Goal: Task Accomplishment & Management: Complete application form

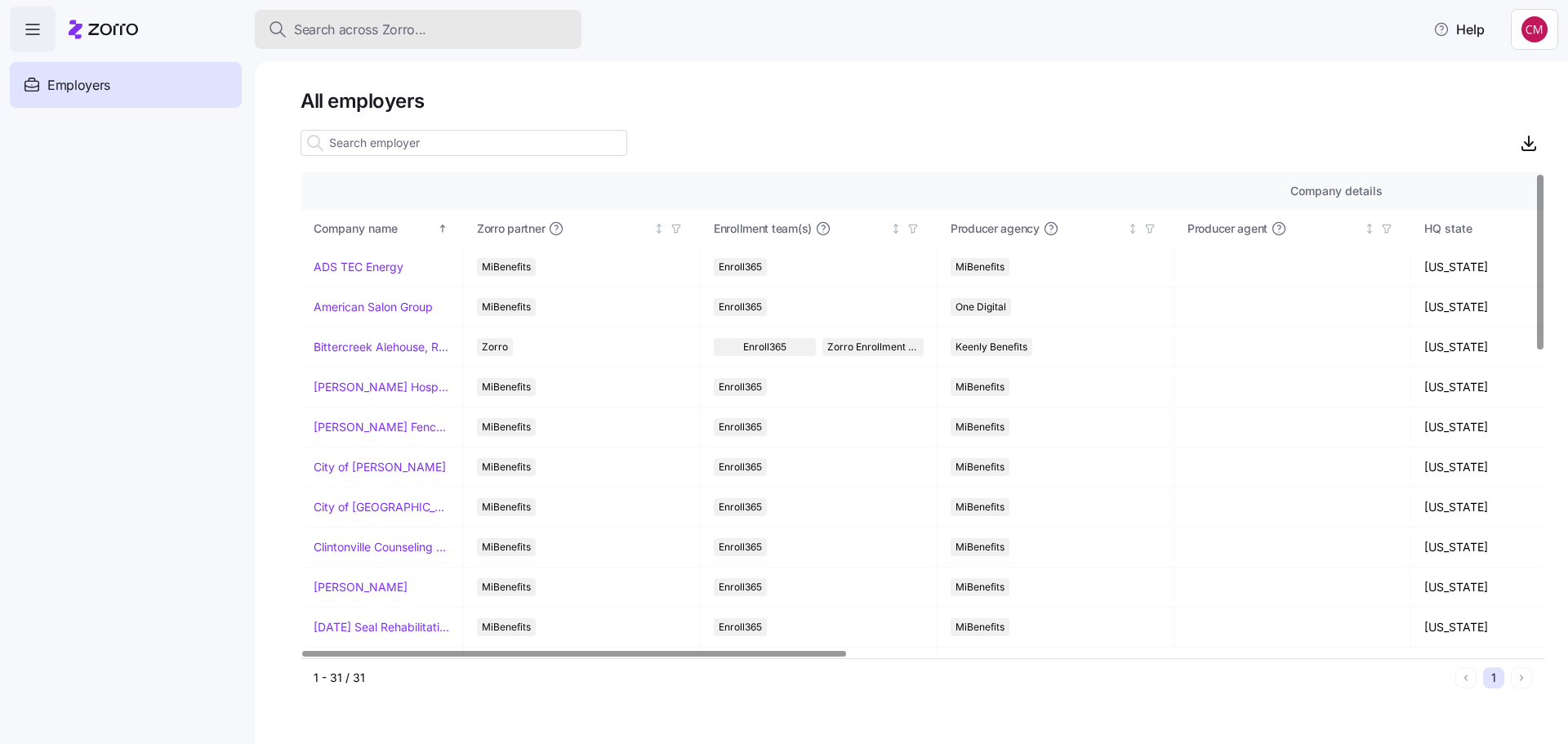
click at [398, 29] on span "Search across Zorro..." at bounding box center [361, 29] width 133 height 20
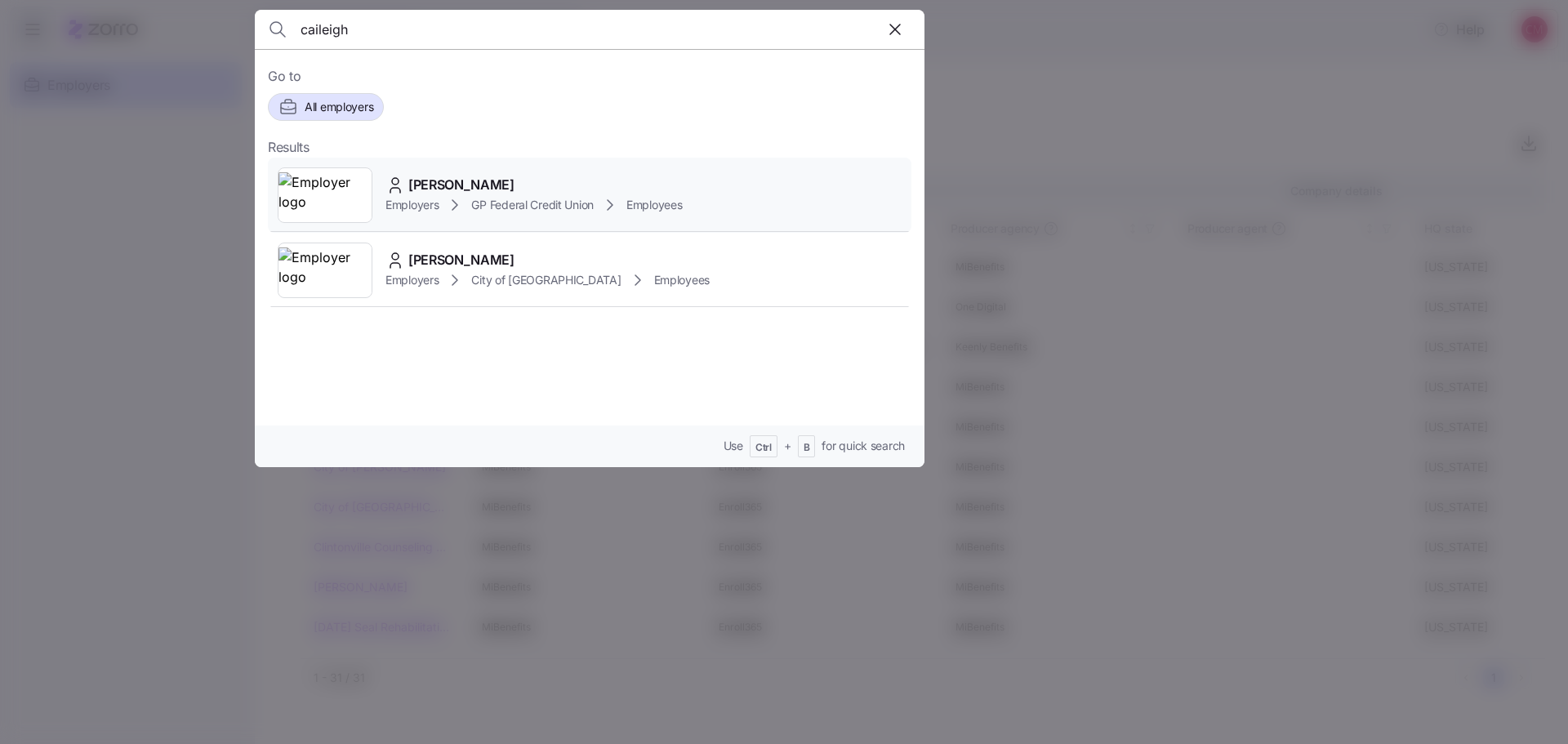
type input "caileigh"
click at [326, 178] on img at bounding box center [325, 195] width 93 height 46
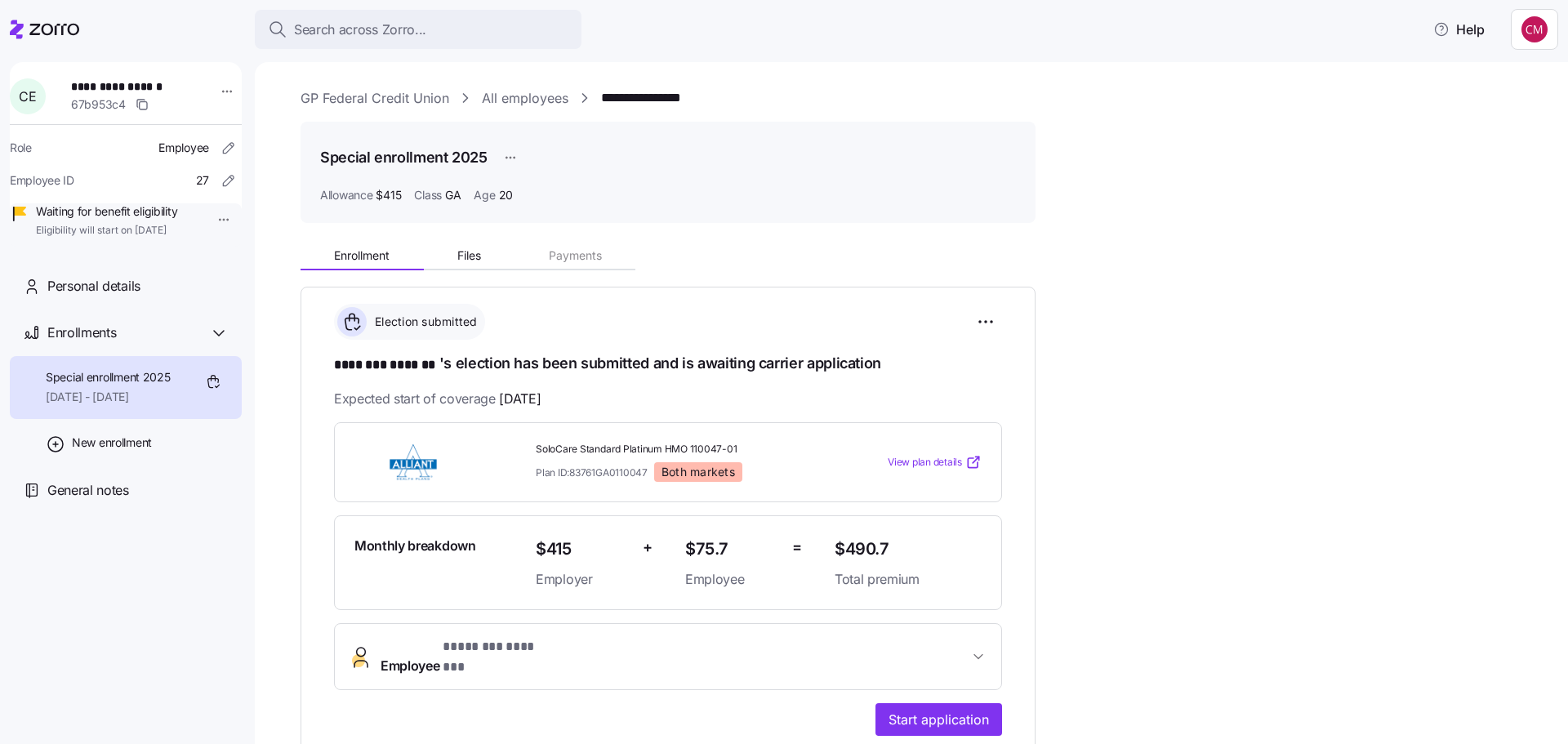
scroll to position [245, 0]
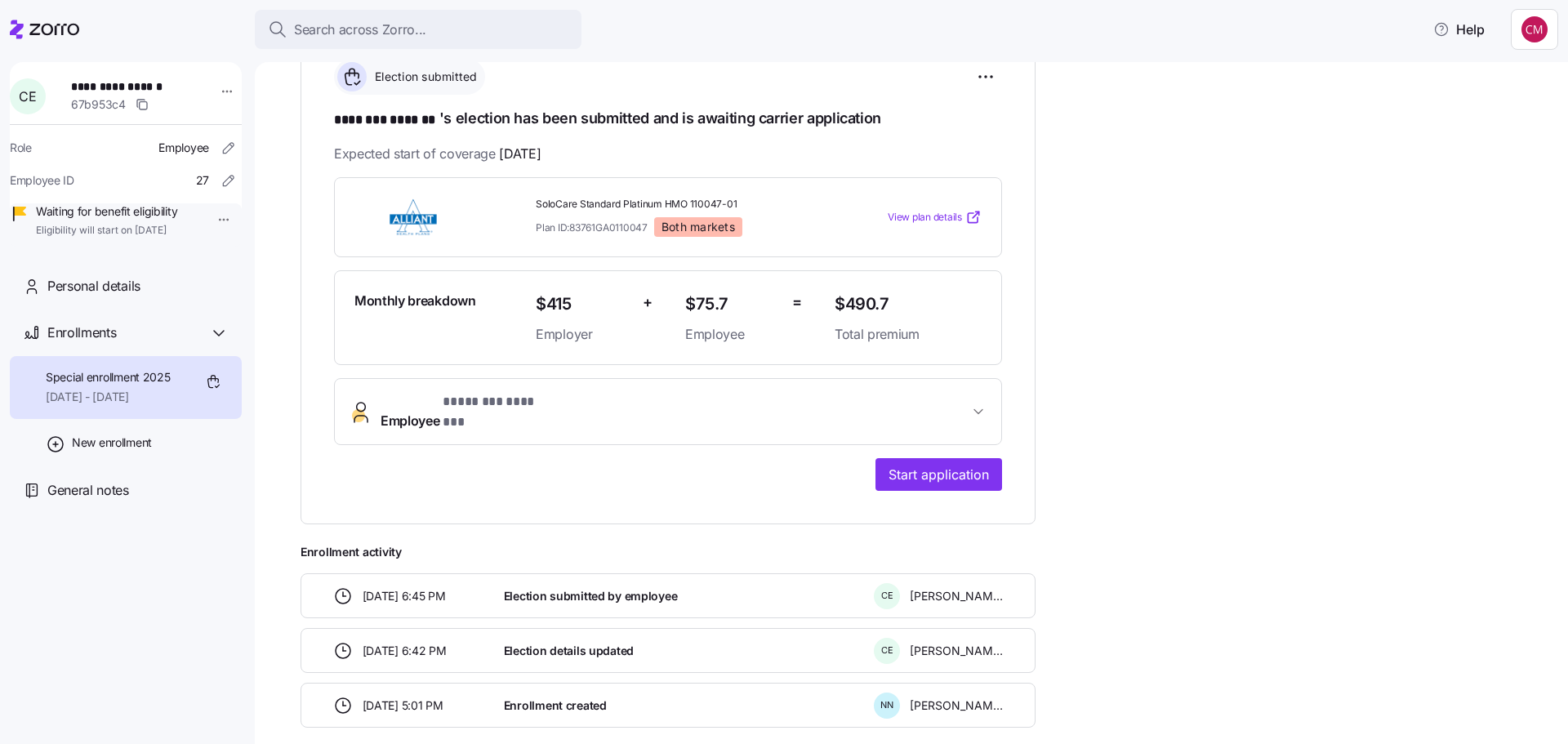
click at [637, 412] on span "Employee * ******** ******* *" at bounding box center [674, 411] width 588 height 40
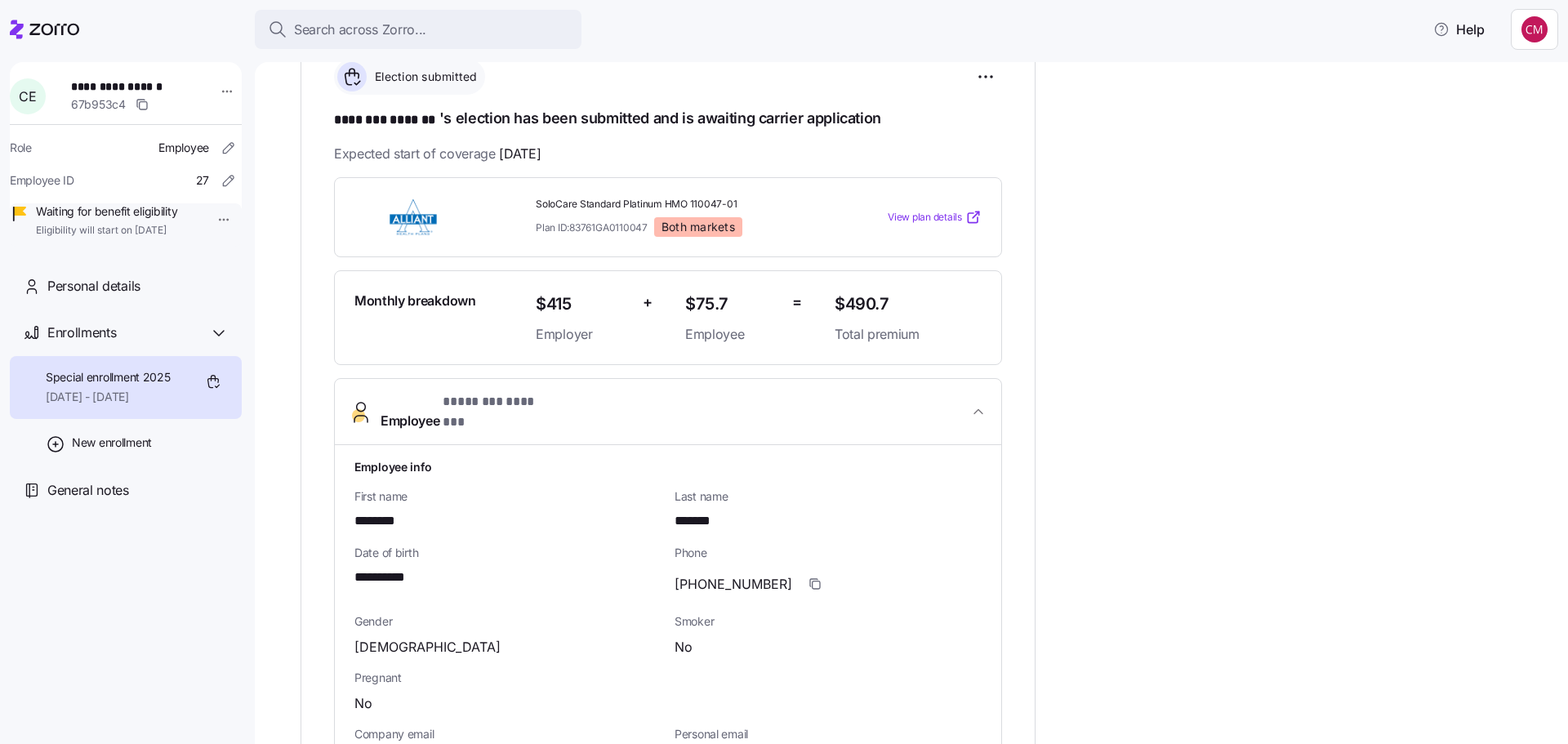
scroll to position [571, 0]
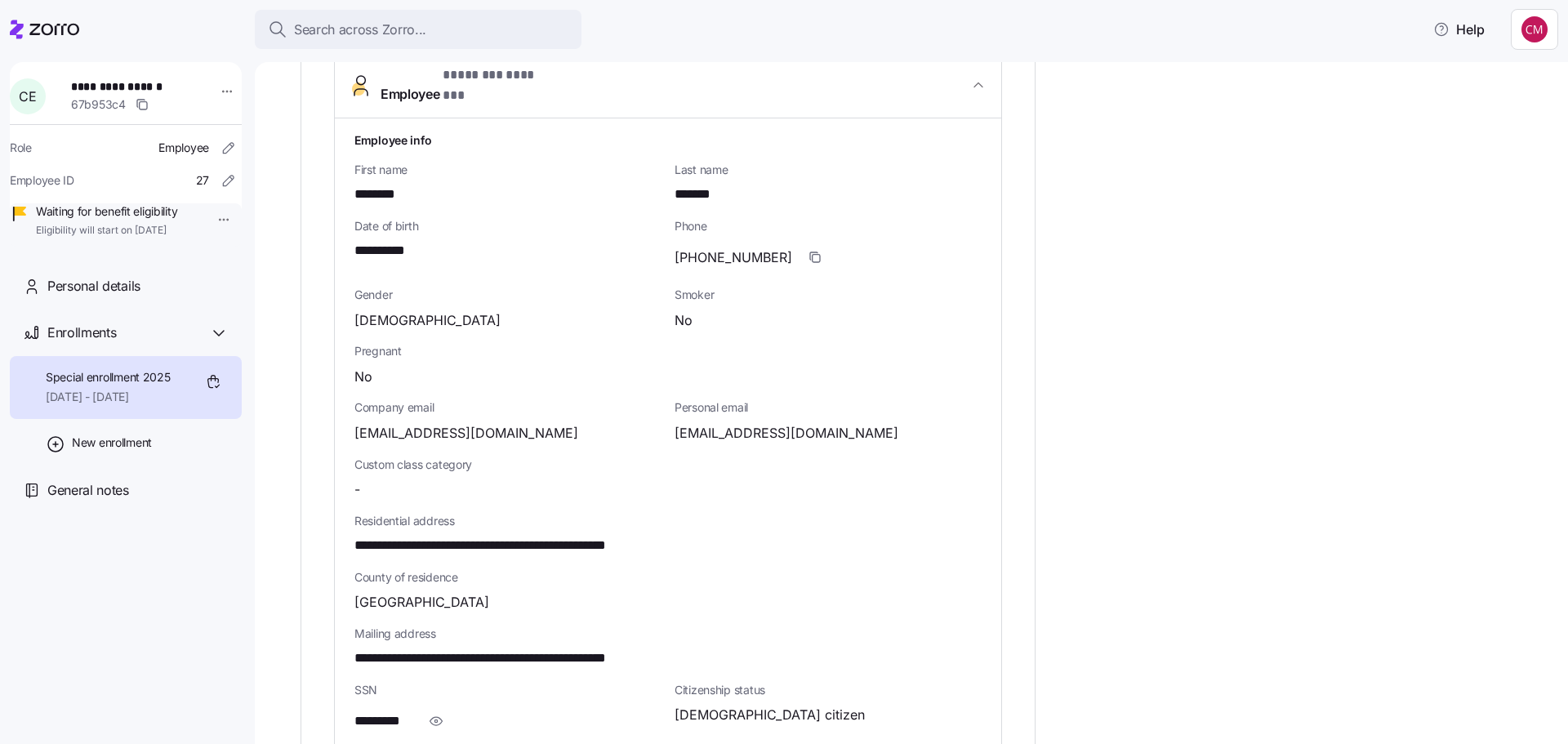
click at [593, 648] on span "**********" at bounding box center [516, 658] width 325 height 20
copy span "*****"
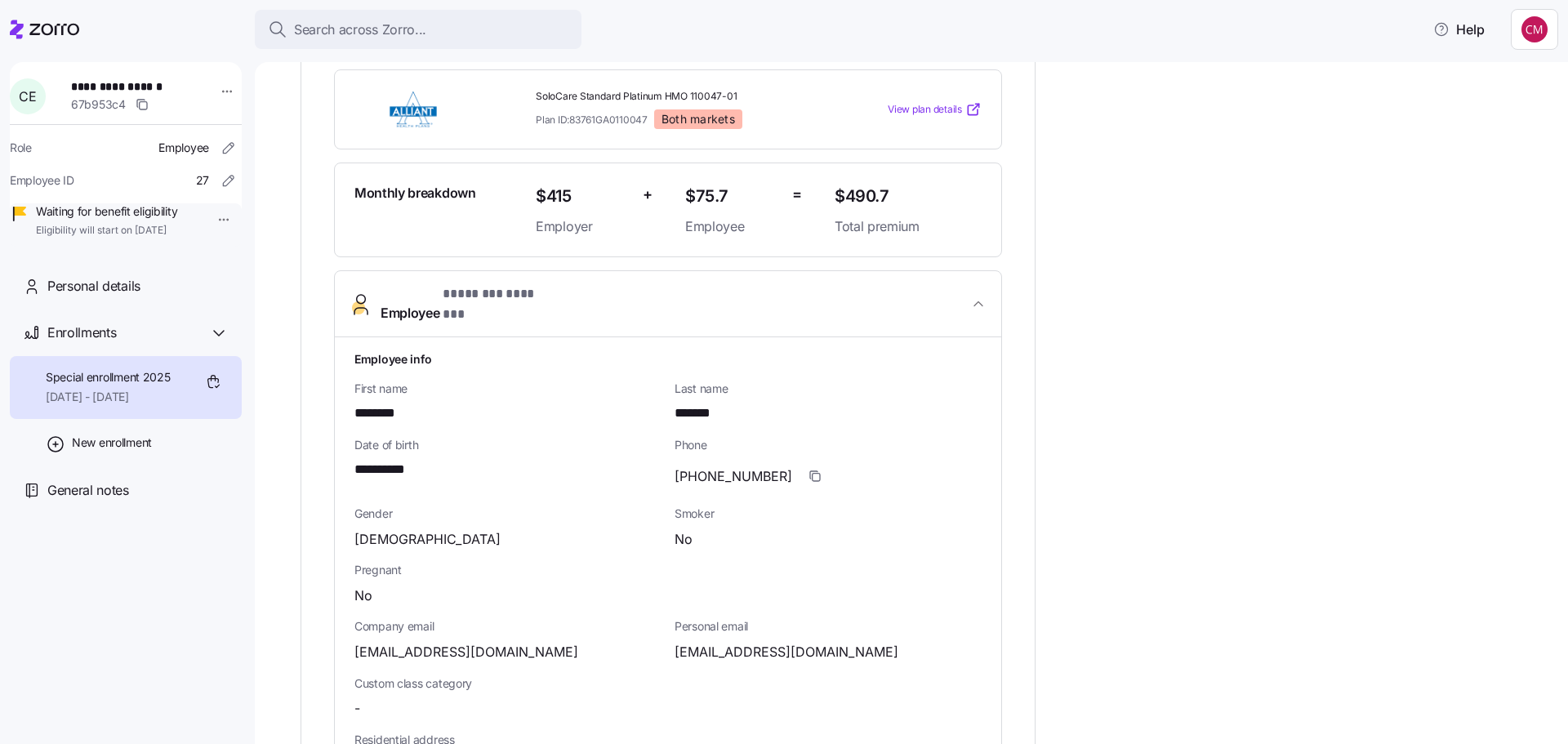
scroll to position [491, 0]
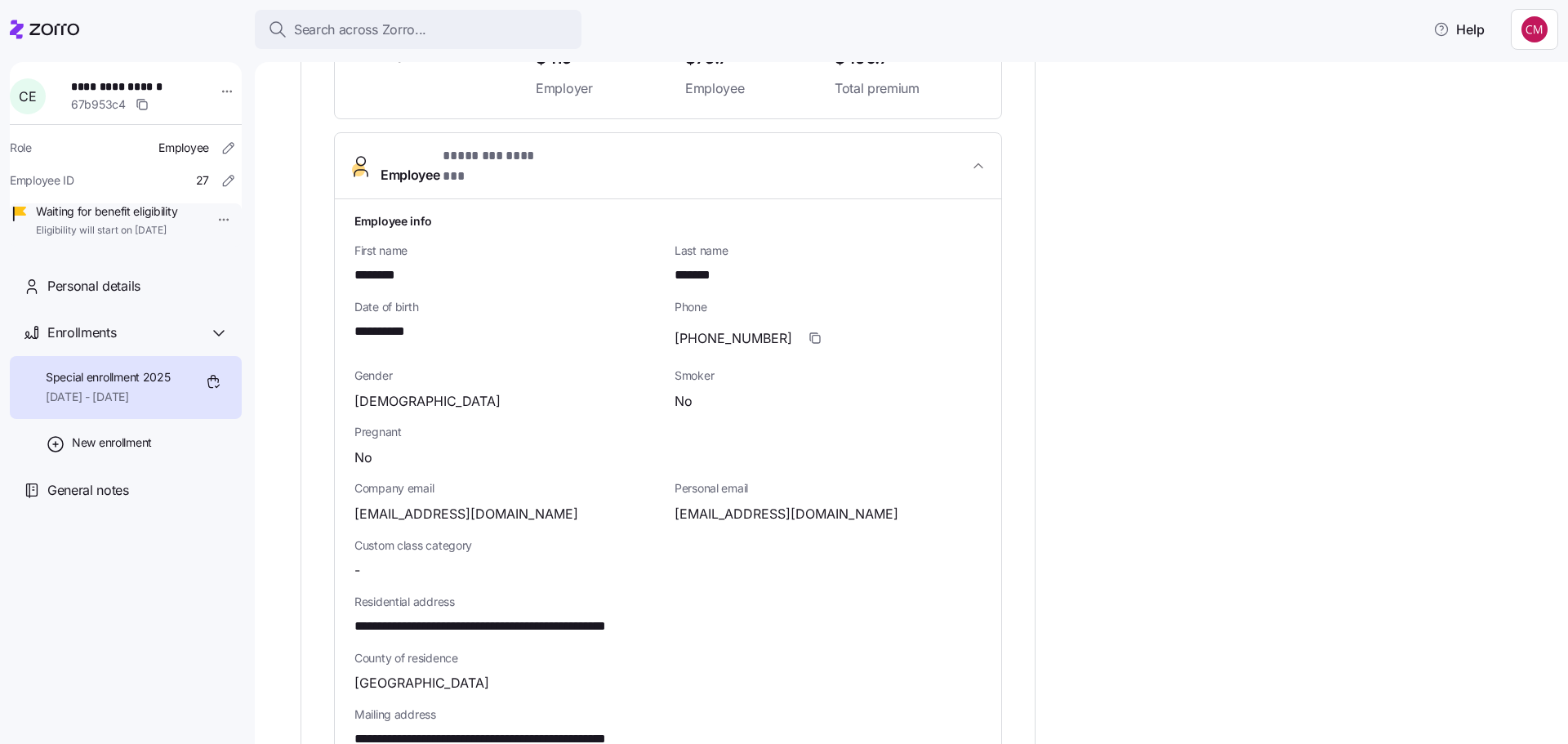
click at [773, 504] on span "cakie112604@gmail.com" at bounding box center [786, 514] width 224 height 20
copy span "gmail"
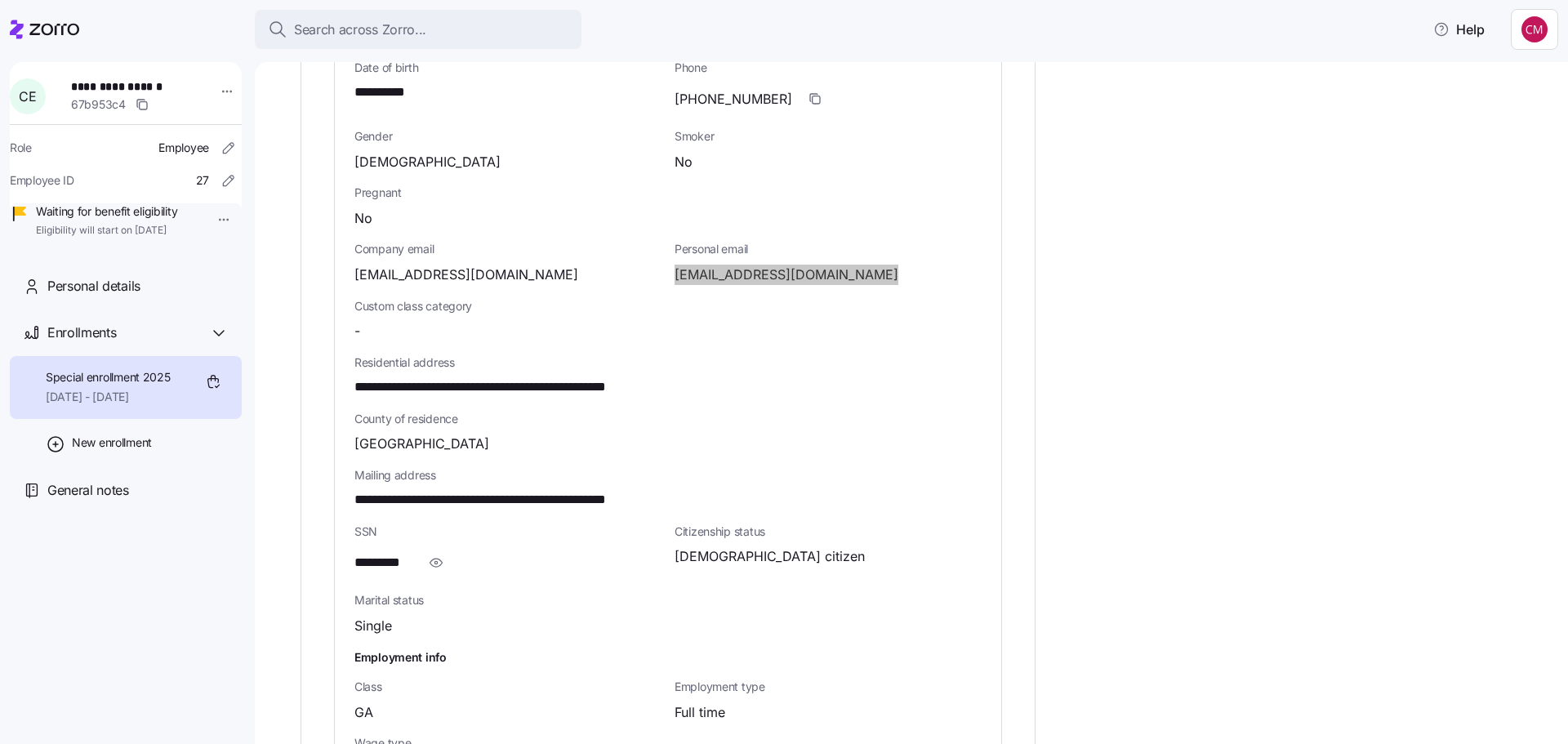
scroll to position [736, 0]
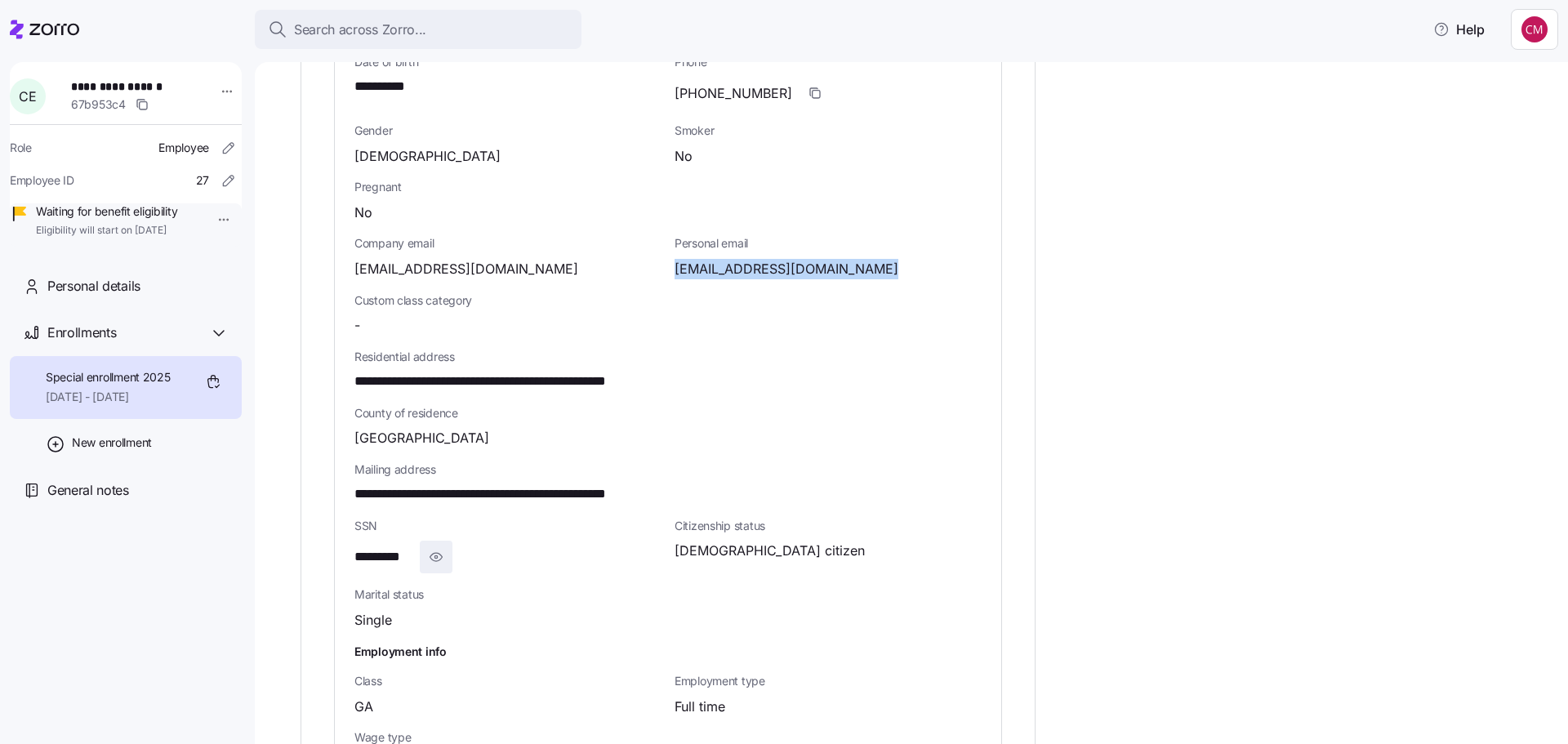
click at [441, 547] on icon "button" at bounding box center [436, 556] width 17 height 19
click at [421, 547] on span "**********" at bounding box center [396, 557] width 84 height 20
copy span "****"
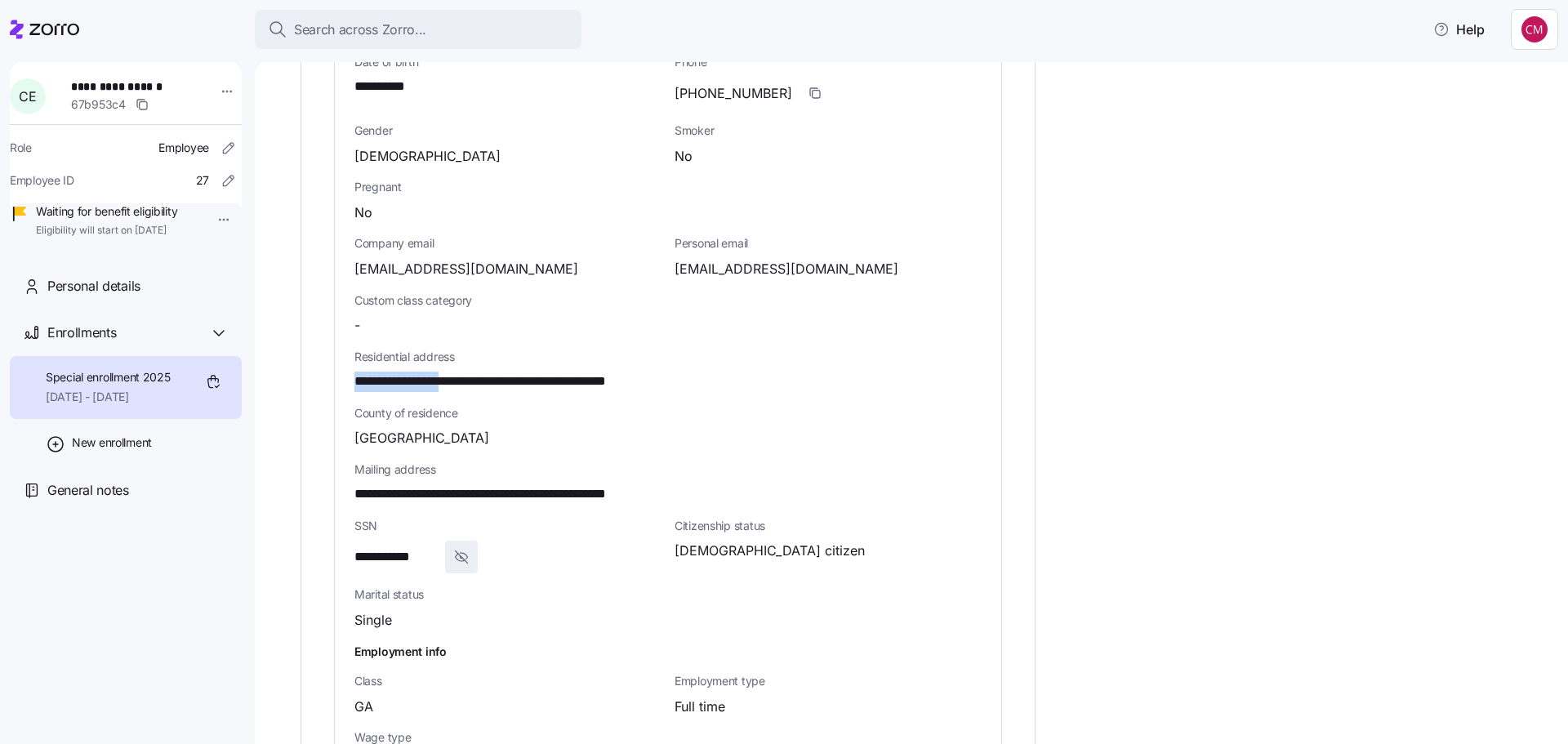
drag, startPoint x: 357, startPoint y: 365, endPoint x: 456, endPoint y: 365, distance: 99.0
click at [456, 372] on span "**********" at bounding box center [516, 382] width 325 height 20
copy span "**********"
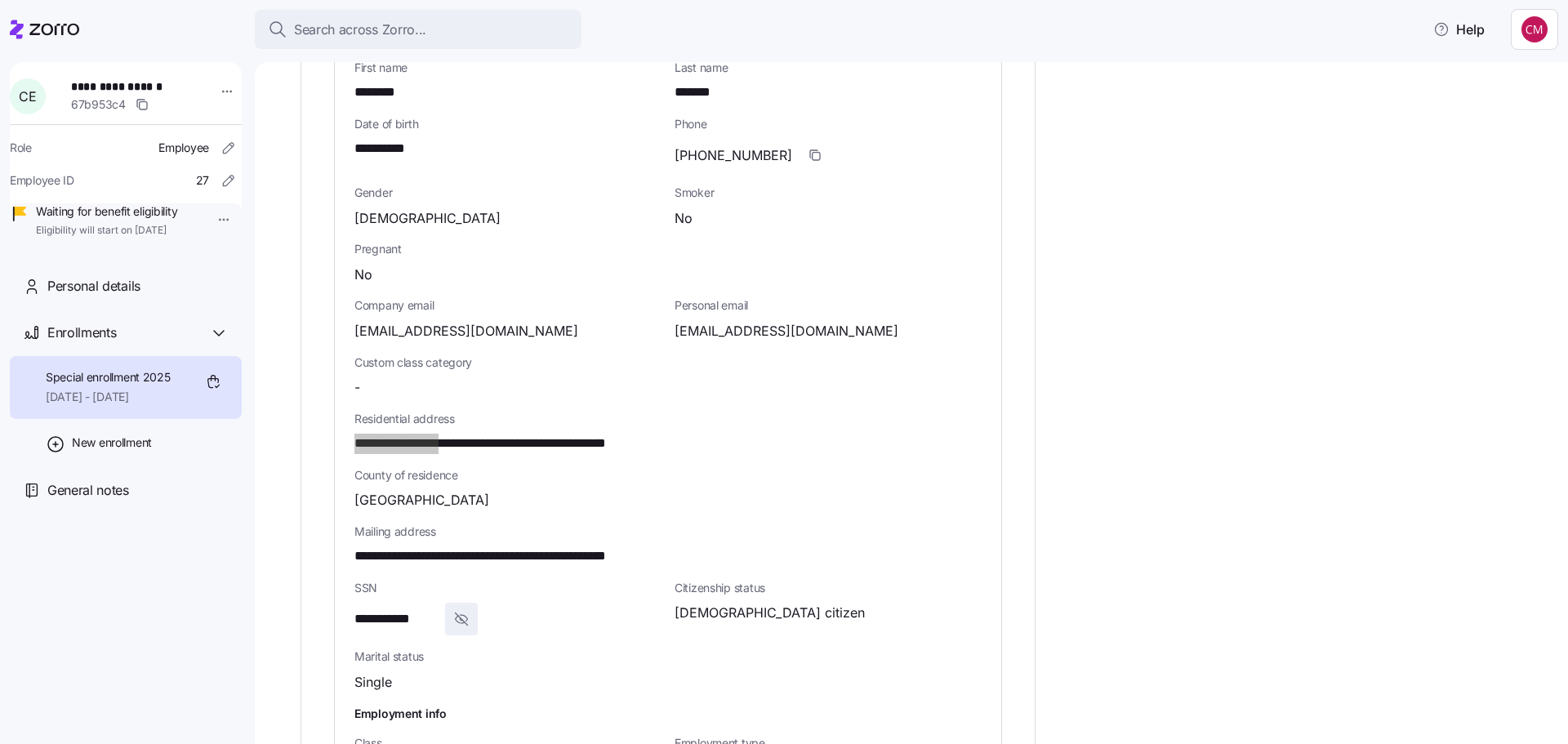
scroll to position [572, 0]
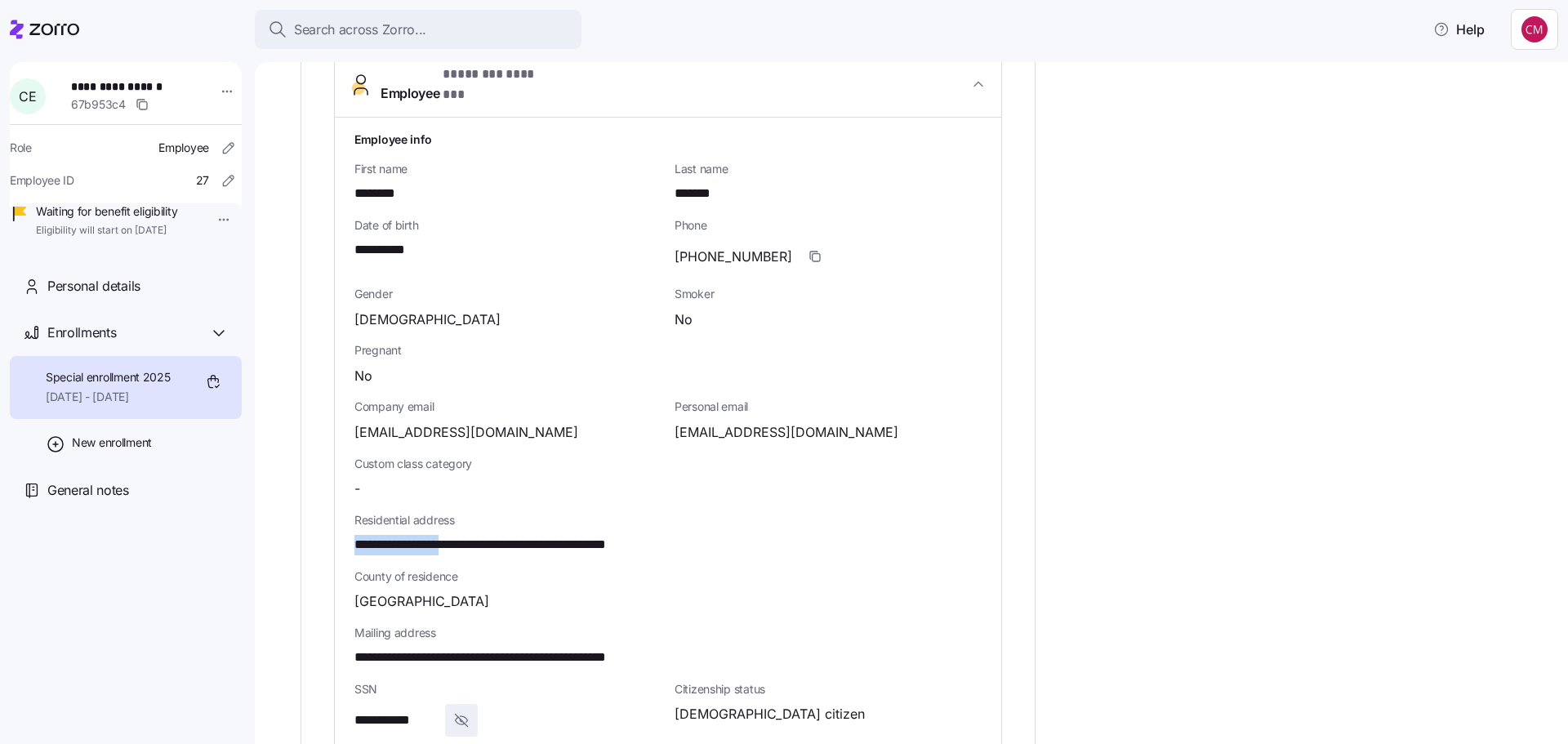
drag, startPoint x: 792, startPoint y: 246, endPoint x: 1158, endPoint y: 307, distance: 371.0
click at [809, 250] on icon "button" at bounding box center [815, 257] width 13 height 13
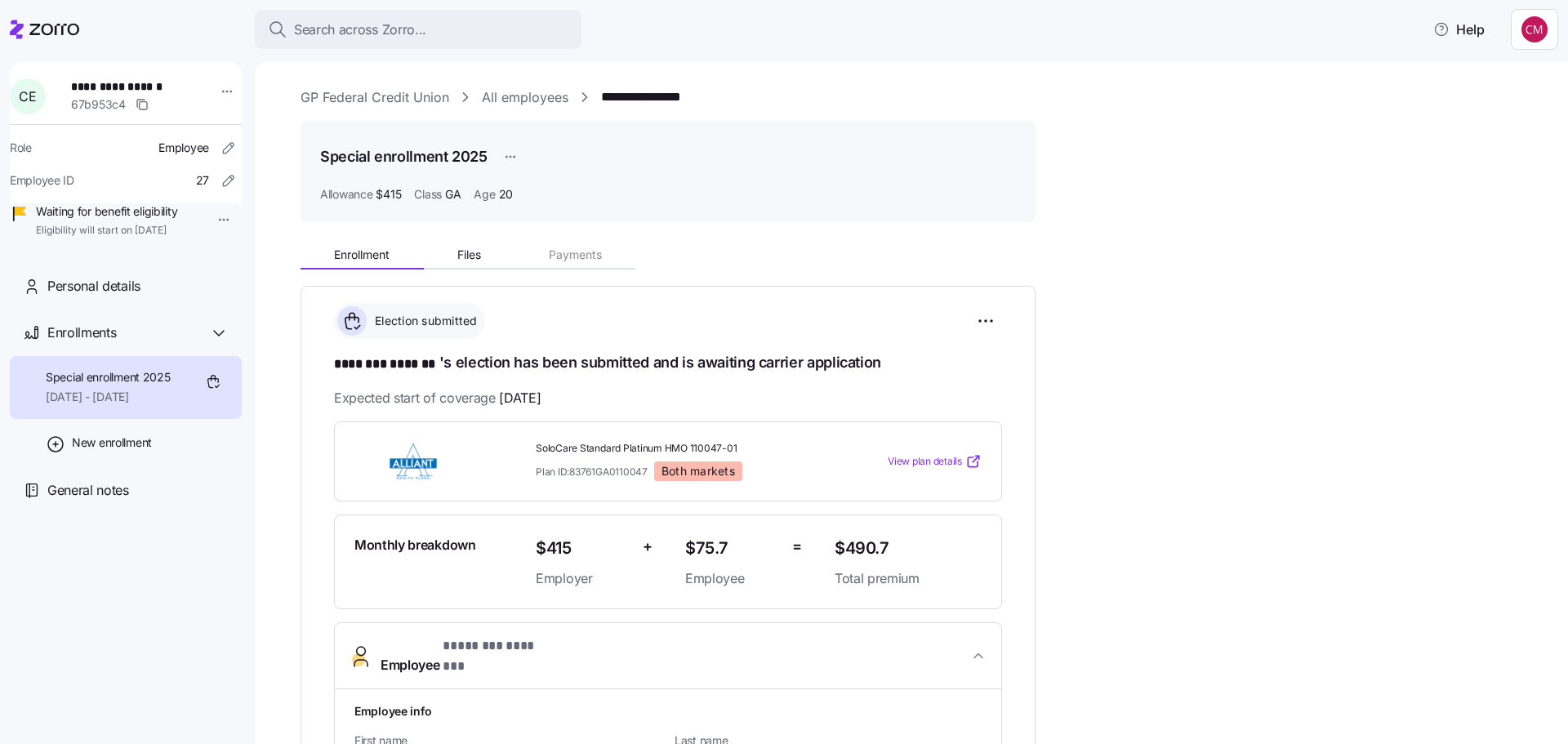
scroll to position [0, 0]
click at [55, 17] on div at bounding box center [44, 29] width 69 height 46
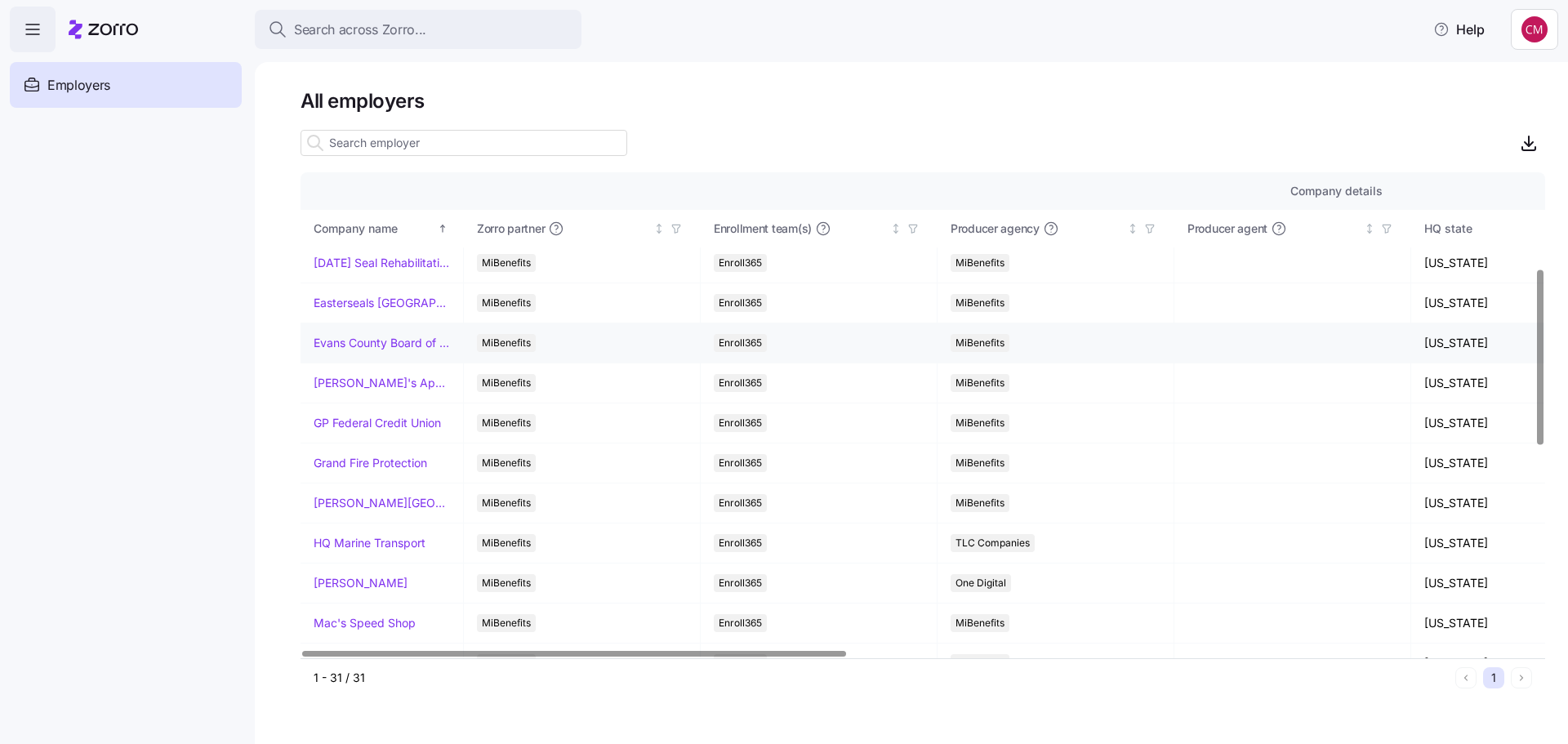
scroll to position [408, 0]
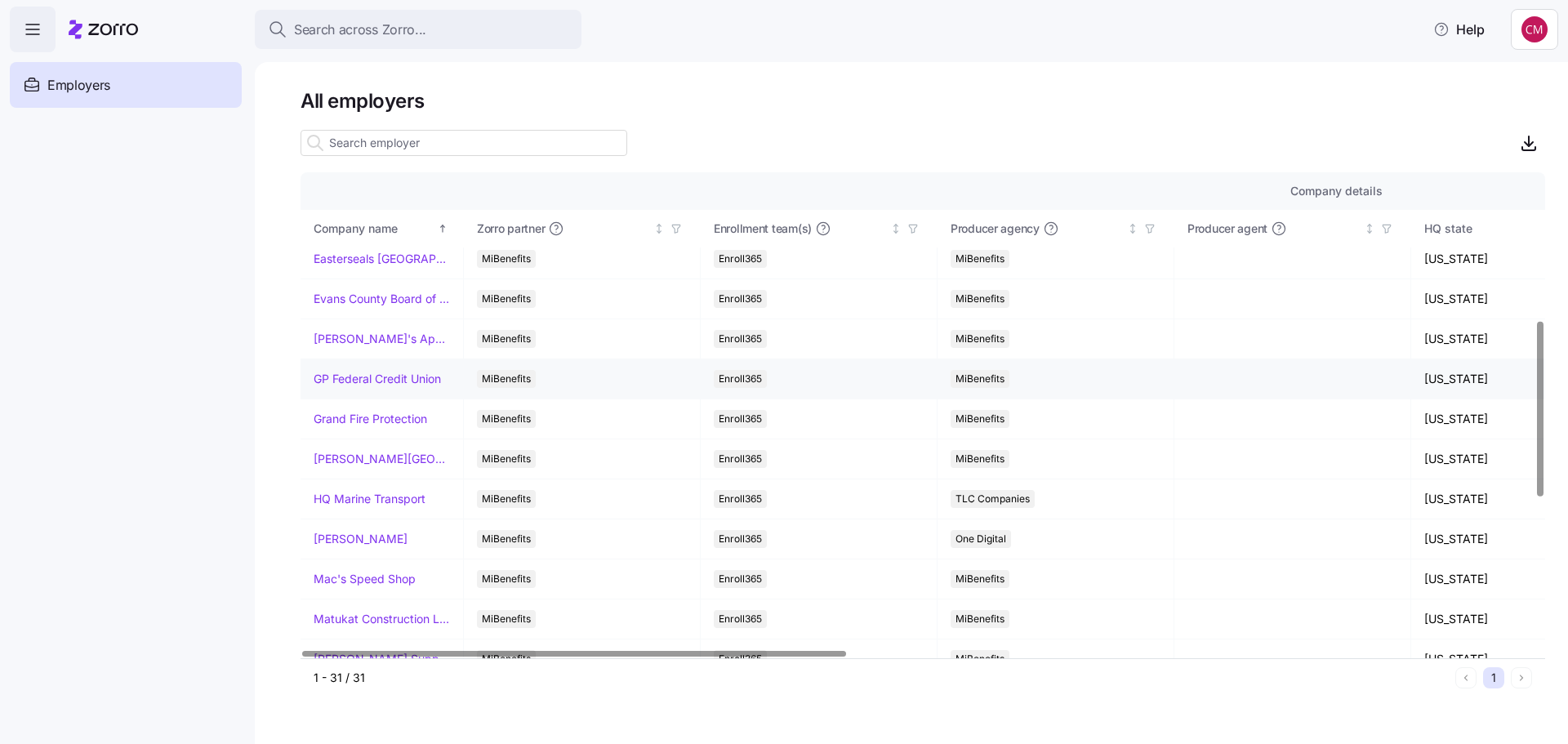
click at [389, 386] on link "GP Federal Credit Union" at bounding box center [377, 379] width 127 height 17
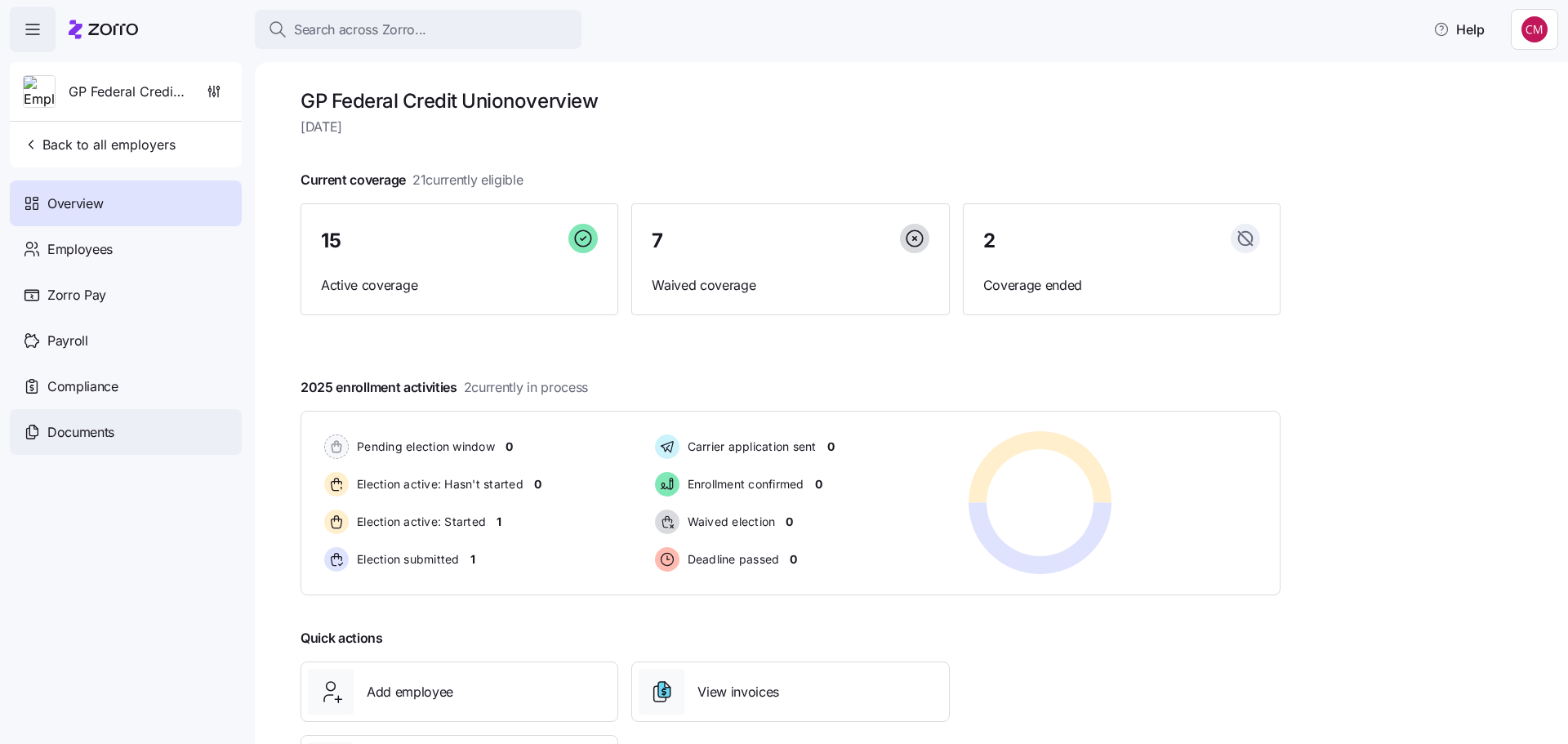
click at [75, 441] on span "Documents" at bounding box center [80, 432] width 67 height 20
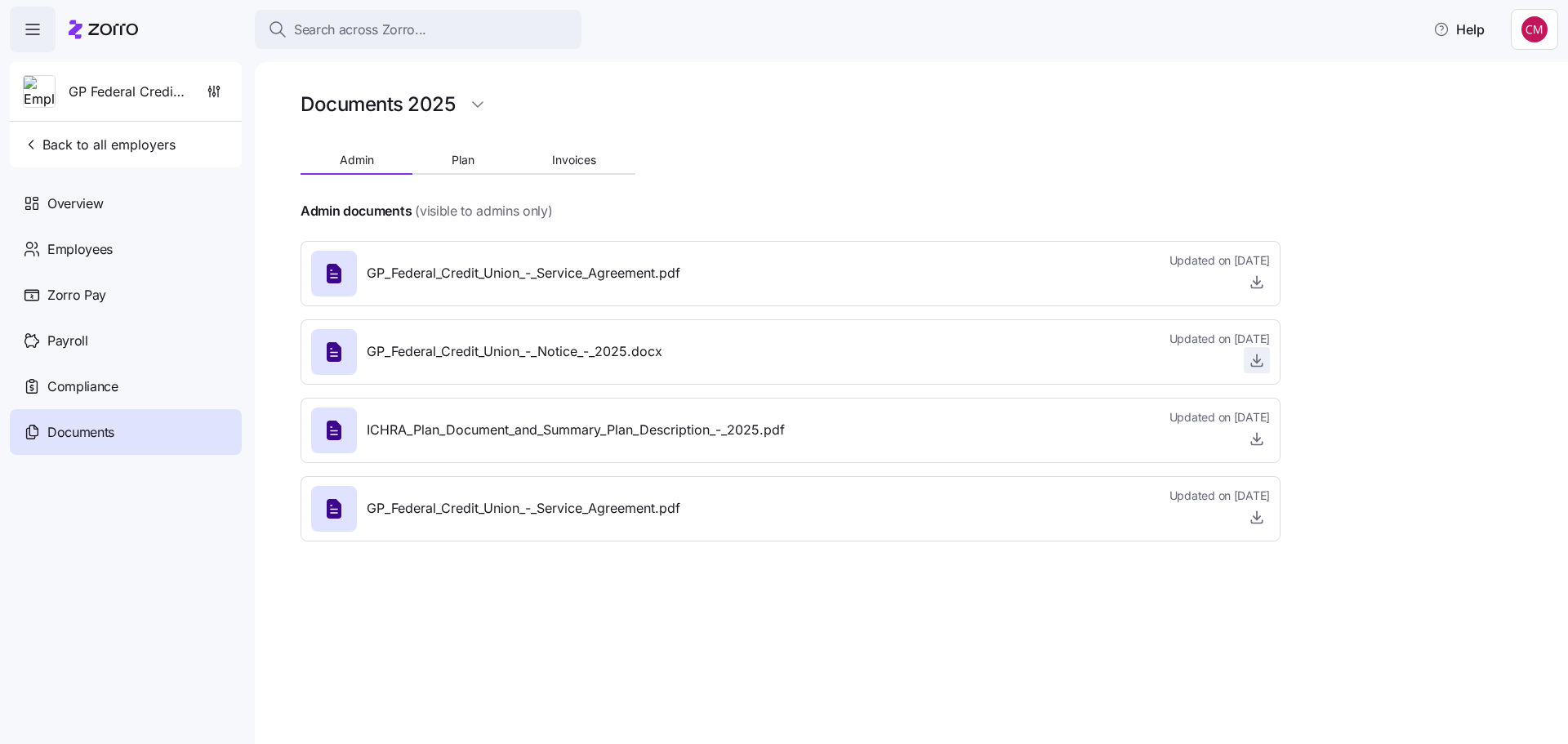
click at [1266, 364] on span "button" at bounding box center [1257, 360] width 25 height 25
click at [1253, 361] on icon "button" at bounding box center [1257, 361] width 17 height 17
click at [409, 29] on span "Search across Zorro..." at bounding box center [361, 29] width 133 height 20
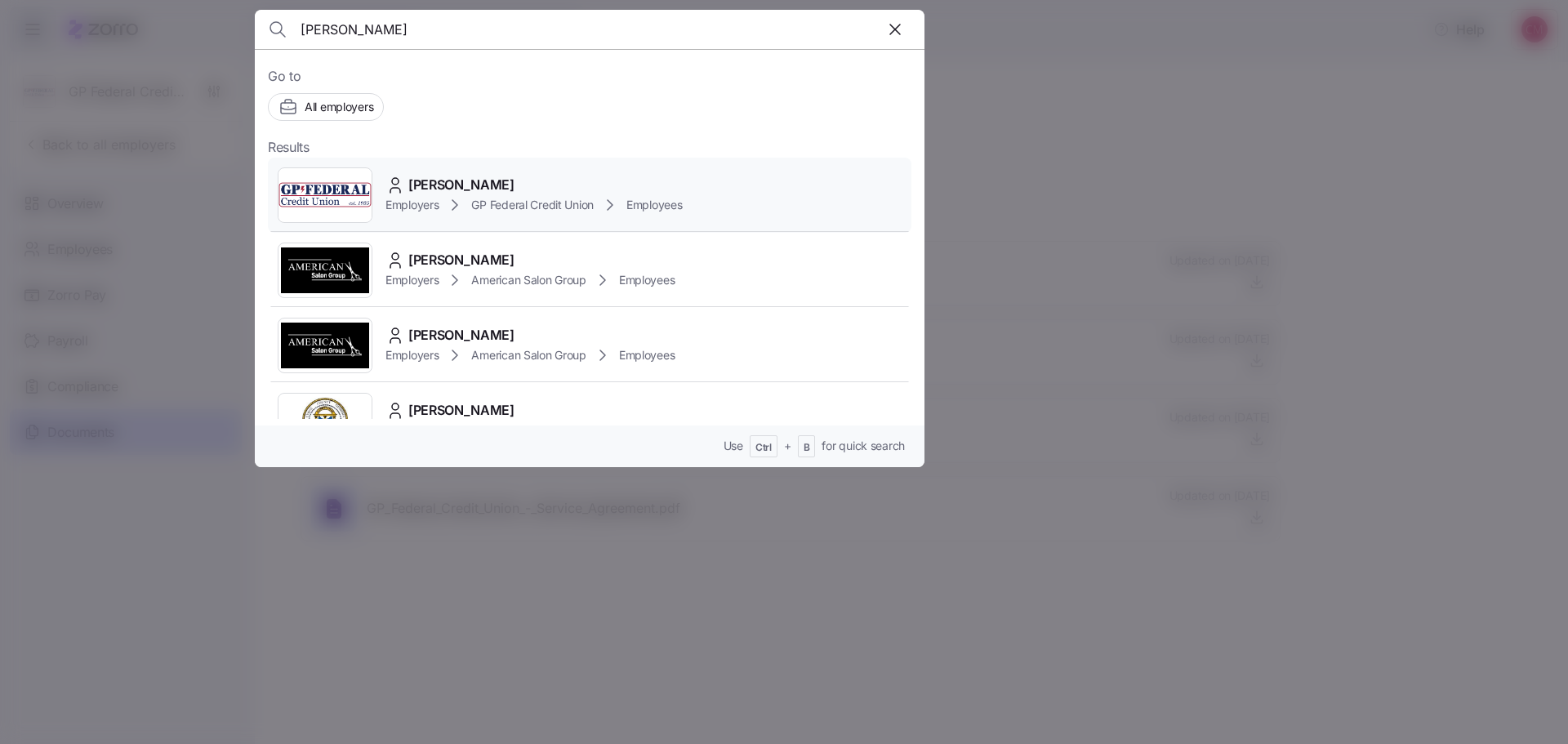
type input "cail"
click at [337, 189] on img at bounding box center [325, 195] width 93 height 46
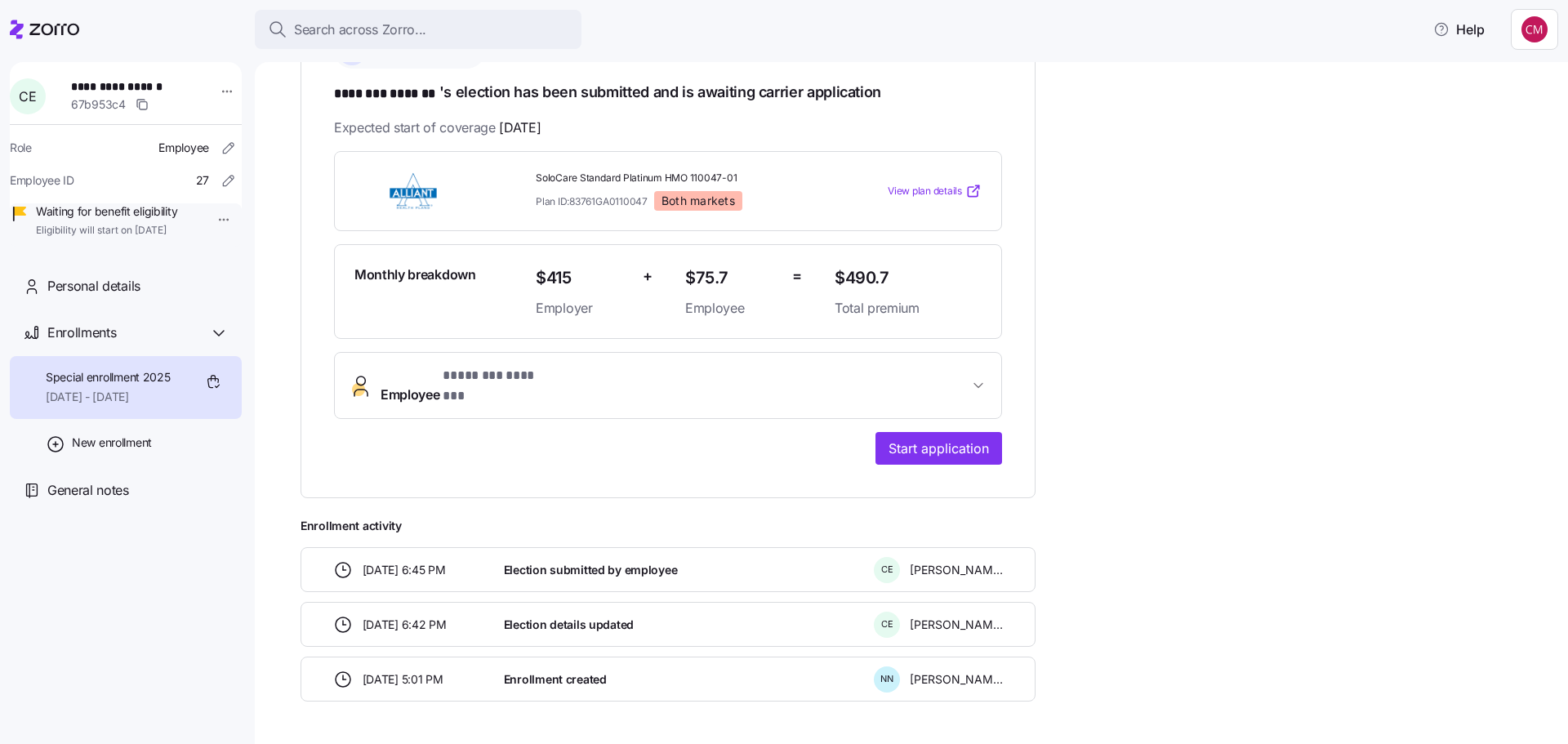
scroll to position [312, 0]
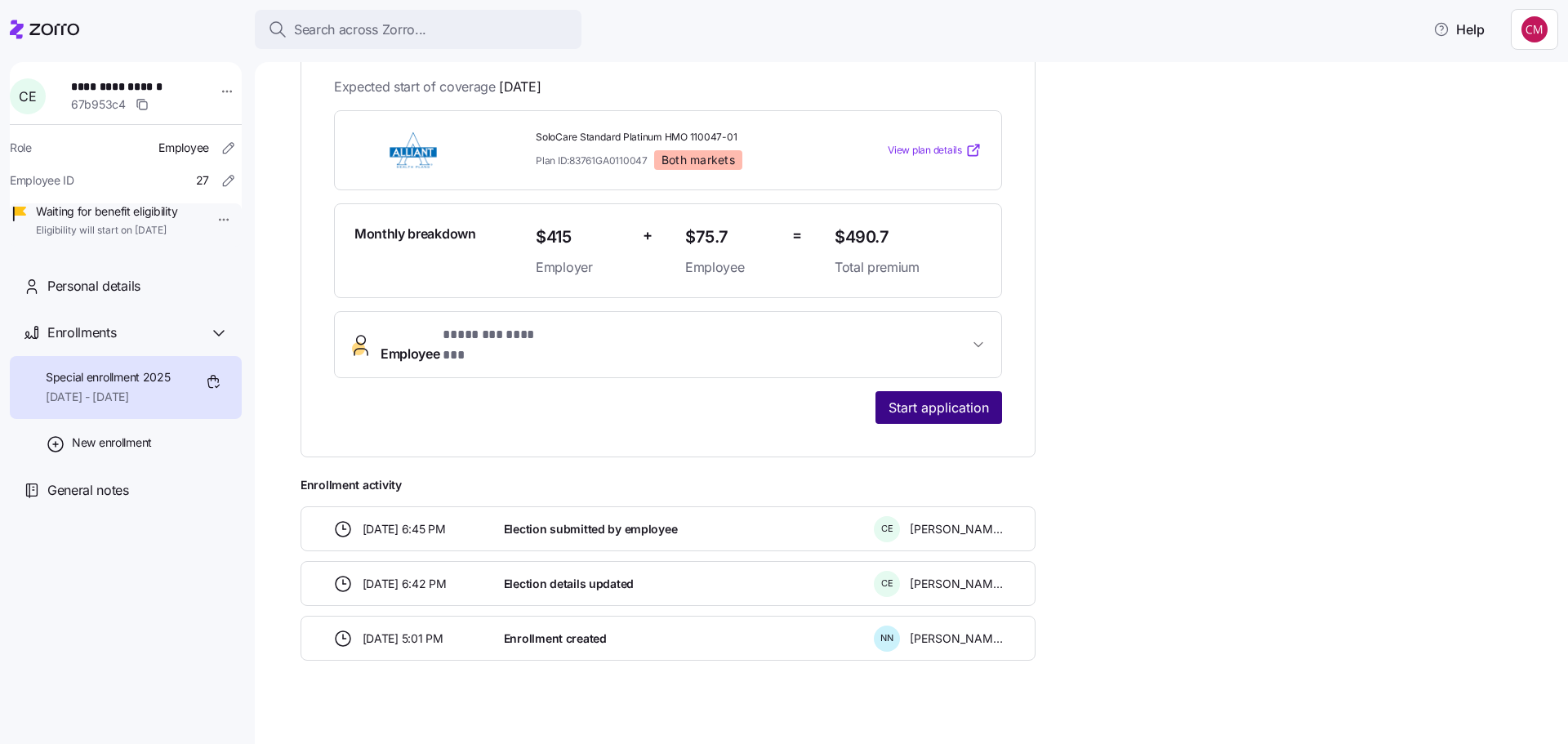
click at [962, 397] on span "Start application" at bounding box center [939, 406] width 100 height 19
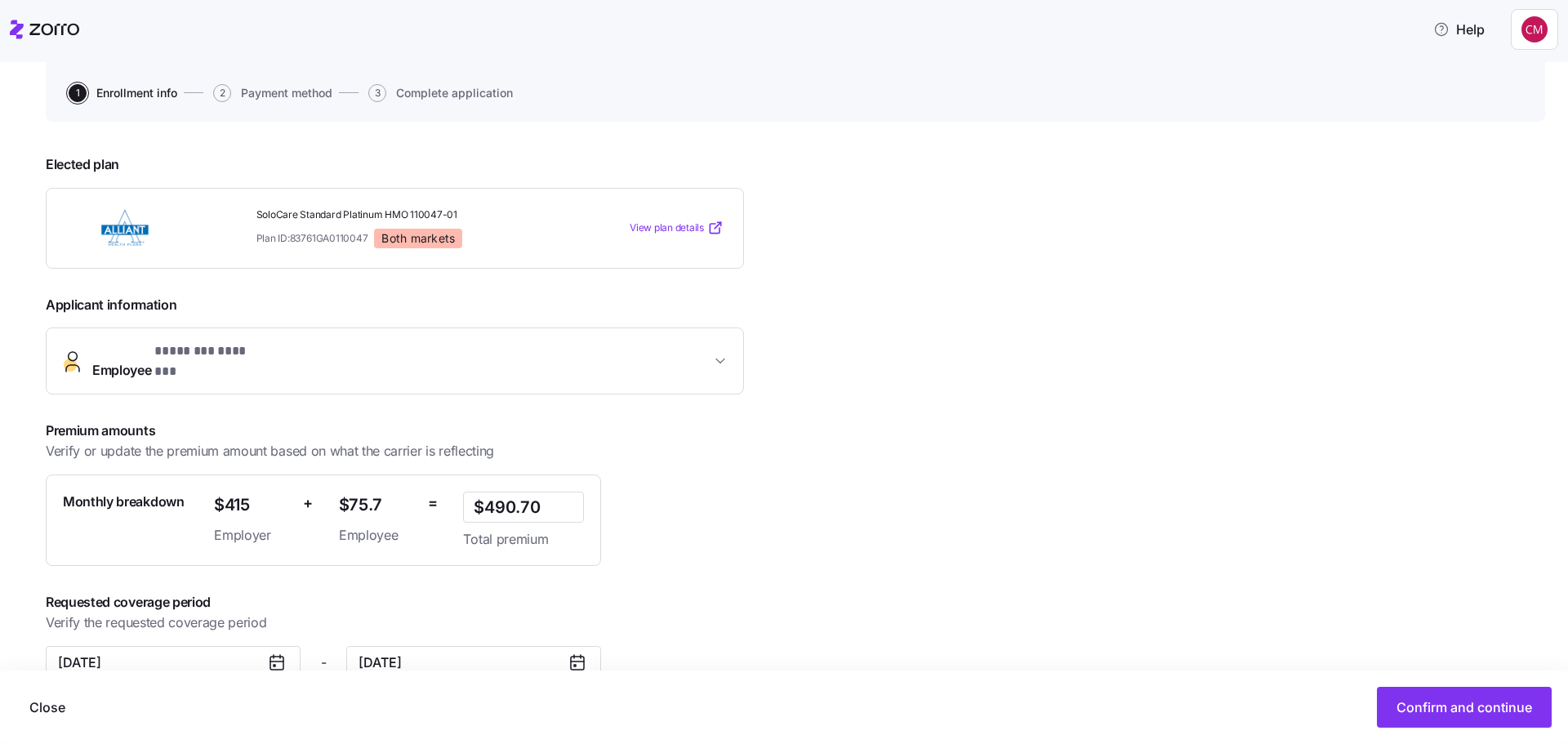
scroll to position [173, 0]
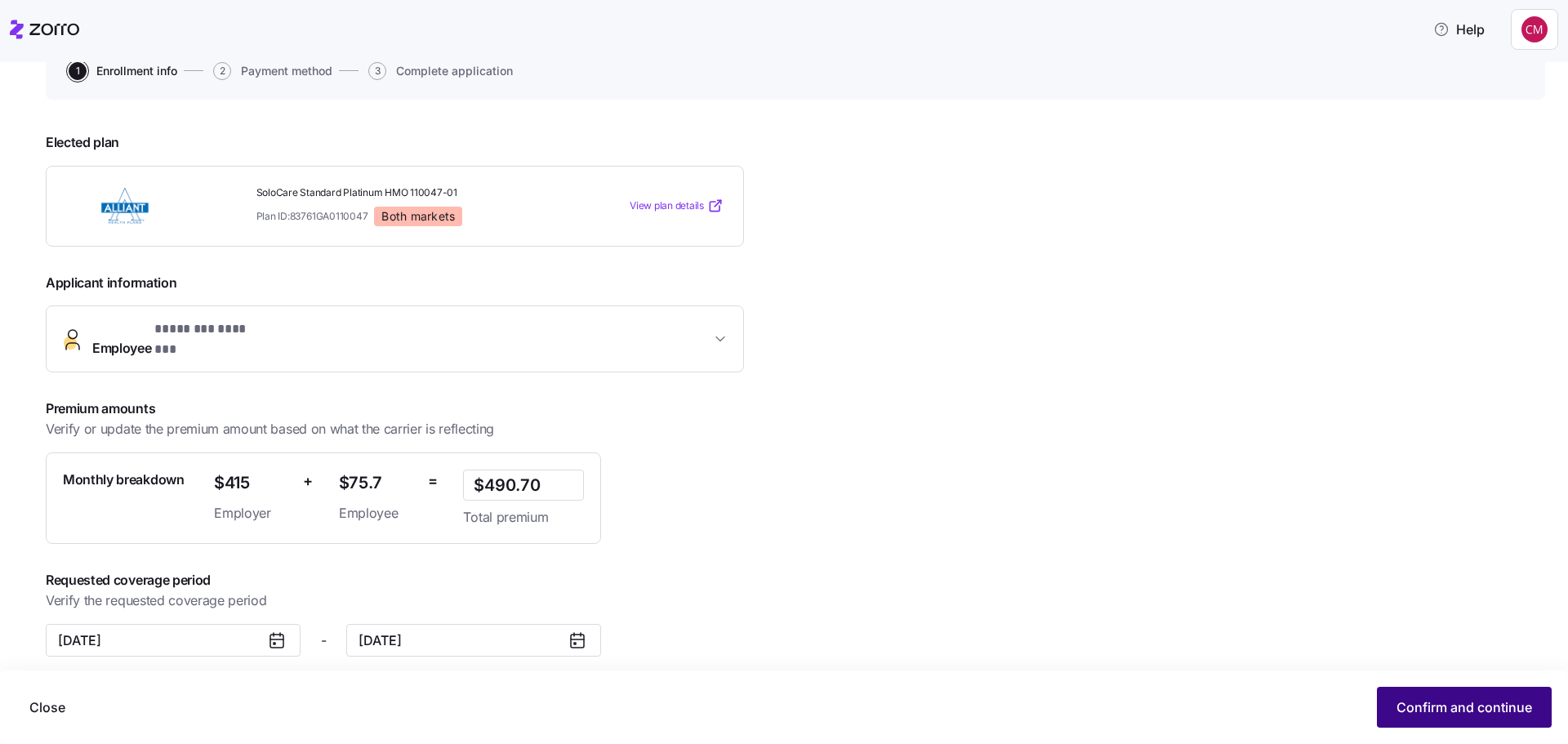
click at [1524, 709] on span "Confirm and continue" at bounding box center [1464, 706] width 135 height 19
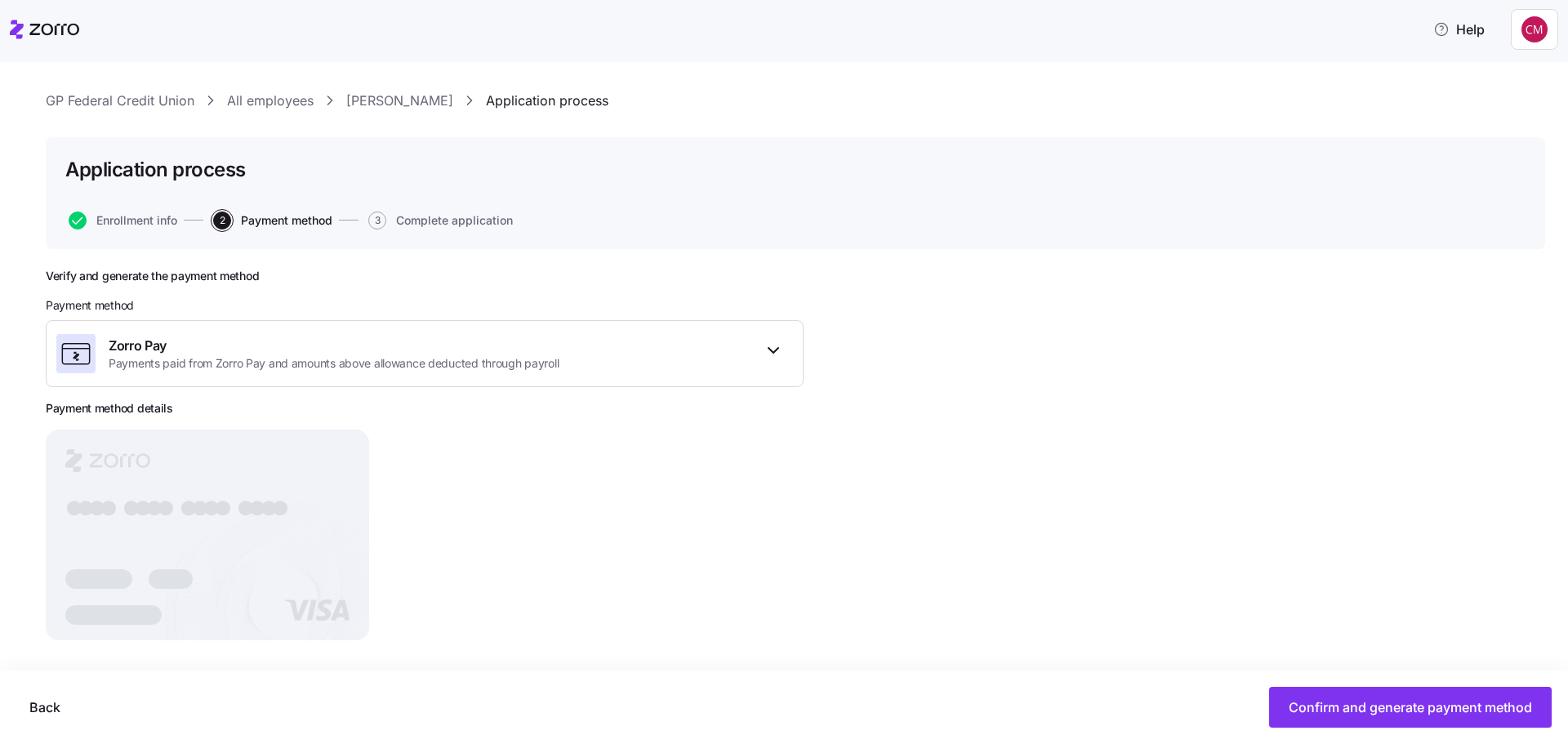
scroll to position [34, 0]
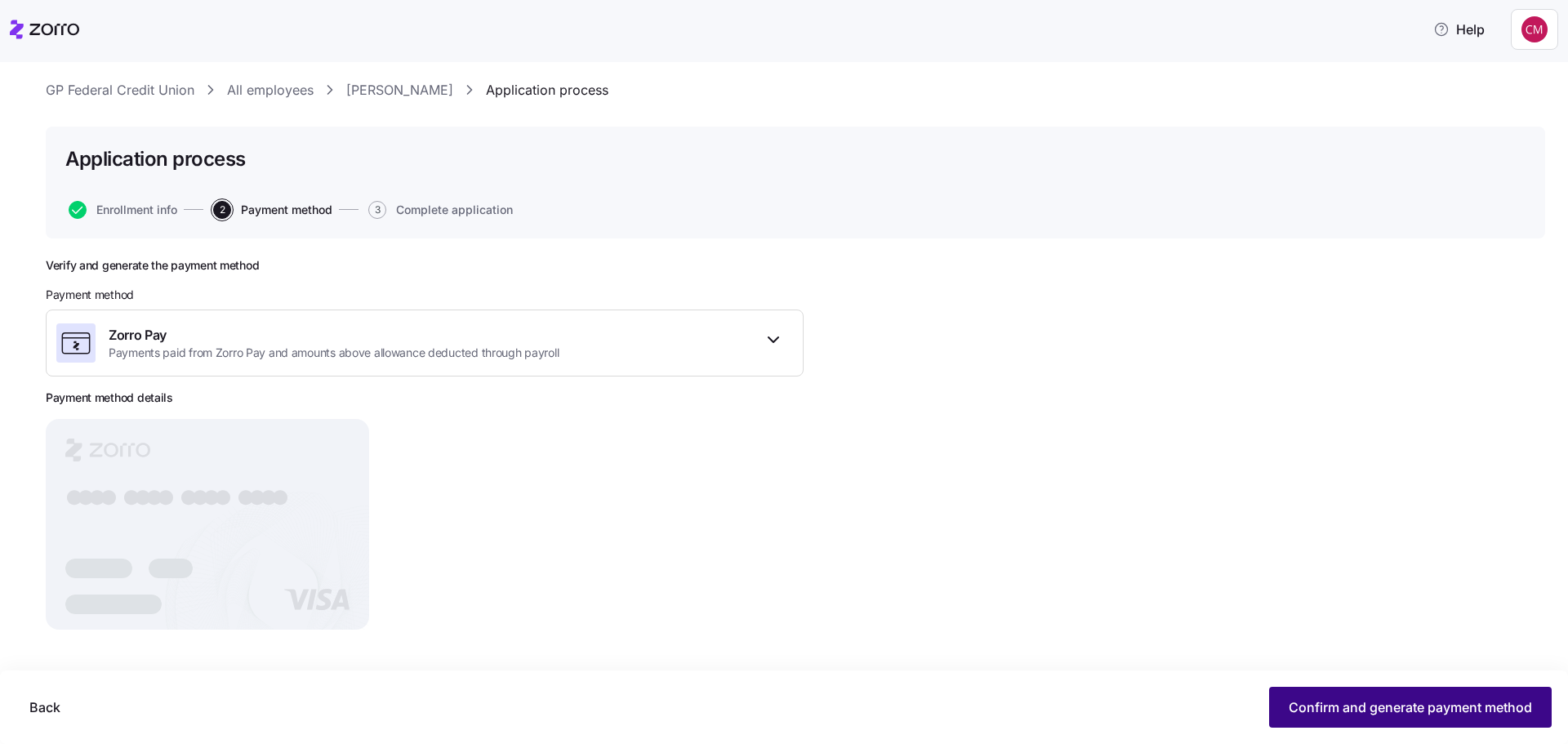
click at [1514, 705] on span "Confirm and generate payment method" at bounding box center [1411, 706] width 244 height 19
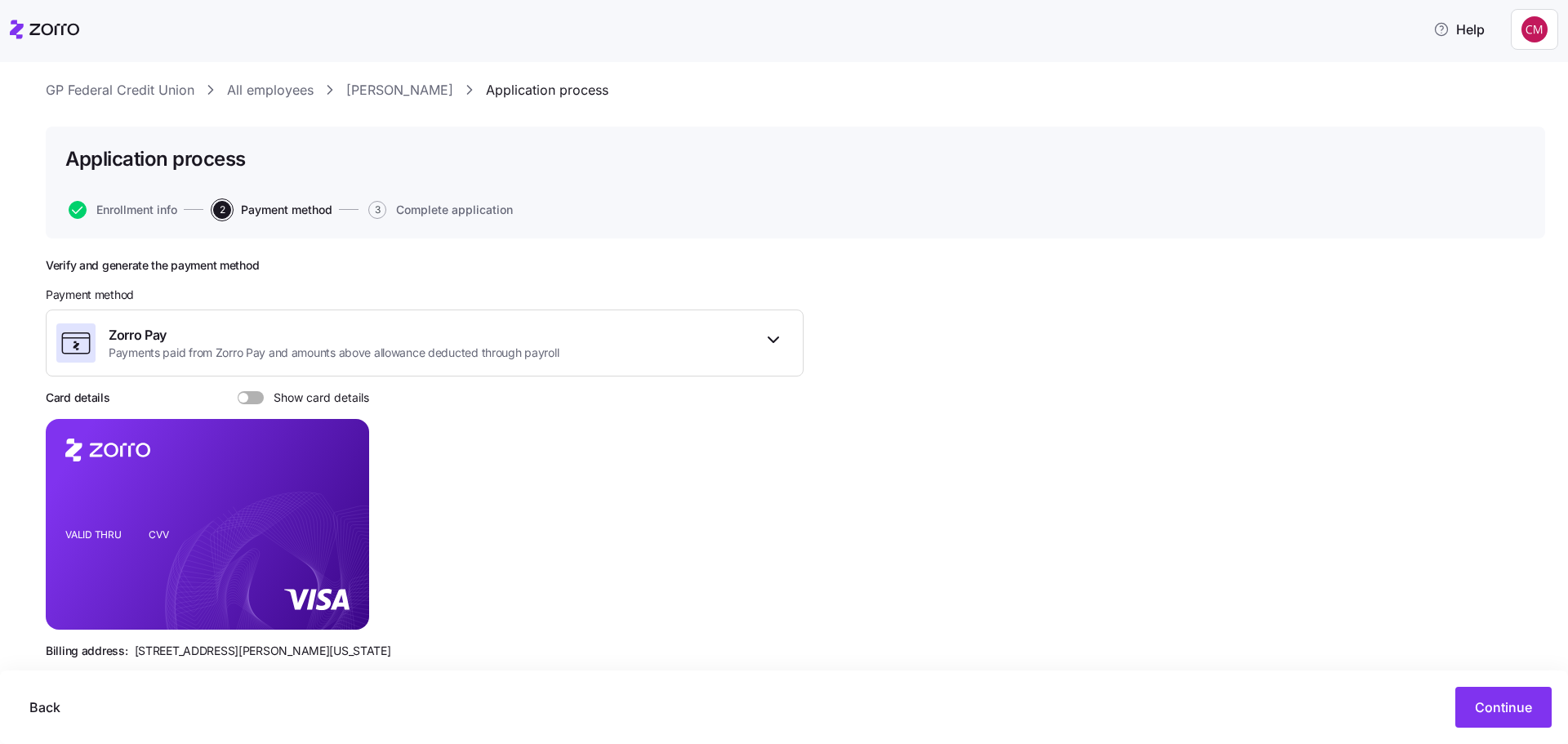
scroll to position [63, 0]
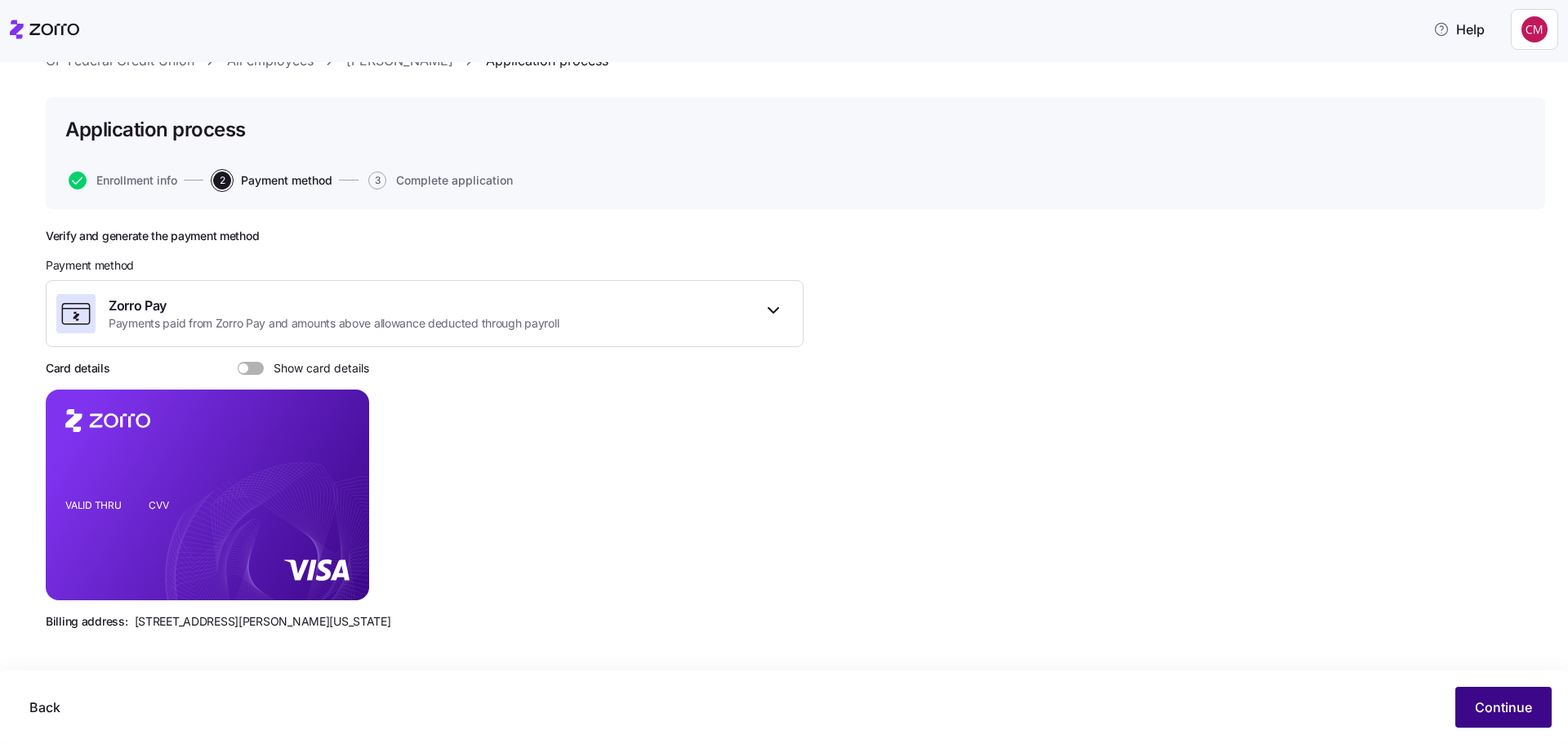
click at [1516, 702] on span "Continue" at bounding box center [1504, 706] width 57 height 19
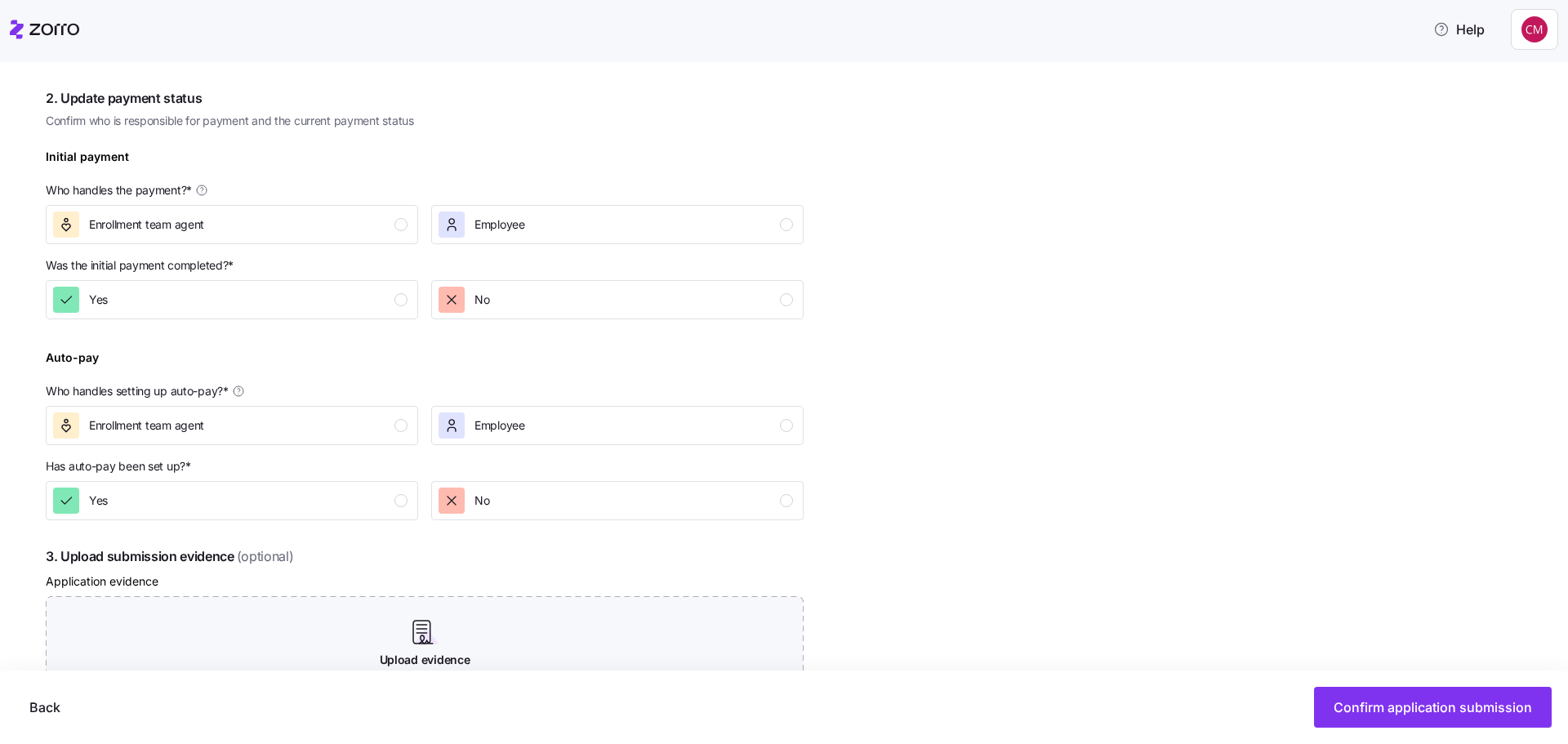
scroll to position [408, 0]
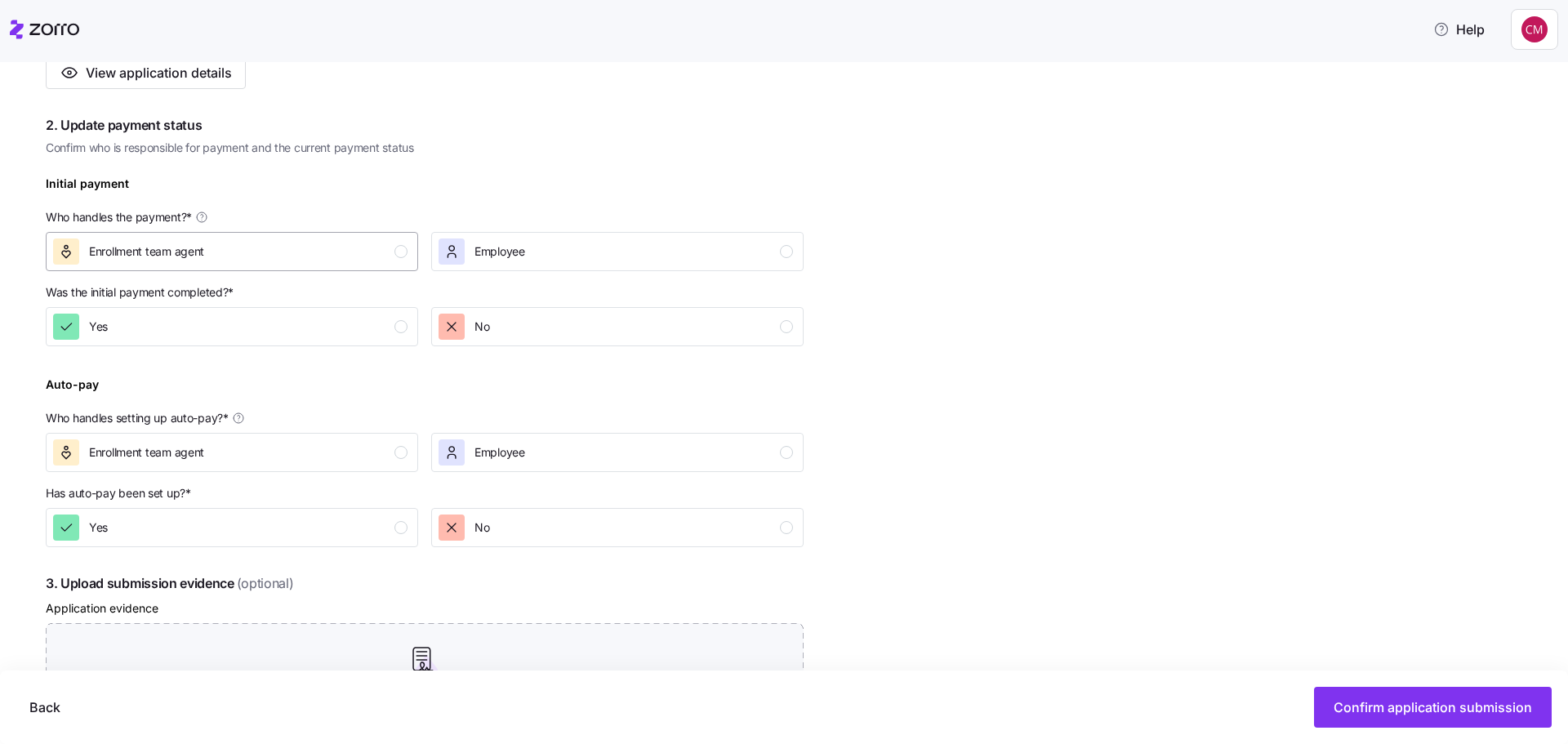
click at [404, 246] on div "button" at bounding box center [401, 251] width 13 height 13
click at [767, 330] on div "No" at bounding box center [616, 326] width 354 height 26
click at [354, 460] on div "Enrollment team agent" at bounding box center [230, 452] width 354 height 26
click at [655, 532] on div "No" at bounding box center [616, 527] width 354 height 26
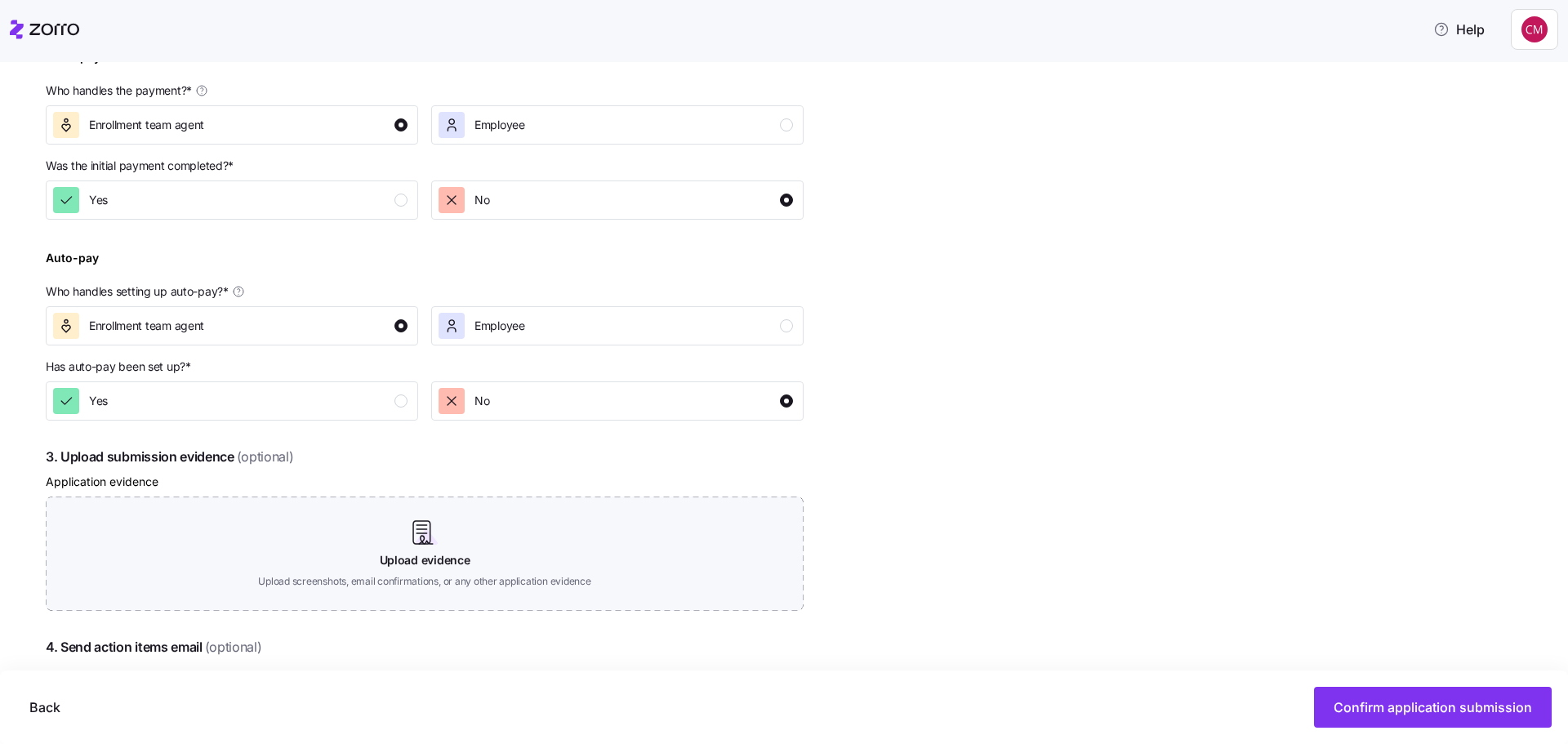
scroll to position [687, 0]
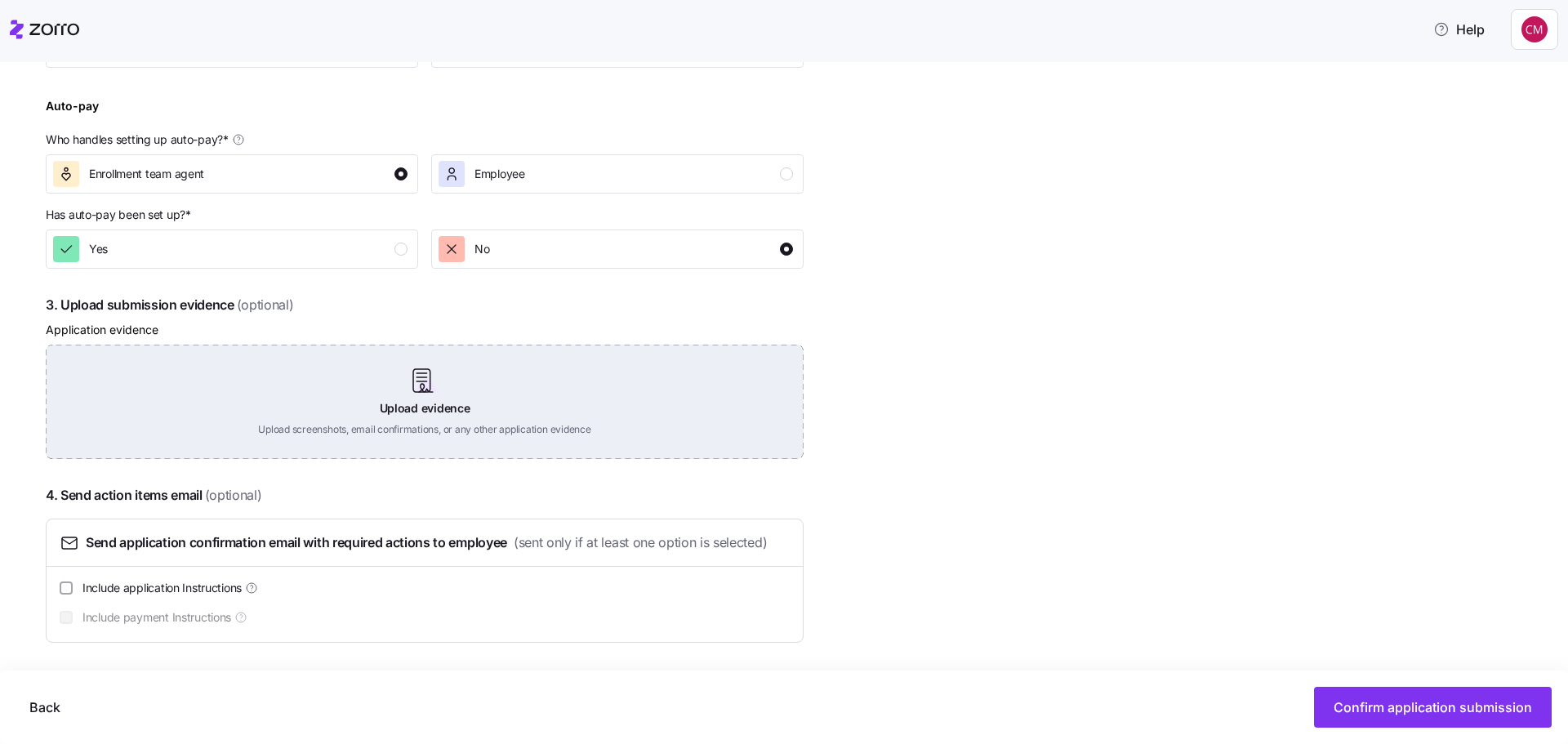
click at [296, 427] on div "Upload evidence Upload screenshots, email confirmations, or any other applicati…" at bounding box center [425, 402] width 758 height 114
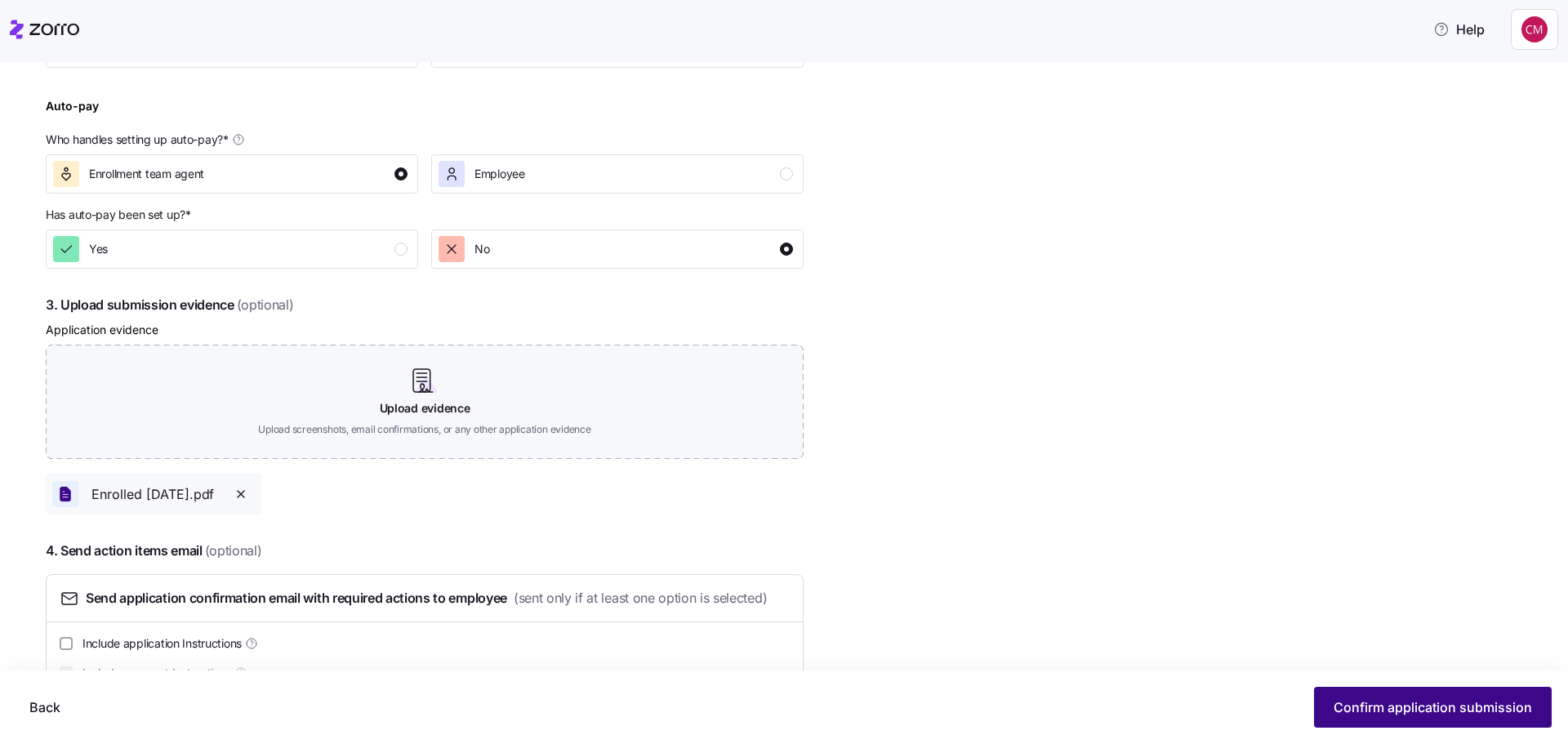
click at [1383, 700] on span "Confirm application submission" at bounding box center [1434, 706] width 199 height 19
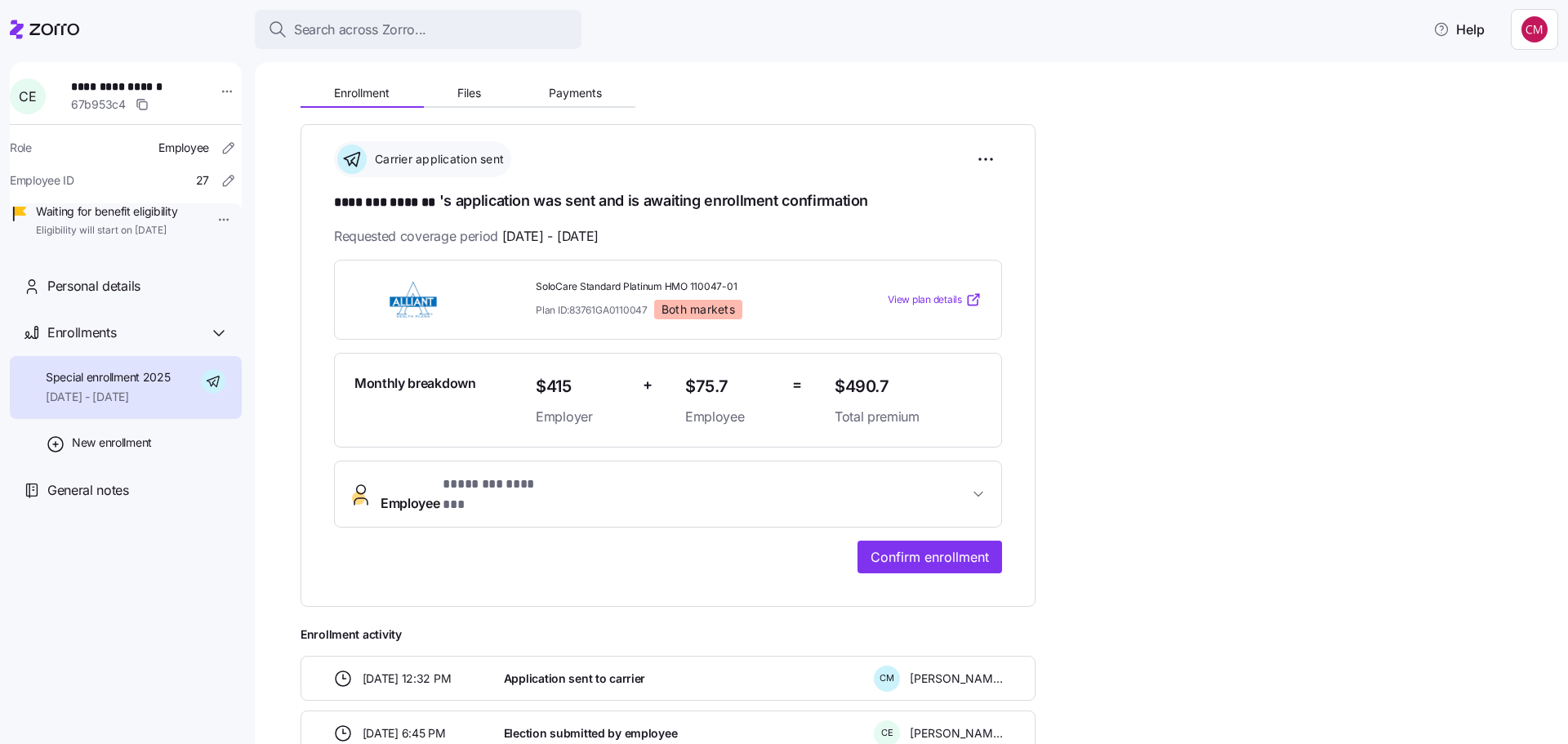
scroll to position [164, 0]
click at [904, 546] on span "Confirm enrollment" at bounding box center [929, 555] width 119 height 19
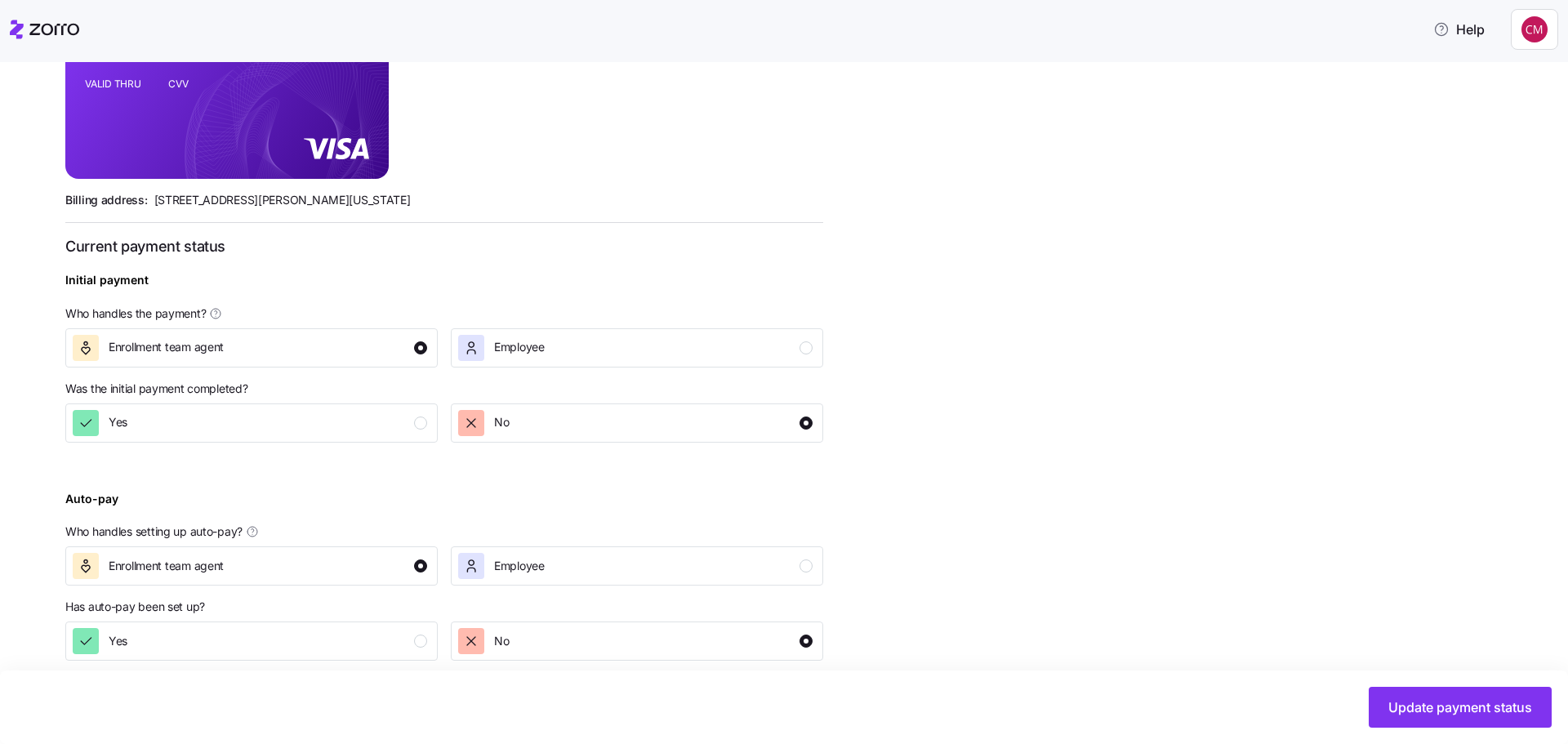
scroll to position [466, 0]
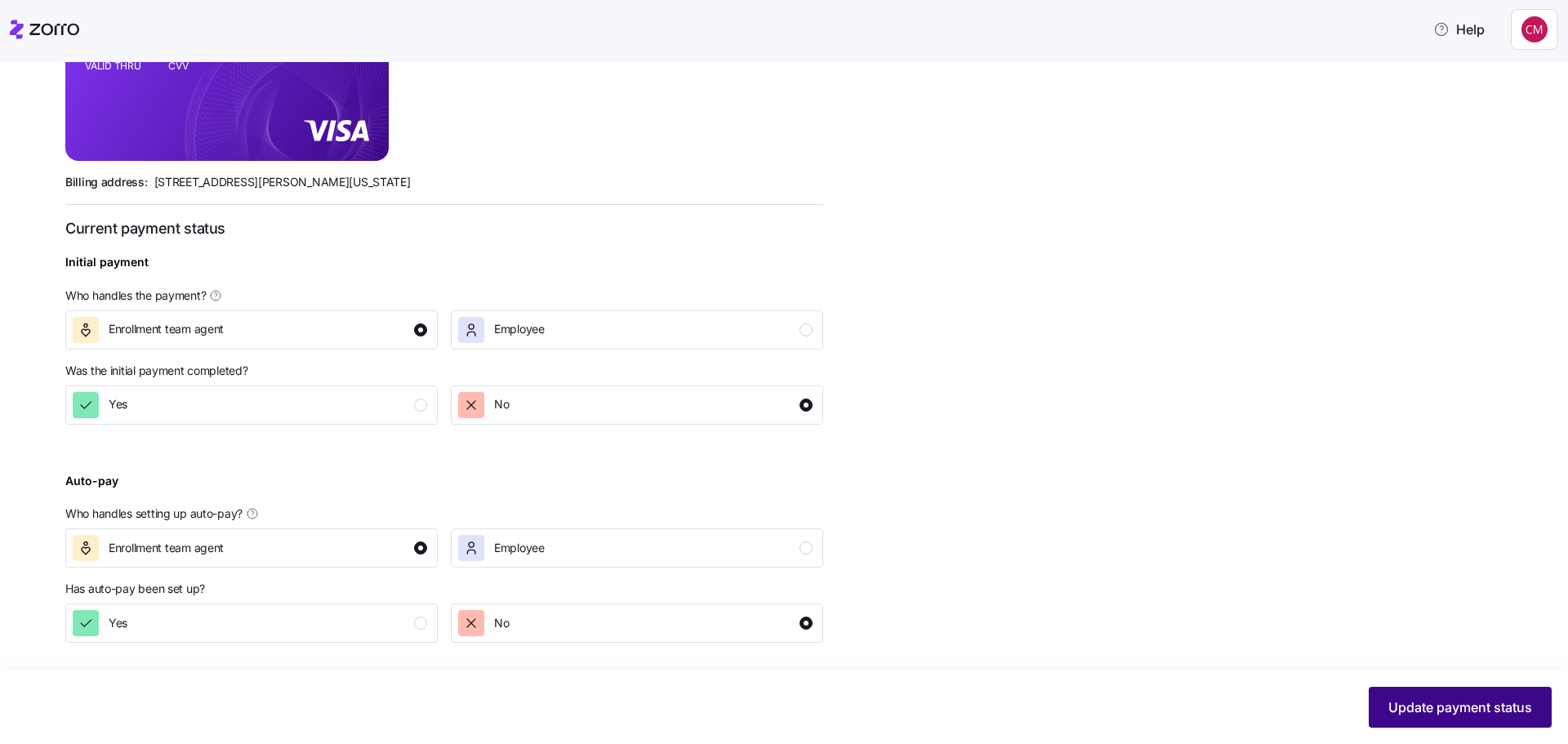
click at [1469, 698] on span "Update payment status" at bounding box center [1460, 706] width 144 height 19
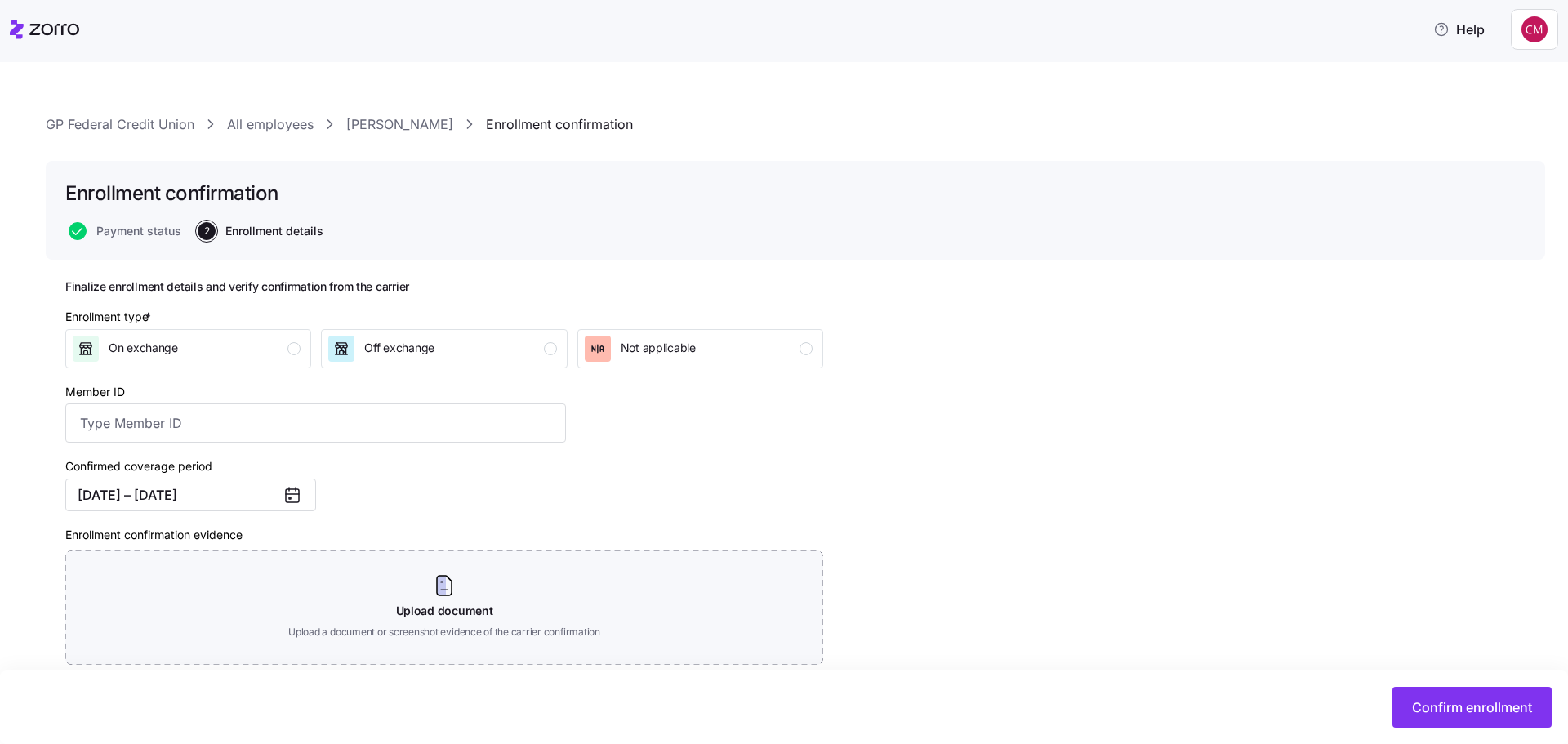
scroll to position [82, 0]
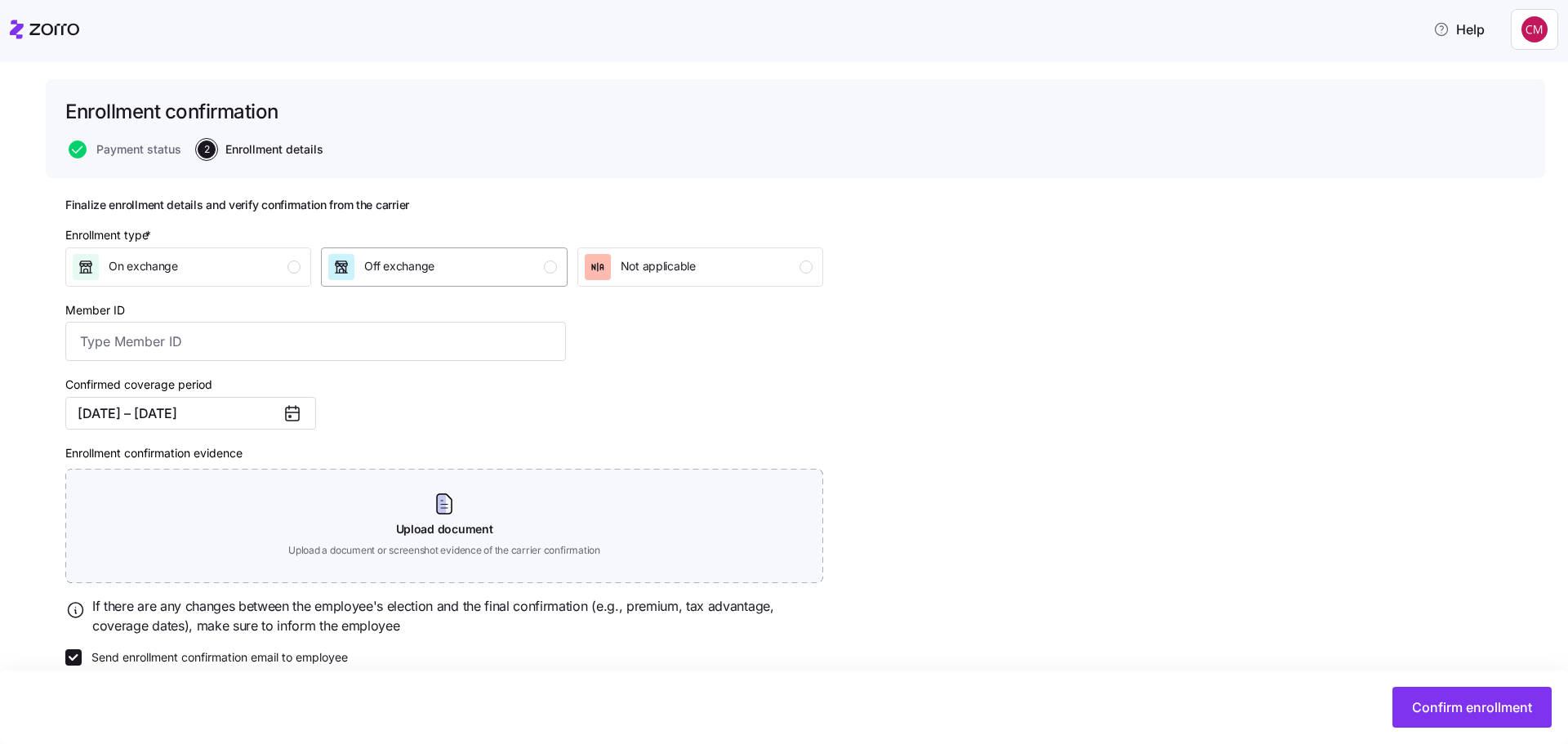
click at [502, 266] on div "Off exchange" at bounding box center [443, 267] width 228 height 26
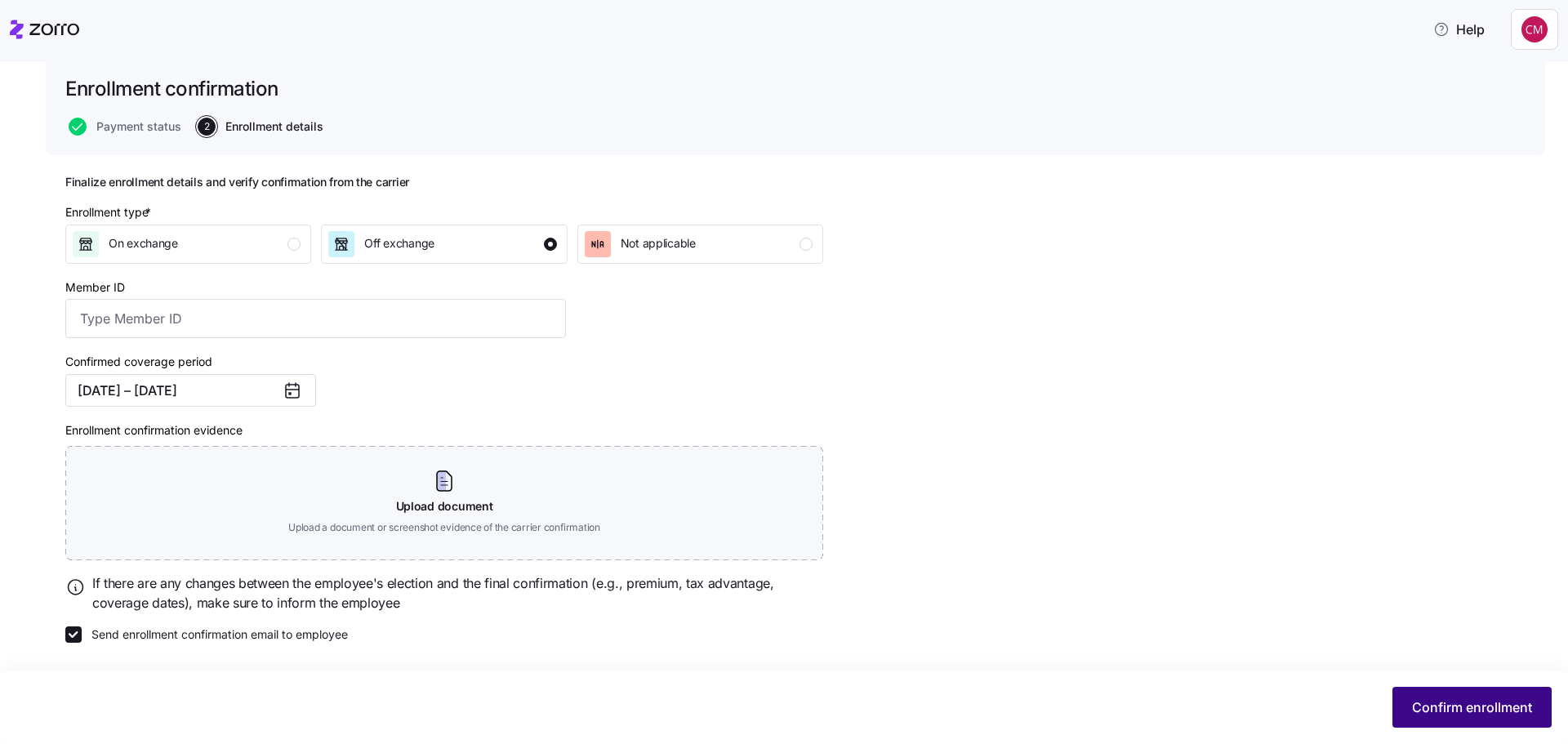
click at [1435, 698] on span "Confirm enrollment" at bounding box center [1472, 706] width 120 height 19
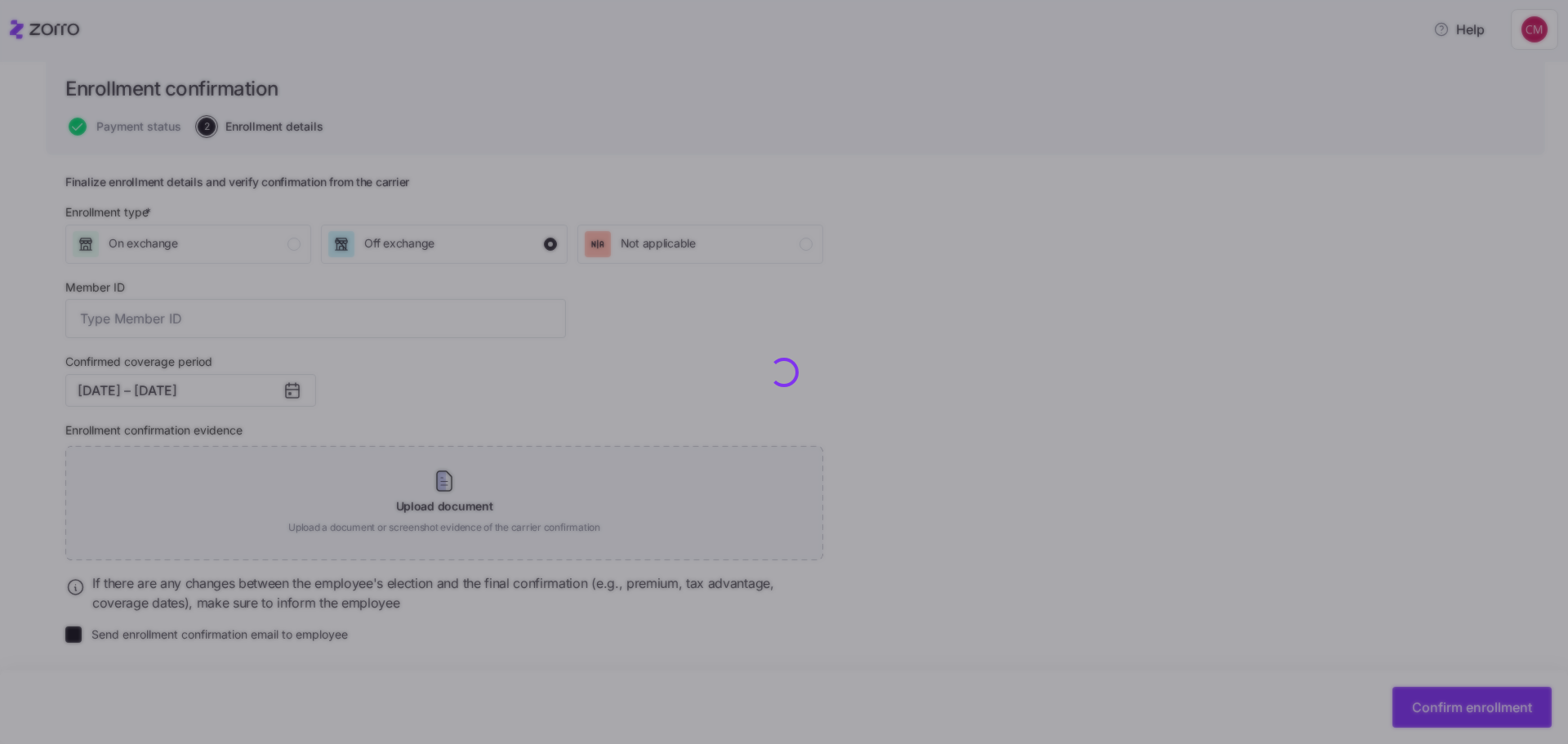
checkbox input "false"
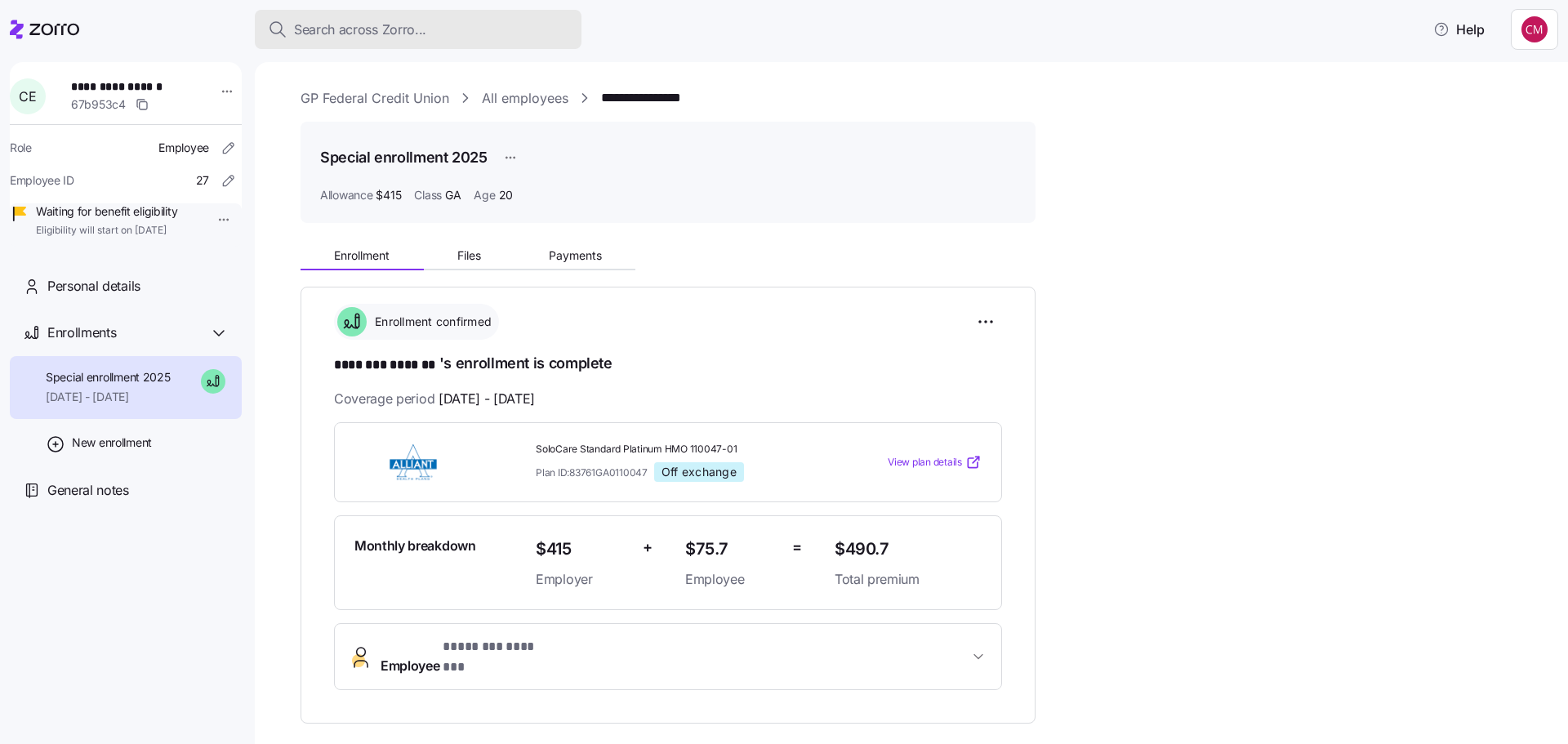
click at [368, 22] on span "Search across Zorro..." at bounding box center [361, 29] width 133 height 20
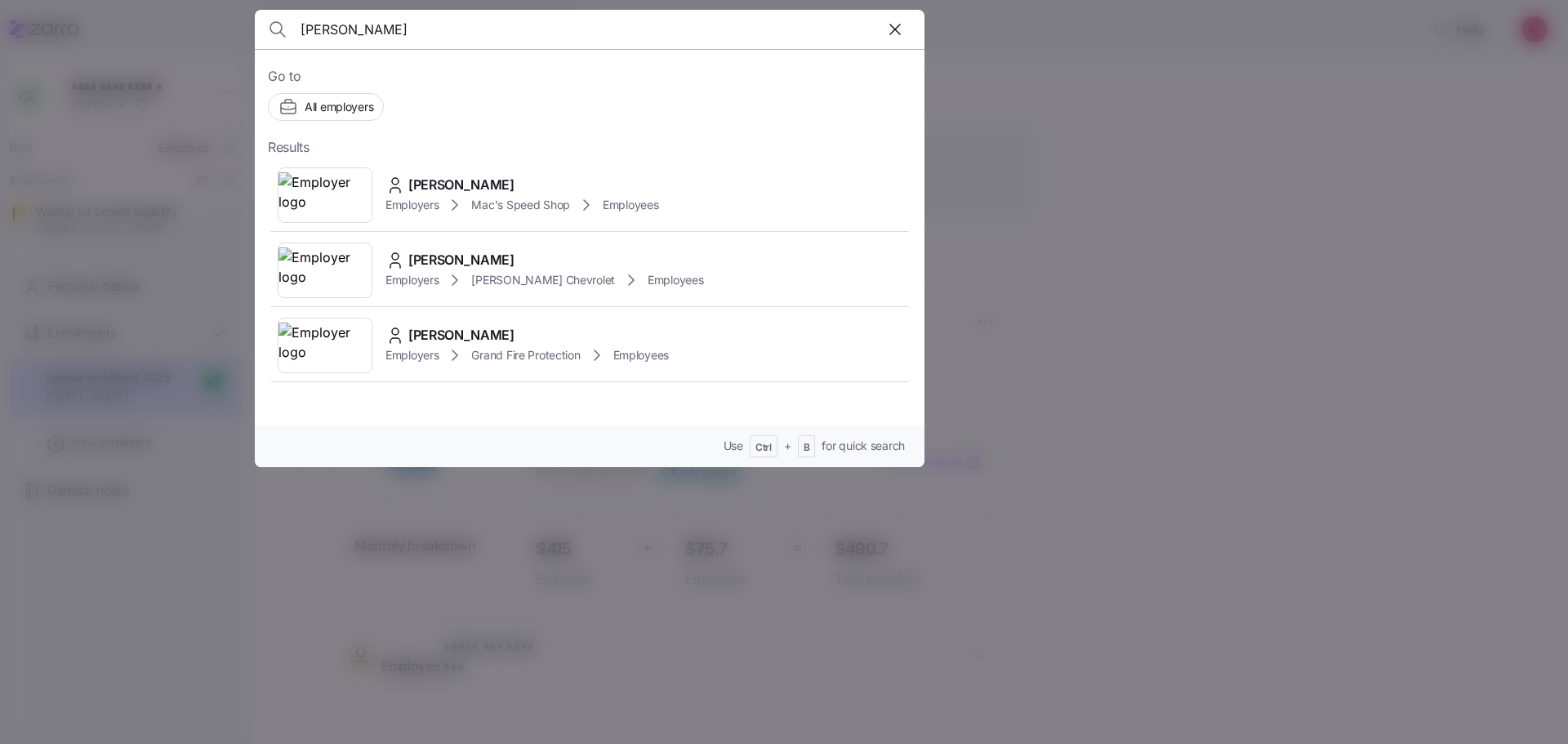
type input "justin mckelley"
click at [335, 201] on img at bounding box center [325, 195] width 93 height 46
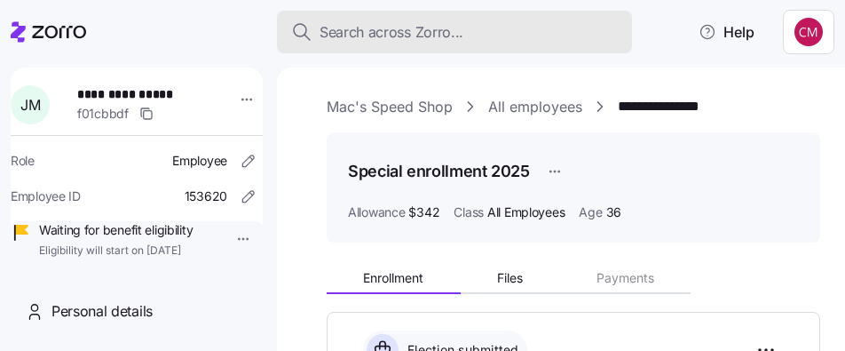
click at [337, 31] on span "Search across Zorro..." at bounding box center [392, 32] width 144 height 22
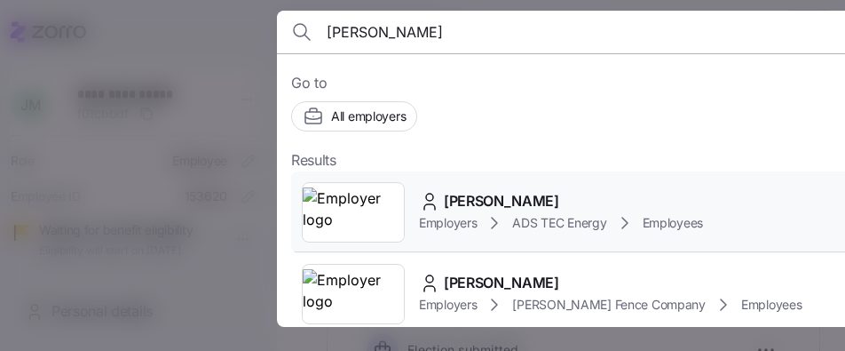
type input "james malone"
click at [368, 203] on img at bounding box center [353, 212] width 101 height 50
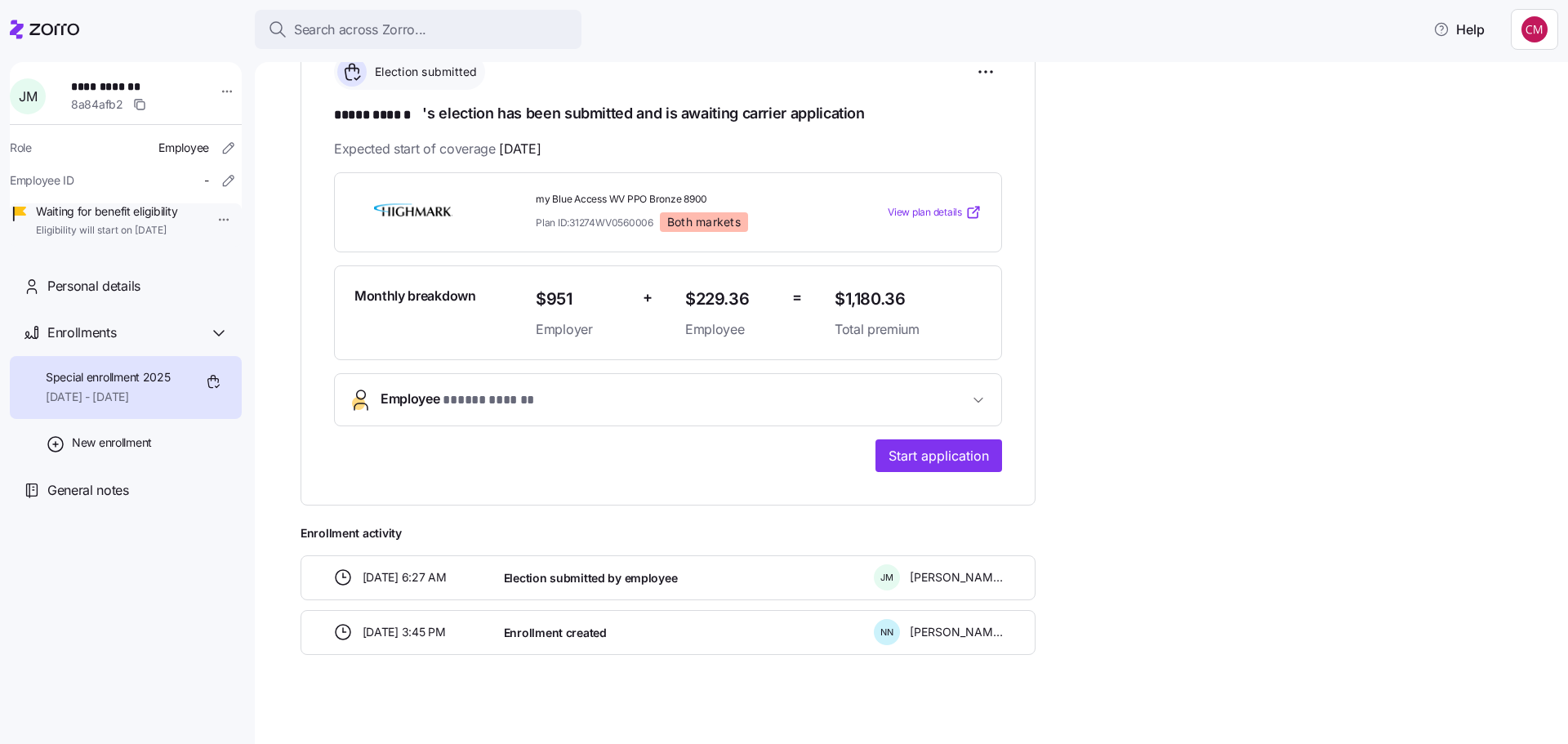
scroll to position [258, 0]
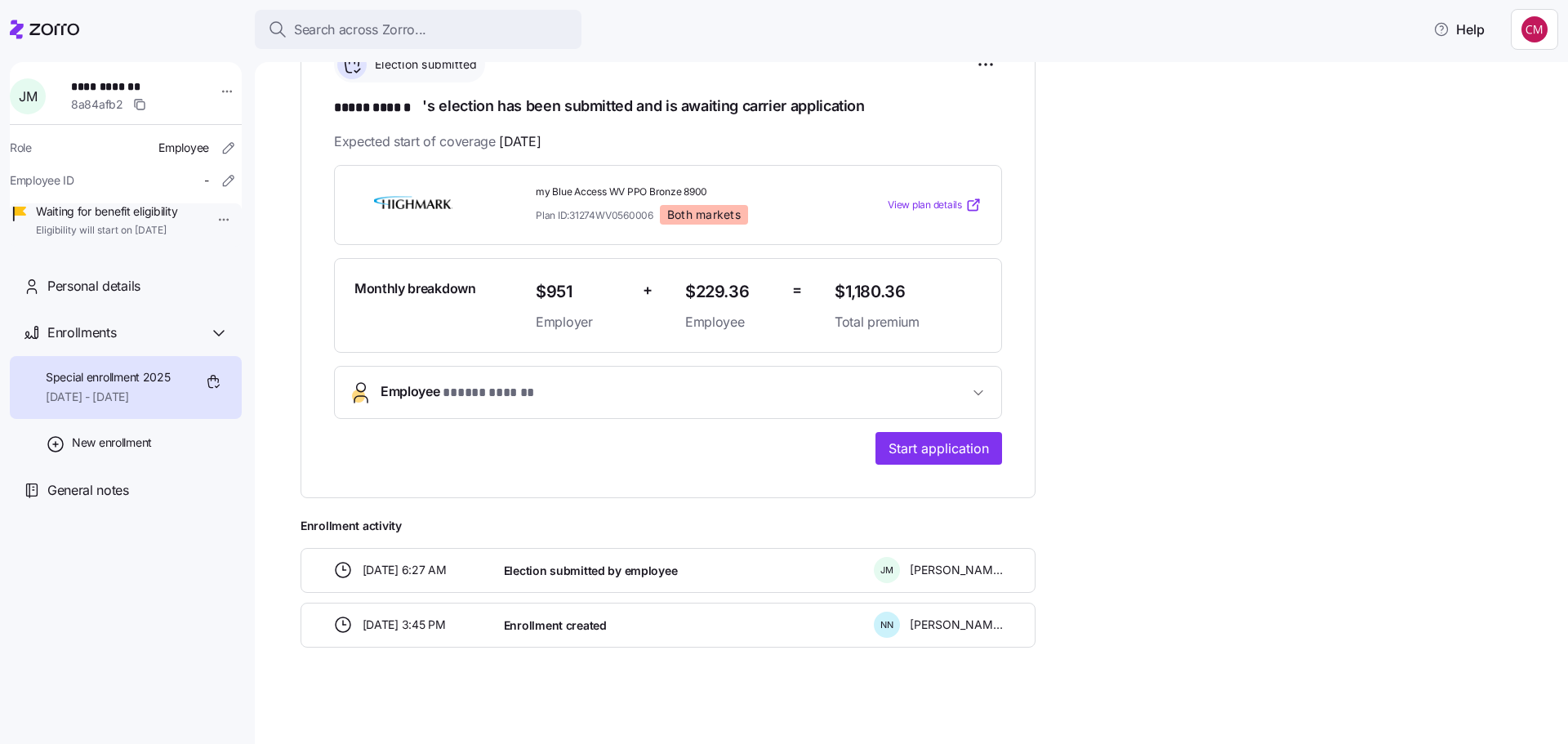
click at [643, 382] on span "Employee * ***** ****** *" at bounding box center [674, 393] width 588 height 22
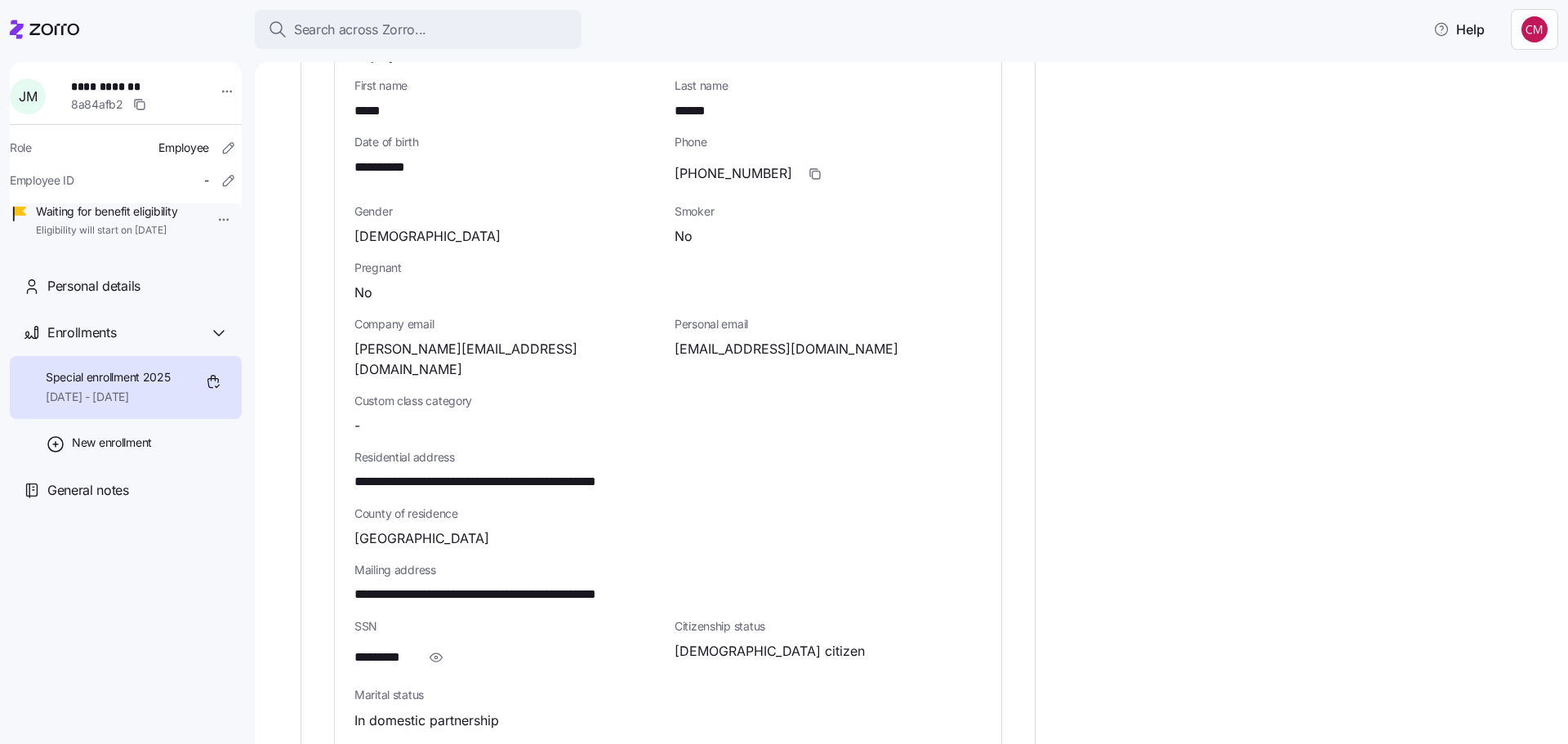
scroll to position [665, 0]
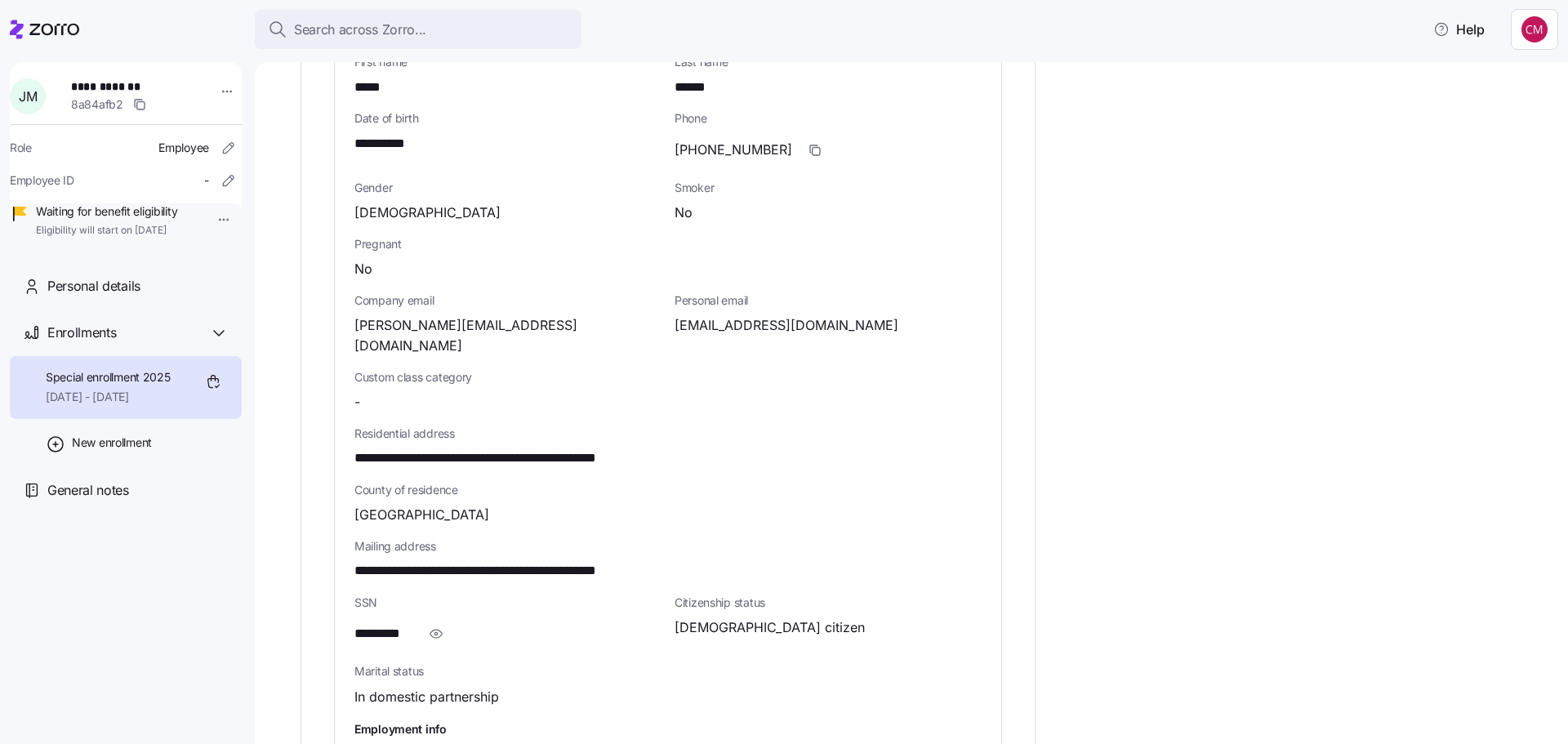
click at [605, 448] on span "**********" at bounding box center [525, 458] width 342 height 20
copy span "*****"
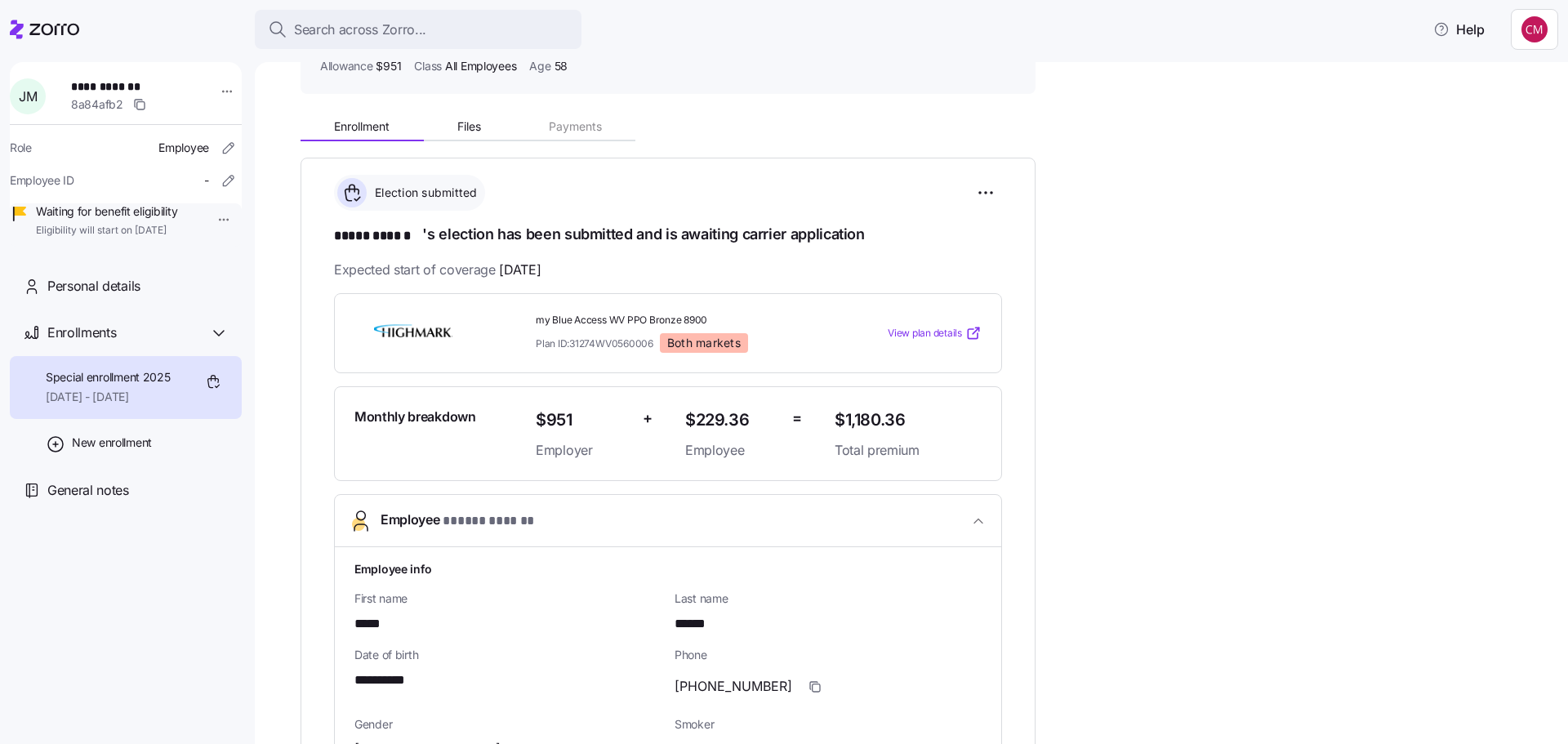
scroll to position [109, 0]
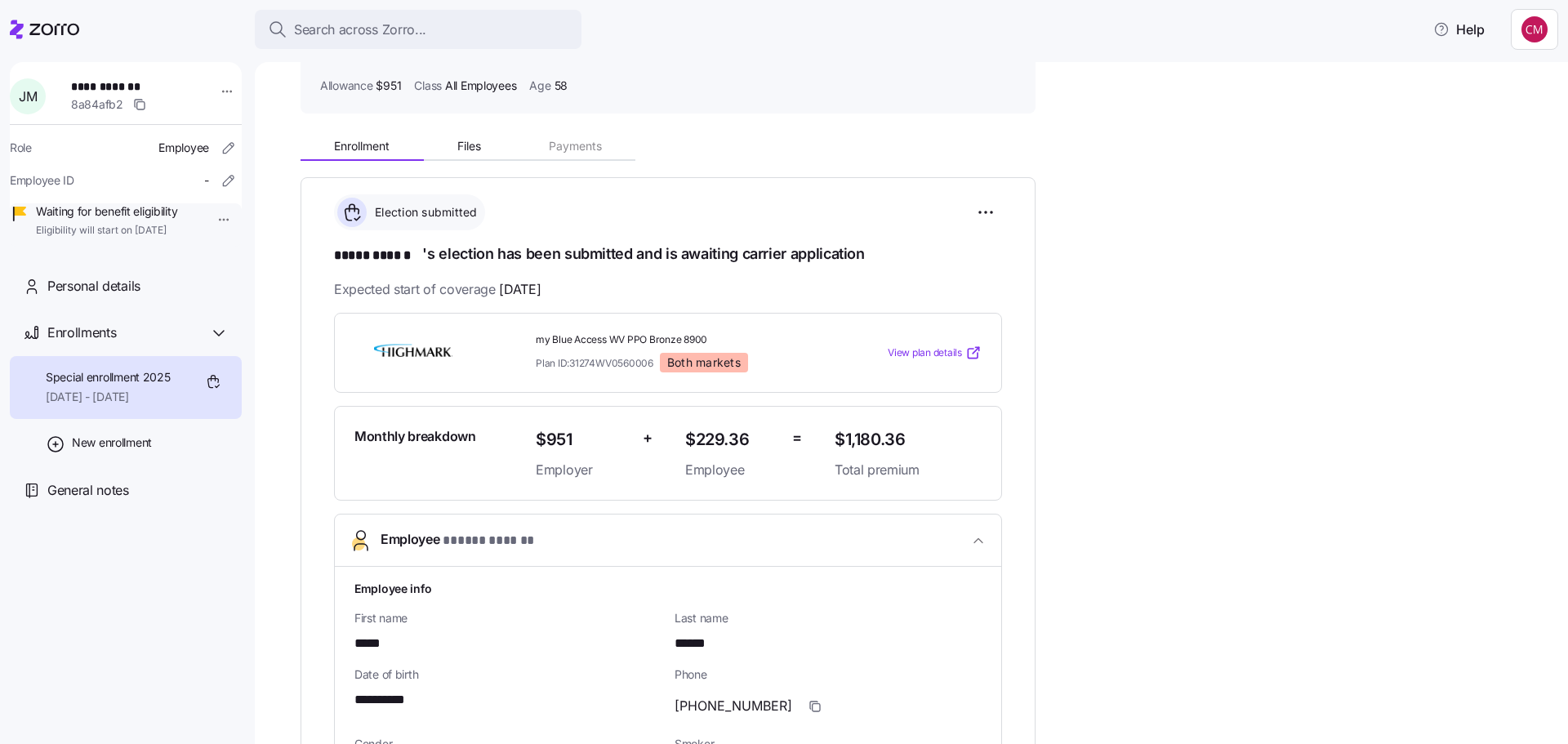
click at [47, 25] on icon at bounding box center [54, 29] width 50 height 11
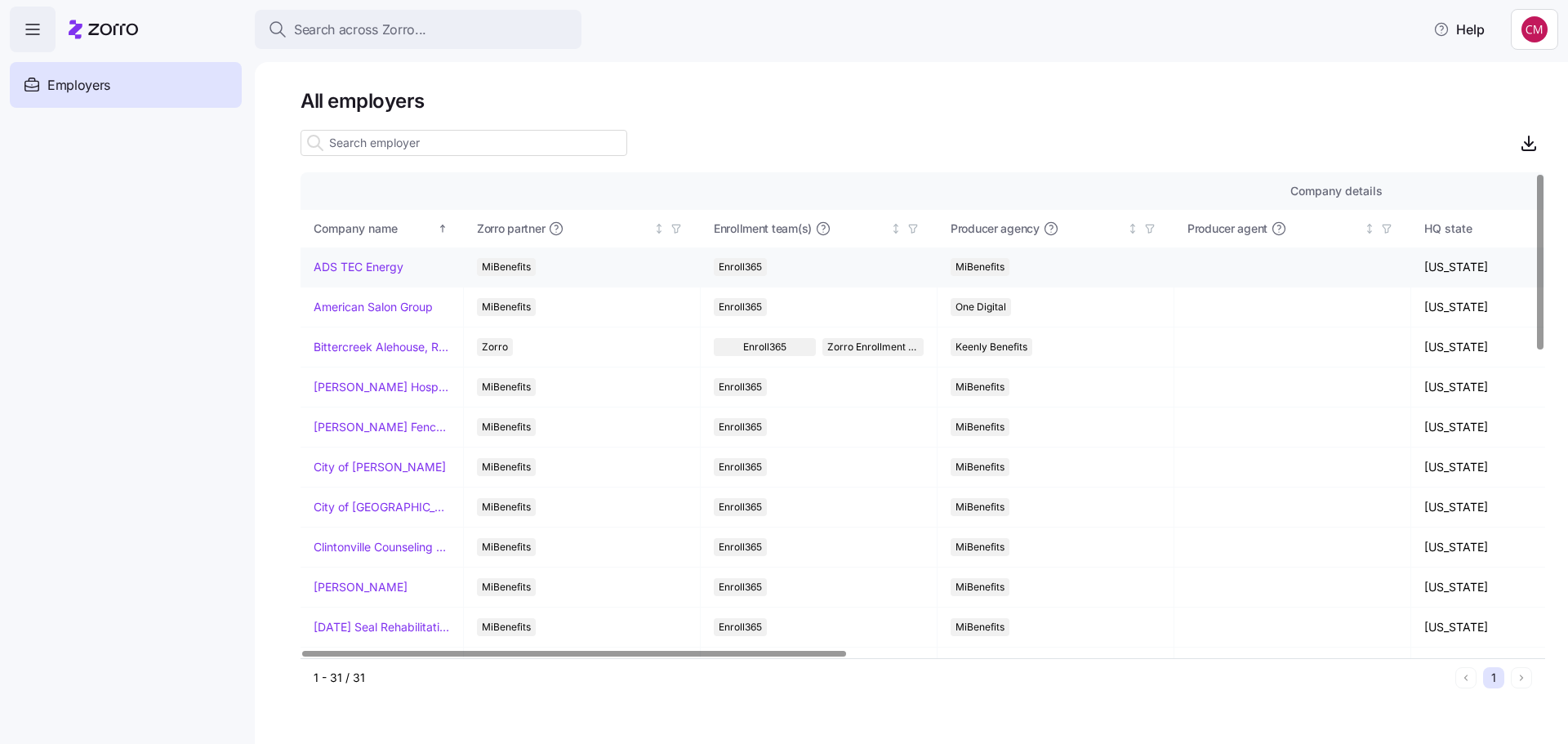
click at [361, 272] on link "ADS TEC Energy" at bounding box center [359, 267] width 90 height 17
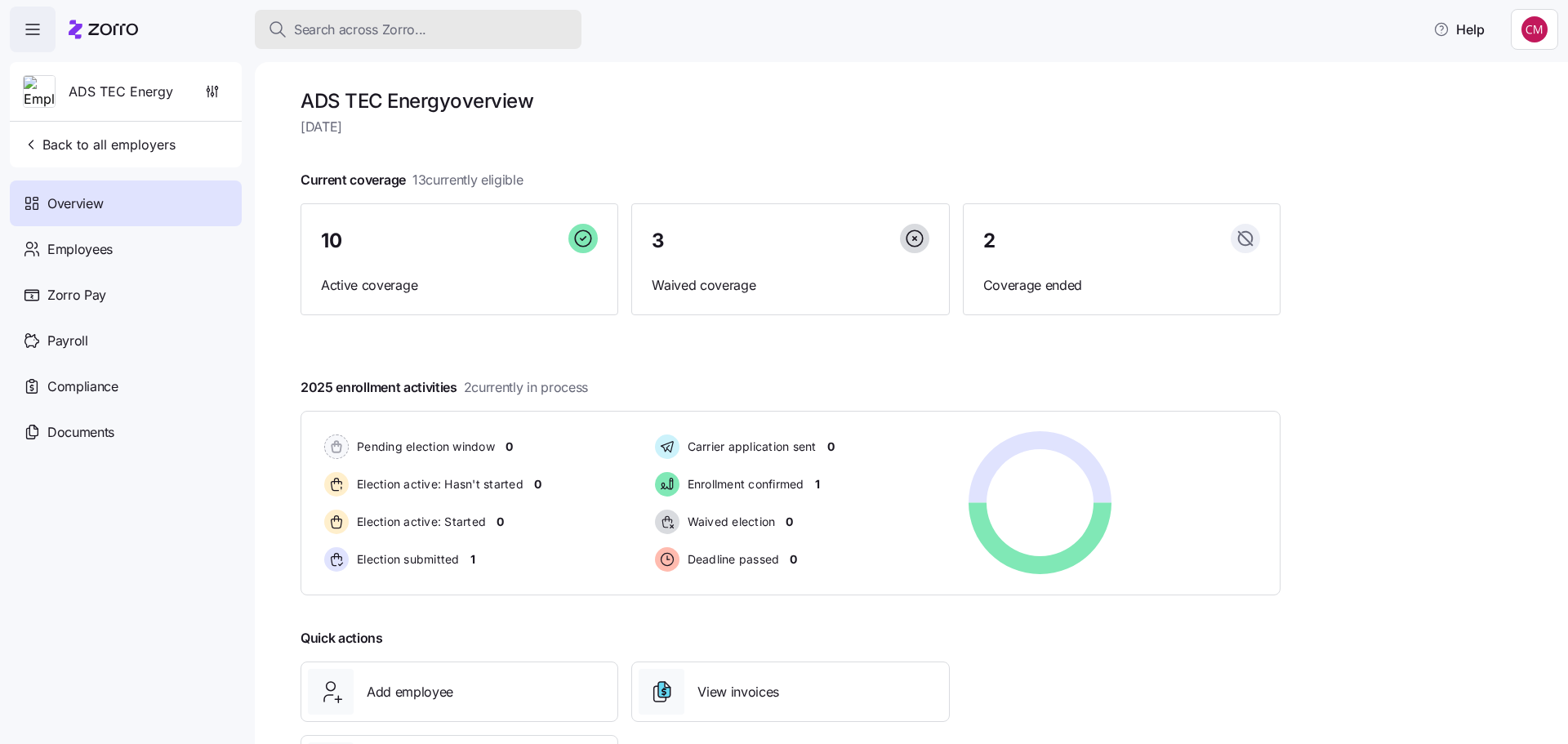
click at [359, 21] on span "Search across Zorro..." at bounding box center [361, 29] width 133 height 20
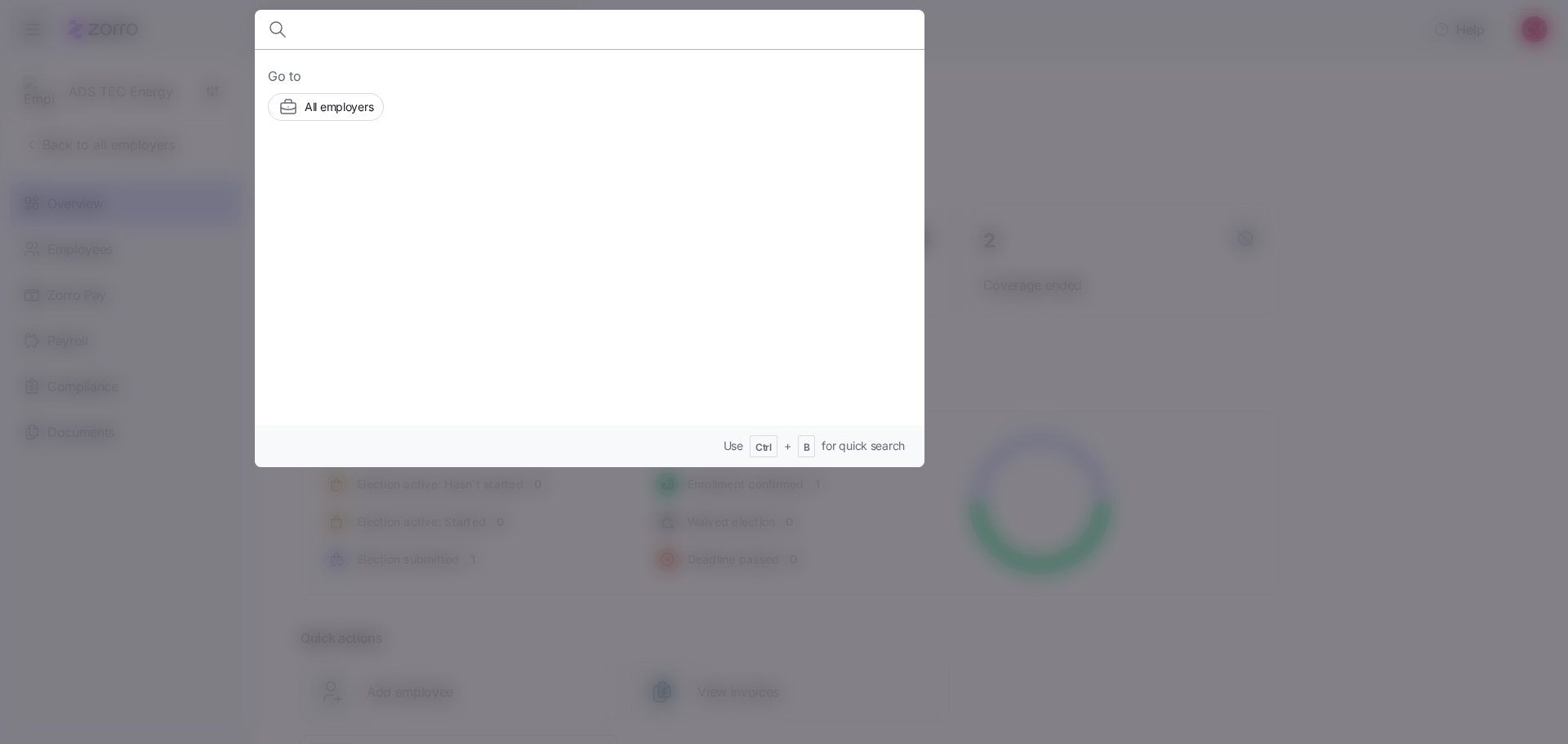
type input "j"
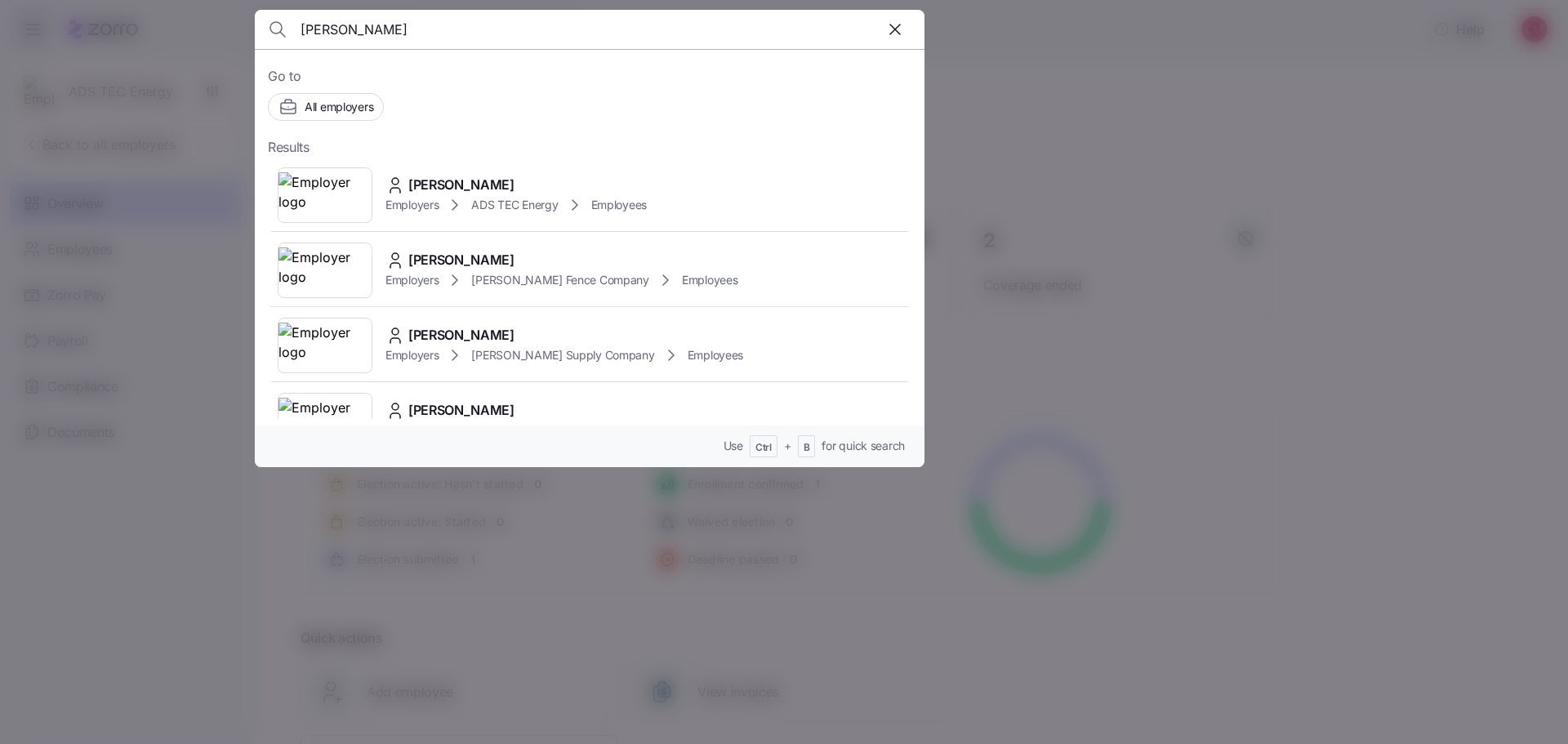
type input "james malone"
click at [1270, 95] on div at bounding box center [784, 372] width 1568 height 744
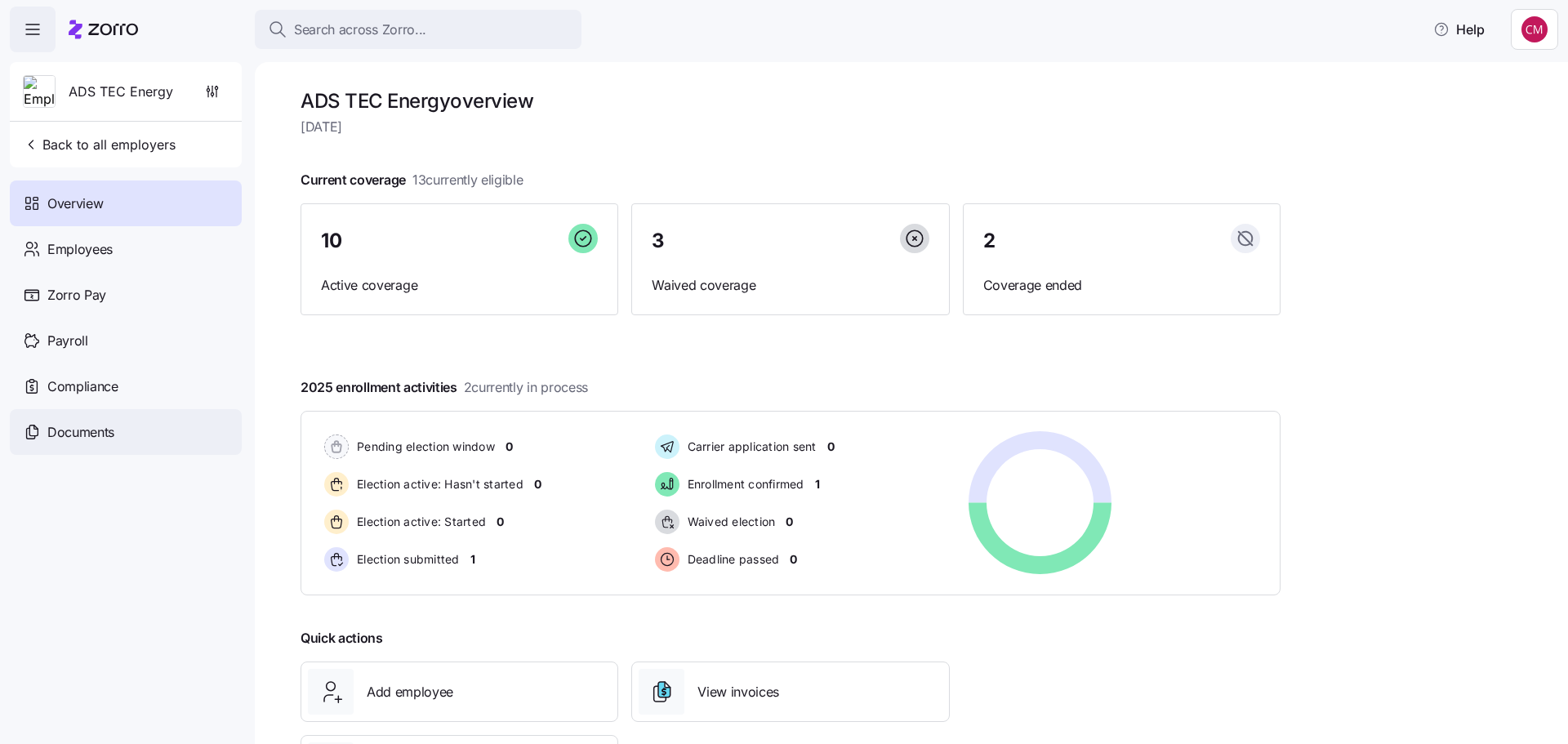
click at [60, 420] on div "Documents" at bounding box center [126, 432] width 232 height 46
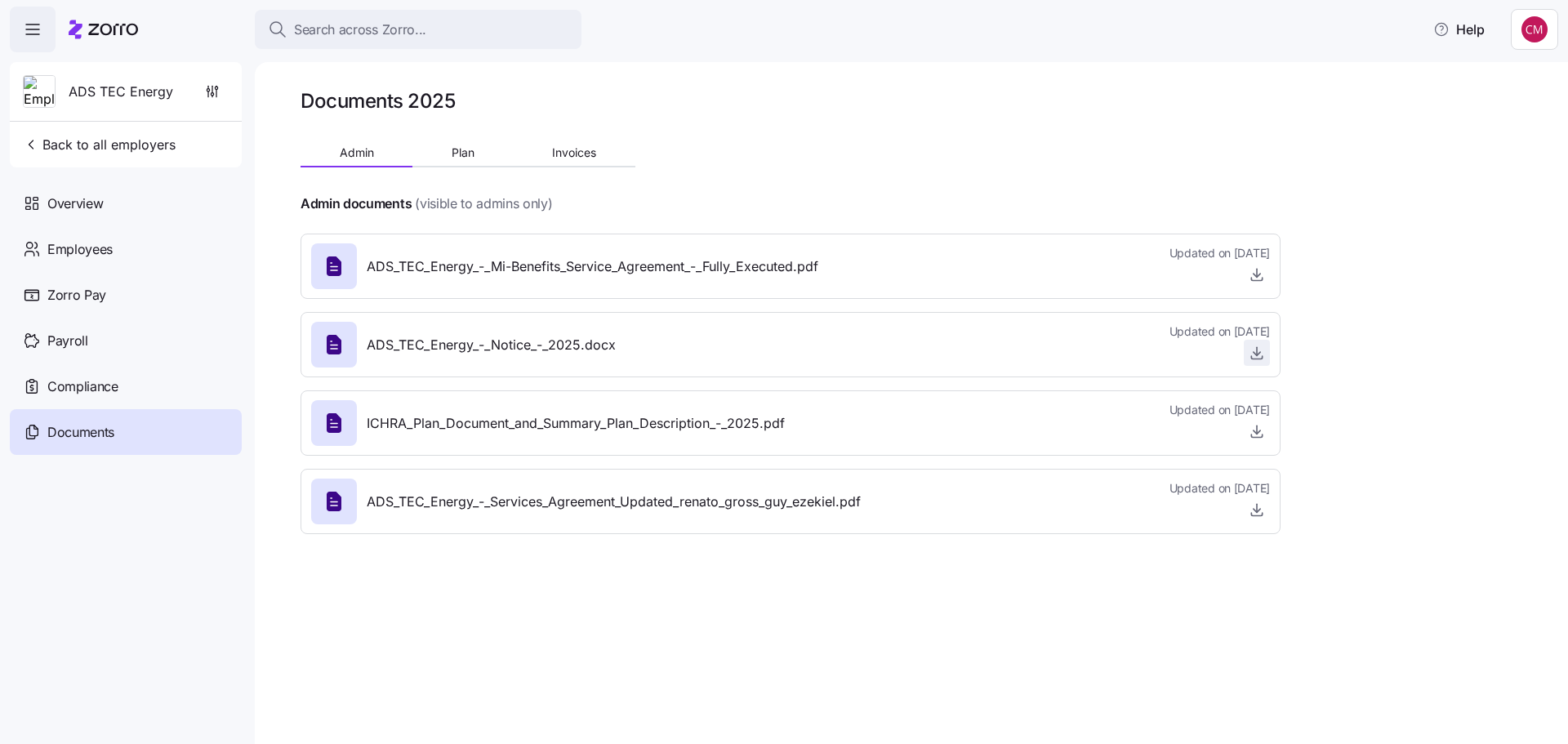
click at [1256, 348] on icon "button" at bounding box center [1257, 353] width 17 height 17
click at [408, 19] on span "Search across Zorro..." at bounding box center [361, 29] width 133 height 20
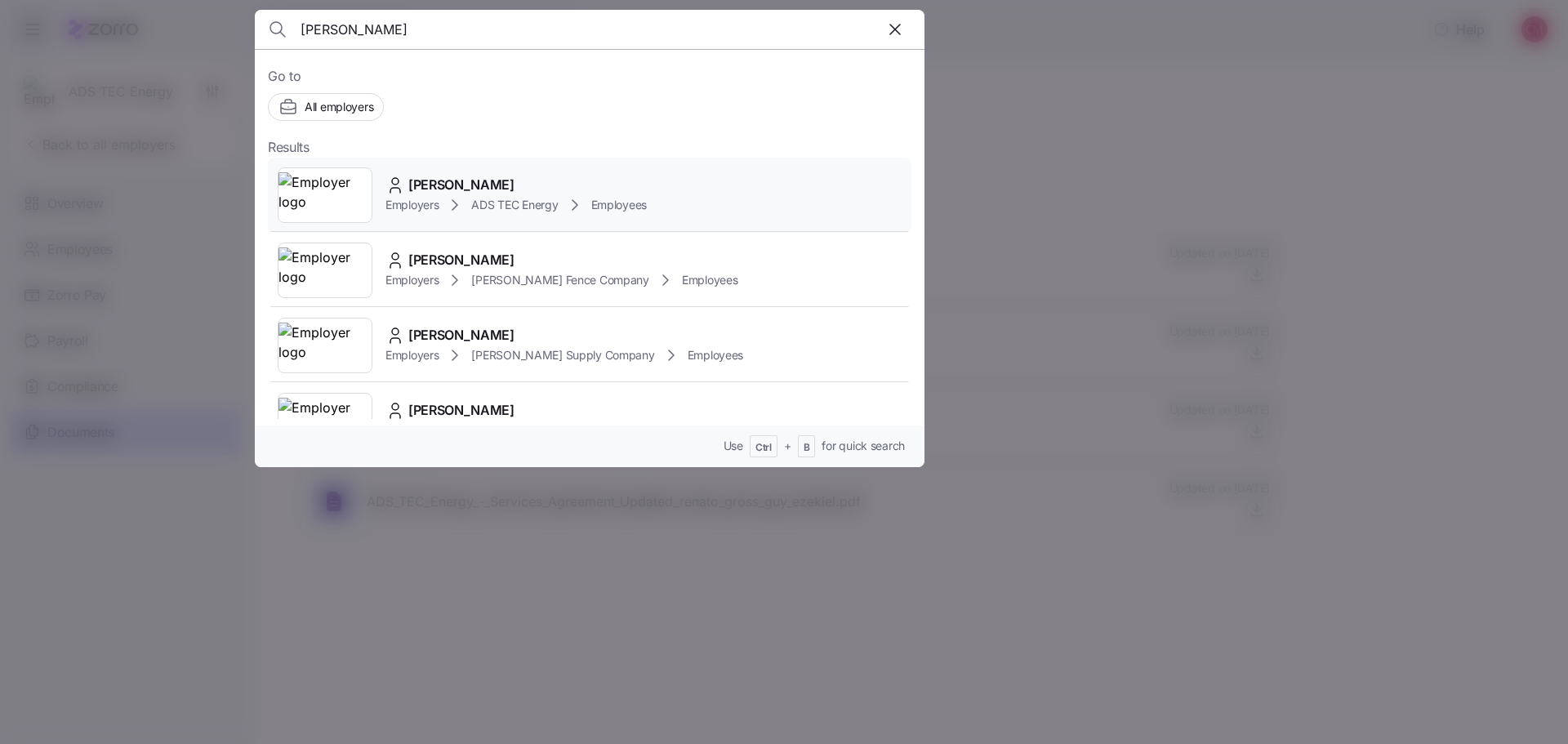
type input "james ma"
click at [329, 180] on img at bounding box center [325, 195] width 93 height 46
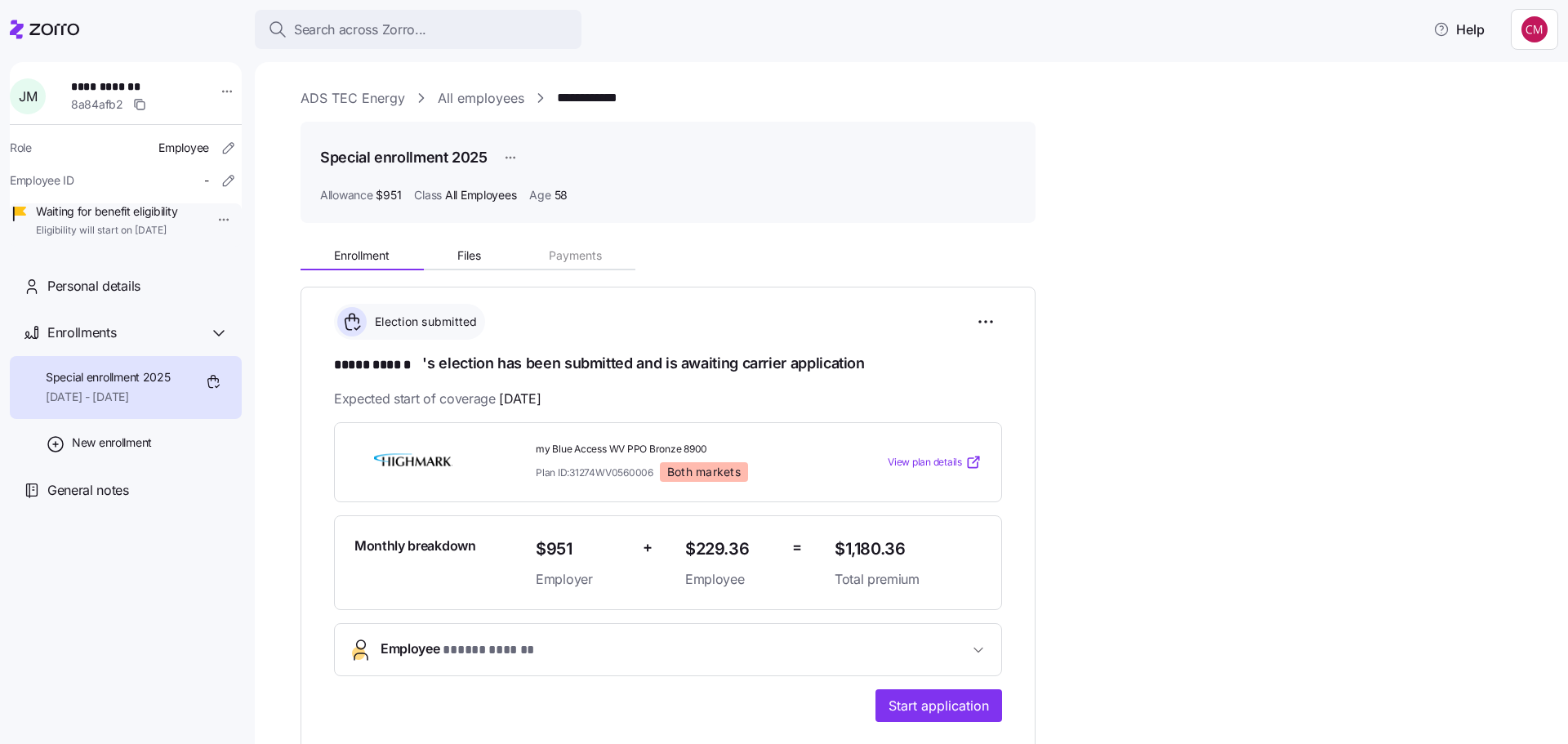
scroll to position [164, 0]
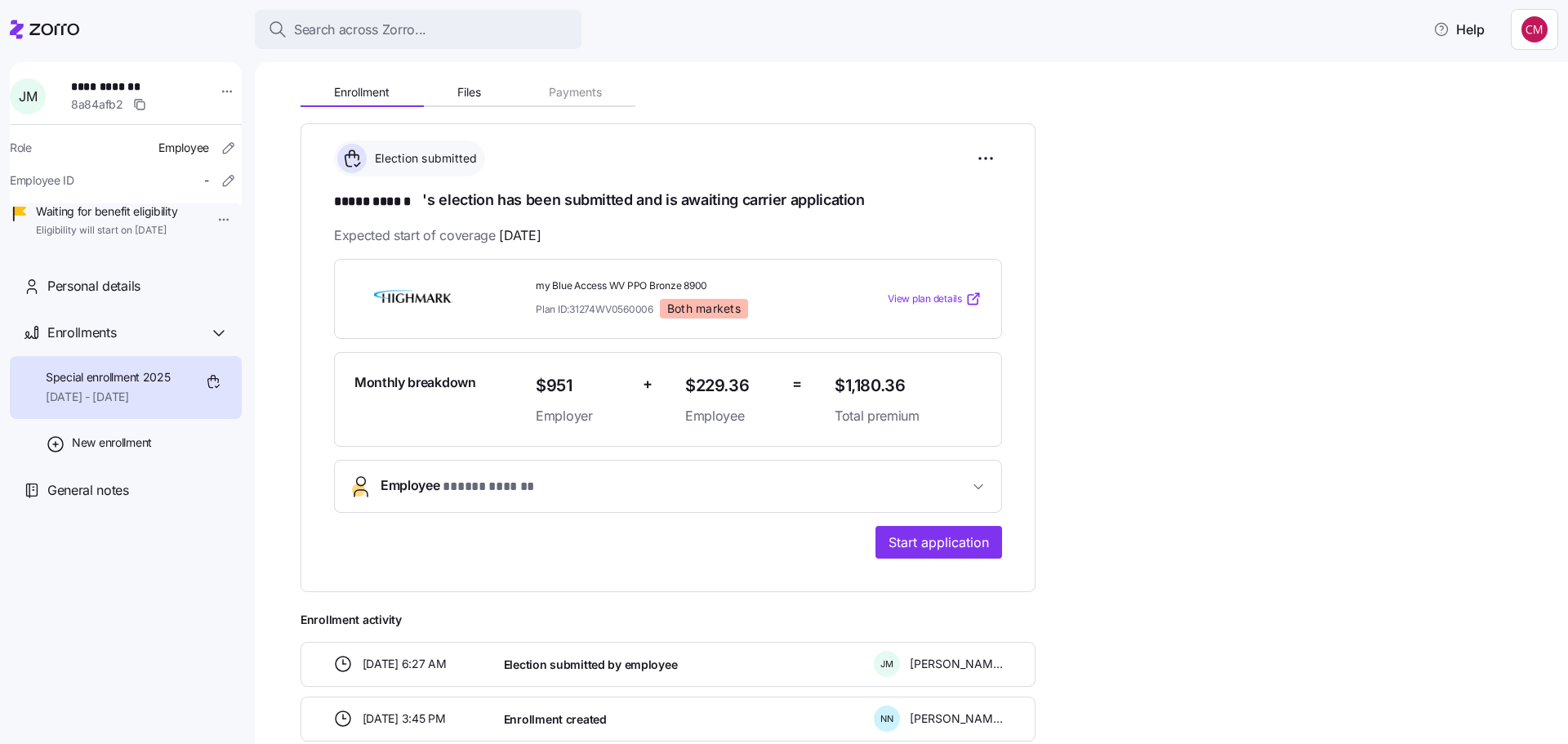
click at [785, 497] on button "Employee * ***** ****** *" at bounding box center [668, 486] width 666 height 52
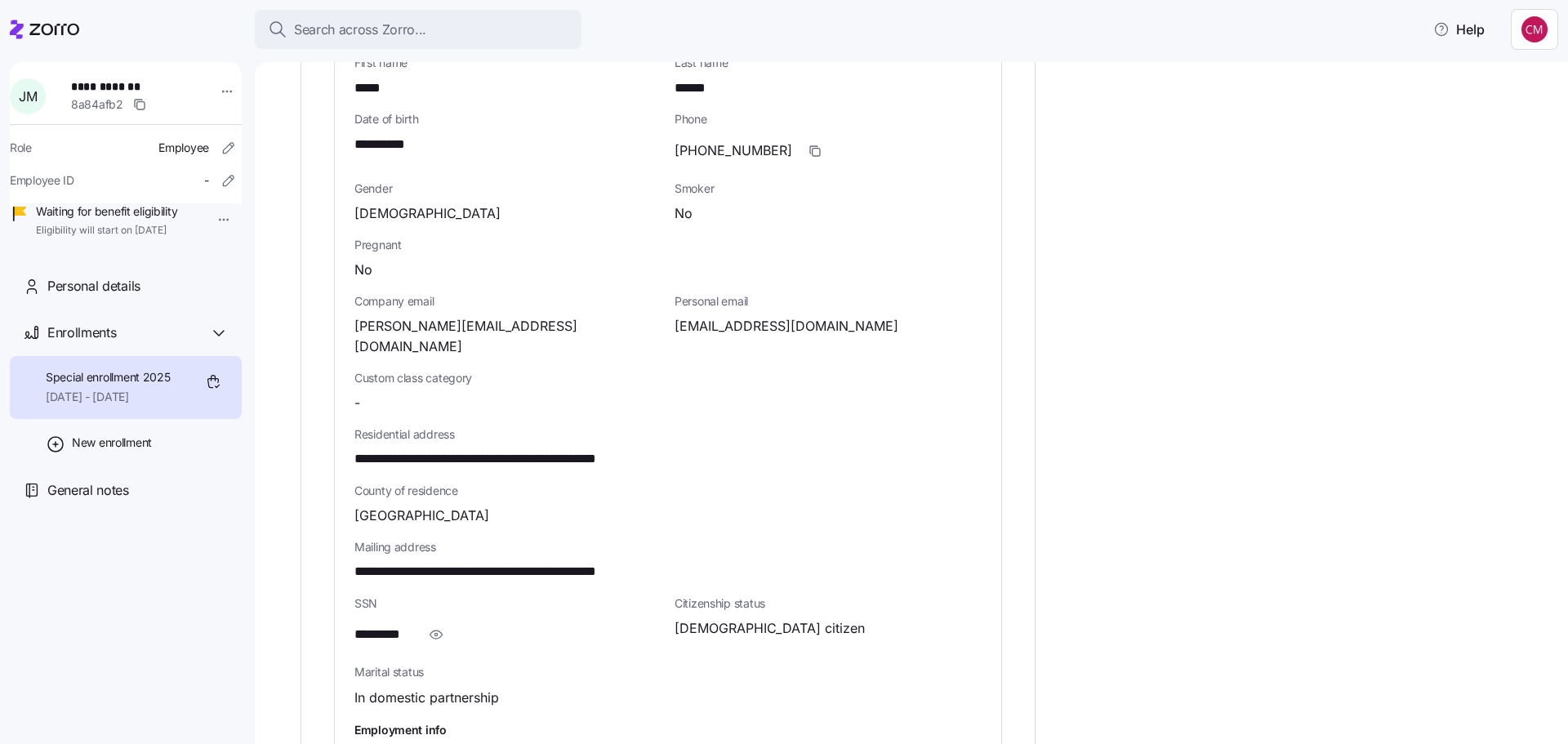
scroll to position [898, 0]
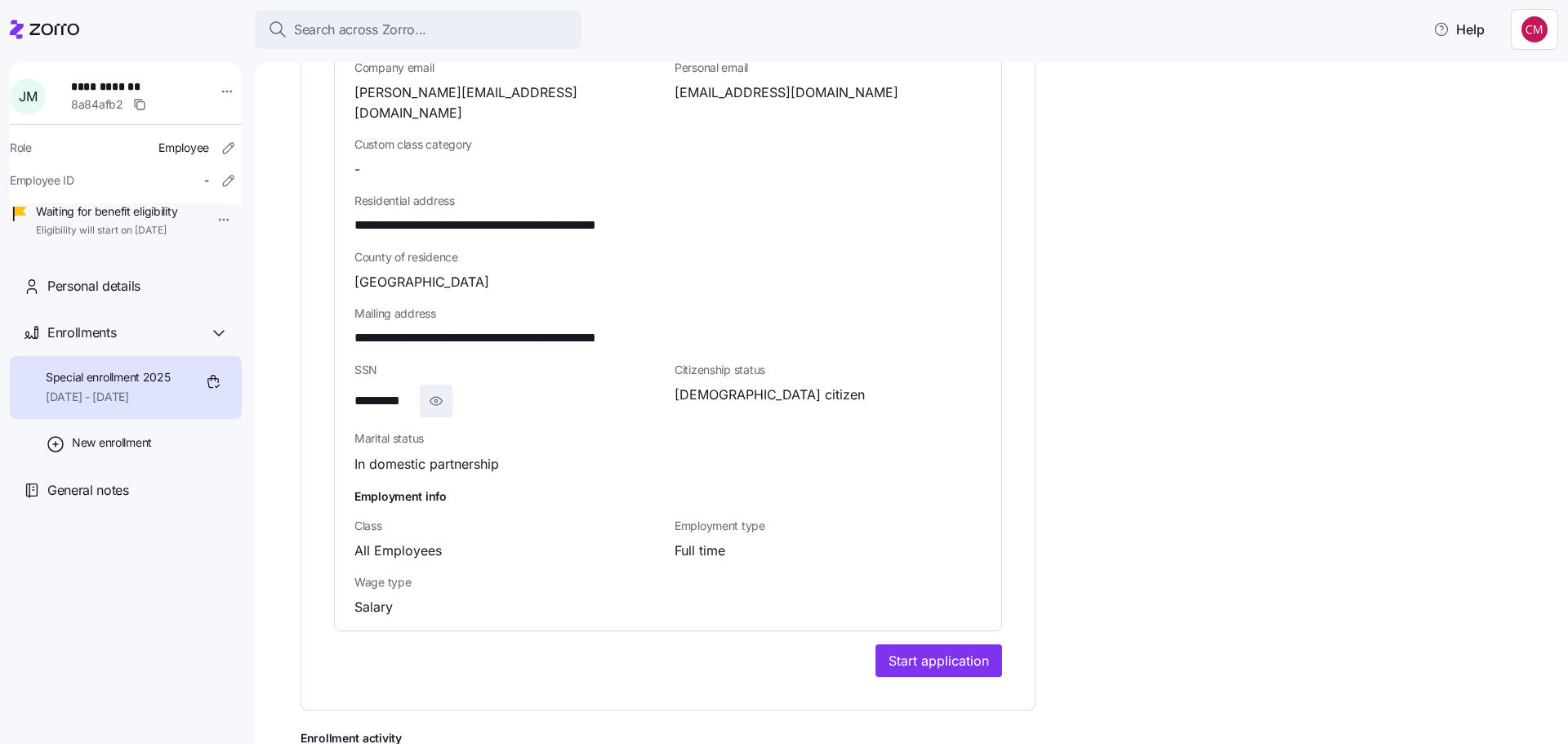
click at [427, 385] on span "button" at bounding box center [436, 401] width 31 height 31
drag, startPoint x: 432, startPoint y: 383, endPoint x: 354, endPoint y: 377, distance: 78.2
click at [354, 391] on span "**********" at bounding box center [395, 401] width 81 height 20
click at [384, 391] on span "**********" at bounding box center [395, 401] width 81 height 20
drag, startPoint x: 436, startPoint y: 379, endPoint x: 355, endPoint y: 380, distance: 81.0
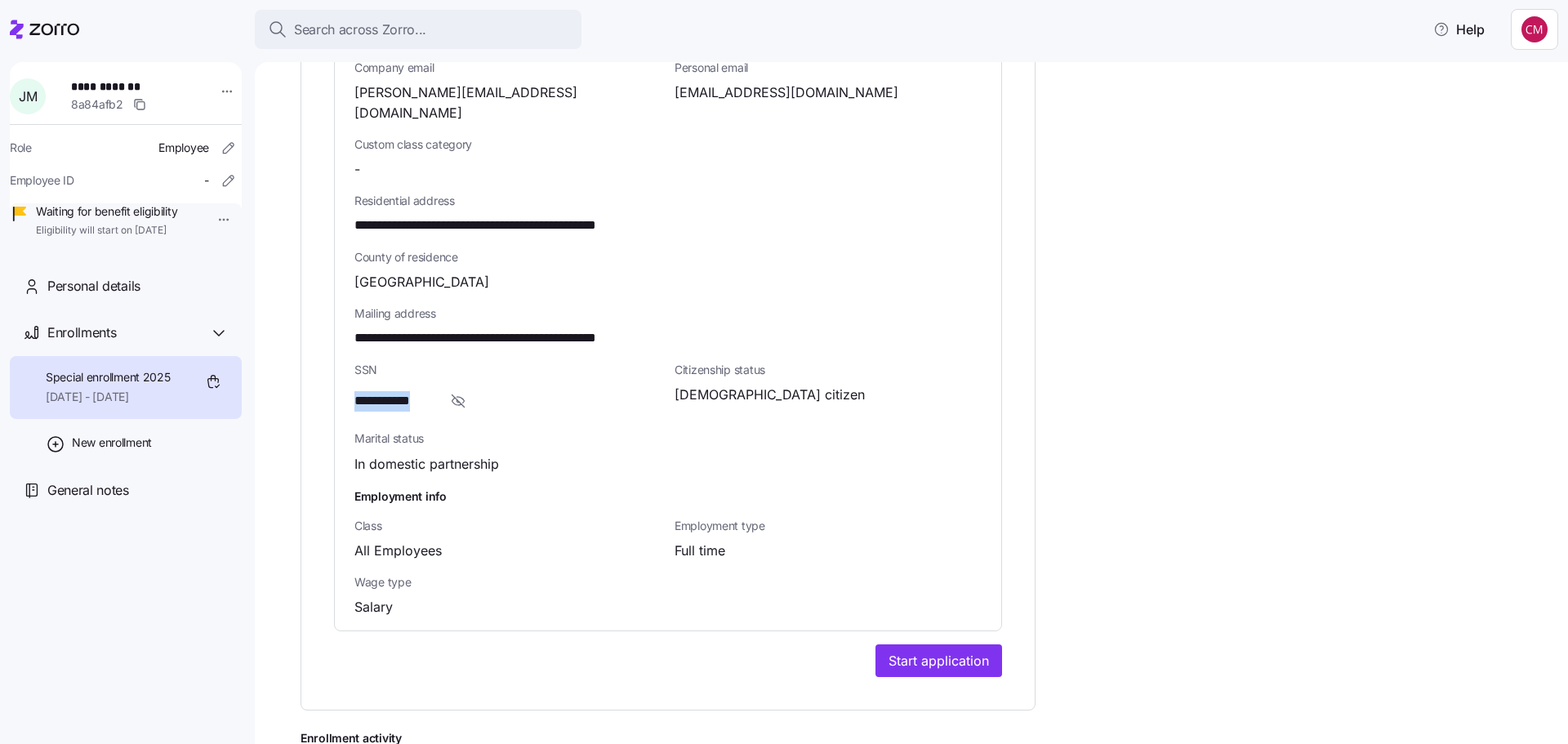
click at [355, 384] on div "**********" at bounding box center [508, 401] width 307 height 33
copy span "**********"
click at [462, 215] on span "**********" at bounding box center [525, 225] width 342 height 20
drag, startPoint x: 354, startPoint y: 201, endPoint x: 469, endPoint y: 210, distance: 115.4
click at [469, 215] on span "**********" at bounding box center [525, 225] width 342 height 20
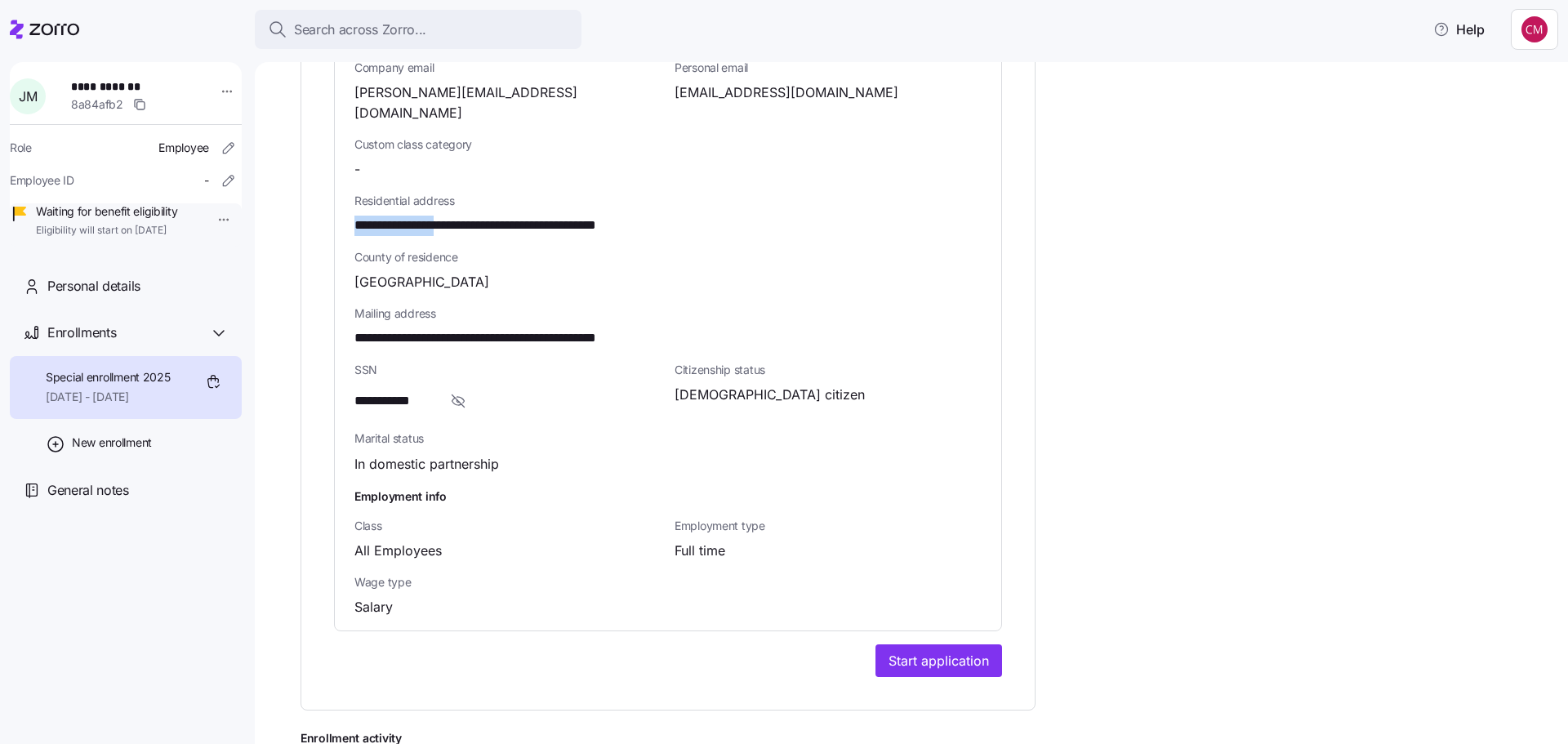
copy span "**********"
click at [564, 215] on span "**********" at bounding box center [525, 225] width 342 height 20
drag, startPoint x: 585, startPoint y: 207, endPoint x: 625, endPoint y: 201, distance: 40.4
click at [625, 215] on span "**********" at bounding box center [525, 225] width 342 height 20
click at [720, 249] on span "County of residence" at bounding box center [668, 258] width 628 height 17
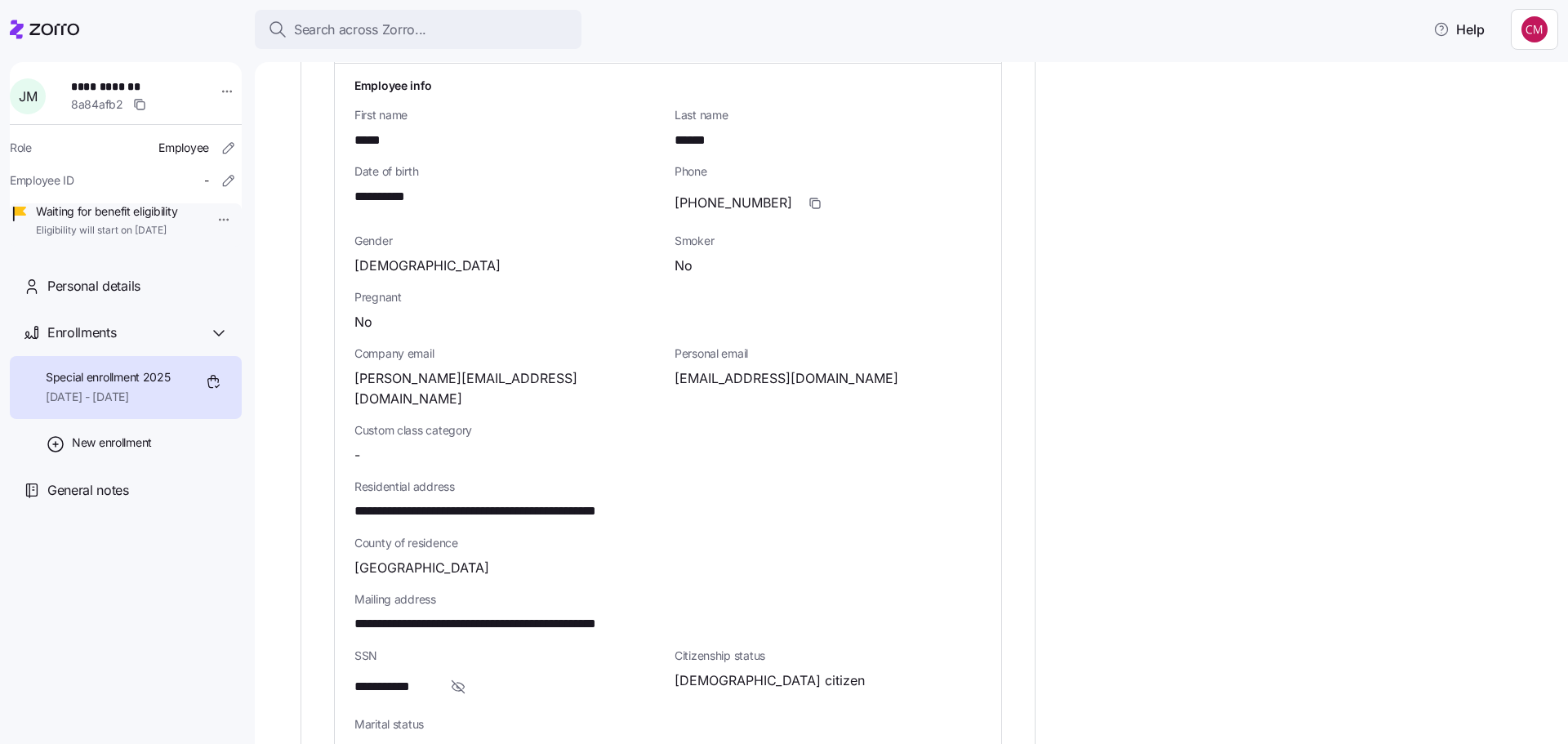
scroll to position [571, 0]
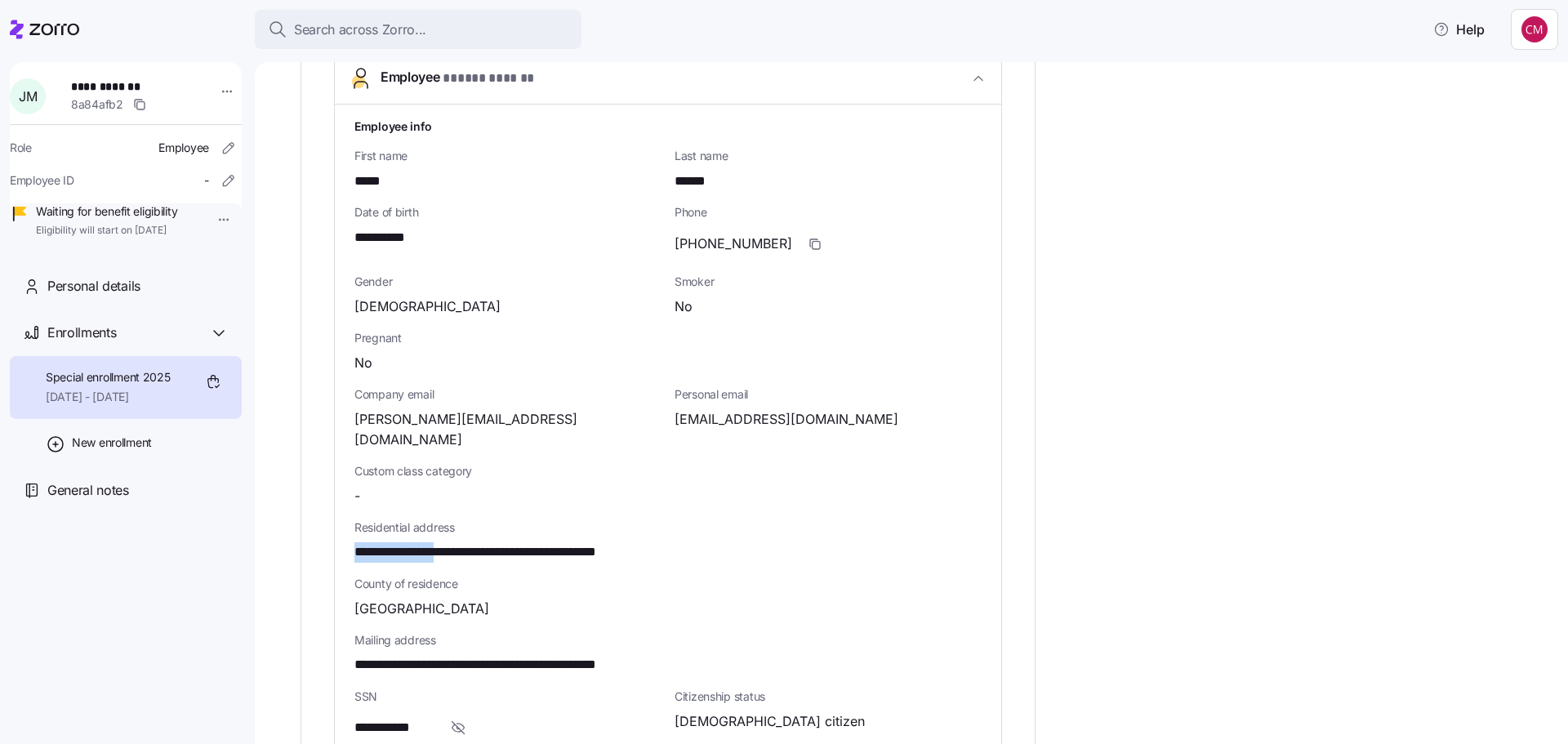
drag, startPoint x: 353, startPoint y: 527, endPoint x: 470, endPoint y: 528, distance: 117.0
click at [470, 528] on div "**********" at bounding box center [668, 531] width 666 height 852
copy span "**********"
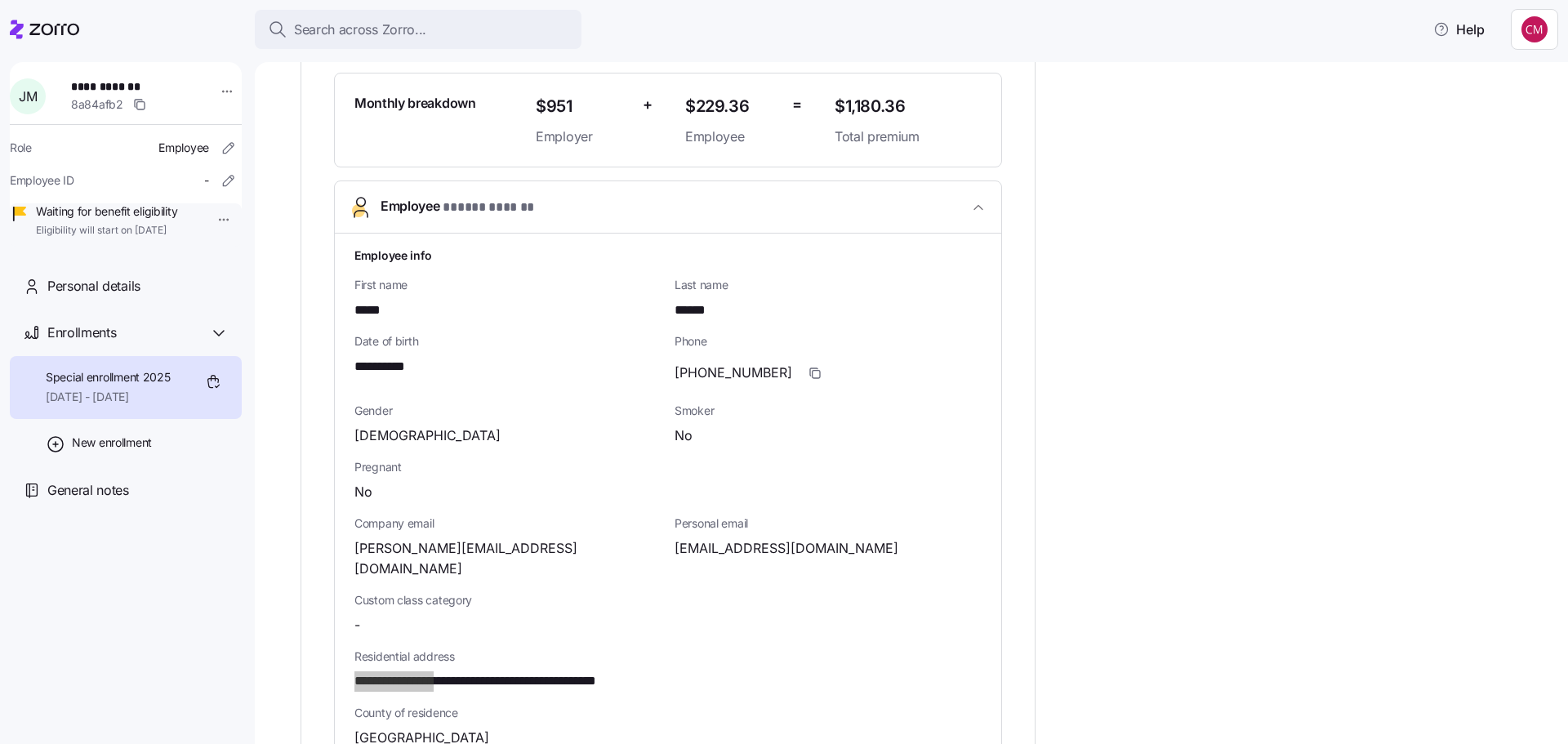
scroll to position [326, 0]
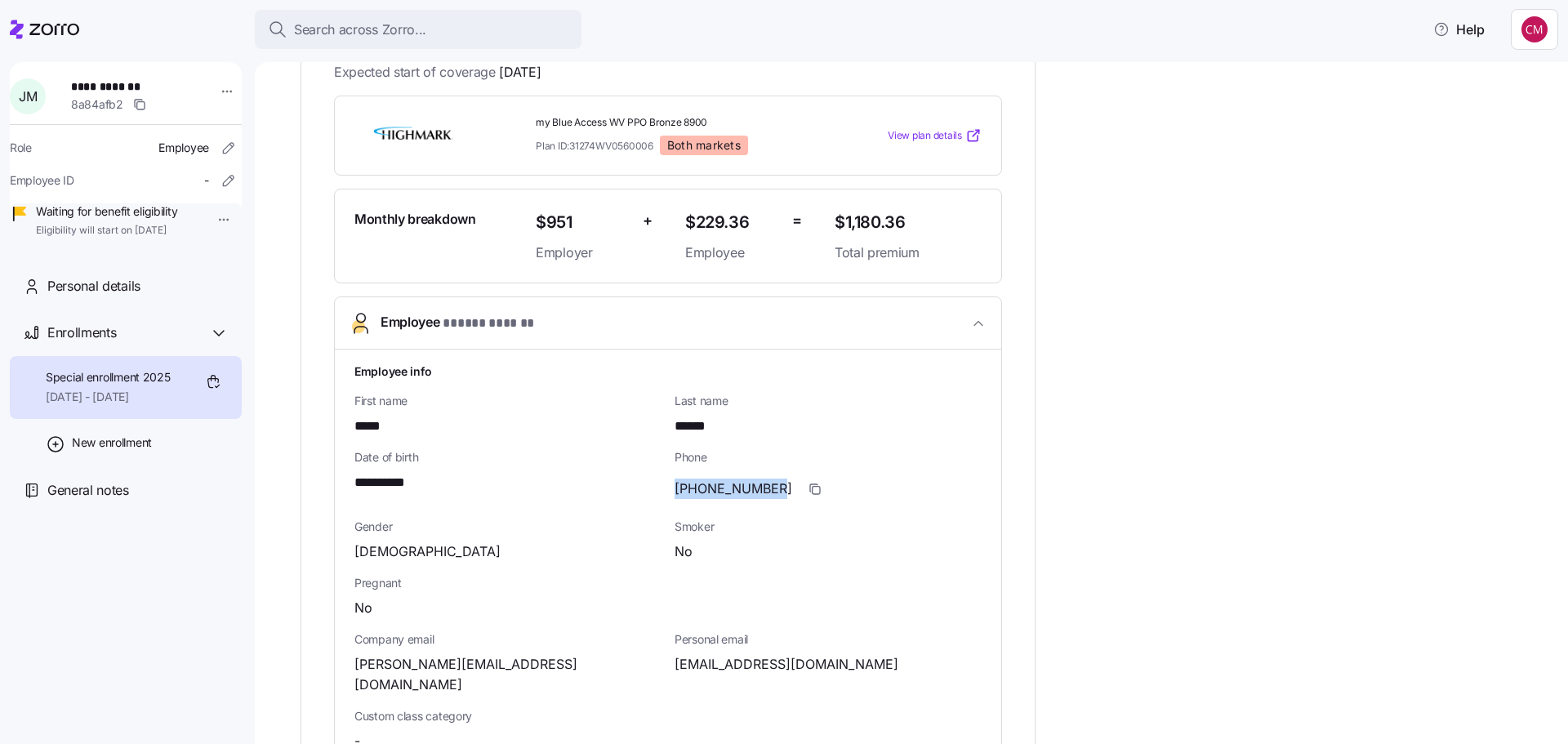
drag, startPoint x: 676, startPoint y: 485, endPoint x: 767, endPoint y: 484, distance: 91.0
click at [767, 484] on span "(304)261-6482" at bounding box center [733, 488] width 118 height 20
copy span "(304)261-6482"
drag, startPoint x: 790, startPoint y: 487, endPoint x: 913, endPoint y: 476, distance: 123.5
click at [809, 487] on icon "button" at bounding box center [815, 489] width 13 height 13
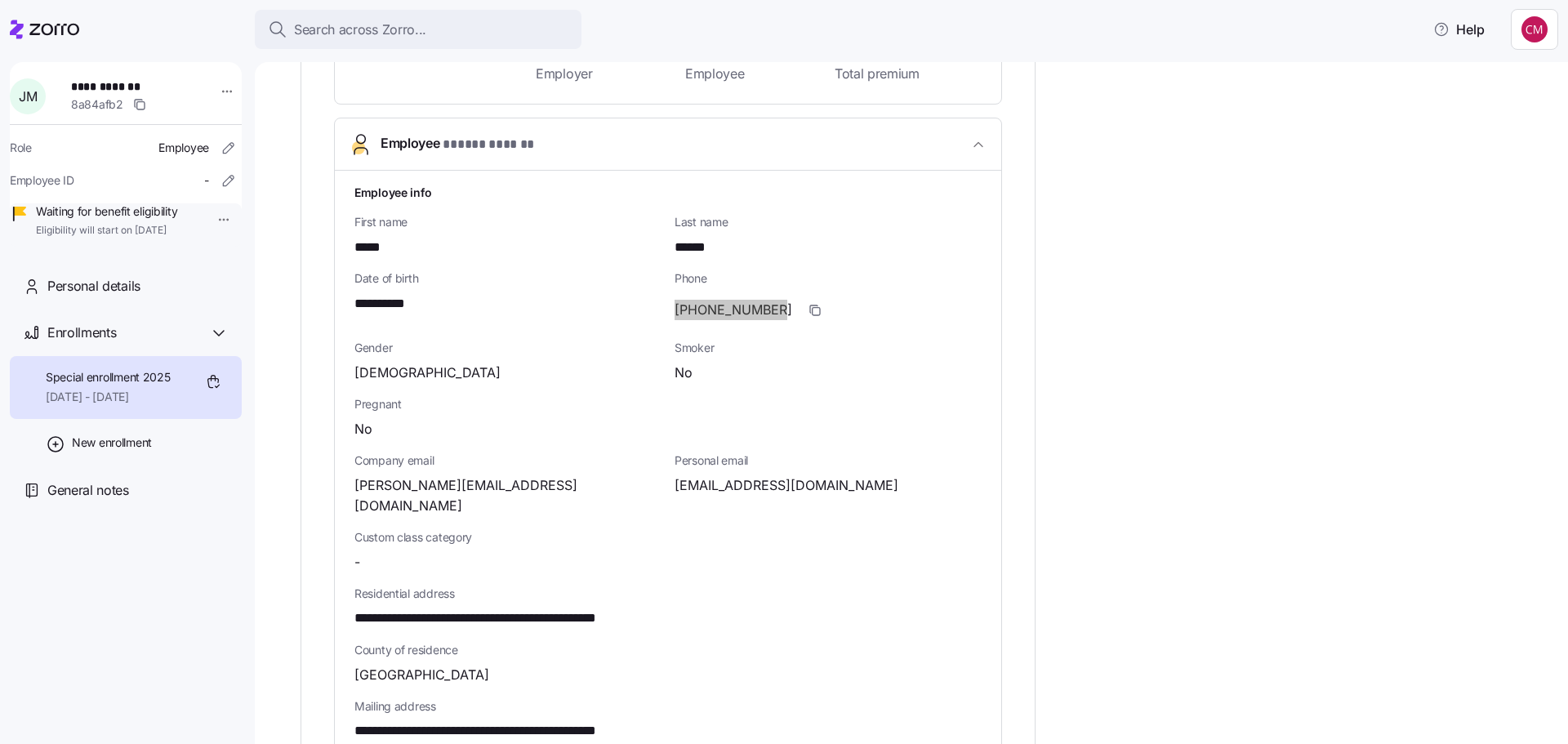
scroll to position [653, 0]
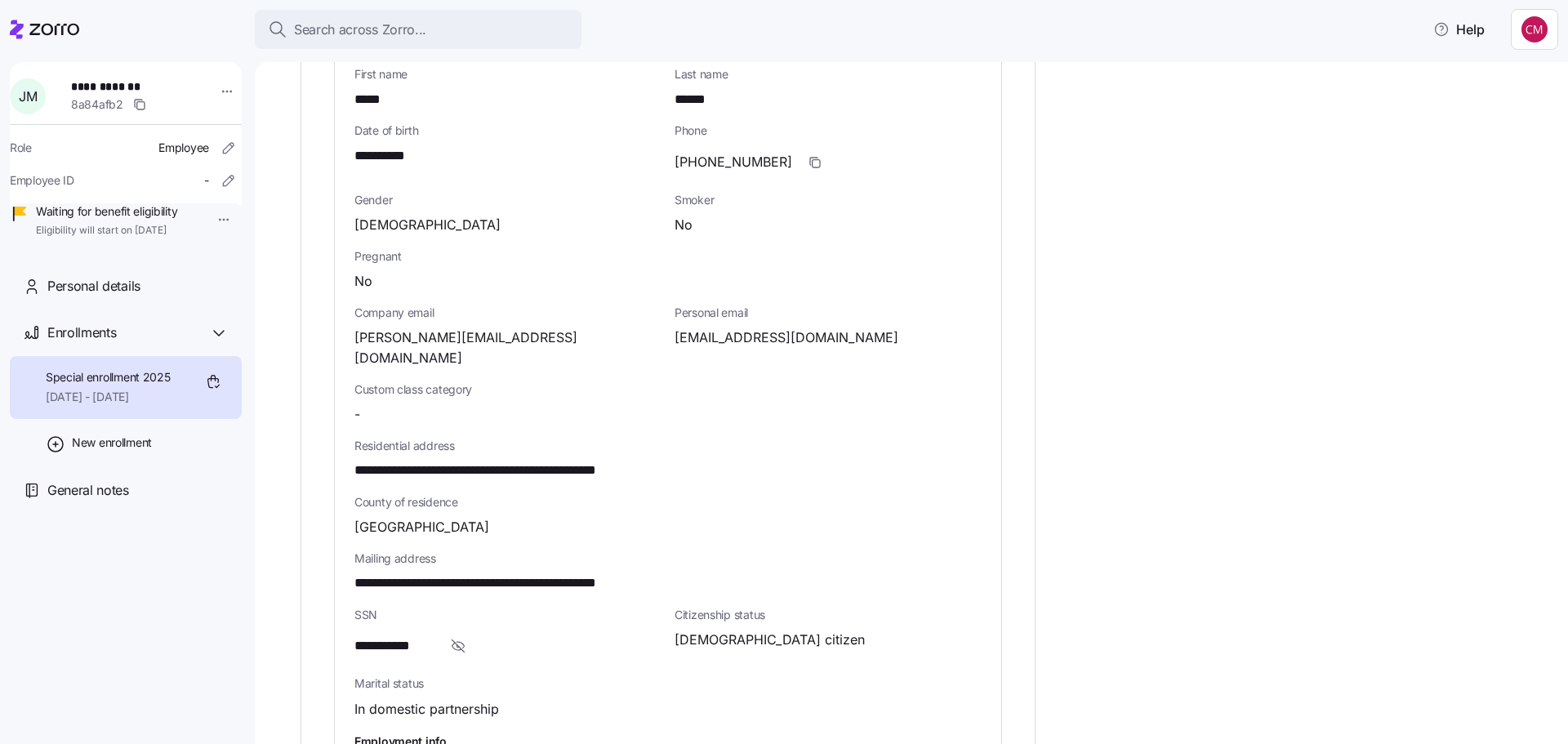
click at [738, 336] on span "cecjim@icloud.com" at bounding box center [786, 338] width 224 height 20
copy span "icloud"
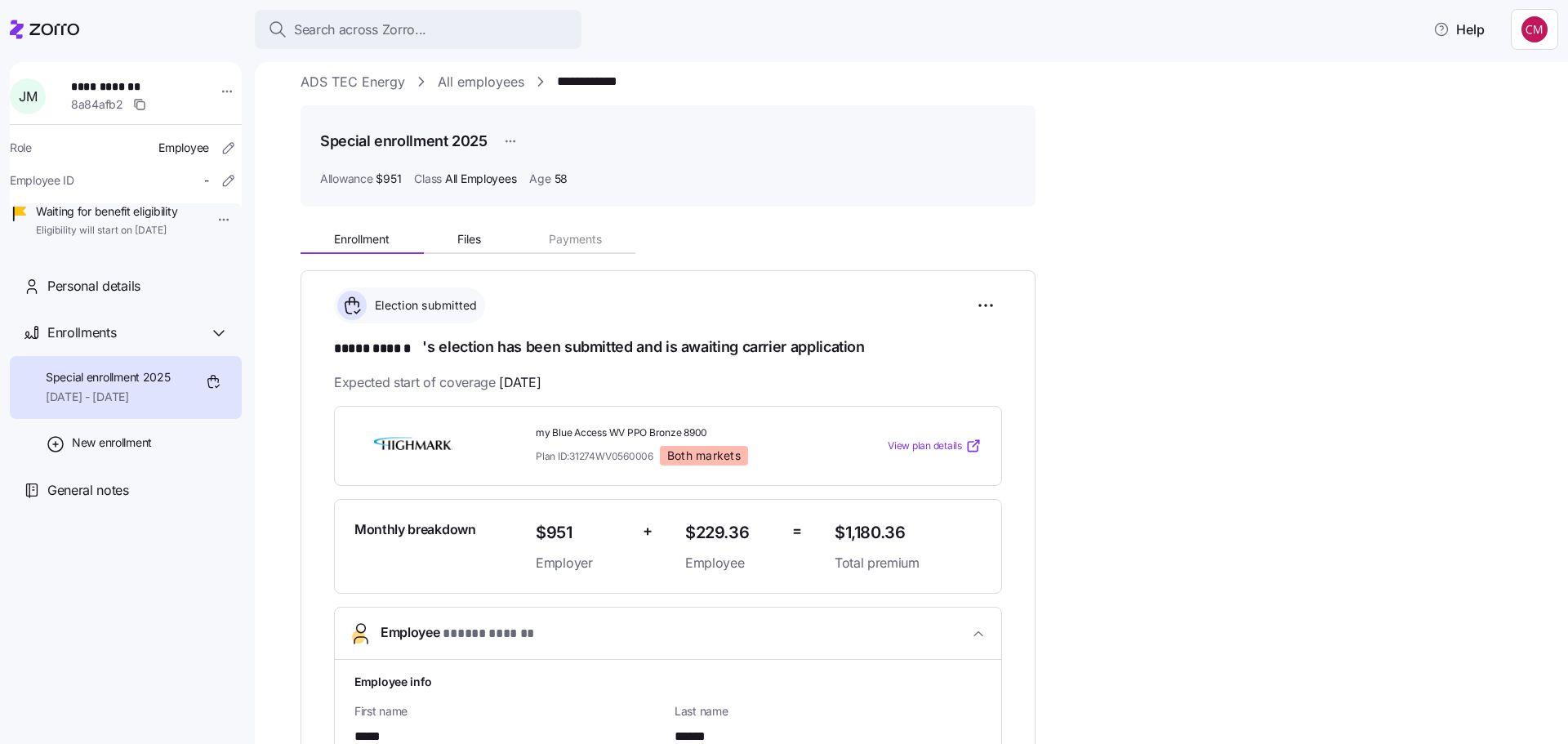
scroll to position [0, 0]
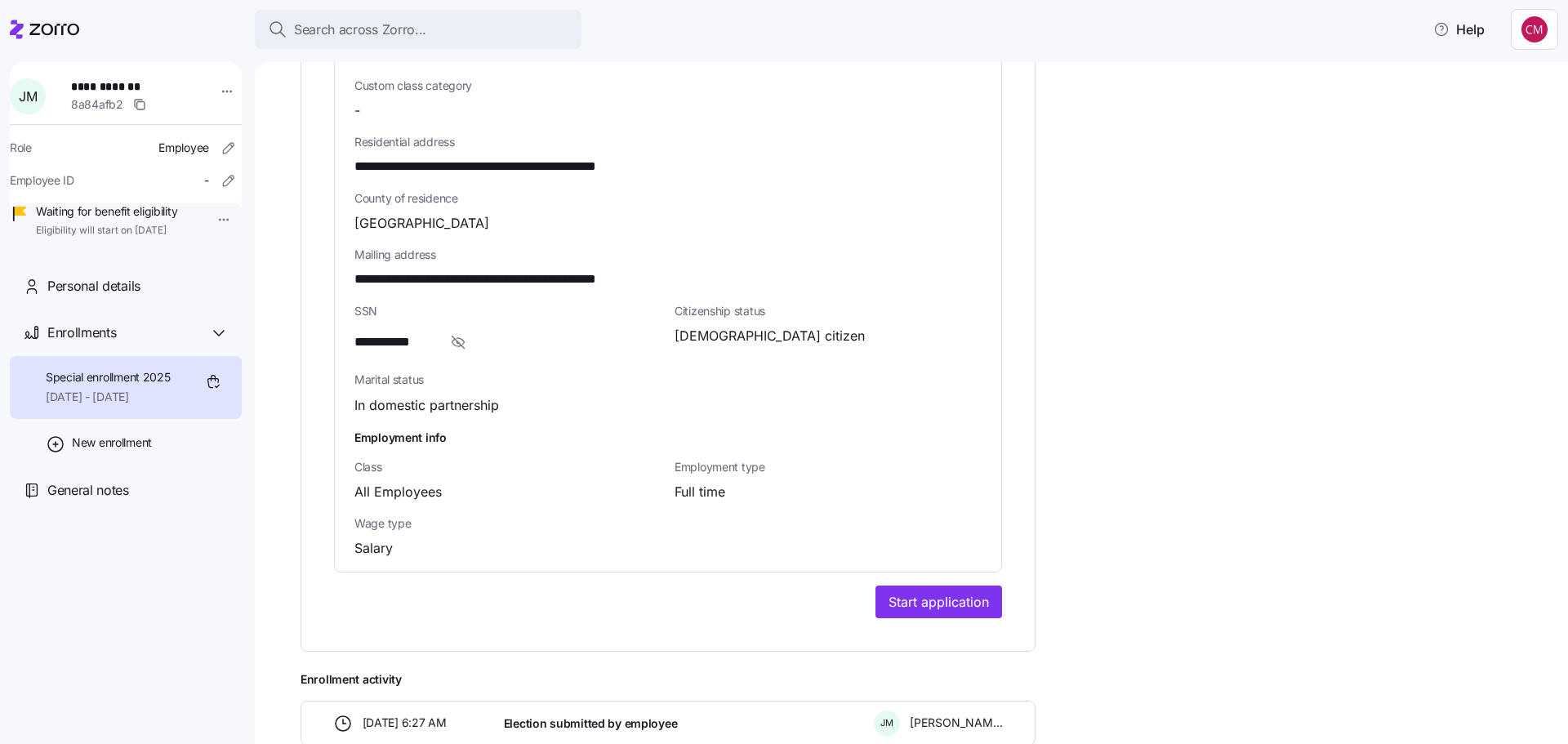
scroll to position [1089, 0]
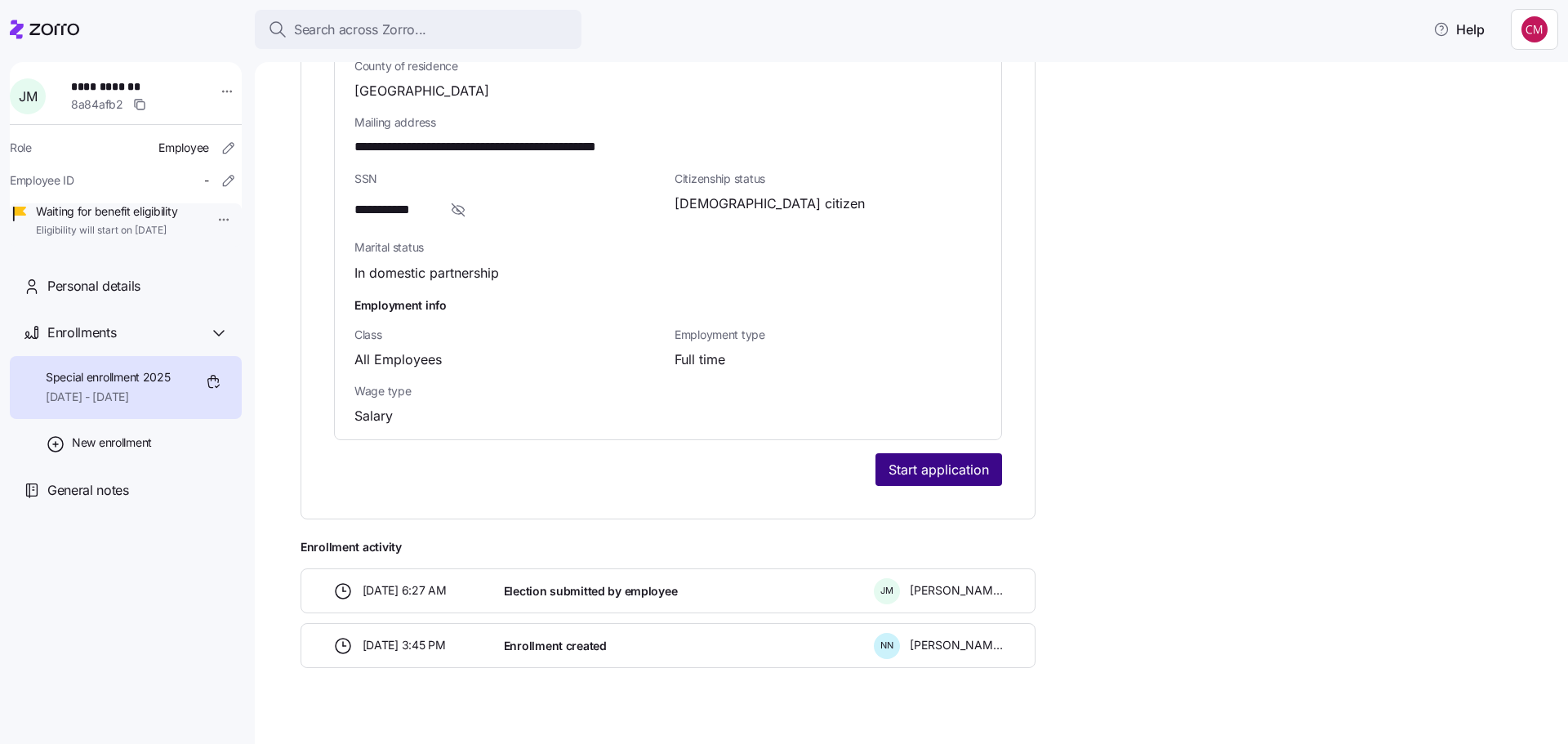
click at [979, 460] on span "Start application" at bounding box center [939, 469] width 100 height 19
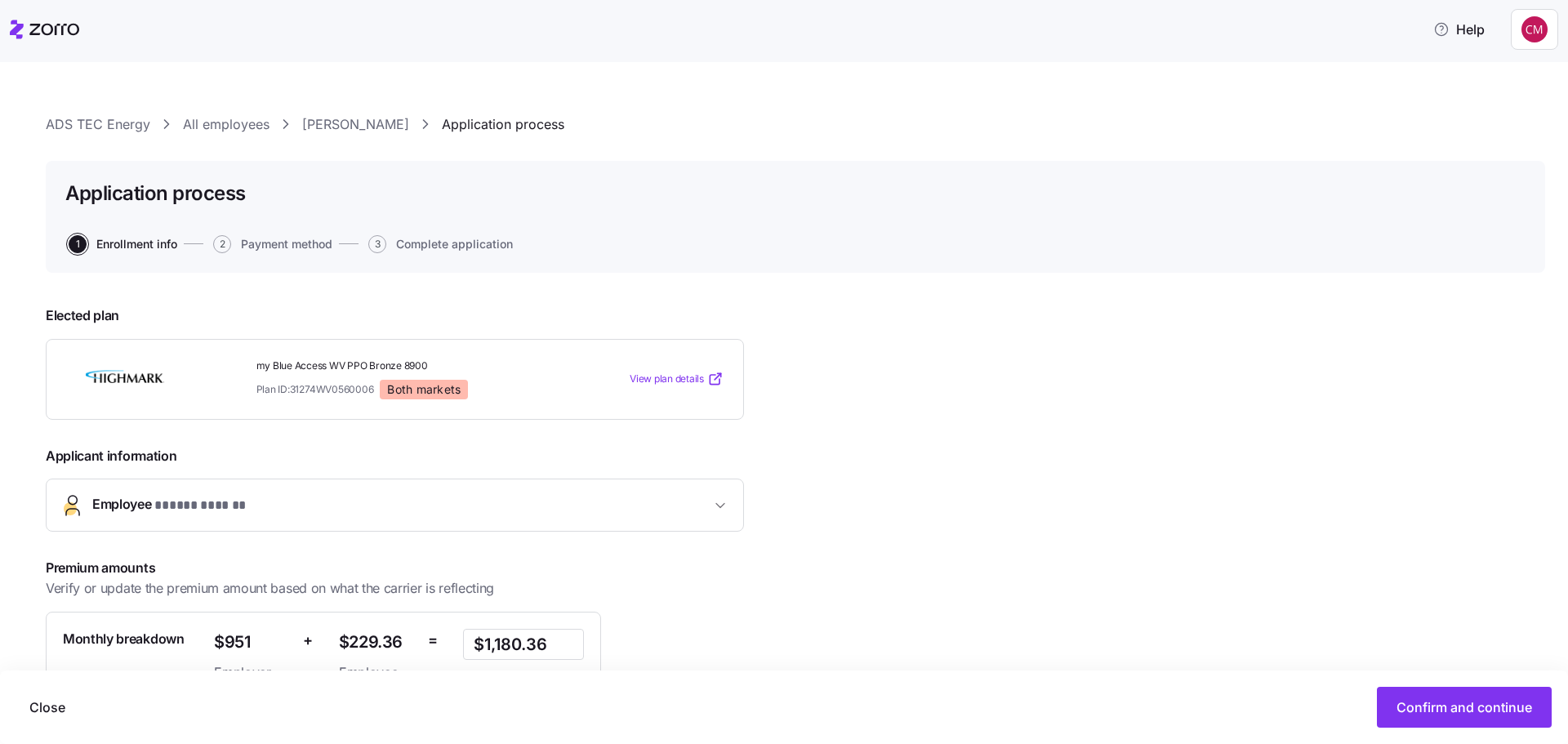
scroll to position [173, 0]
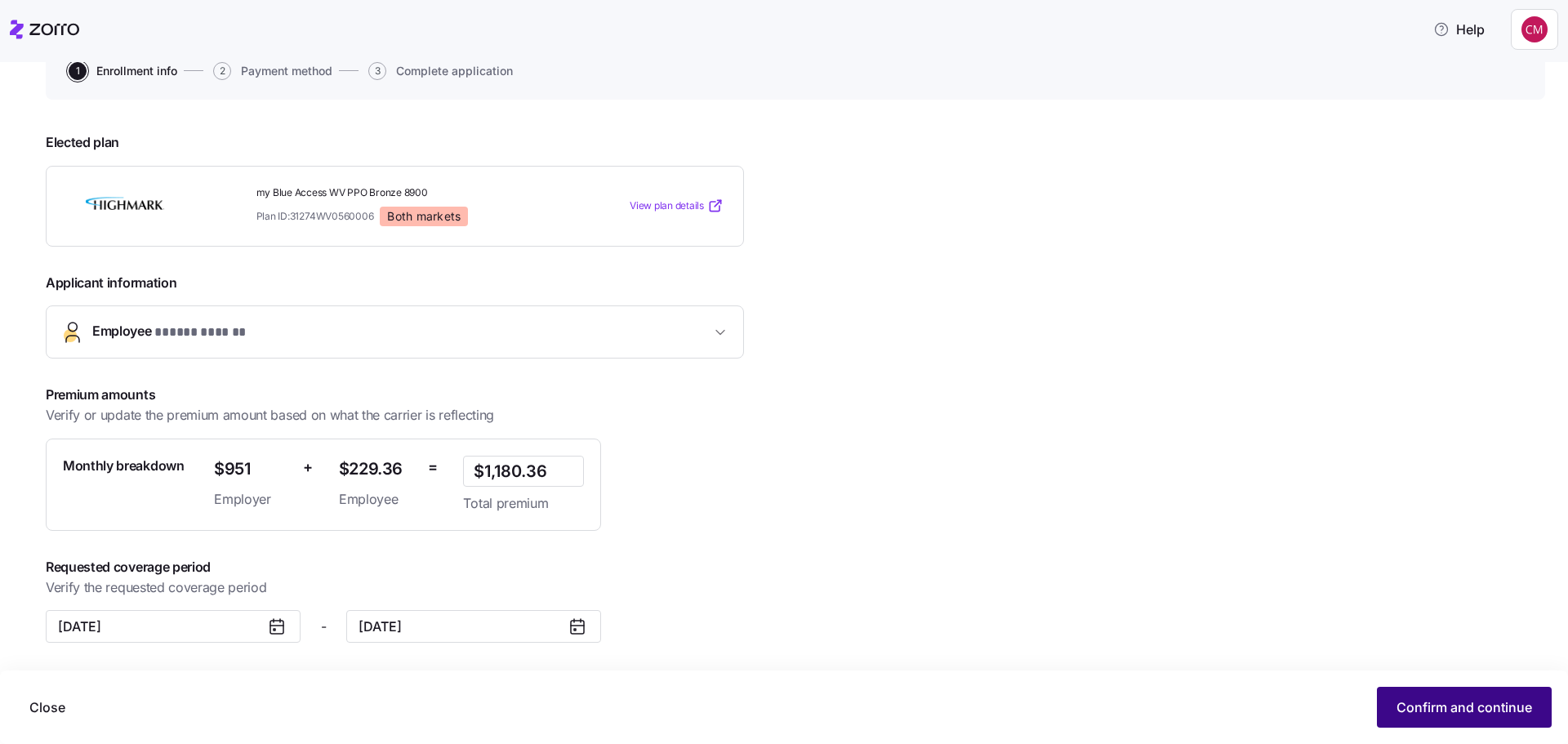
click at [1481, 710] on span "Confirm and continue" at bounding box center [1464, 706] width 135 height 19
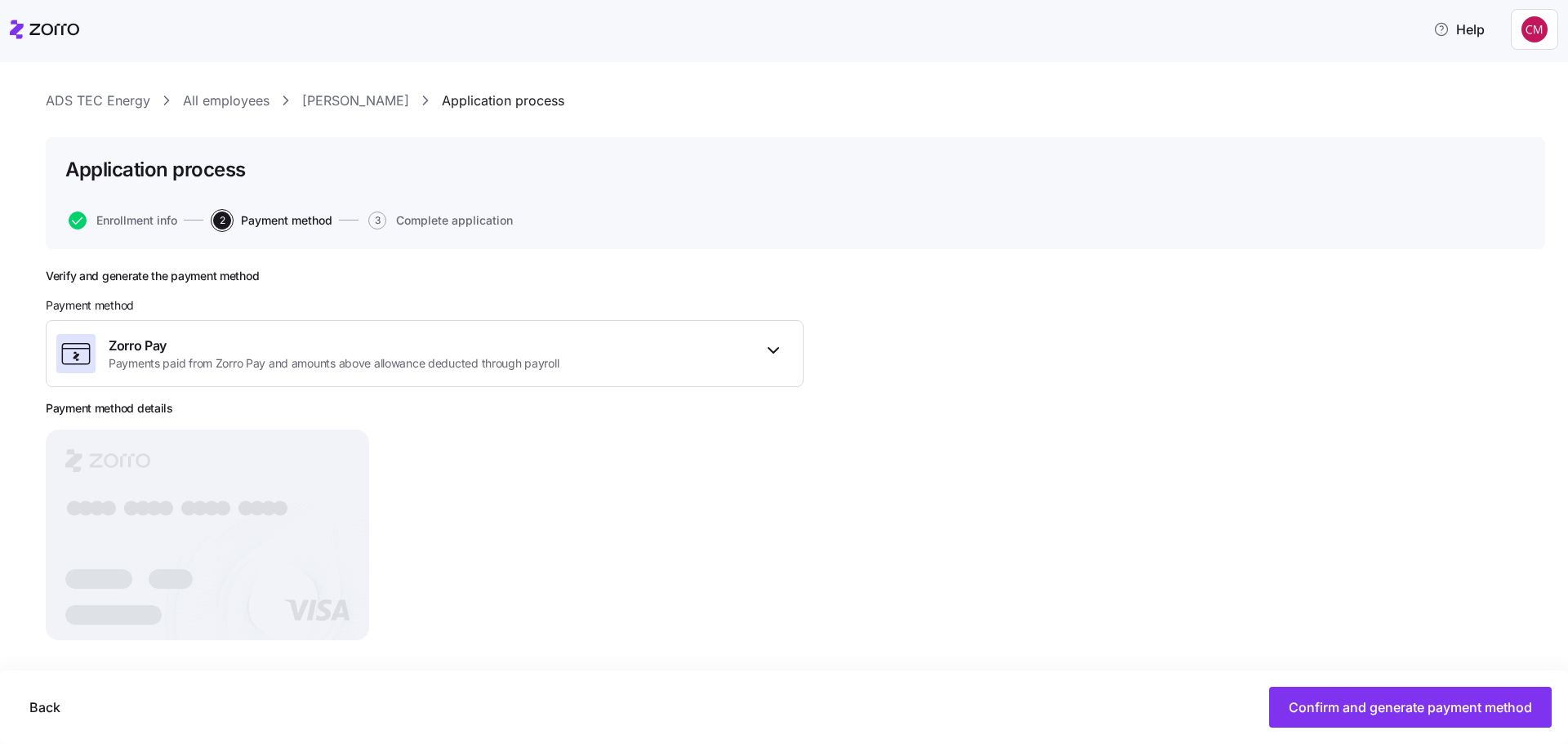
scroll to position [34, 0]
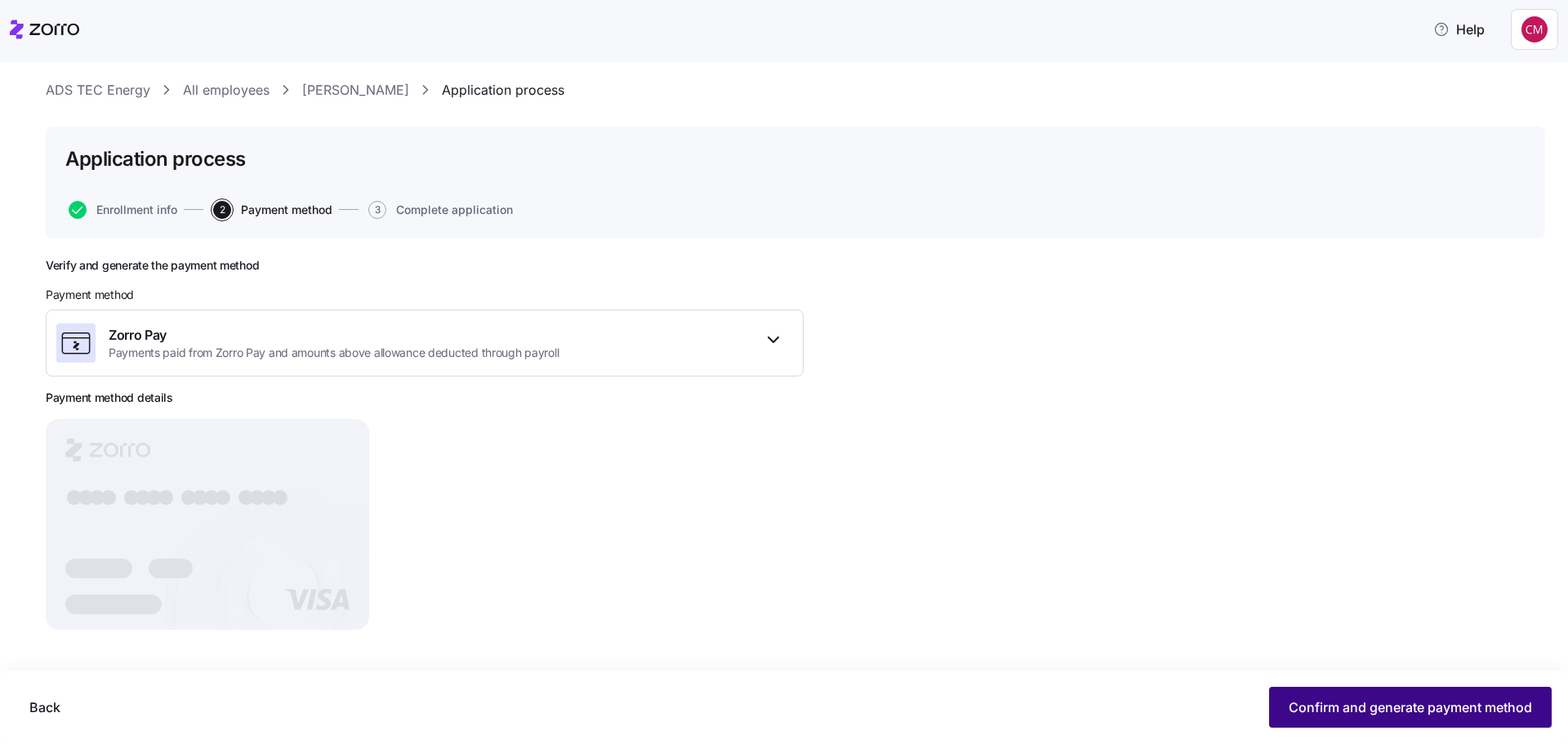
click at [1441, 705] on span "Confirm and generate payment method" at bounding box center [1411, 706] width 244 height 19
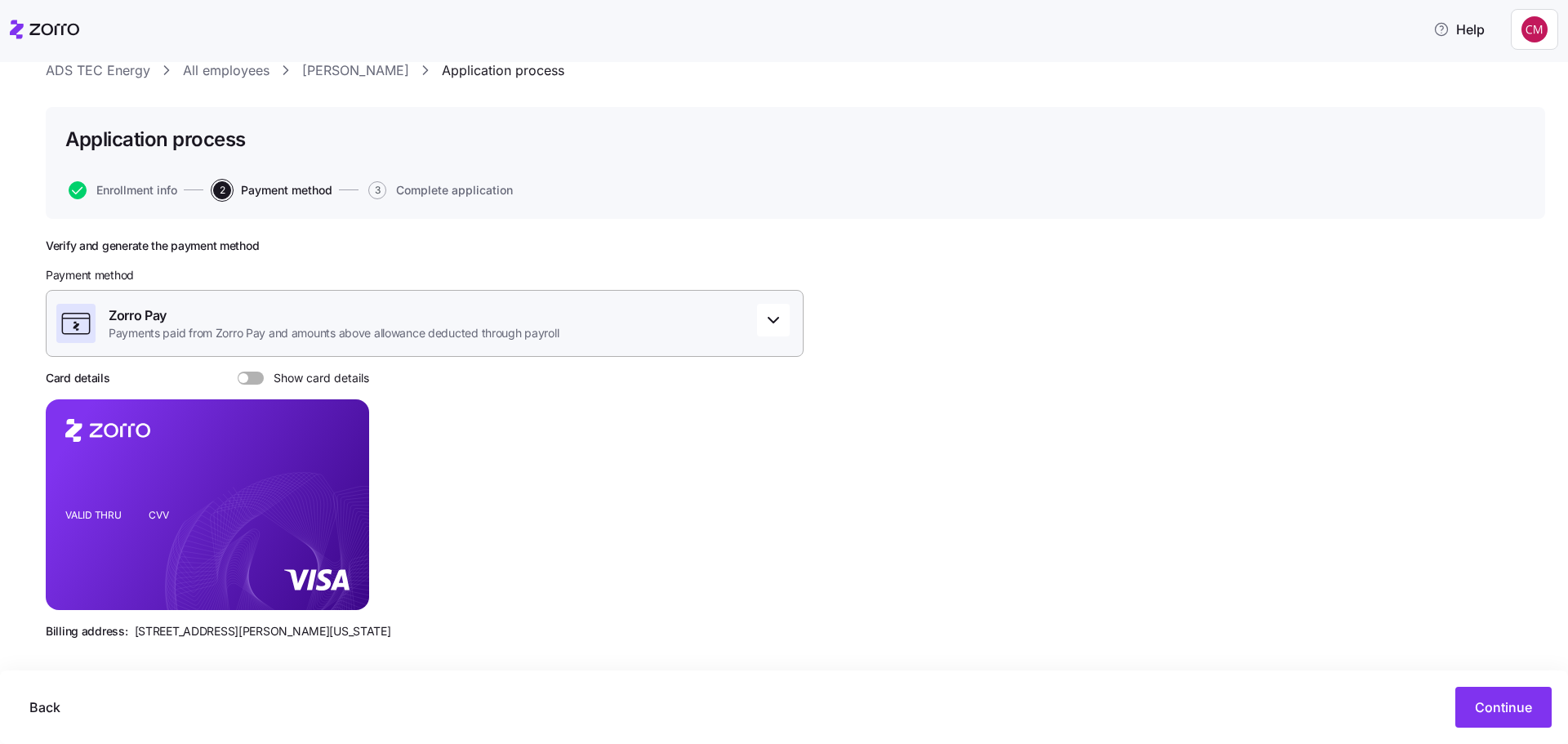
scroll to position [63, 0]
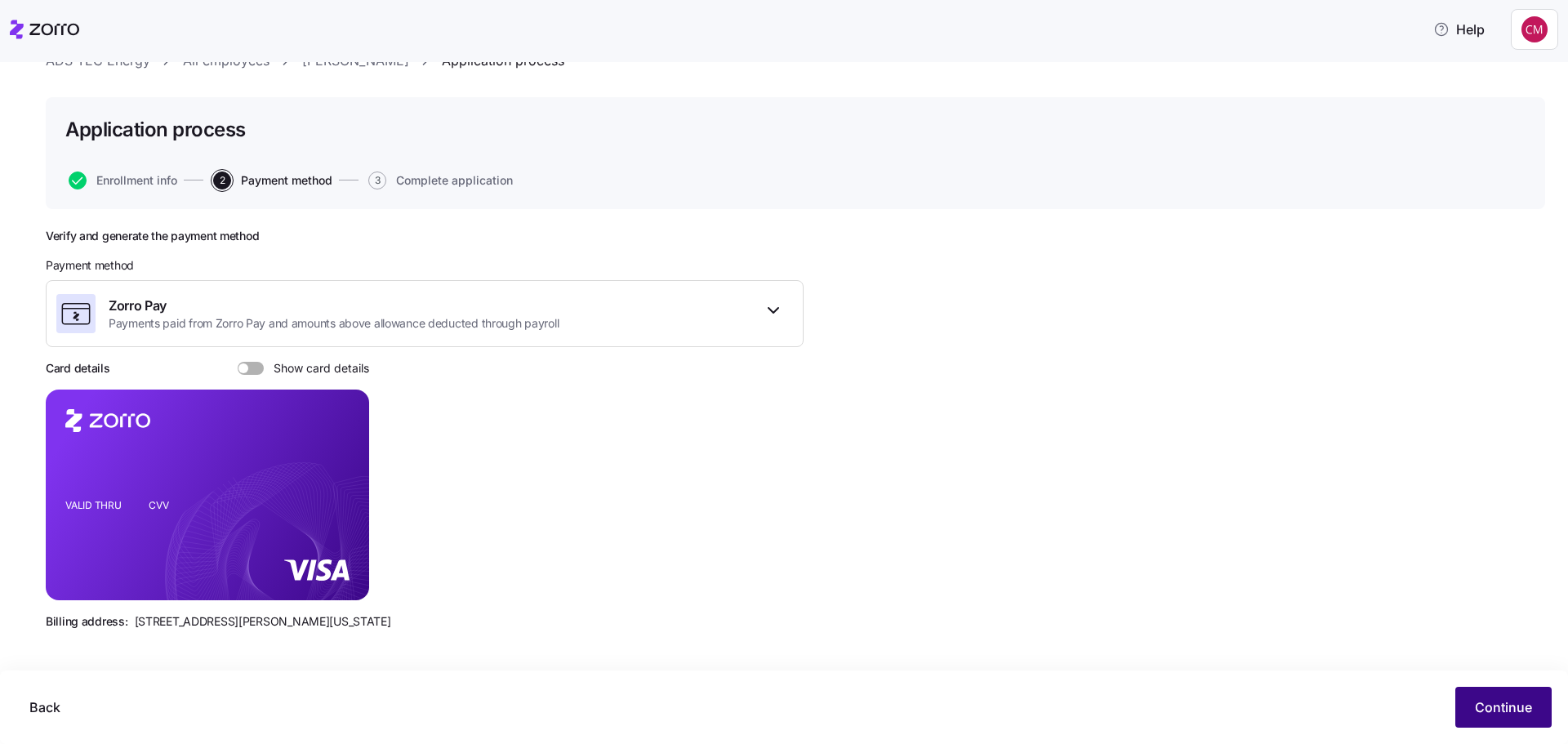
click at [1524, 702] on span "Continue" at bounding box center [1504, 706] width 57 height 19
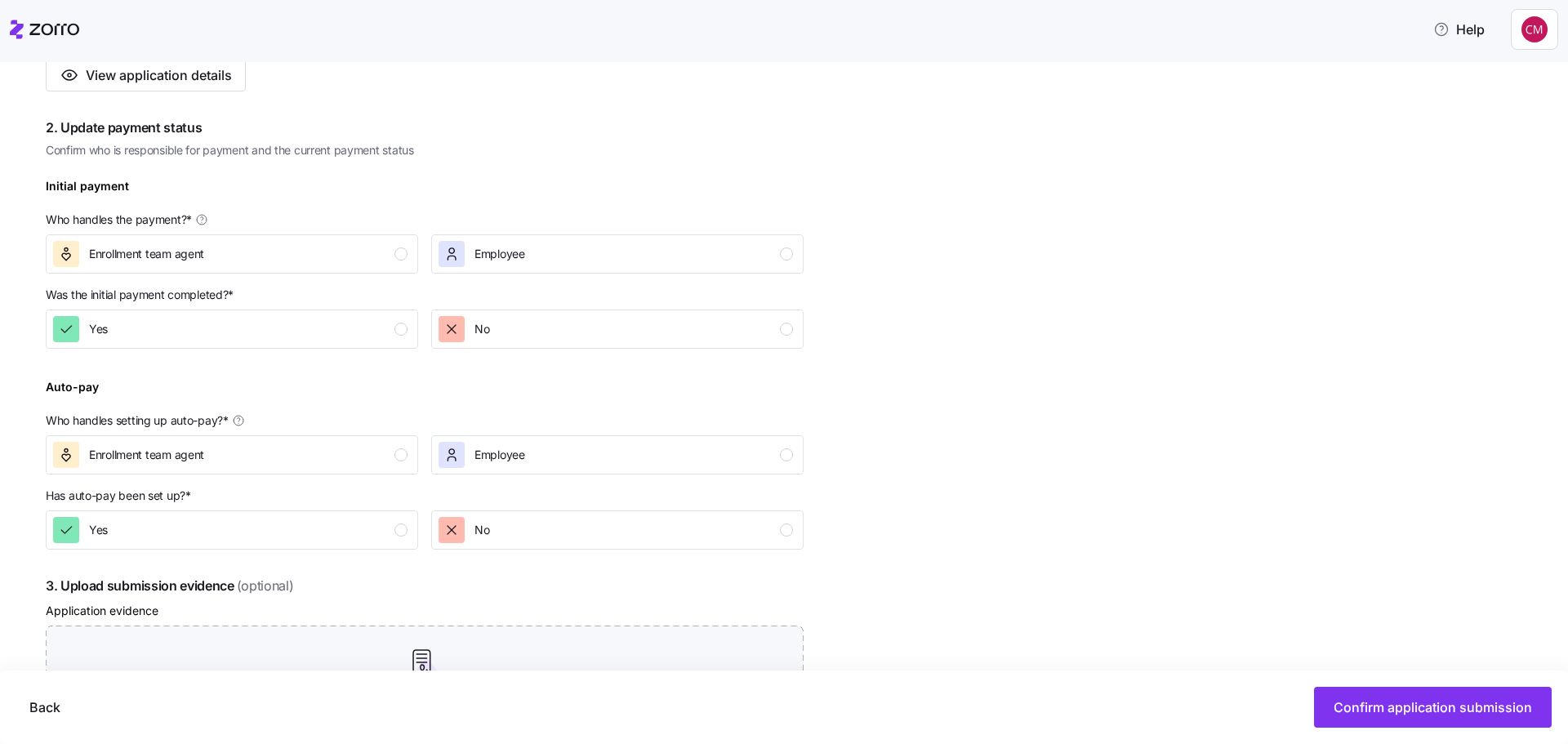
scroll to position [408, 0]
click at [394, 250] on div "Enrollment team agent" at bounding box center [230, 251] width 354 height 26
click at [648, 325] on div "No" at bounding box center [616, 326] width 354 height 26
click at [336, 451] on div "Enrollment team agent" at bounding box center [230, 452] width 354 height 26
click at [578, 534] on div "No" at bounding box center [616, 527] width 354 height 26
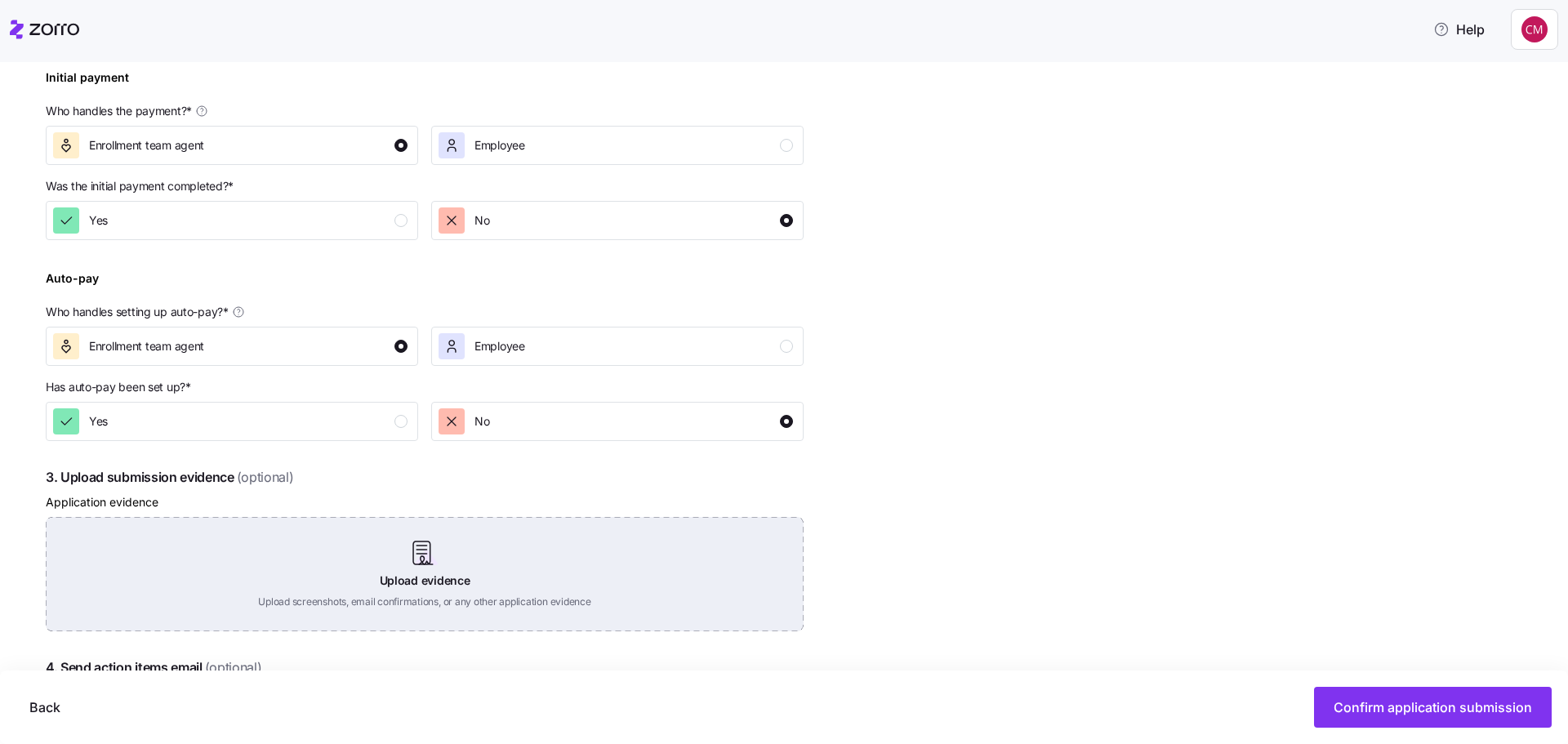
scroll to position [687, 0]
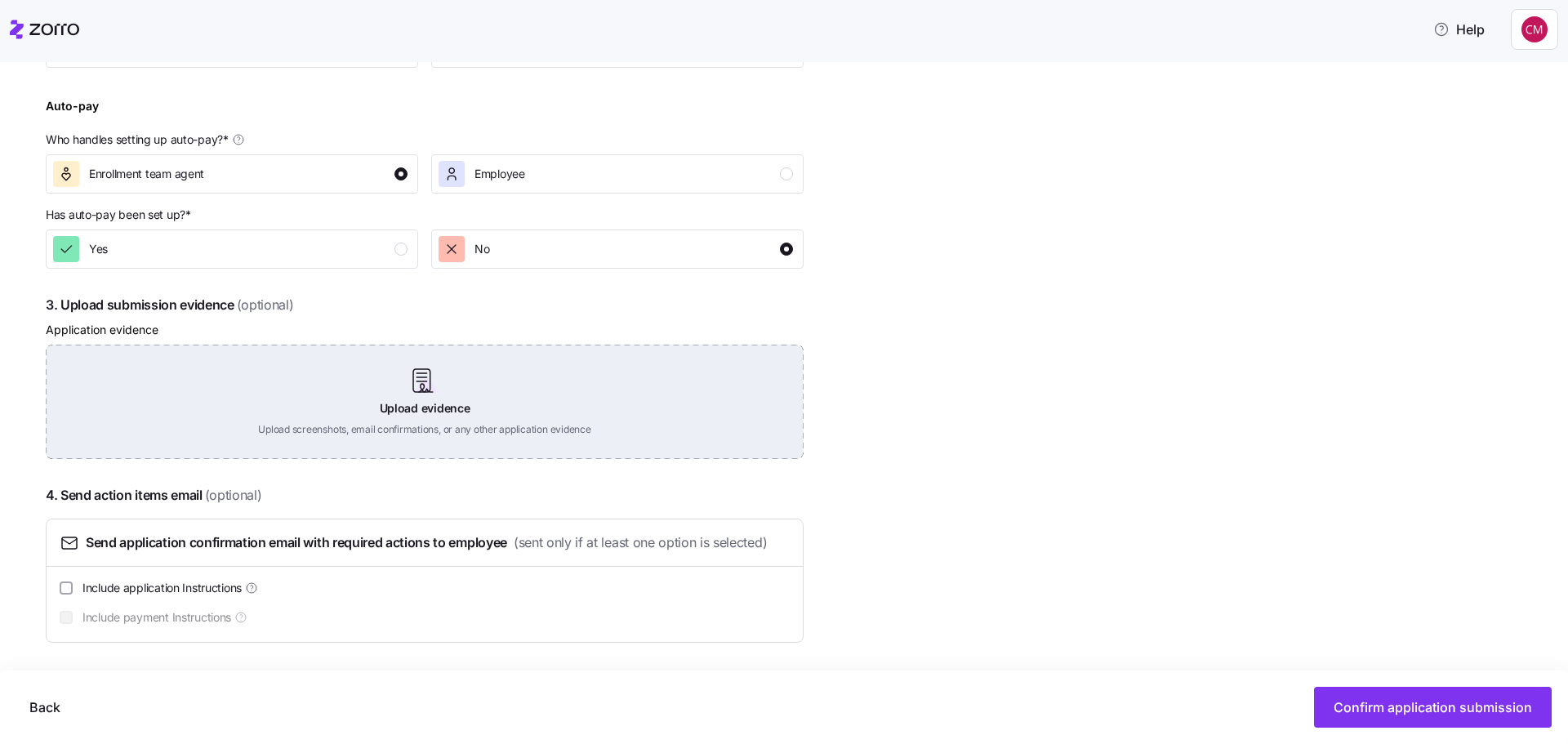
click at [533, 373] on div "Upload evidence Upload screenshots, email confirmations, or any other applicati…" at bounding box center [425, 402] width 758 height 114
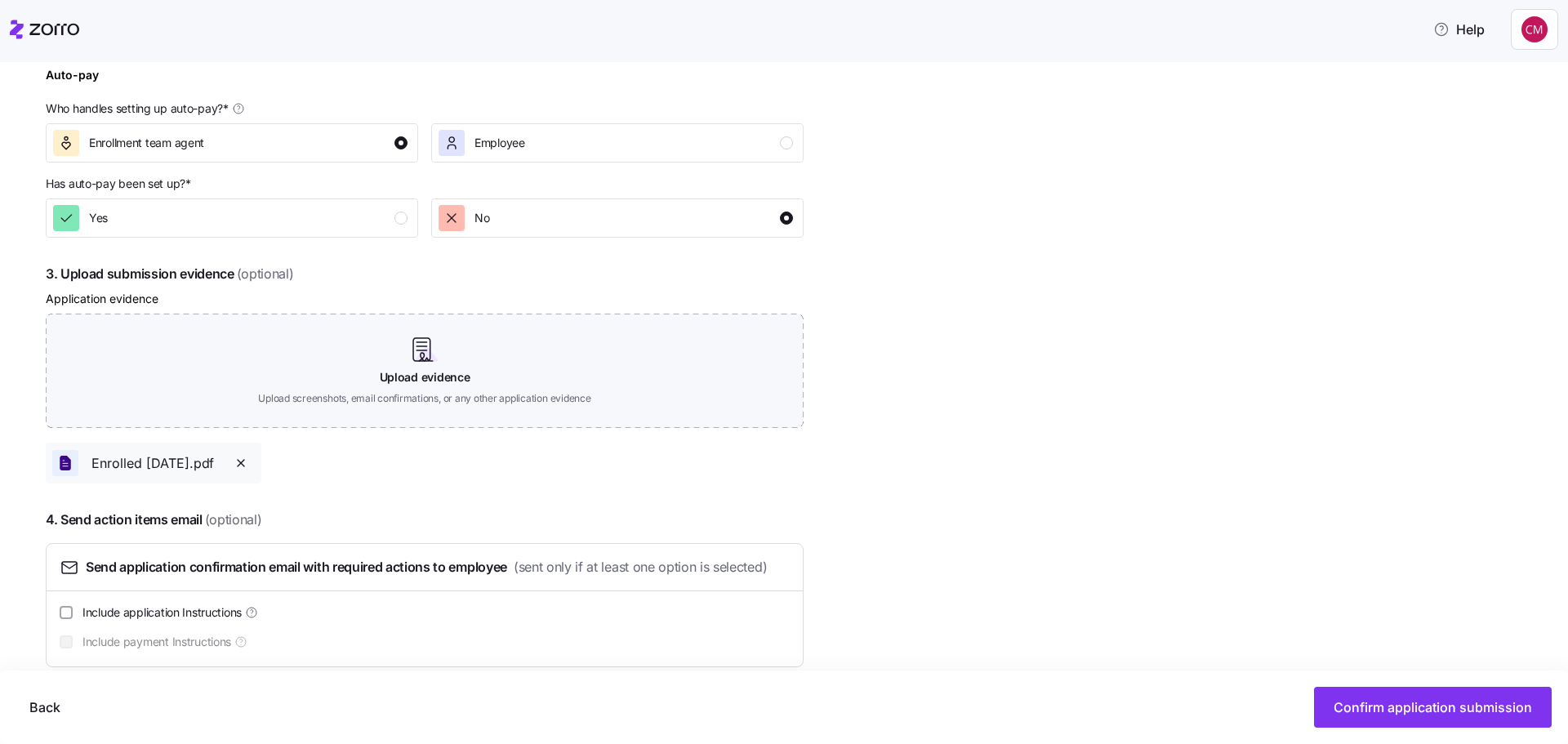
scroll to position [742, 0]
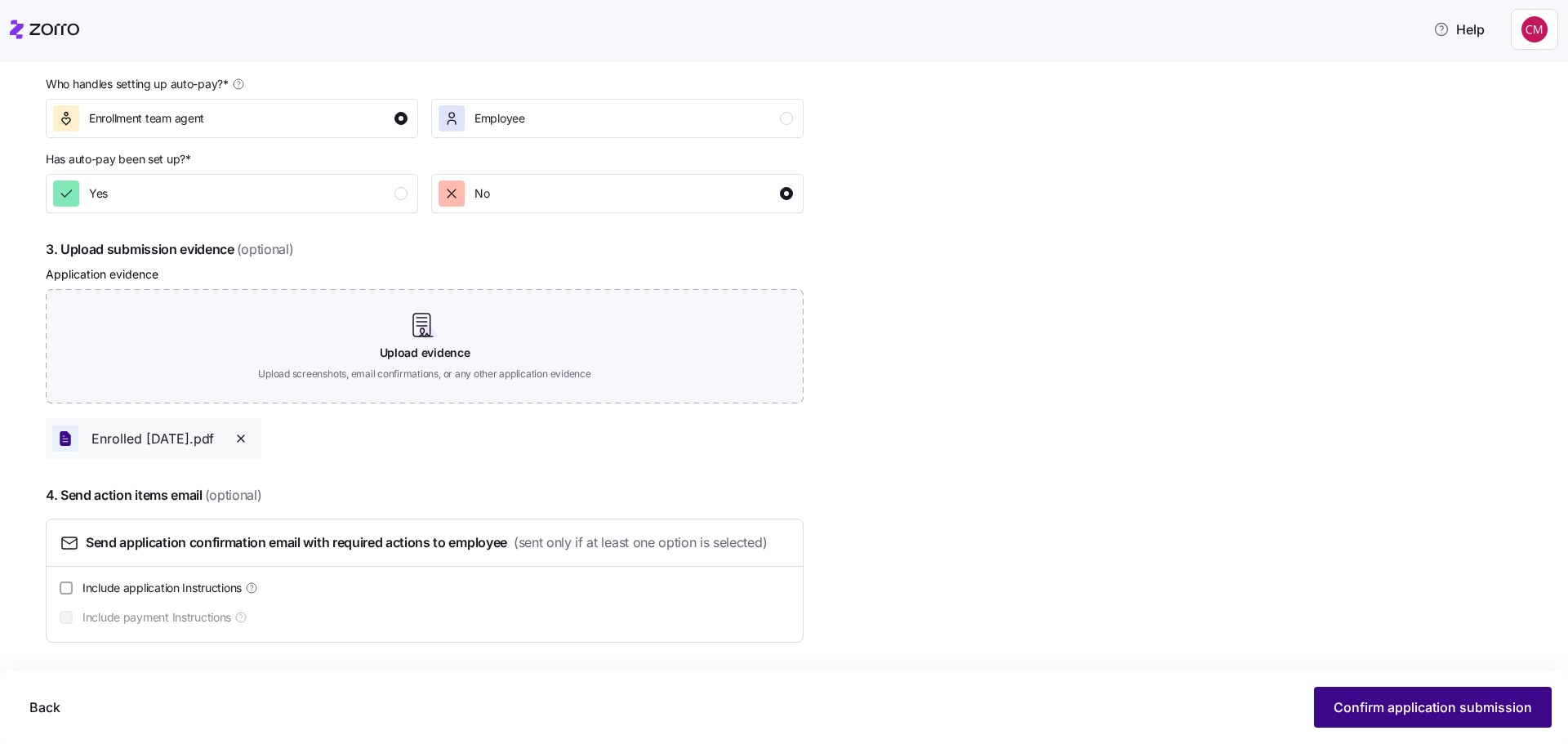
click at [1455, 704] on span "Confirm application submission" at bounding box center [1434, 706] width 199 height 19
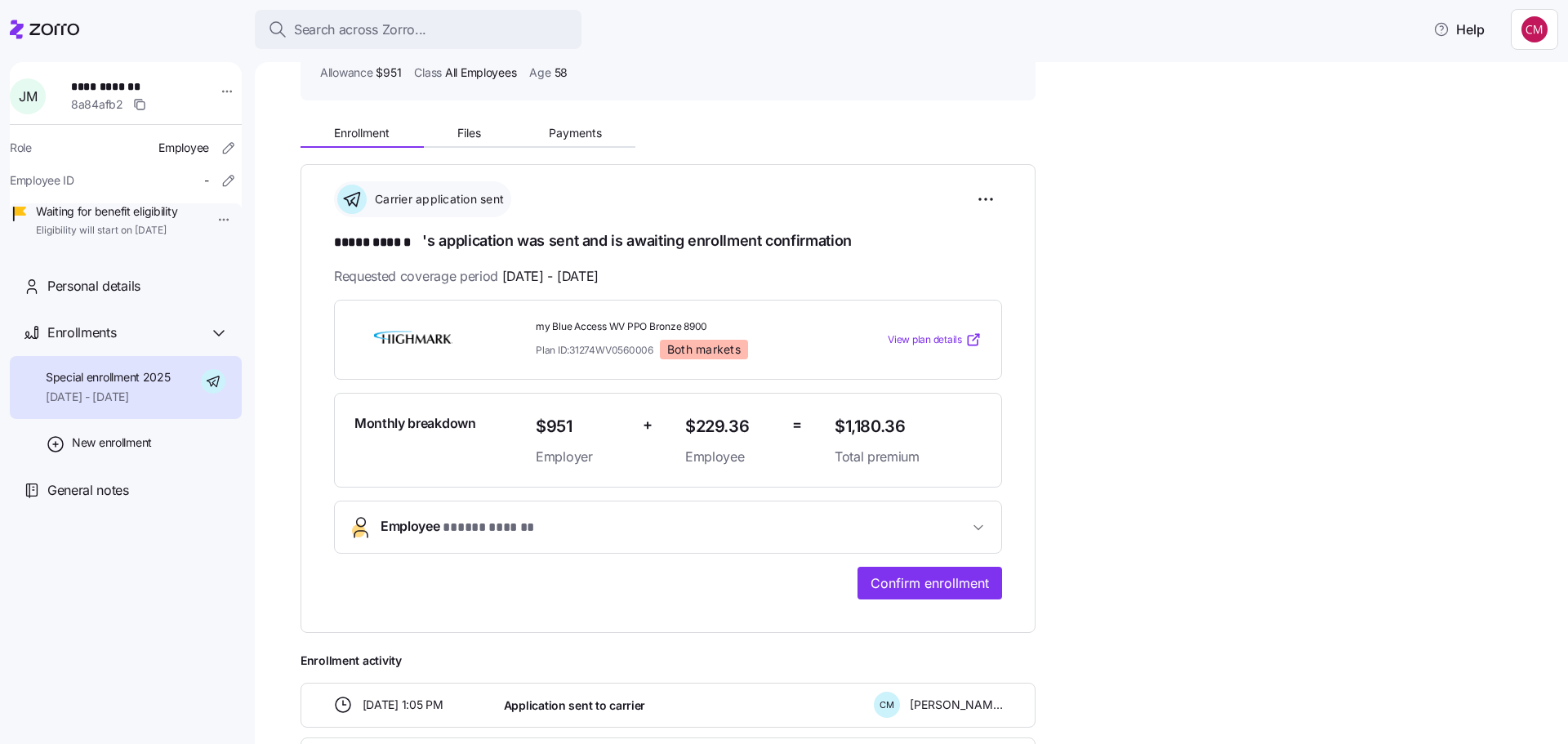
scroll to position [245, 0]
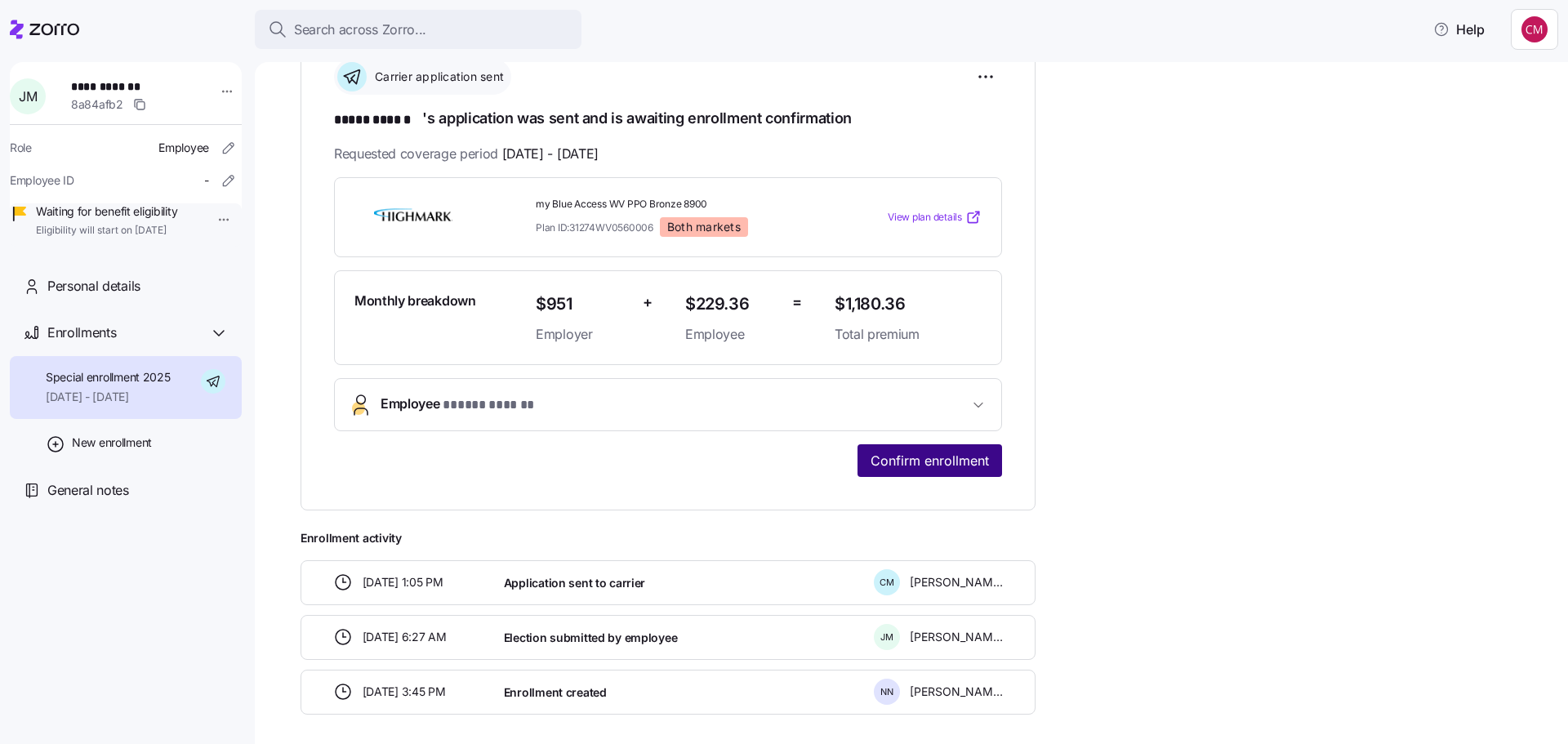
click at [956, 447] on button "Confirm enrollment" at bounding box center [929, 461] width 144 height 33
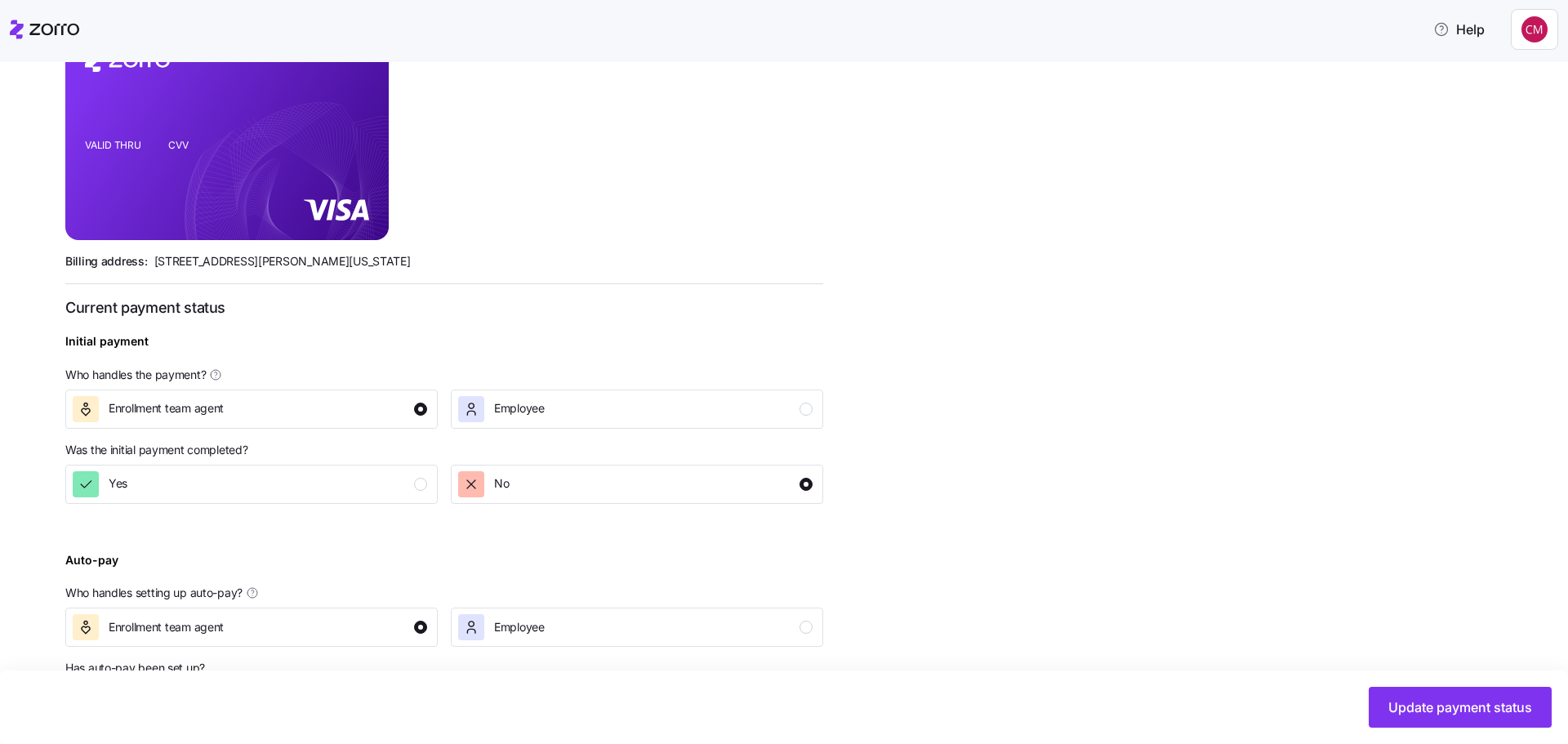
scroll to position [466, 0]
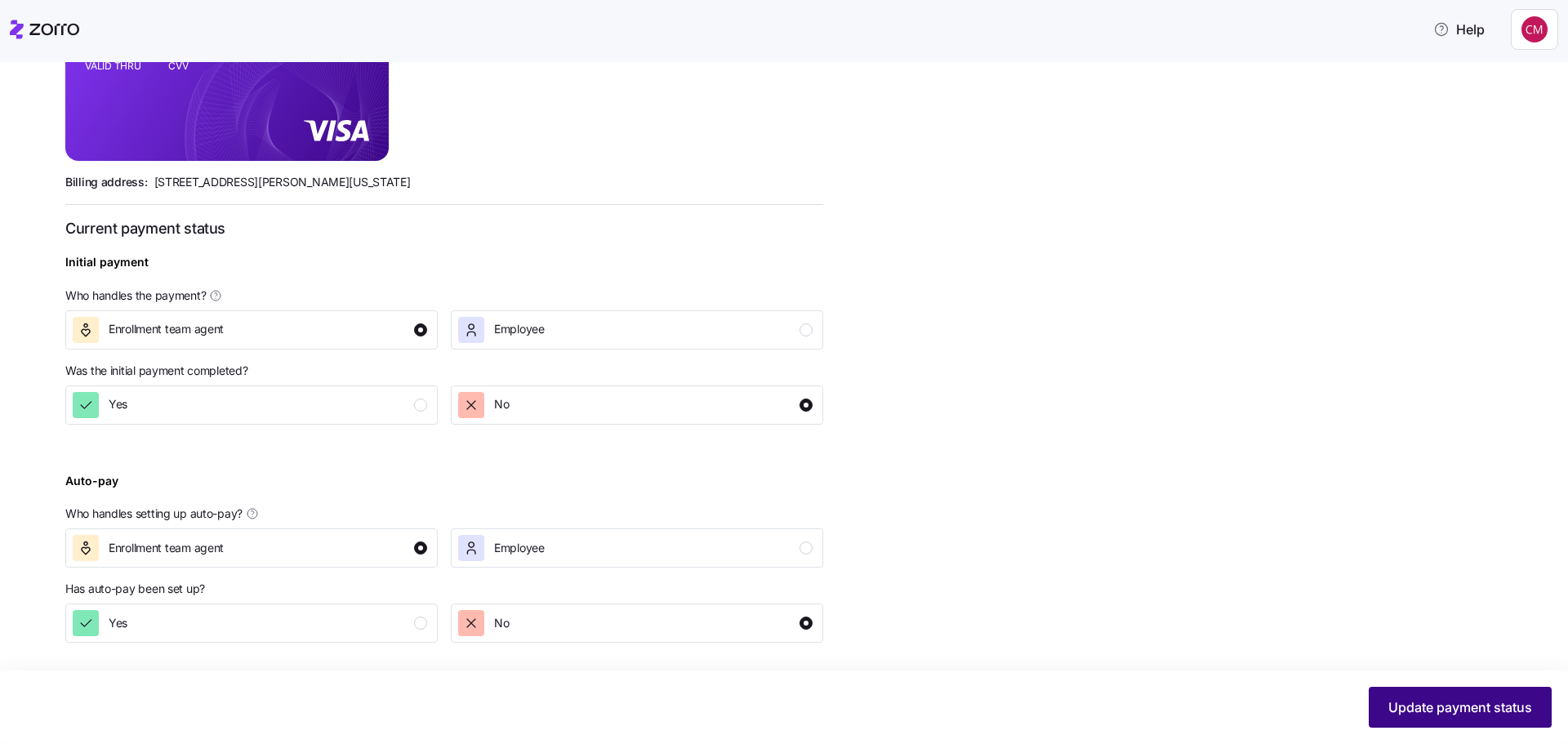
click at [1413, 692] on button "Update payment status" at bounding box center [1460, 707] width 183 height 40
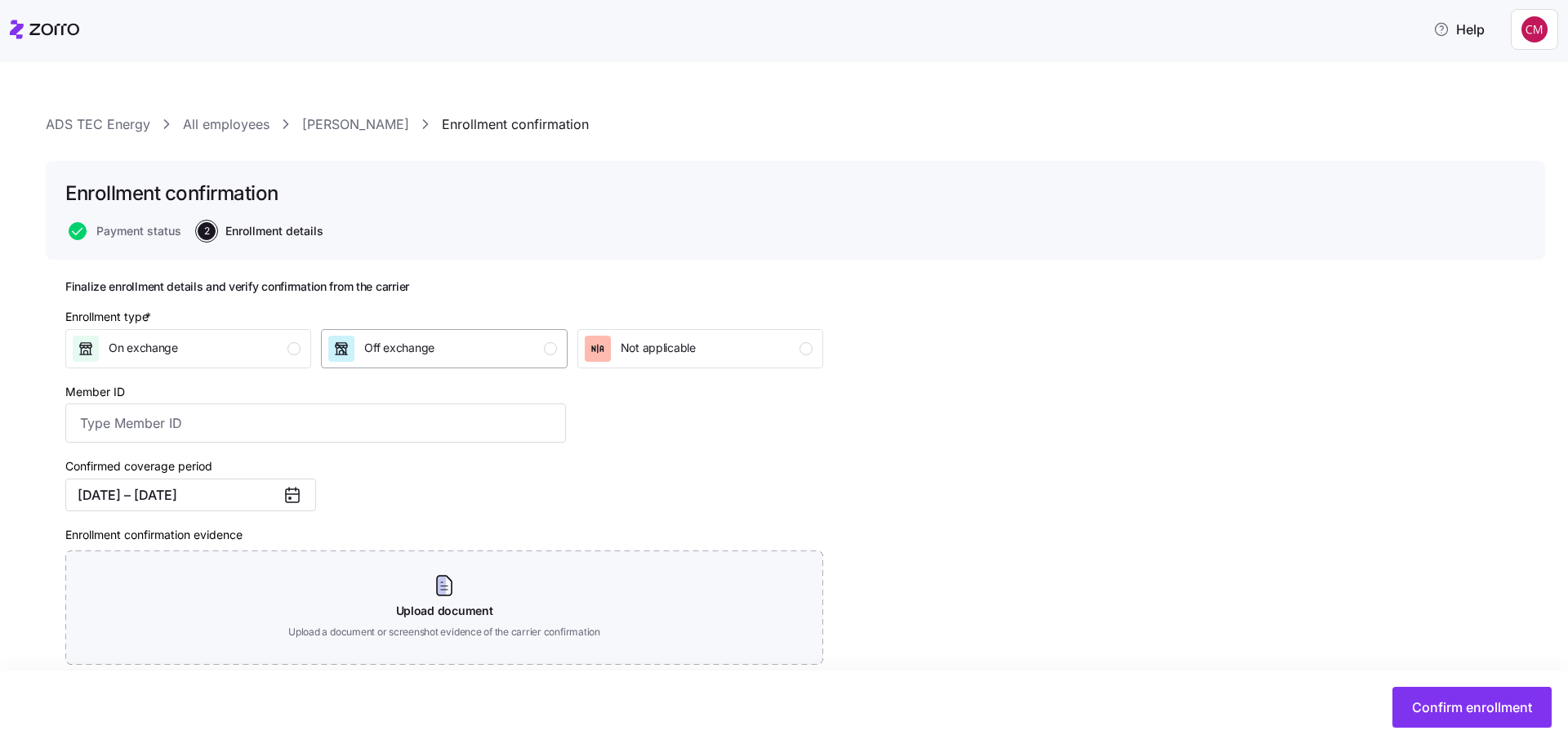
click at [440, 349] on div "Off exchange" at bounding box center [443, 349] width 228 height 26
click at [1444, 692] on button "Confirm enrollment" at bounding box center [1472, 707] width 159 height 40
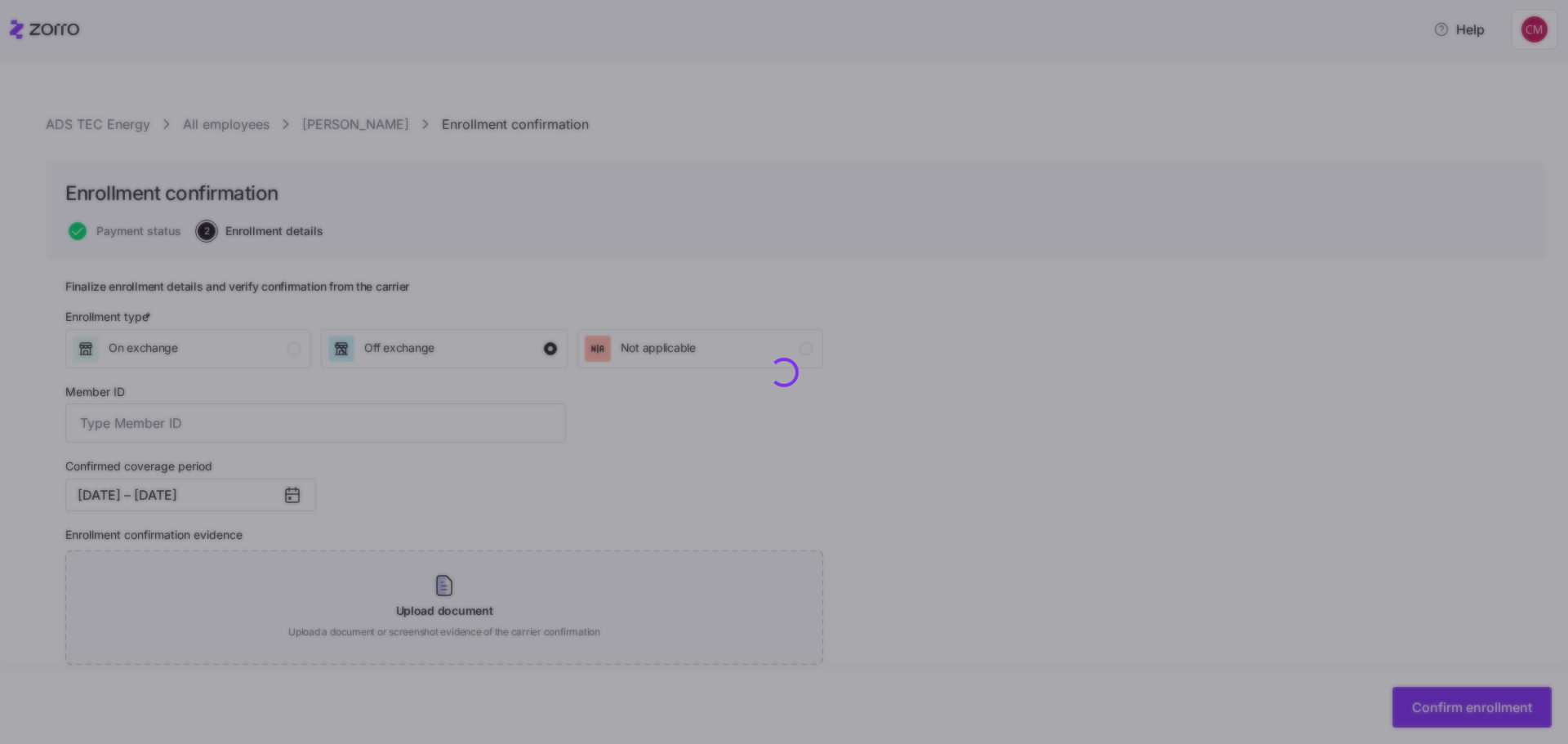
checkbox input "false"
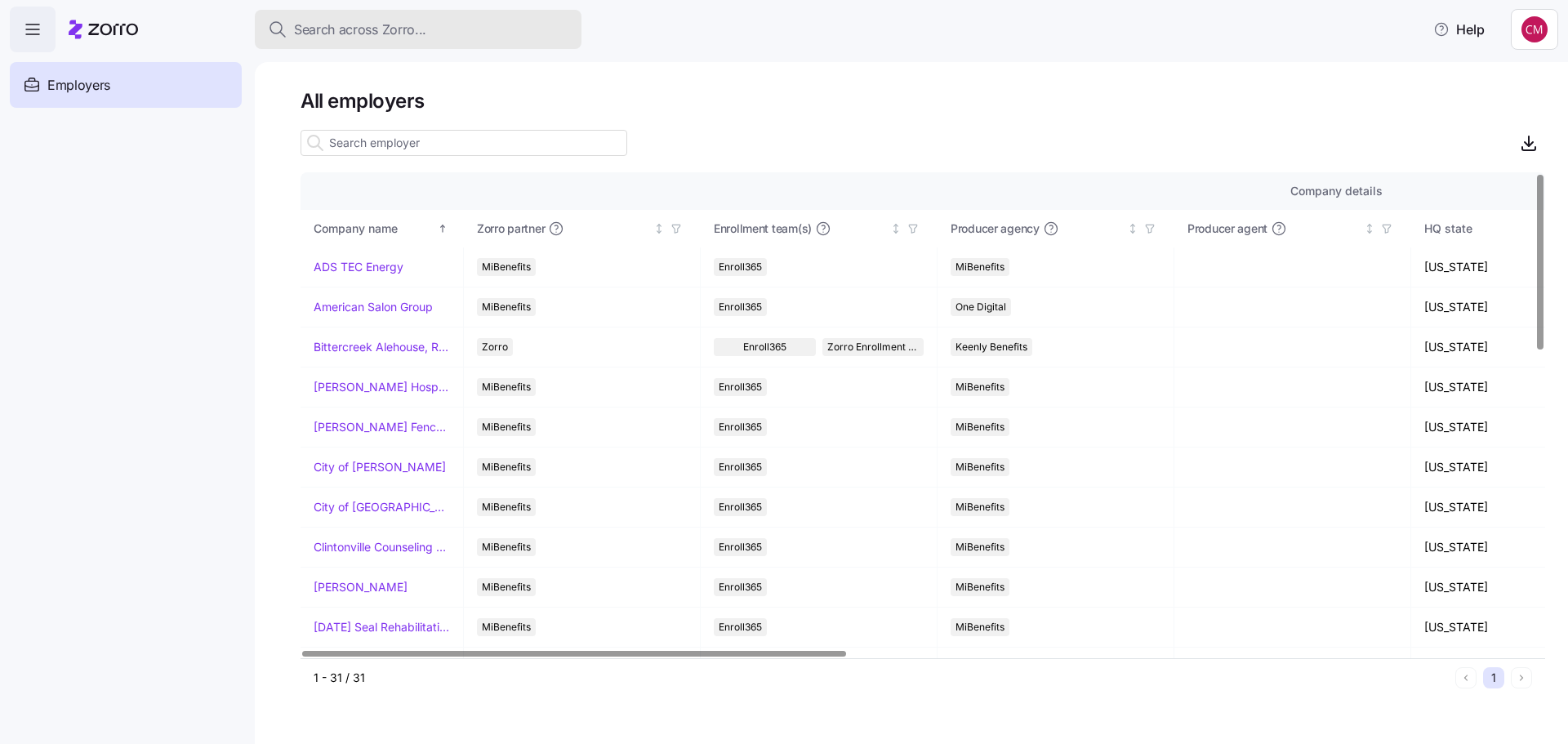
click at [463, 30] on div "Search across Zorro..." at bounding box center [418, 29] width 301 height 20
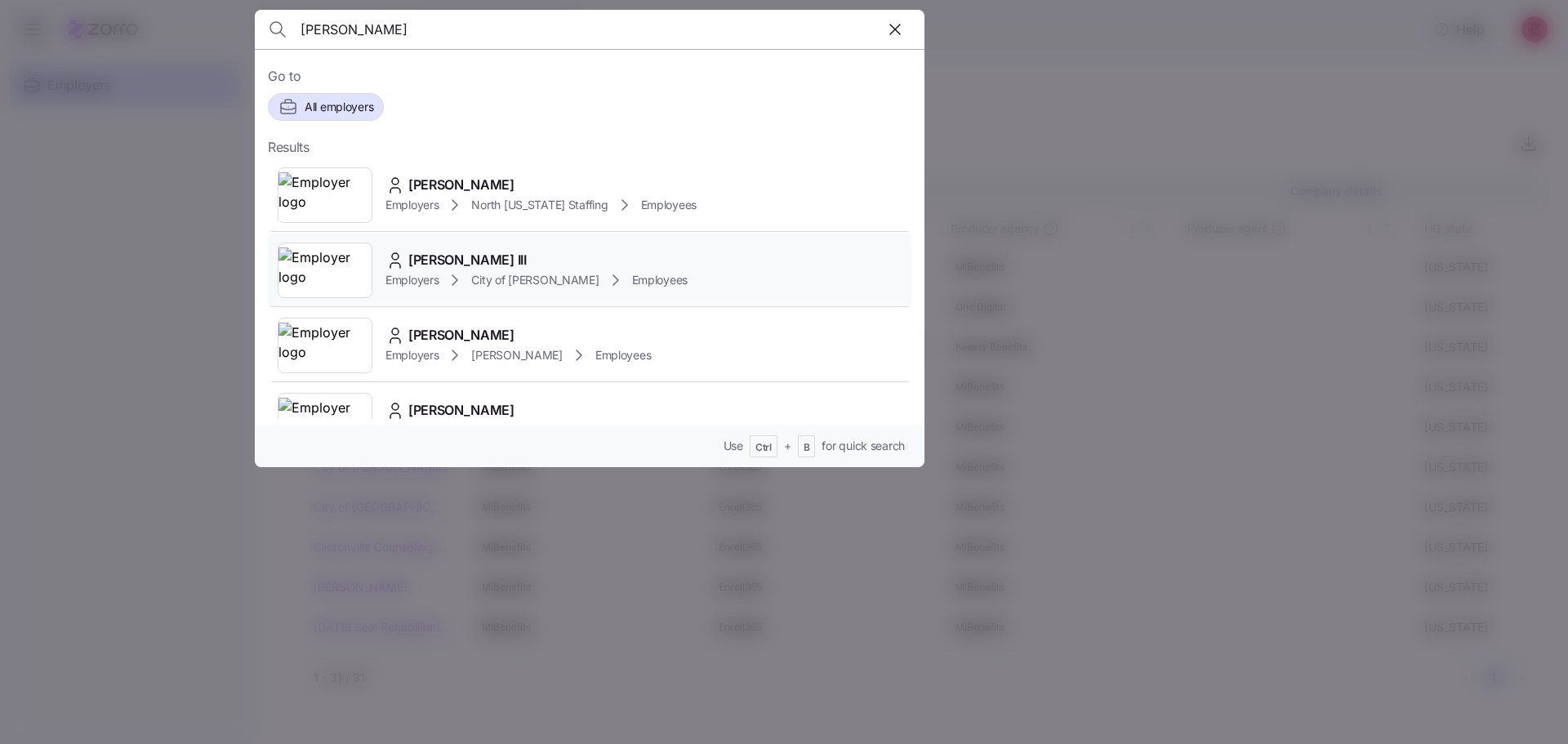
type input "[PERSON_NAME]"
click at [331, 287] on img at bounding box center [325, 270] width 93 height 46
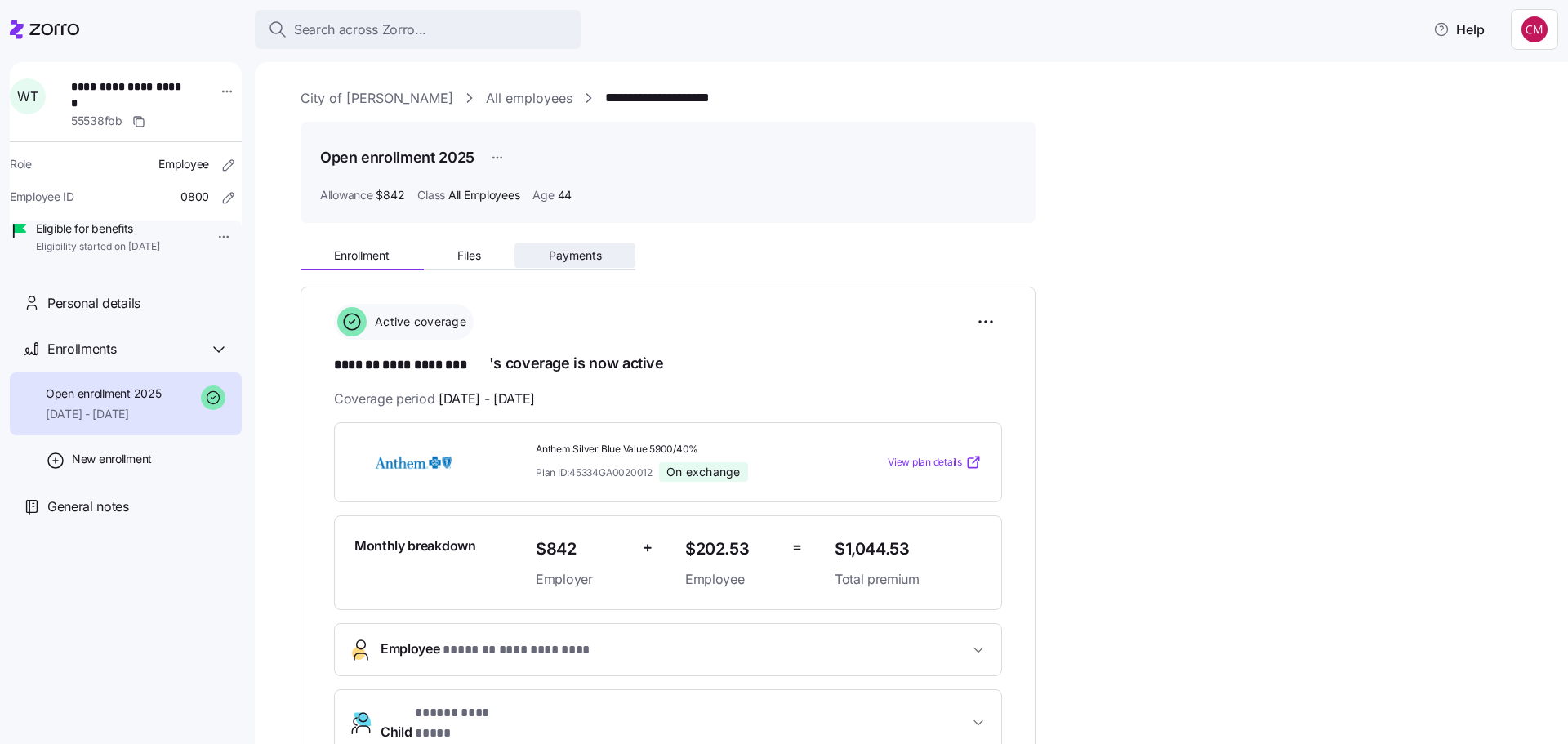
click at [585, 259] on span "Payments" at bounding box center [576, 256] width 53 height 11
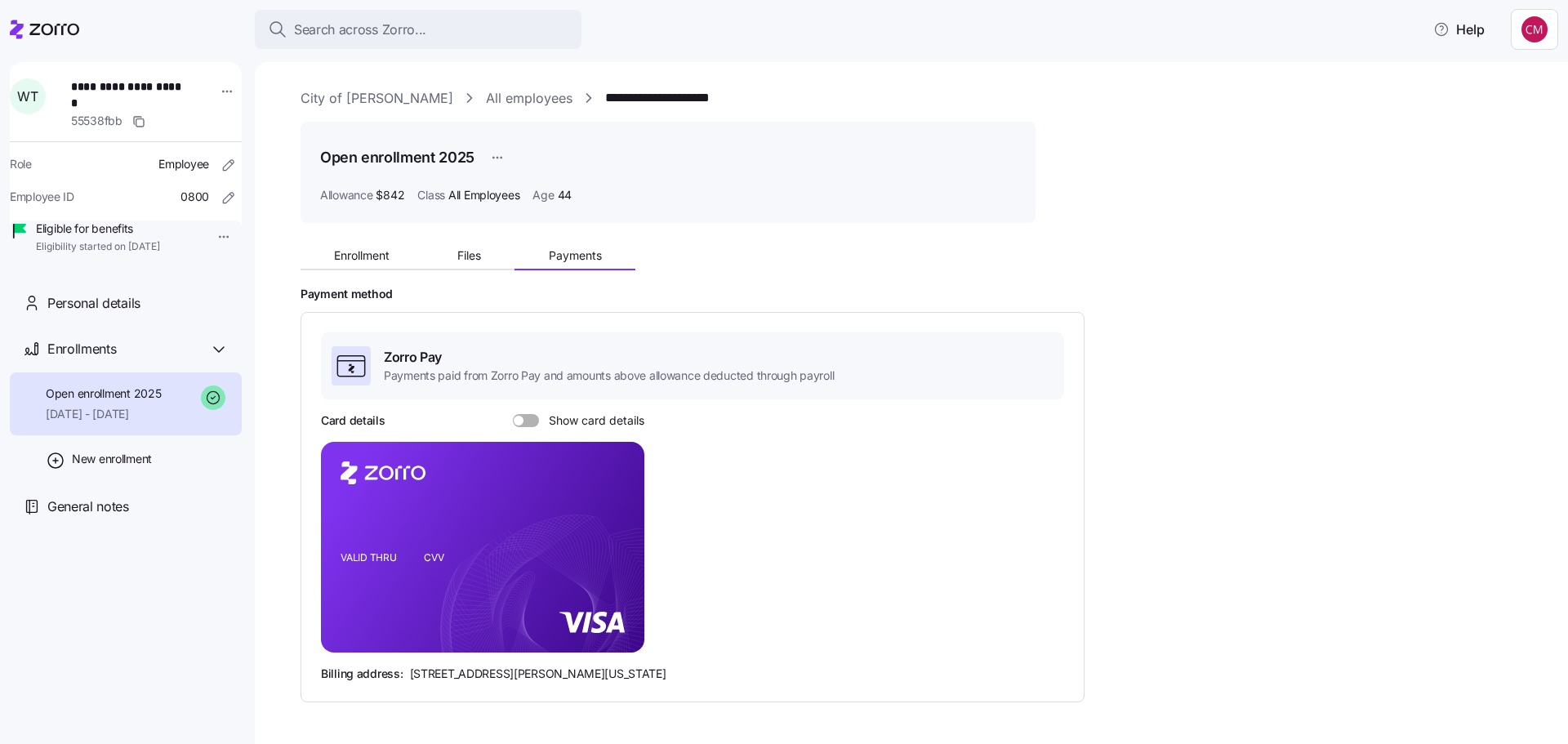
click at [511, 415] on div "Card details Show card details" at bounding box center [483, 420] width 324 height 17
click at [528, 418] on span at bounding box center [532, 420] width 17 height 13
click at [513, 414] on input "Show card details" at bounding box center [513, 414] width 0 height 0
click at [1408, 165] on div "**********" at bounding box center [923, 434] width 1245 height 692
click at [367, 256] on span "Enrollment" at bounding box center [362, 256] width 55 height 11
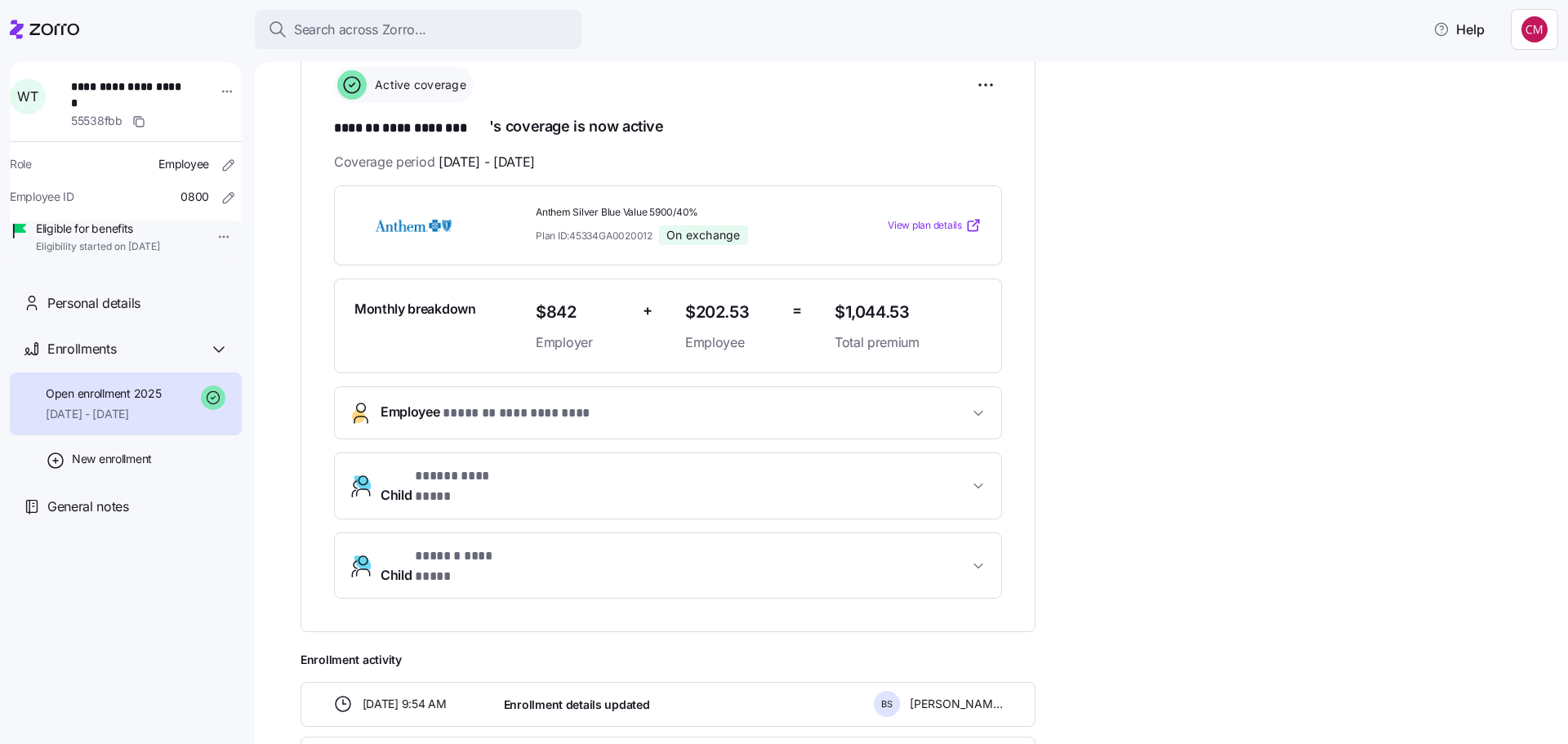
scroll to position [245, 0]
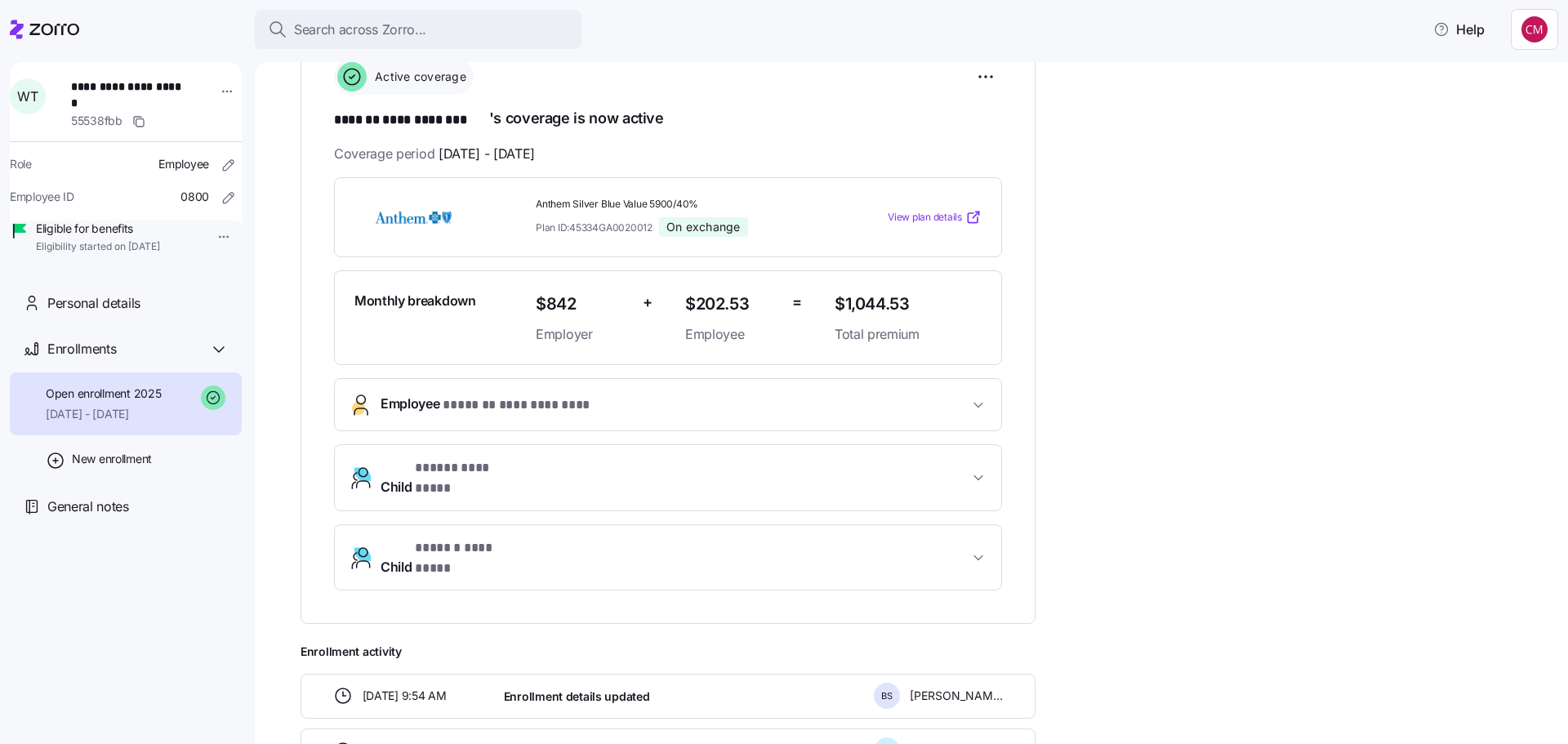
click at [613, 392] on button "**********" at bounding box center [668, 405] width 666 height 52
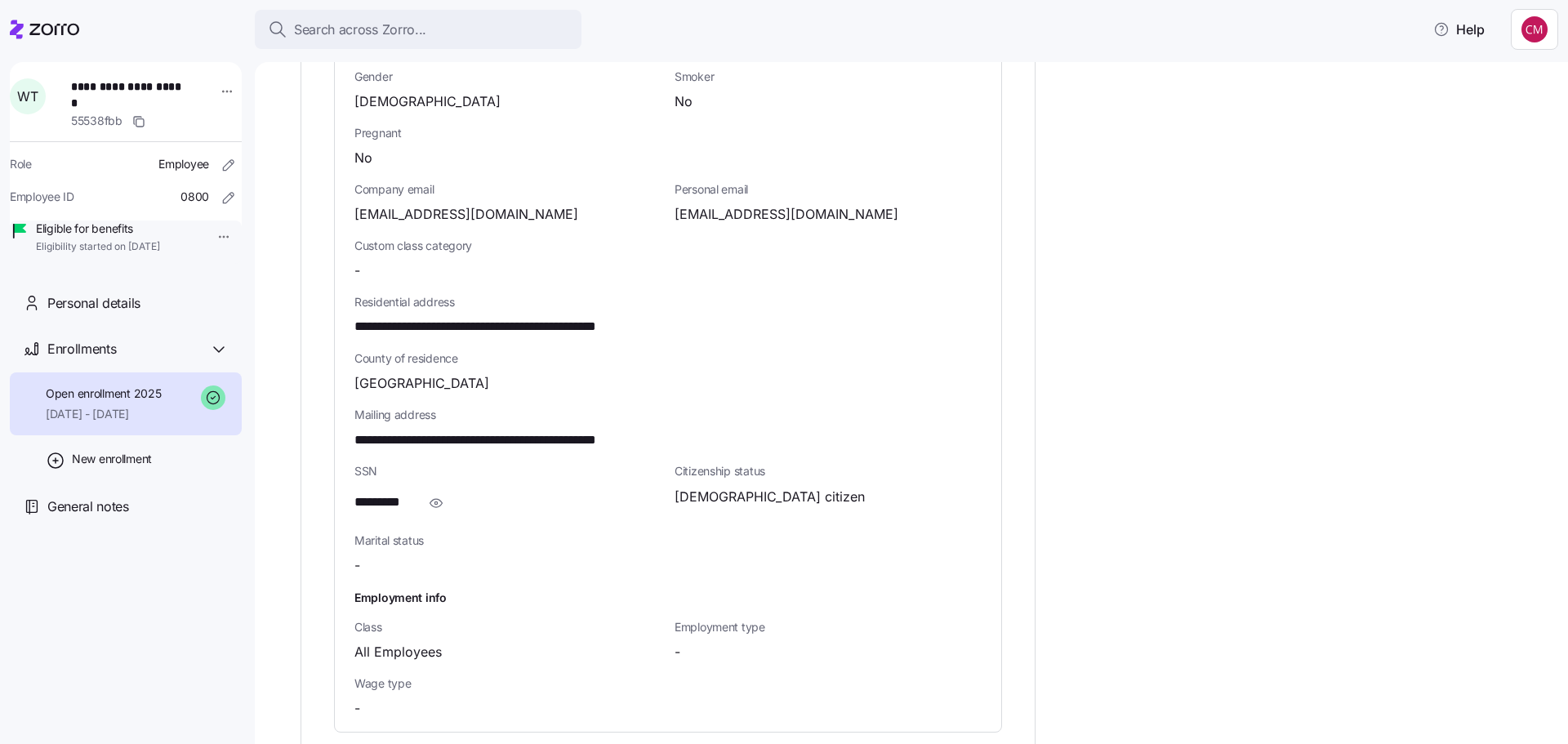
scroll to position [817, 0]
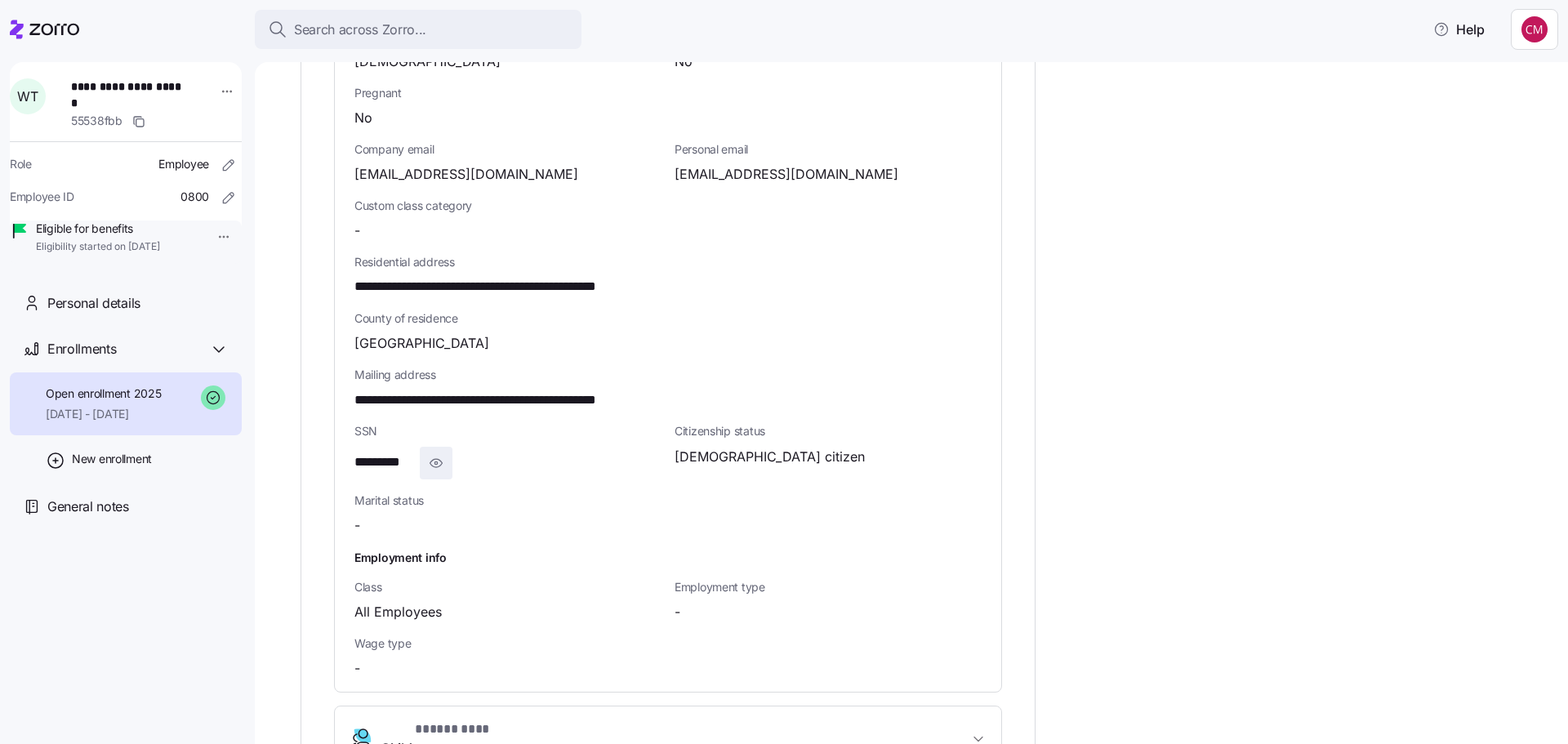
click at [449, 458] on span "button" at bounding box center [436, 463] width 31 height 31
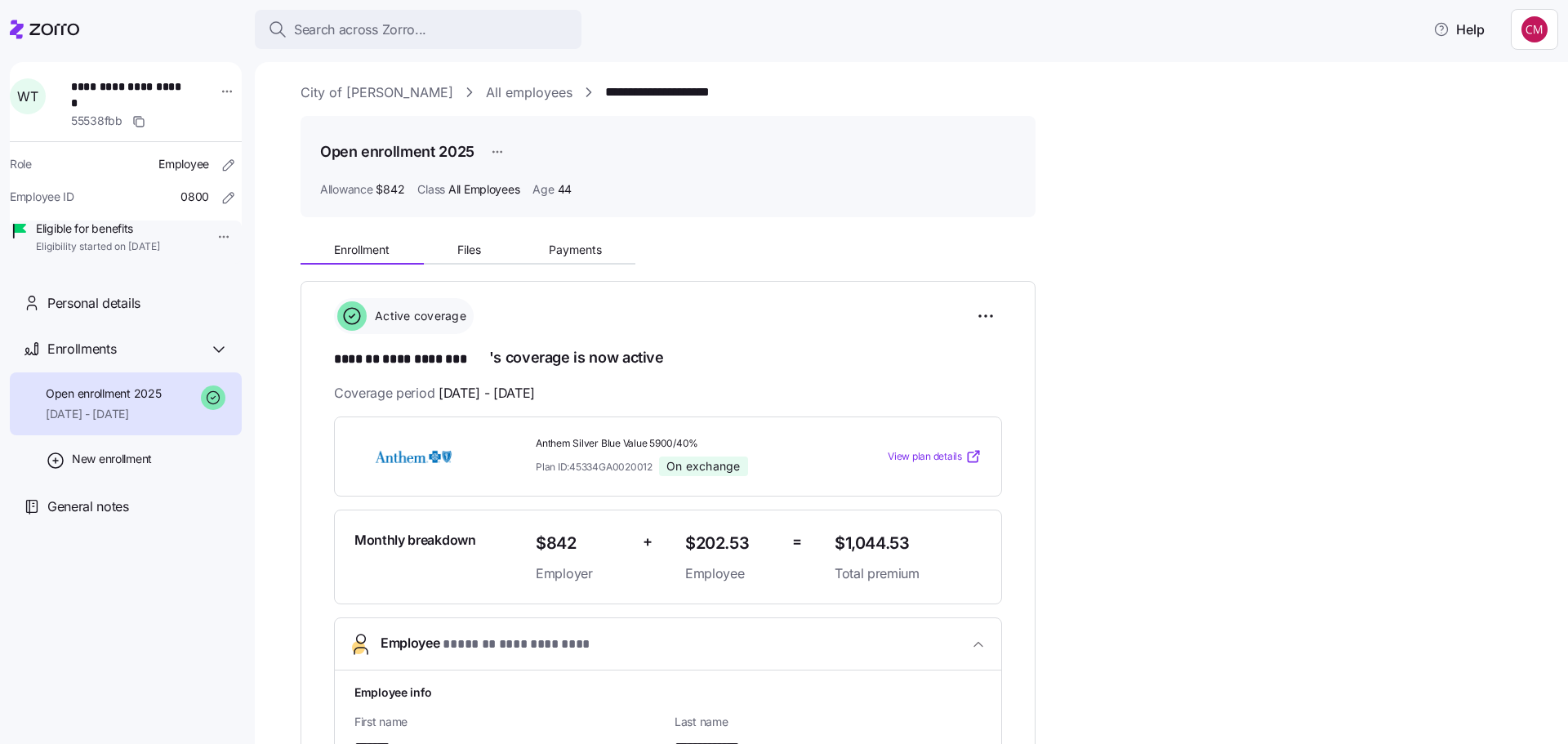
scroll to position [0, 0]
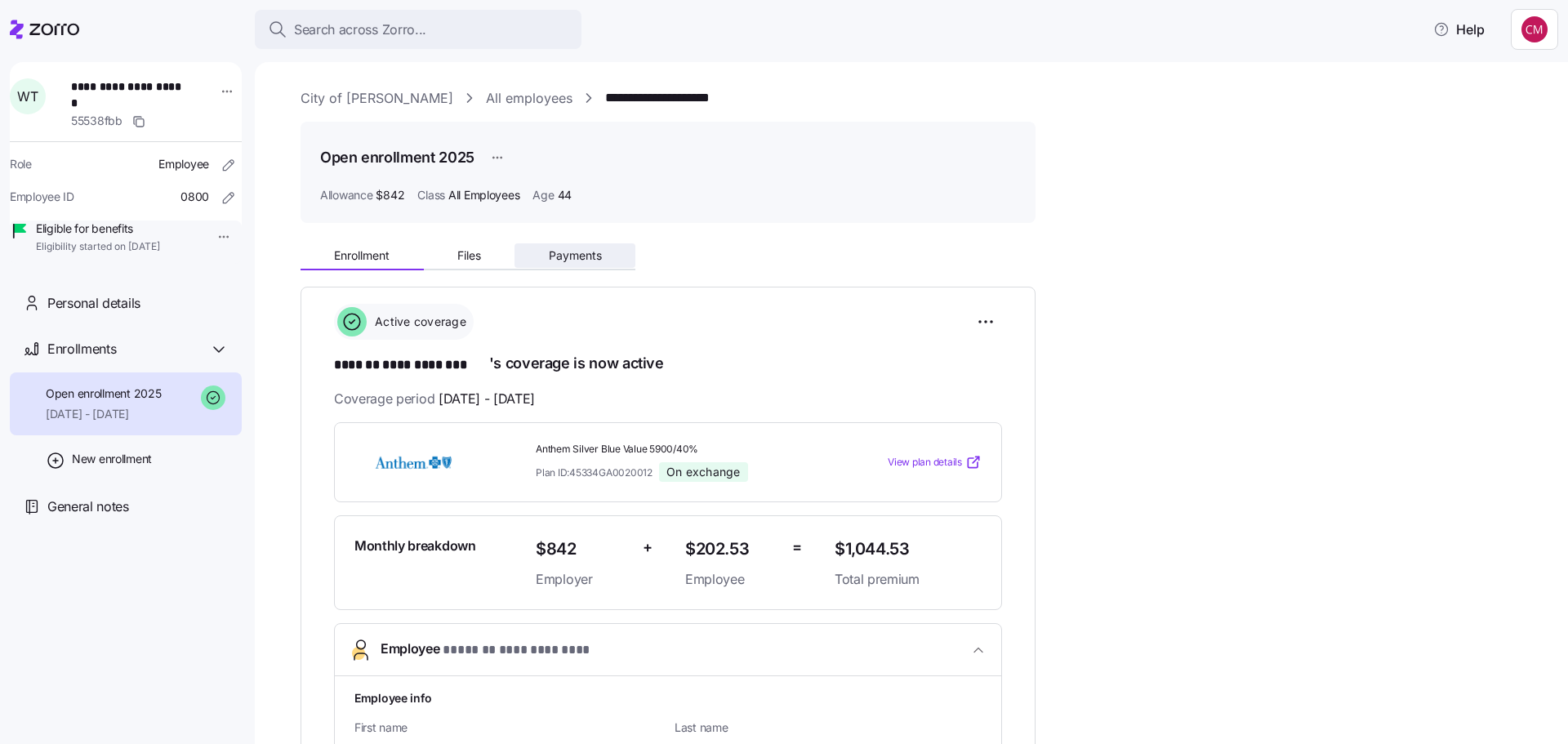
click at [563, 251] on span "Payments" at bounding box center [576, 256] width 53 height 11
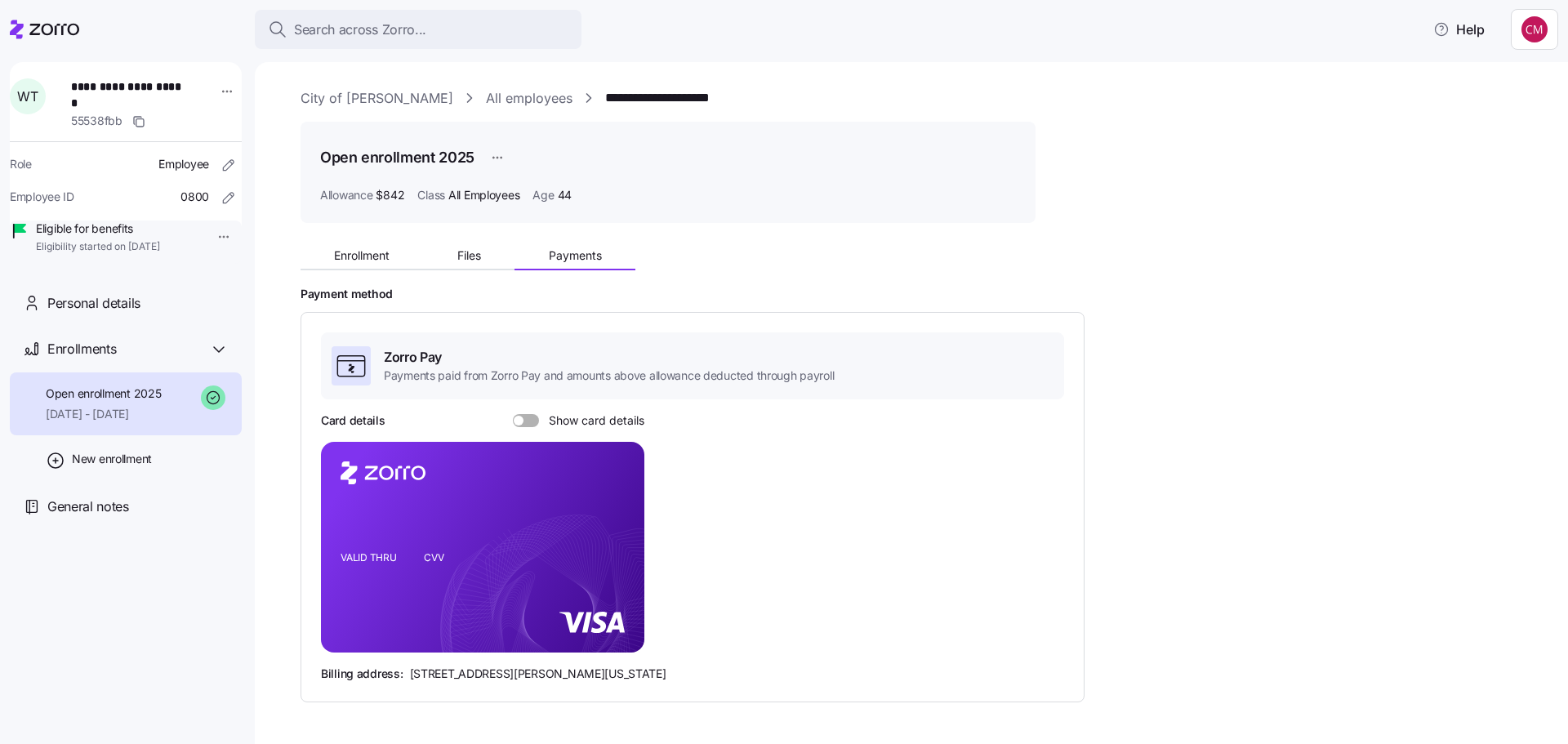
click at [518, 416] on span at bounding box center [518, 420] width 10 height 10
click at [513, 414] on input "Show card details" at bounding box center [513, 414] width 0 height 0
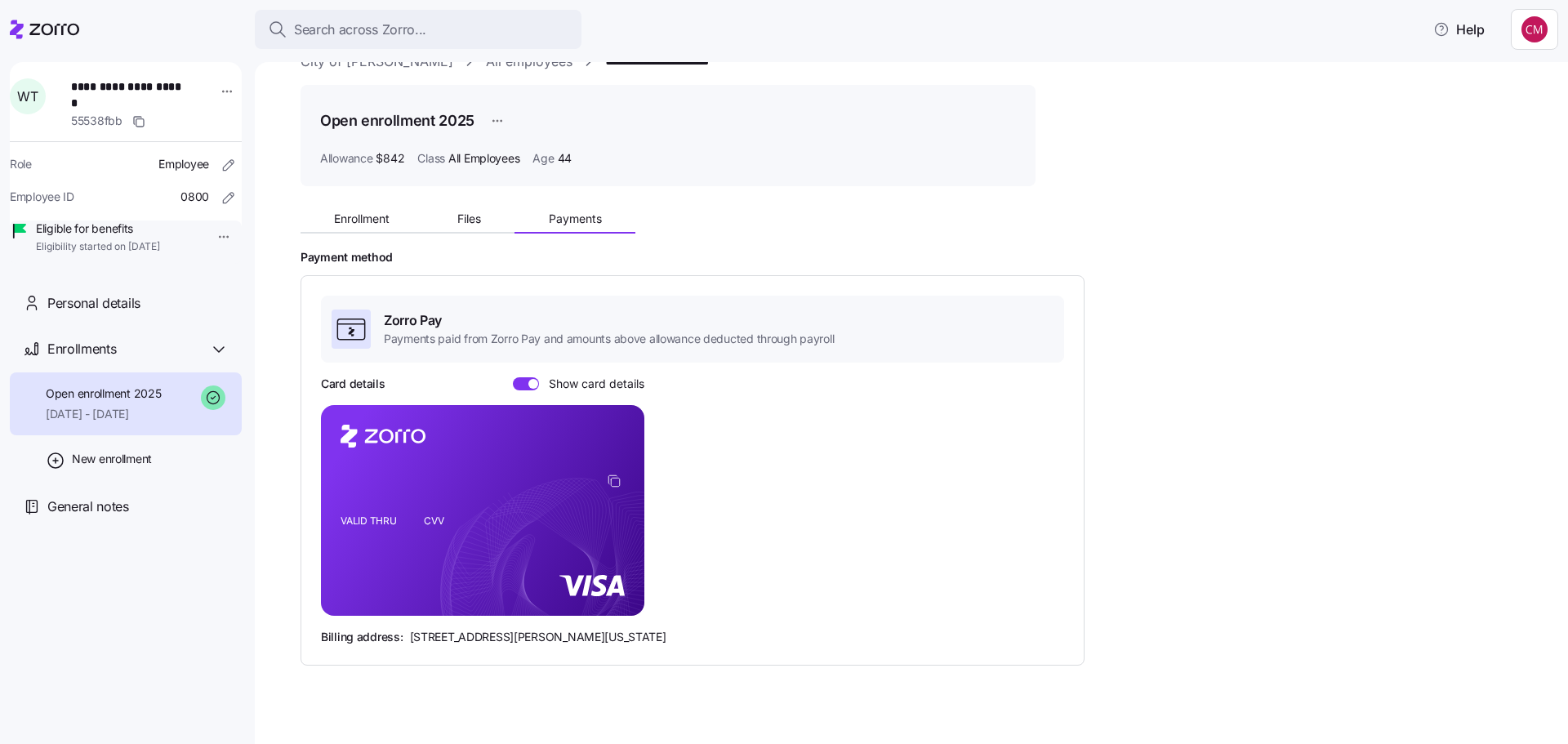
scroll to position [56, 0]
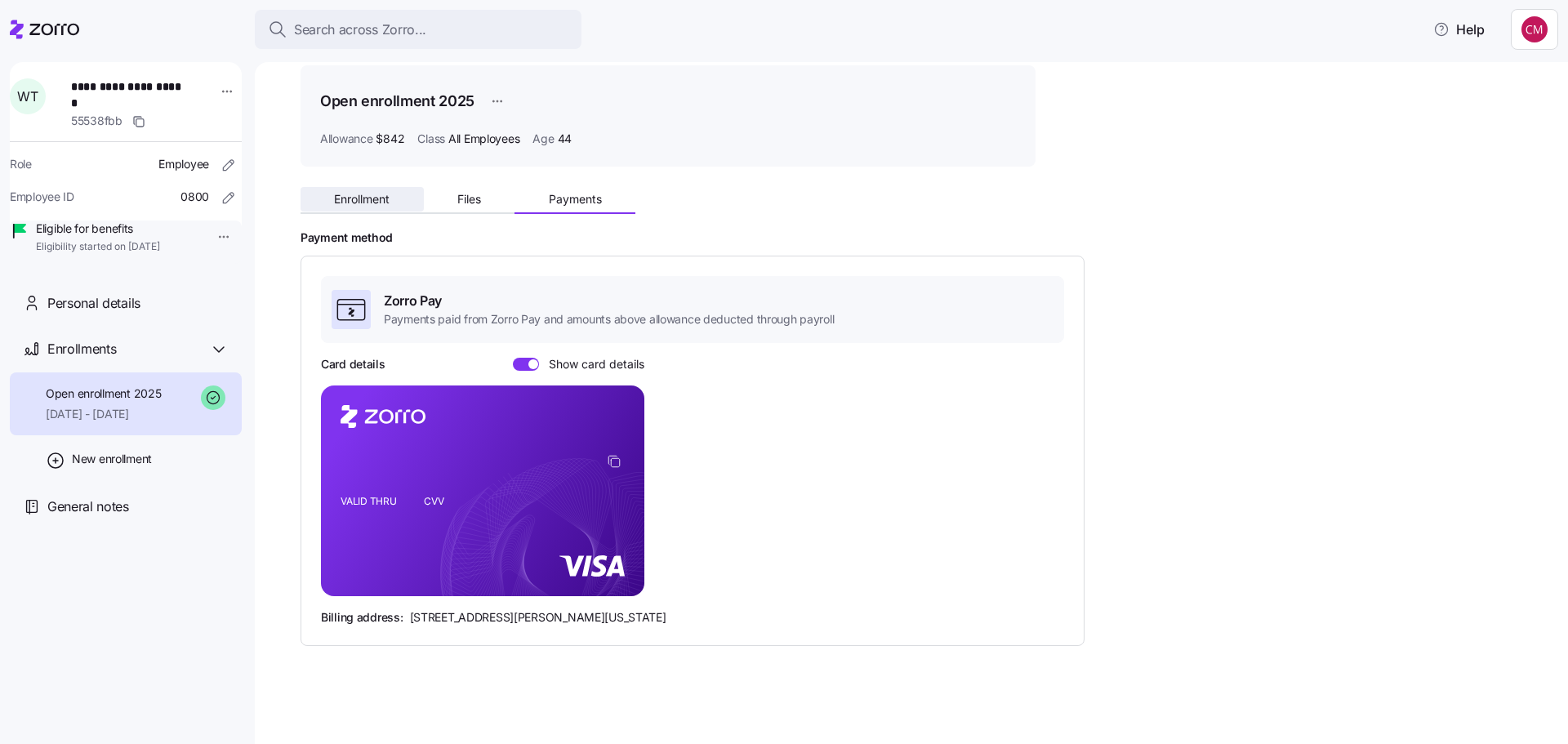
click at [383, 191] on button "Enrollment" at bounding box center [363, 199] width 123 height 25
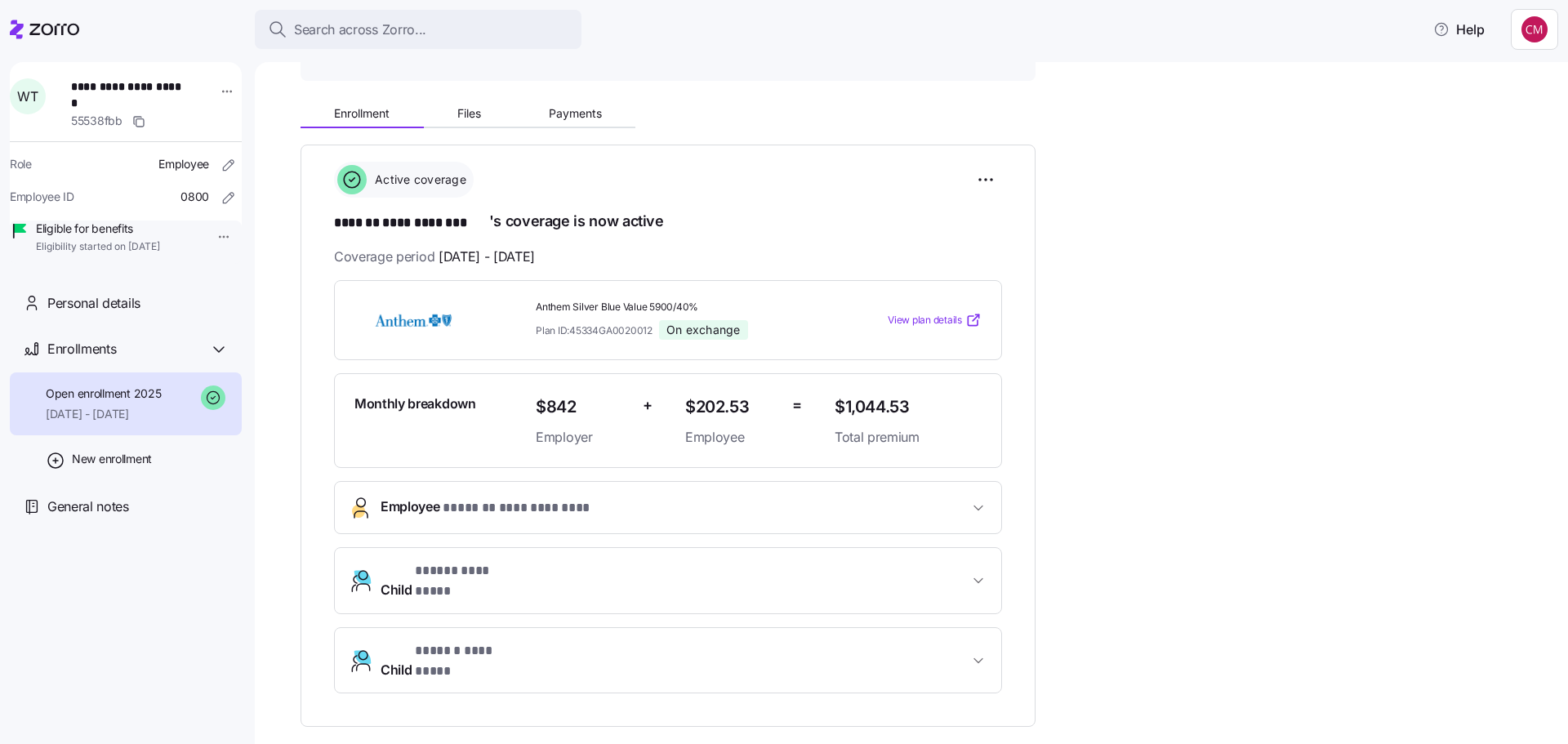
click at [536, 304] on div "**********" at bounding box center [668, 486] width 668 height 414
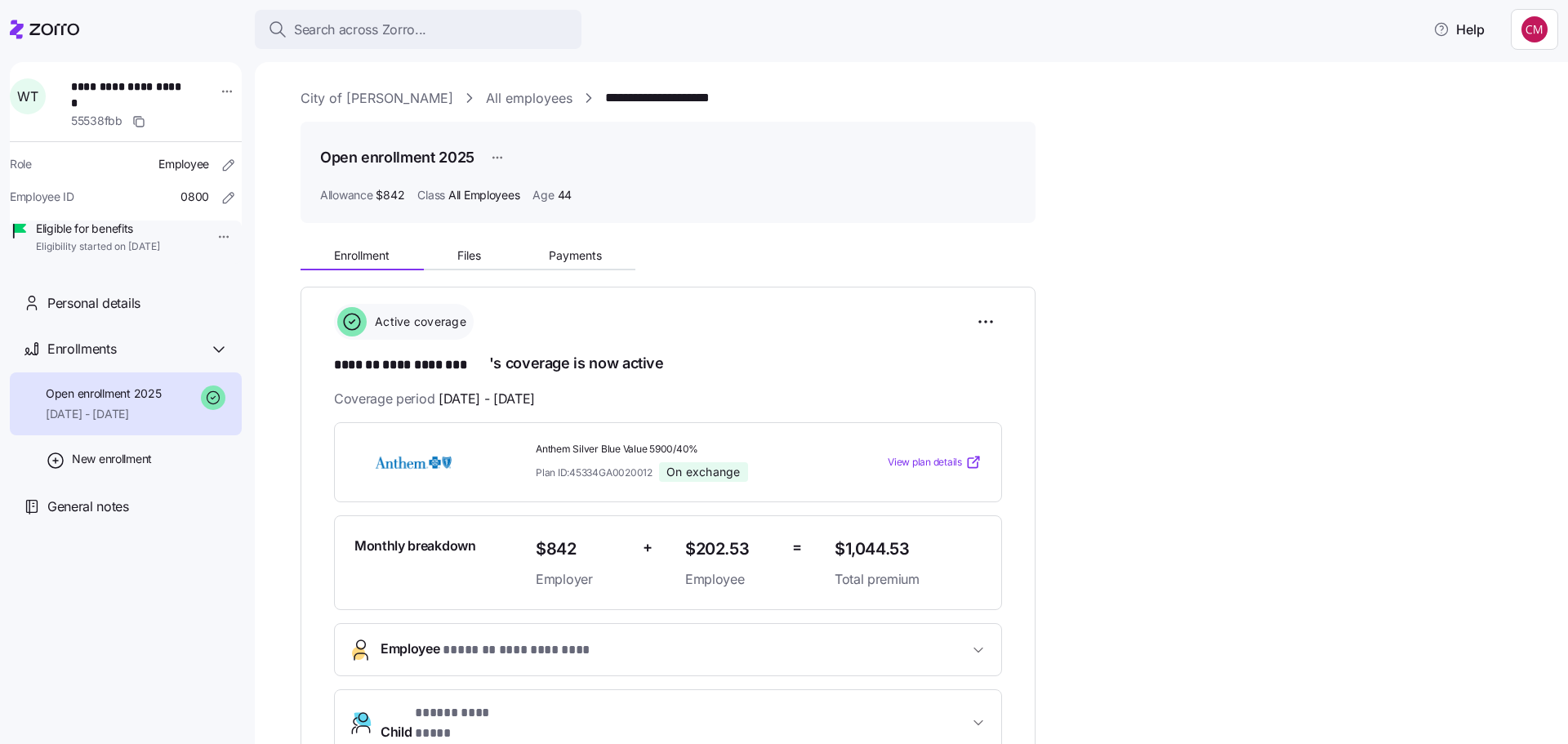
click at [564, 274] on div "**********" at bounding box center [923, 681] width 1245 height 891
click at [567, 258] on span "Payments" at bounding box center [576, 256] width 53 height 11
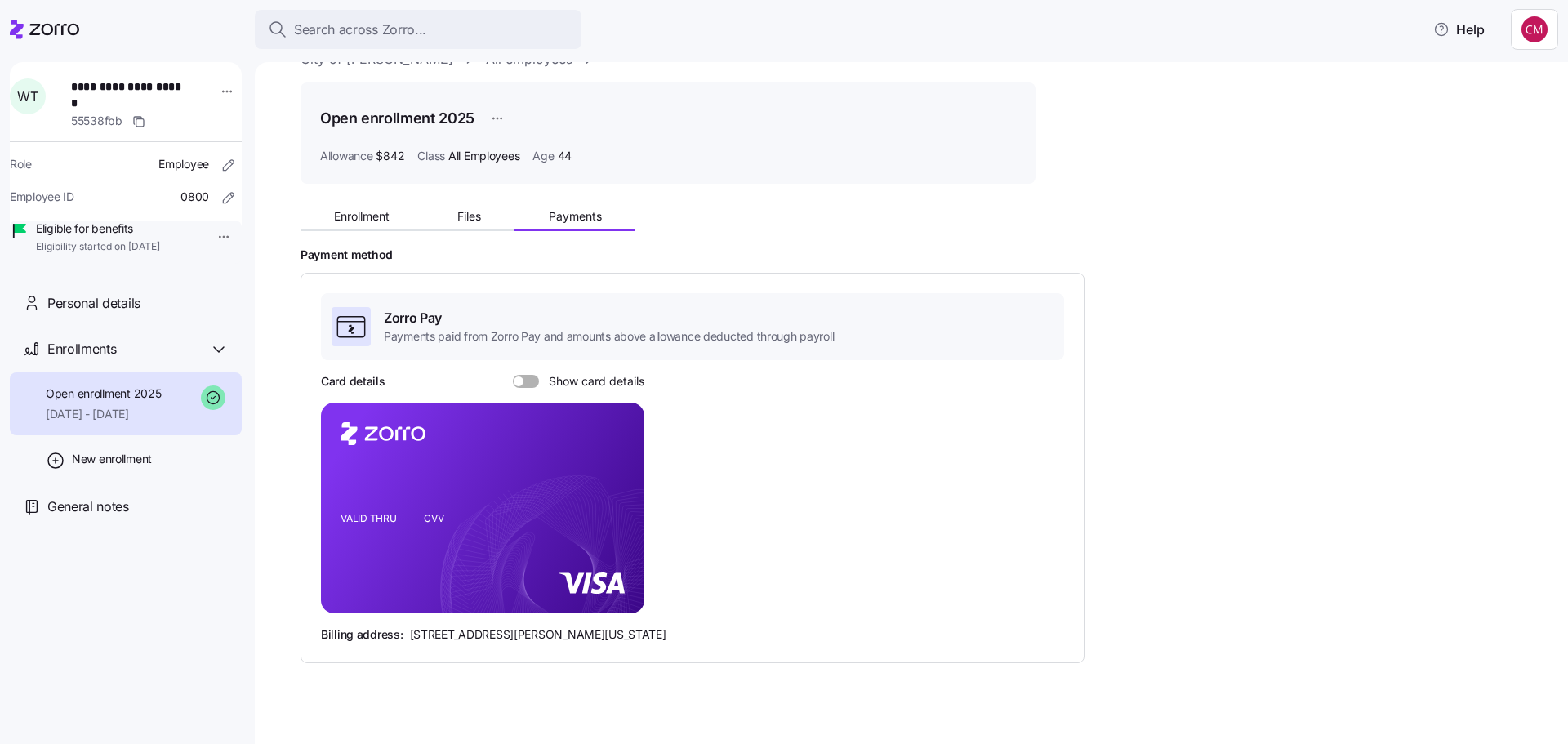
scroll to position [56, 0]
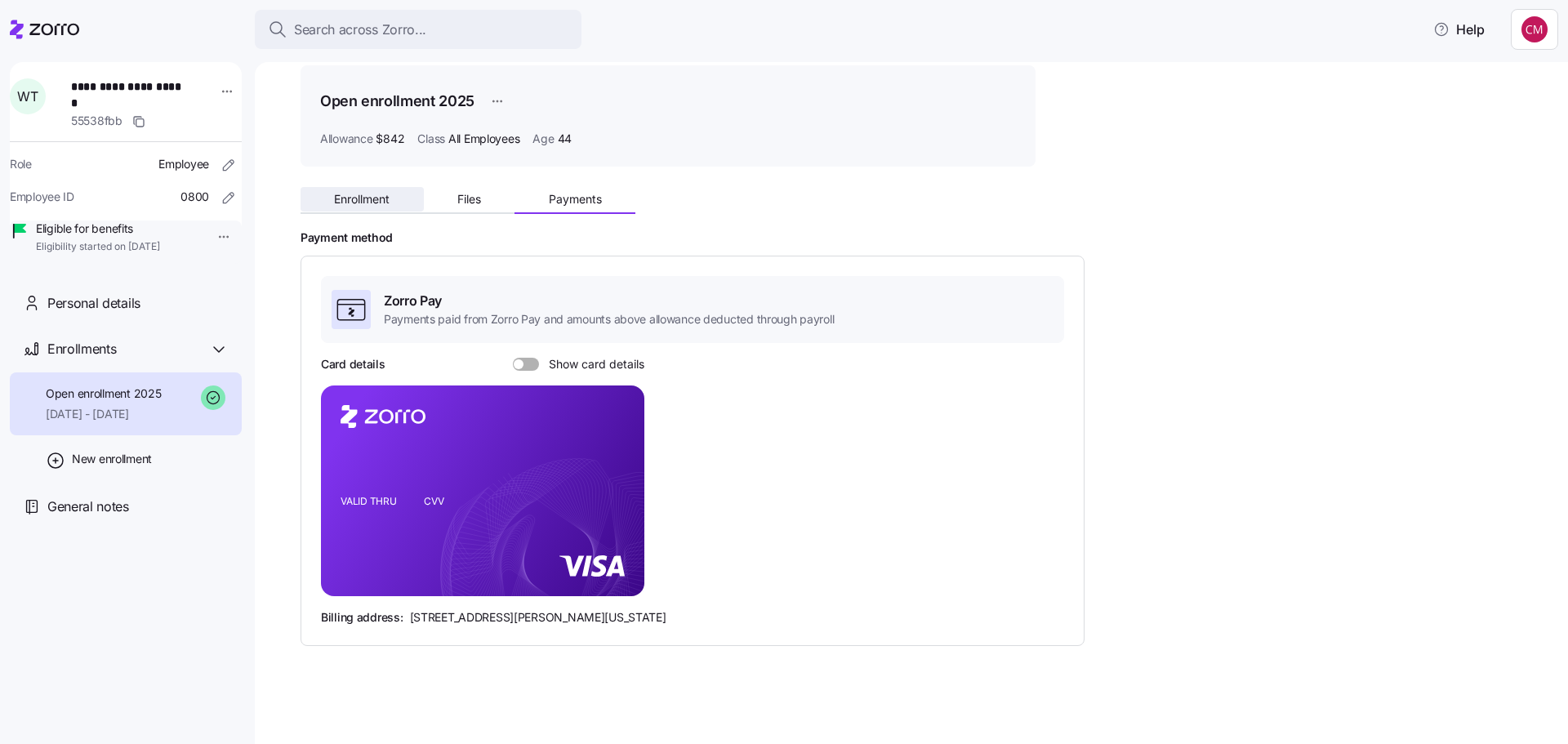
click at [348, 188] on button "Enrollment" at bounding box center [363, 199] width 123 height 25
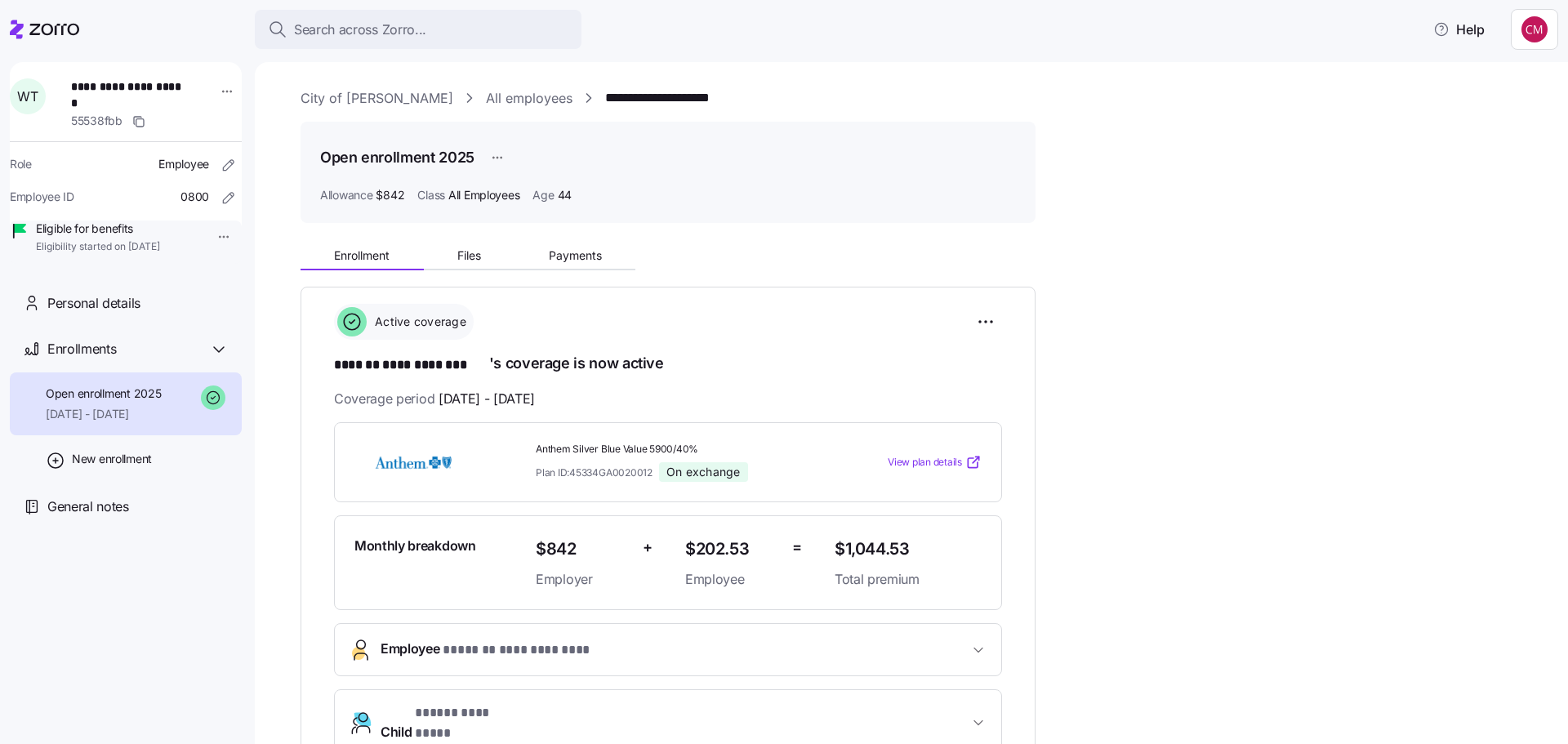
scroll to position [164, 0]
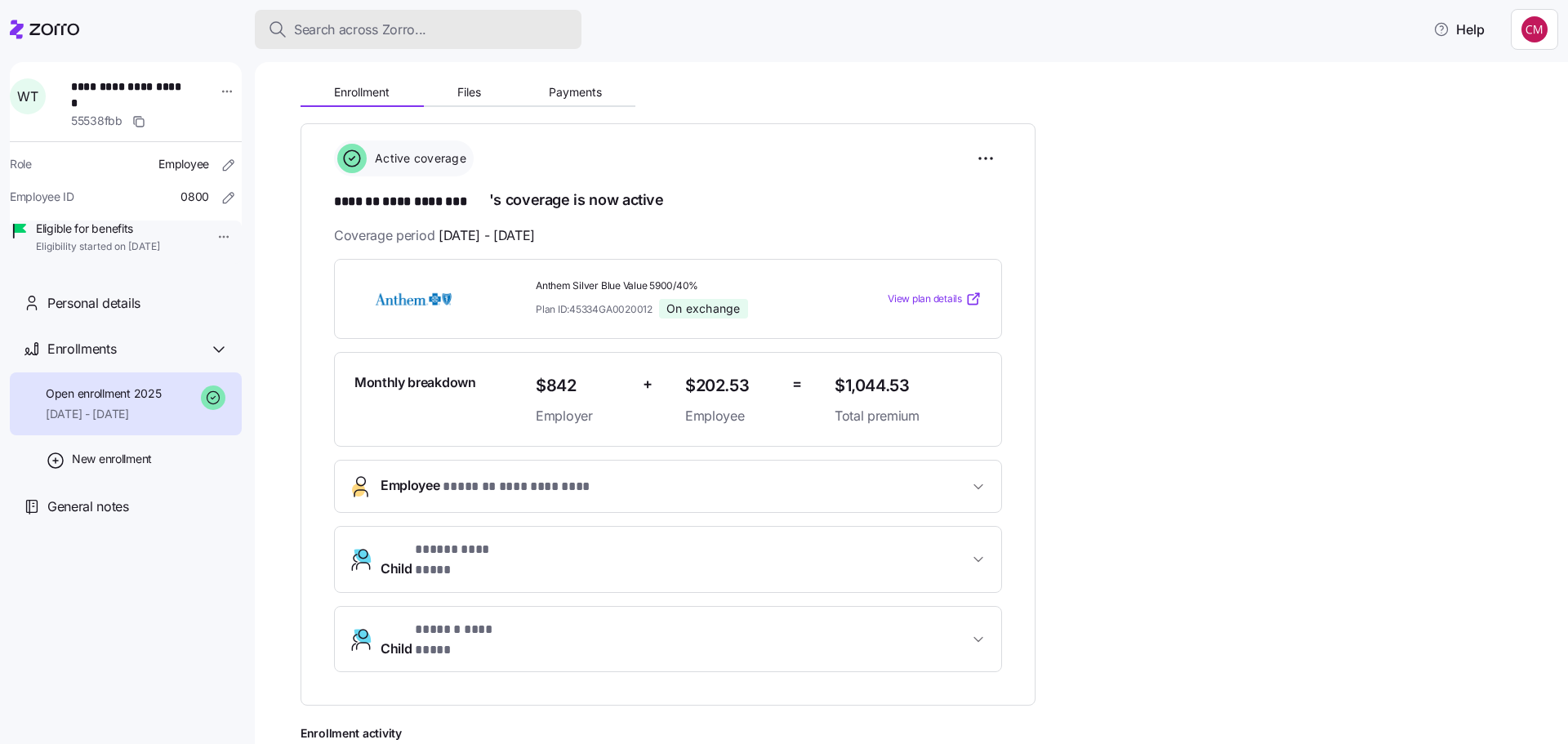
click at [387, 27] on span "Search across Zorro..." at bounding box center [361, 29] width 133 height 20
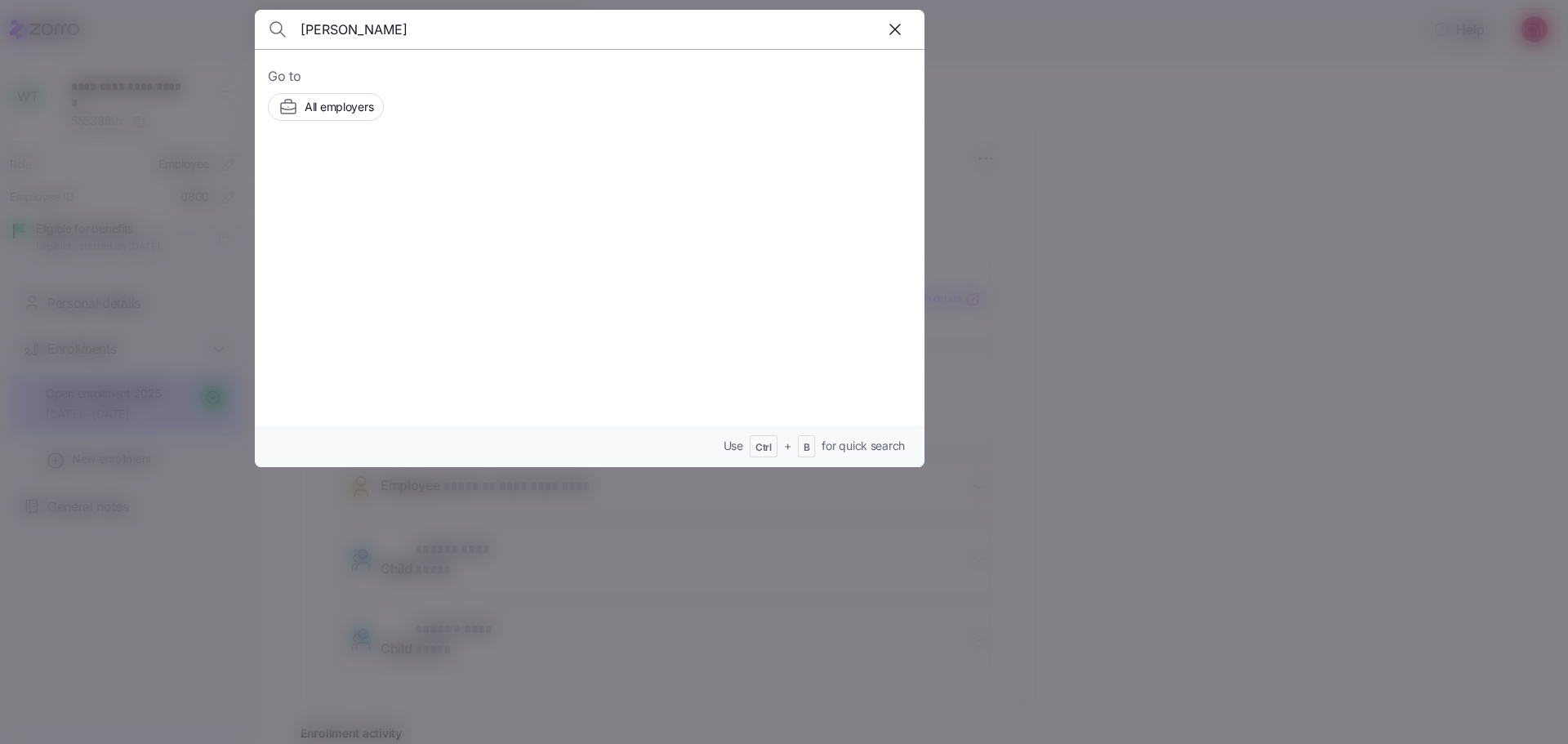
type input "[PERSON_NAME]"
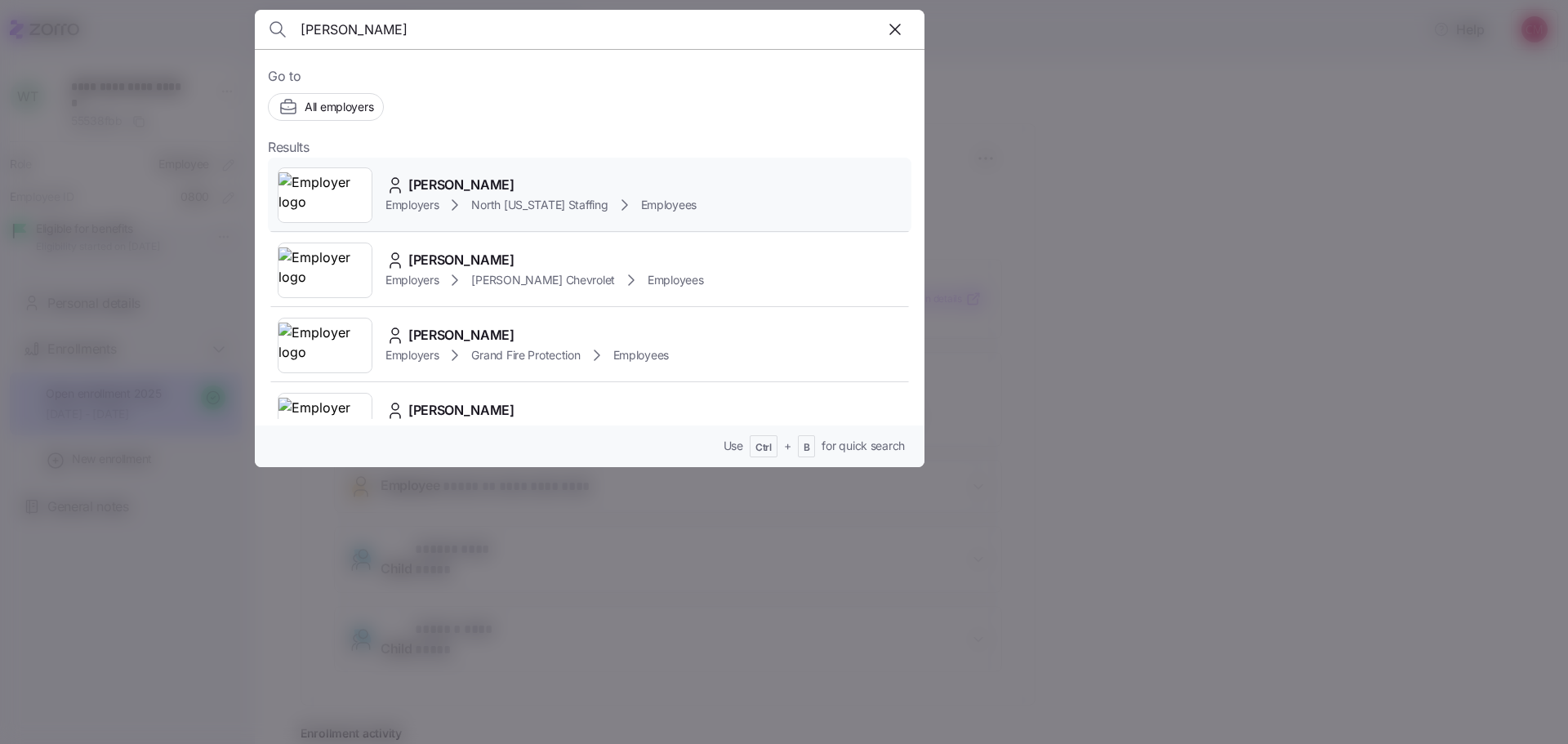
click at [297, 197] on img at bounding box center [325, 195] width 93 height 46
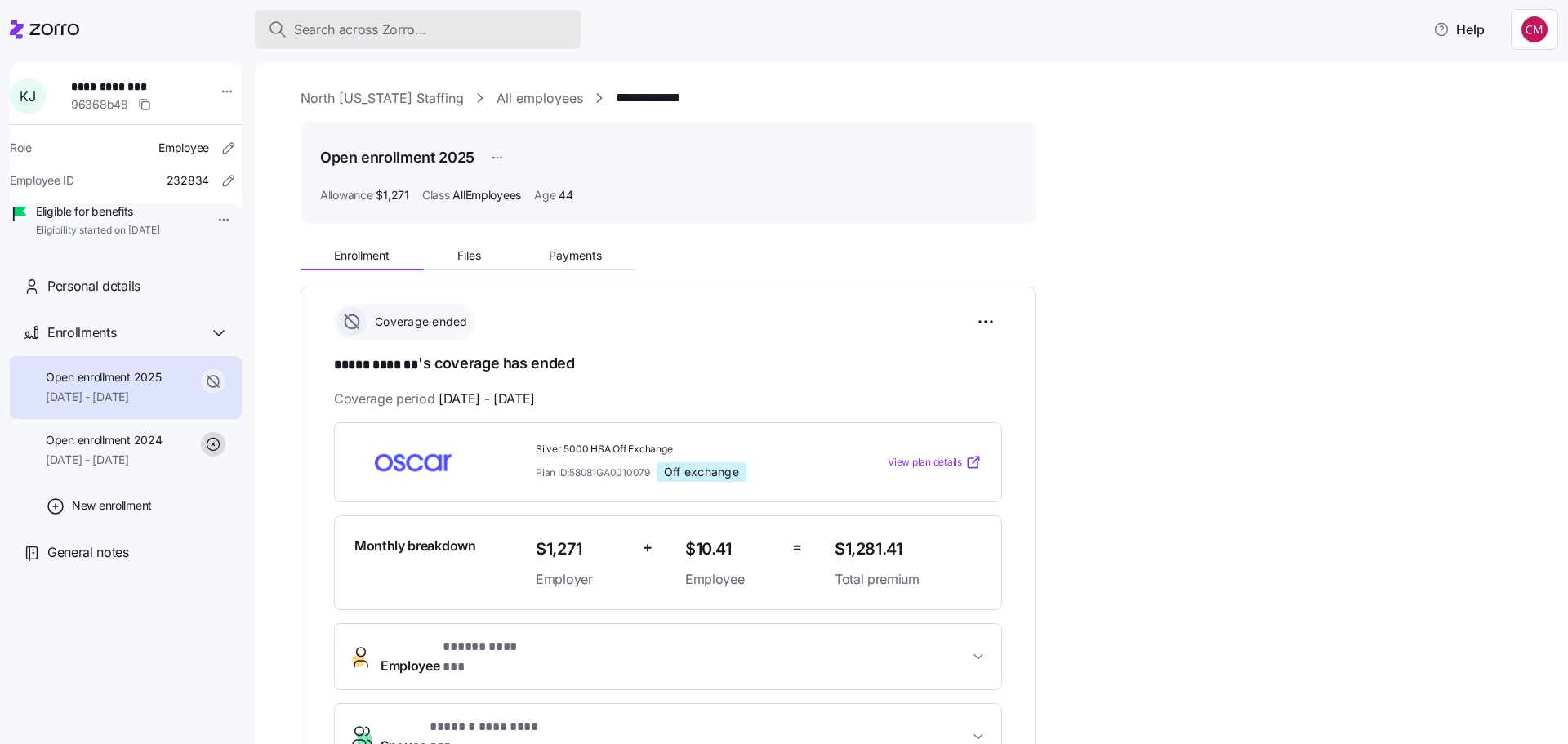
click at [333, 29] on span "Search across Zorro..." at bounding box center [361, 29] width 133 height 20
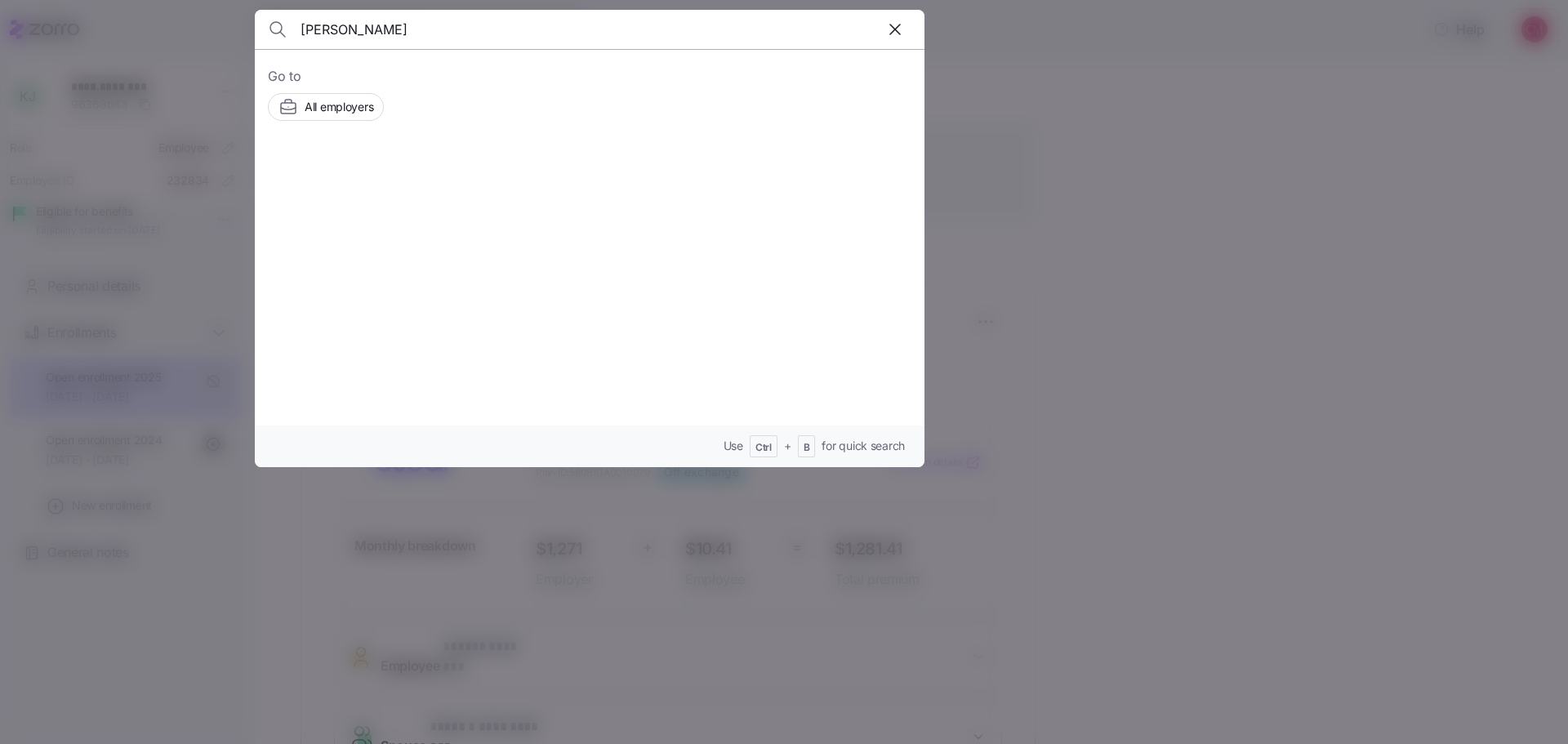
type input "[PERSON_NAME]"
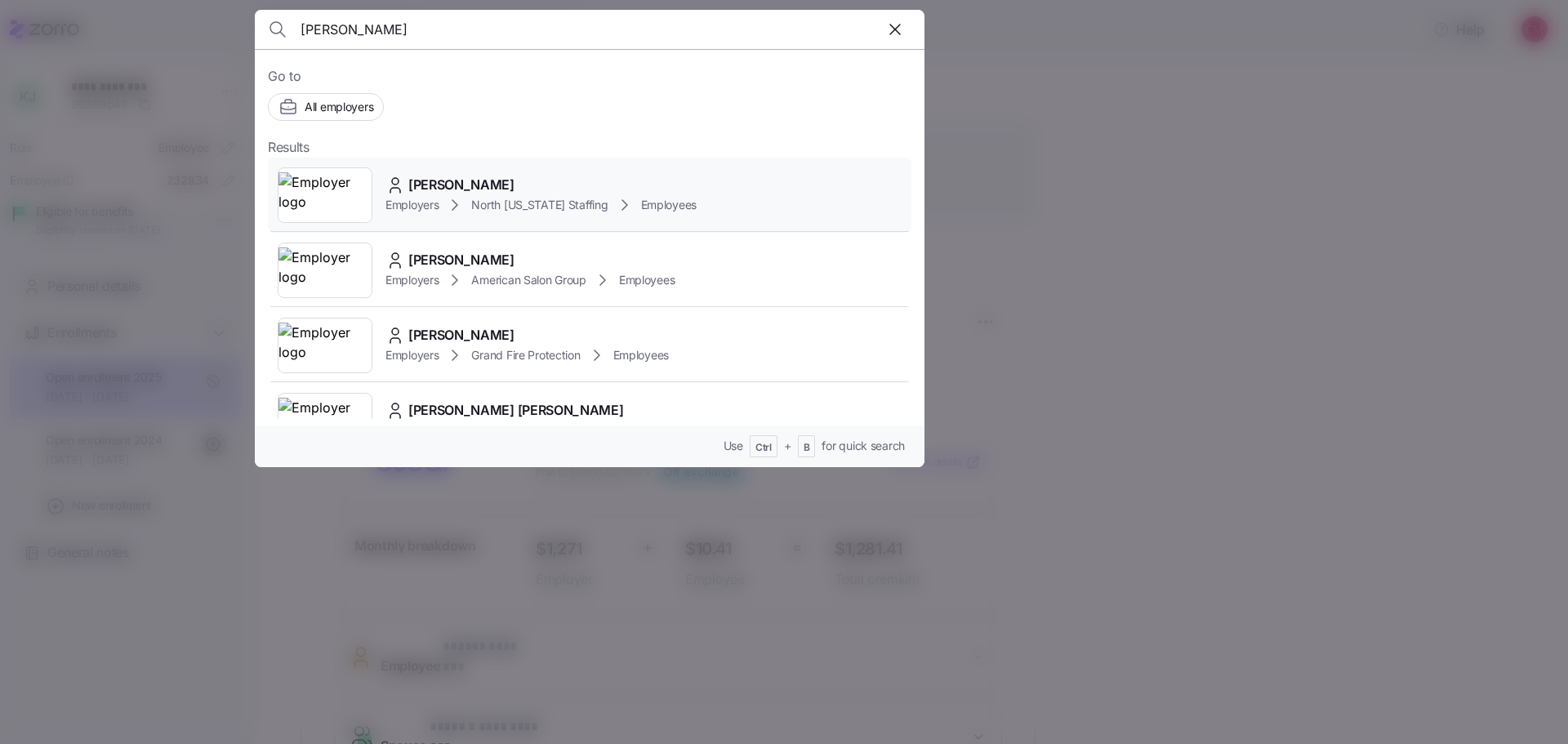
click at [324, 193] on img at bounding box center [325, 195] width 93 height 46
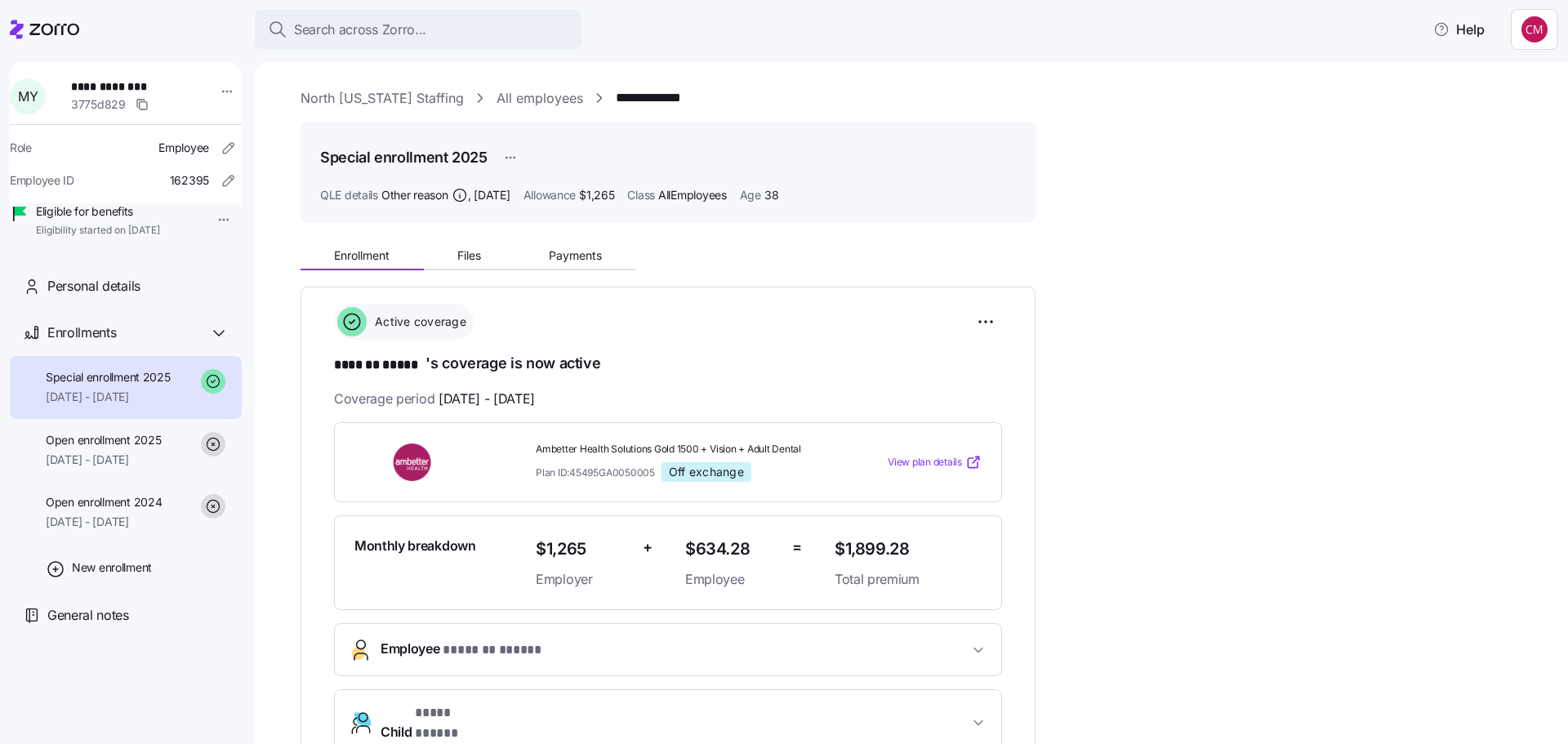
click at [789, 567] on div "=" at bounding box center [807, 562] width 42 height 67
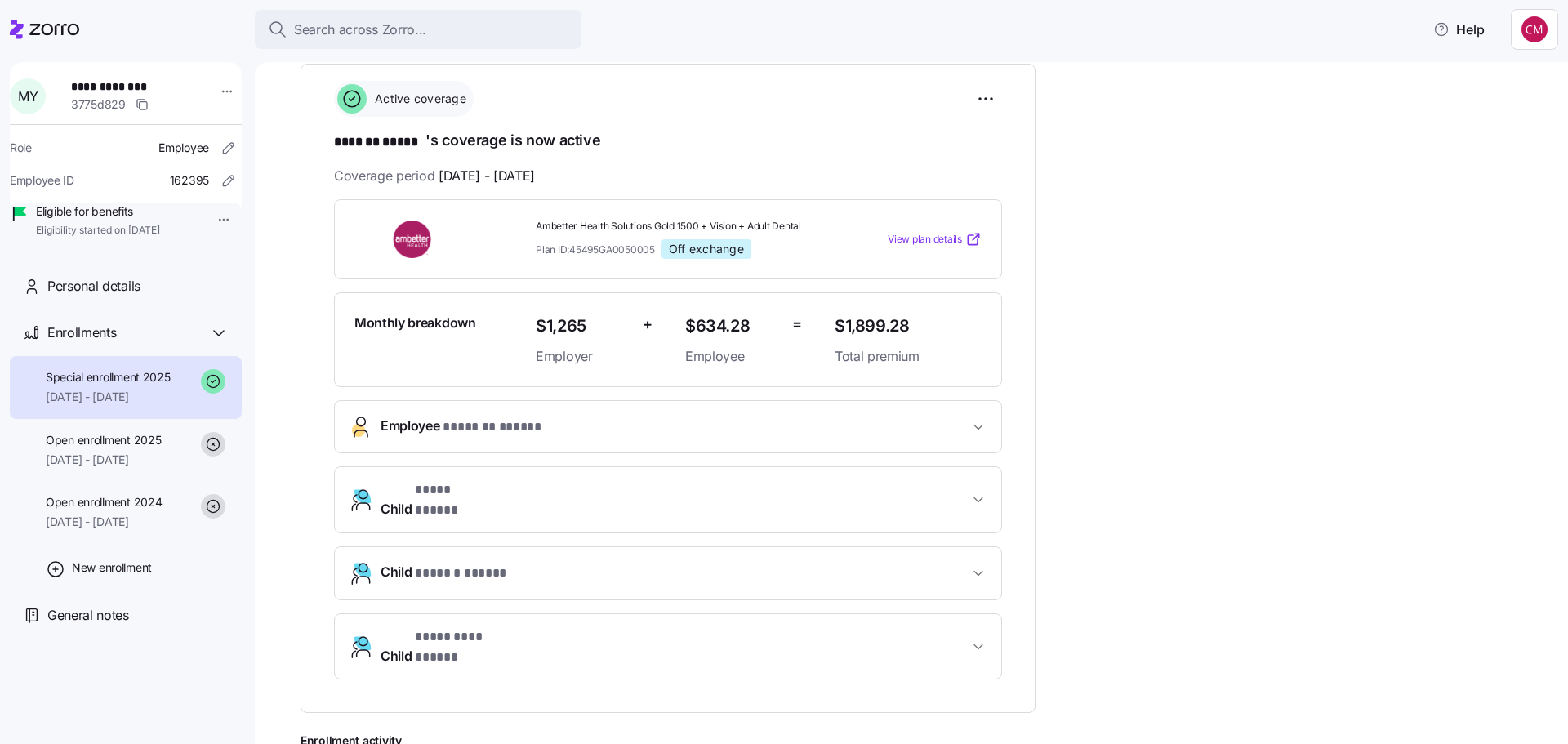
scroll to position [245, 0]
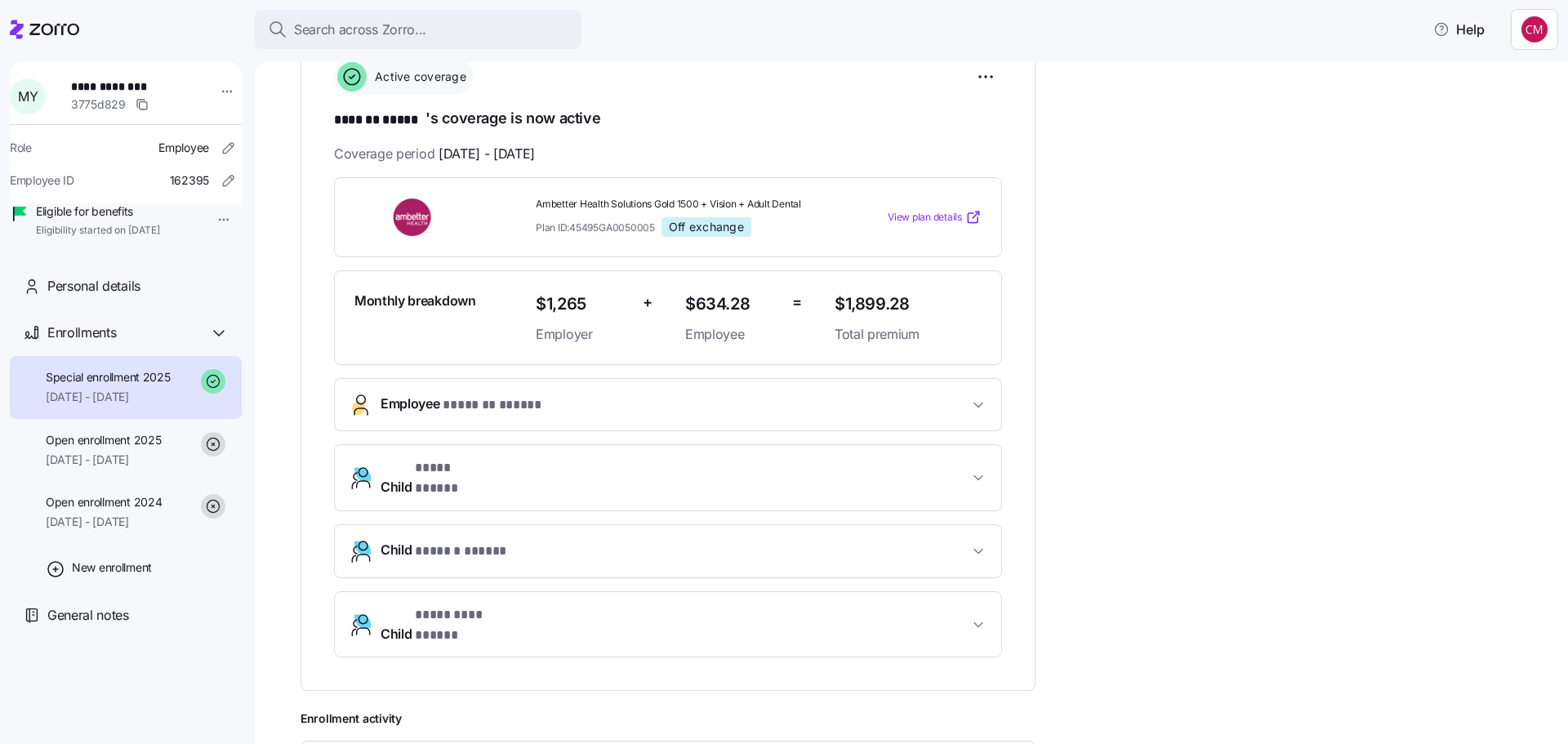
click at [916, 389] on button "Employee * ******* ***** *" at bounding box center [668, 405] width 666 height 52
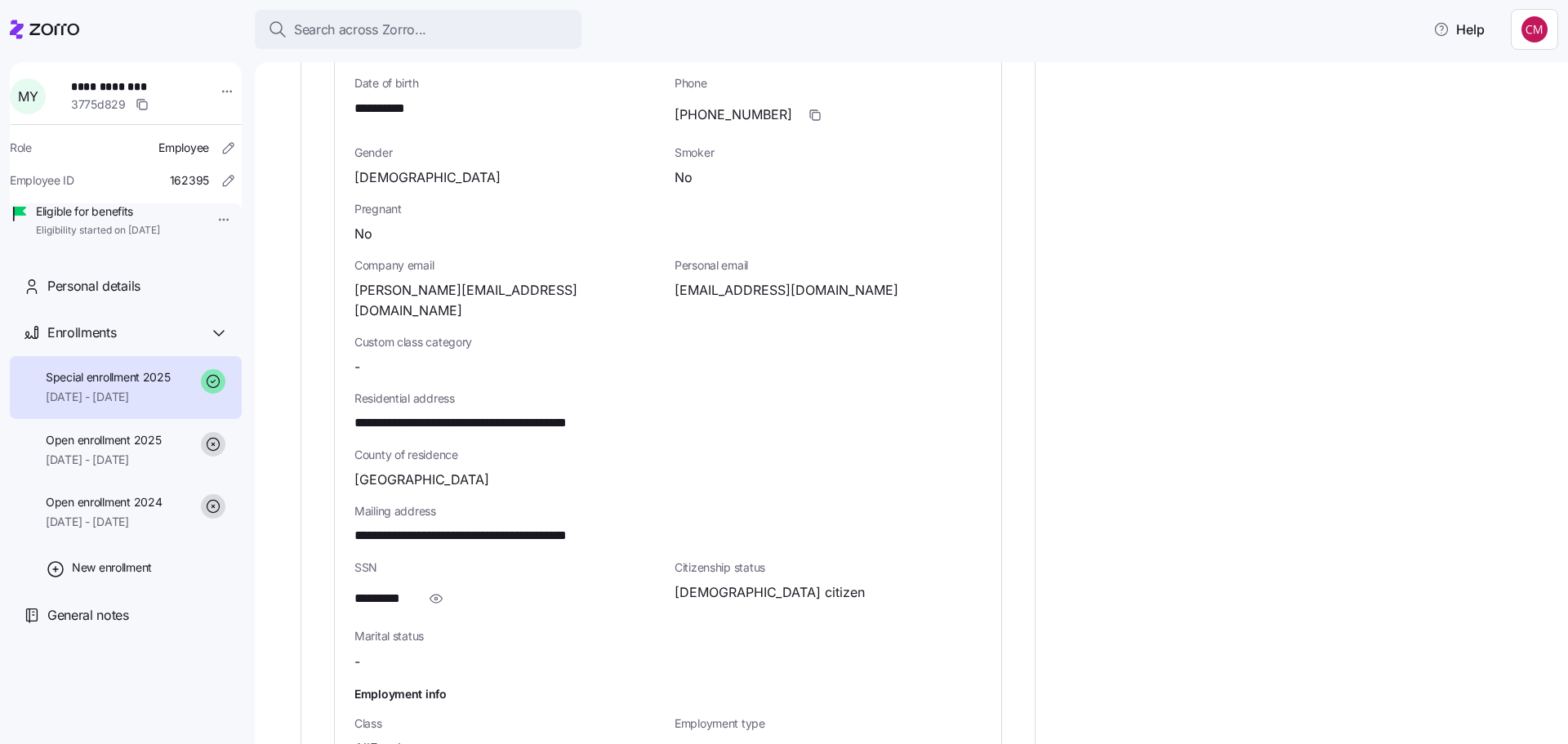
scroll to position [735, 0]
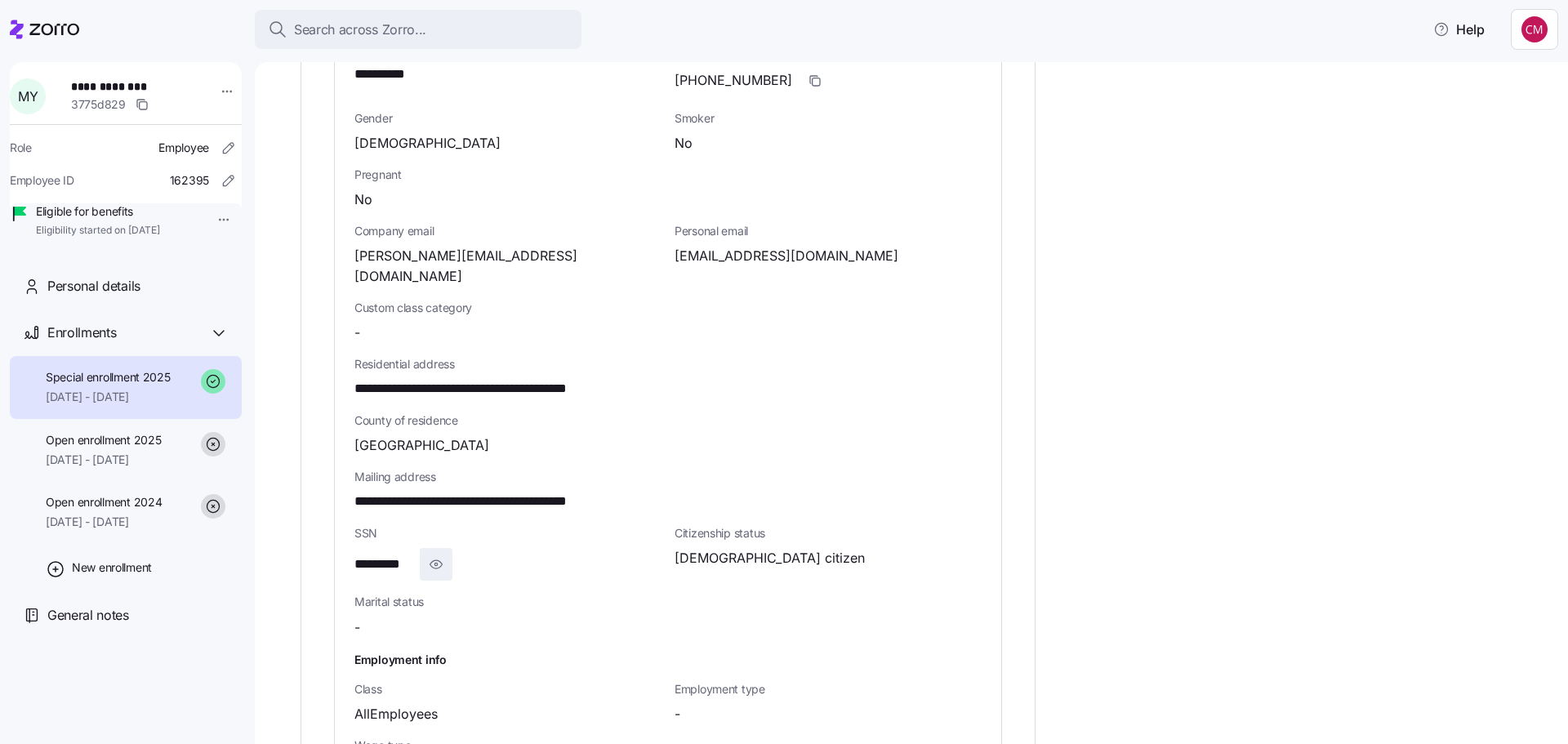
click at [440, 560] on icon "button" at bounding box center [436, 564] width 12 height 8
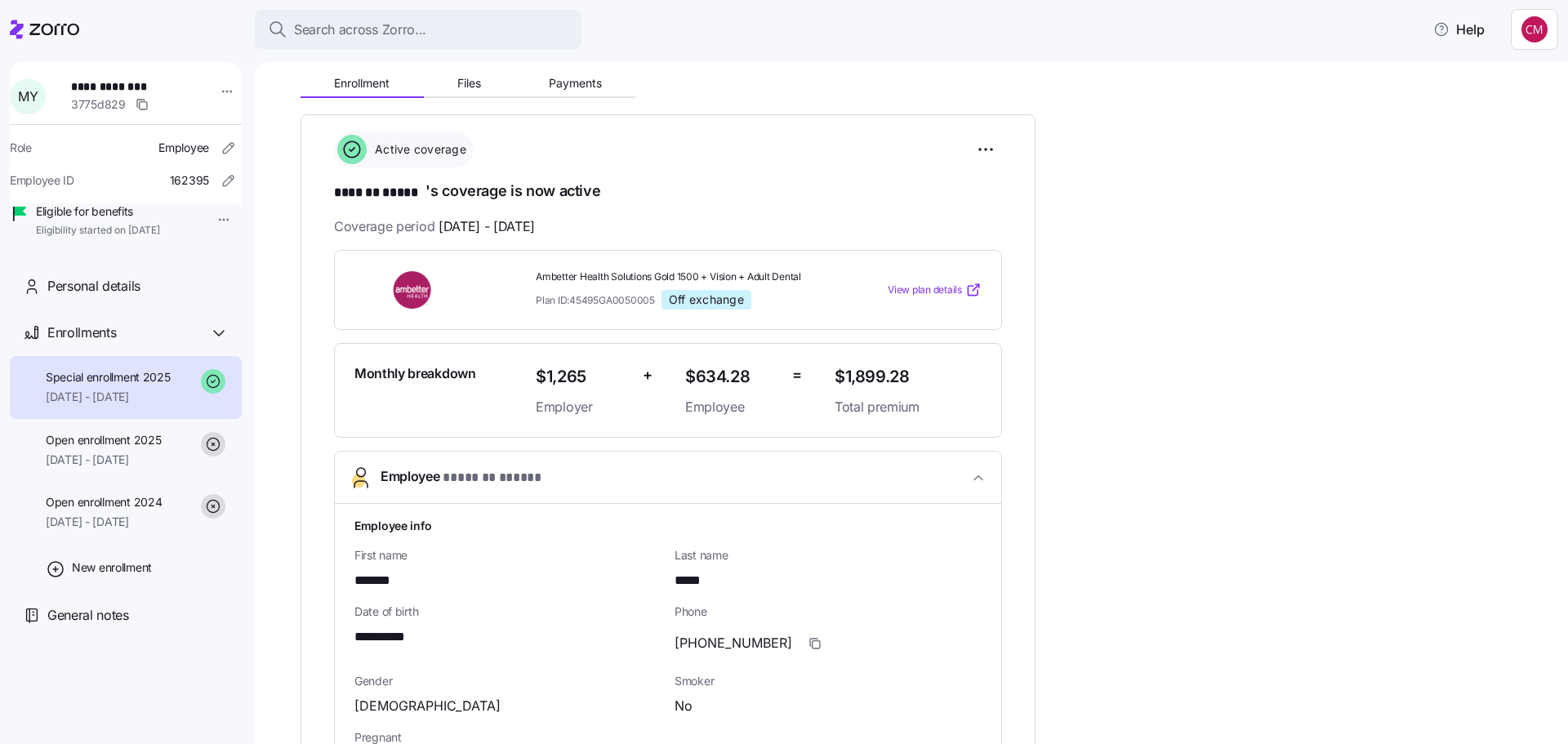
scroll to position [164, 0]
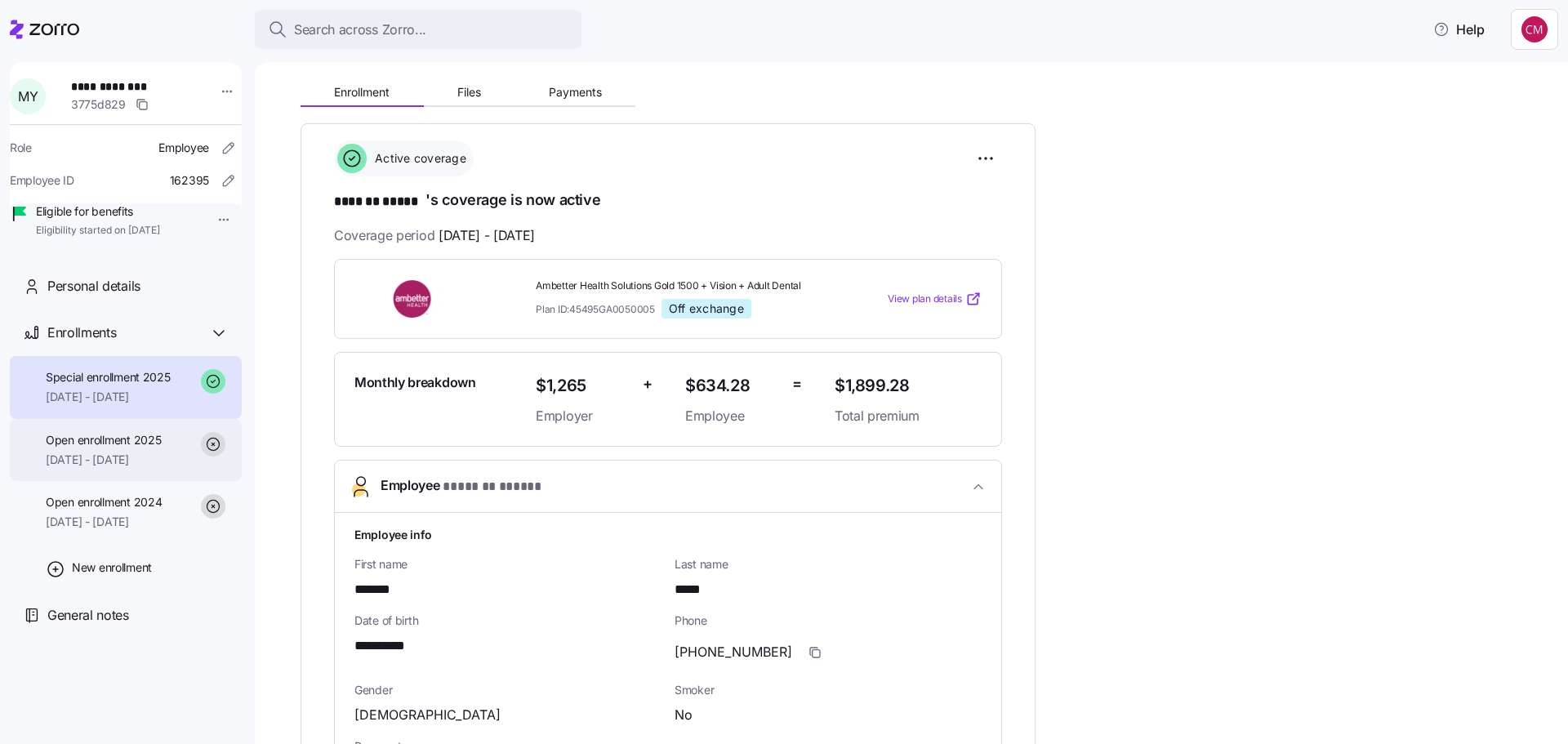
click at [122, 468] on span "[DATE] - [DATE]" at bounding box center [103, 460] width 115 height 17
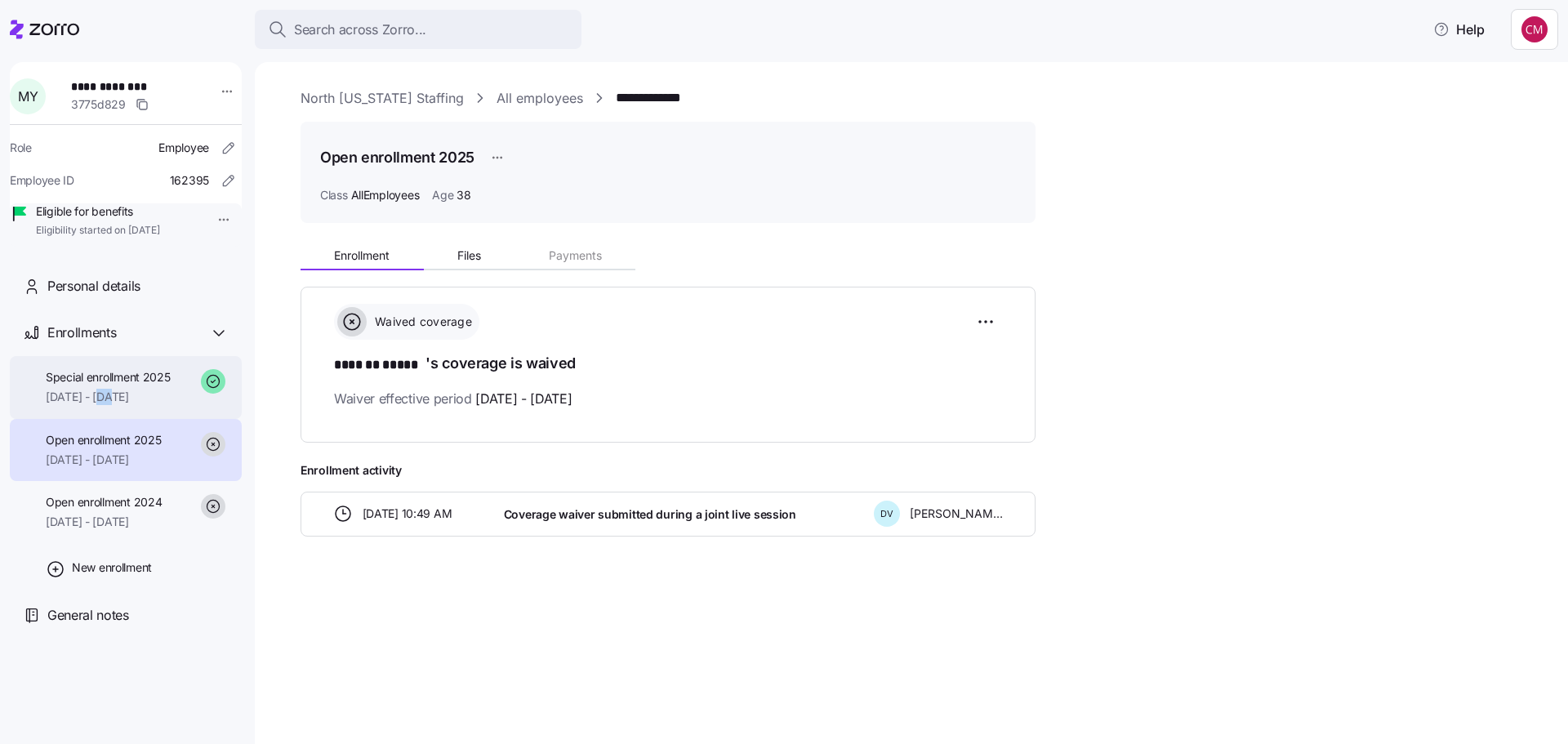
drag, startPoint x: 106, startPoint y: 414, endPoint x: 113, endPoint y: 418, distance: 8.1
click at [113, 405] on span "[DATE] - [DATE]" at bounding box center [109, 397] width 125 height 17
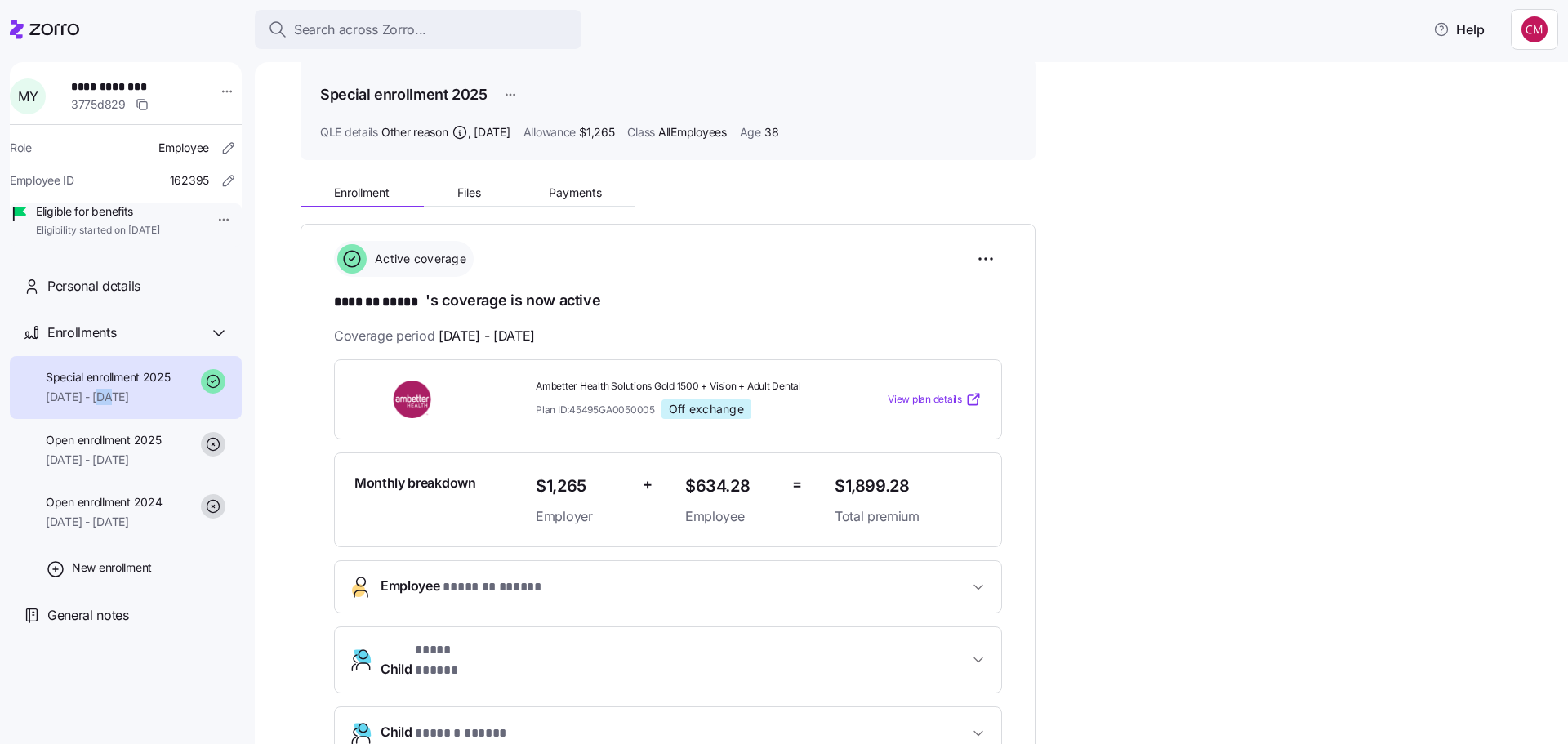
scroll to position [59, 0]
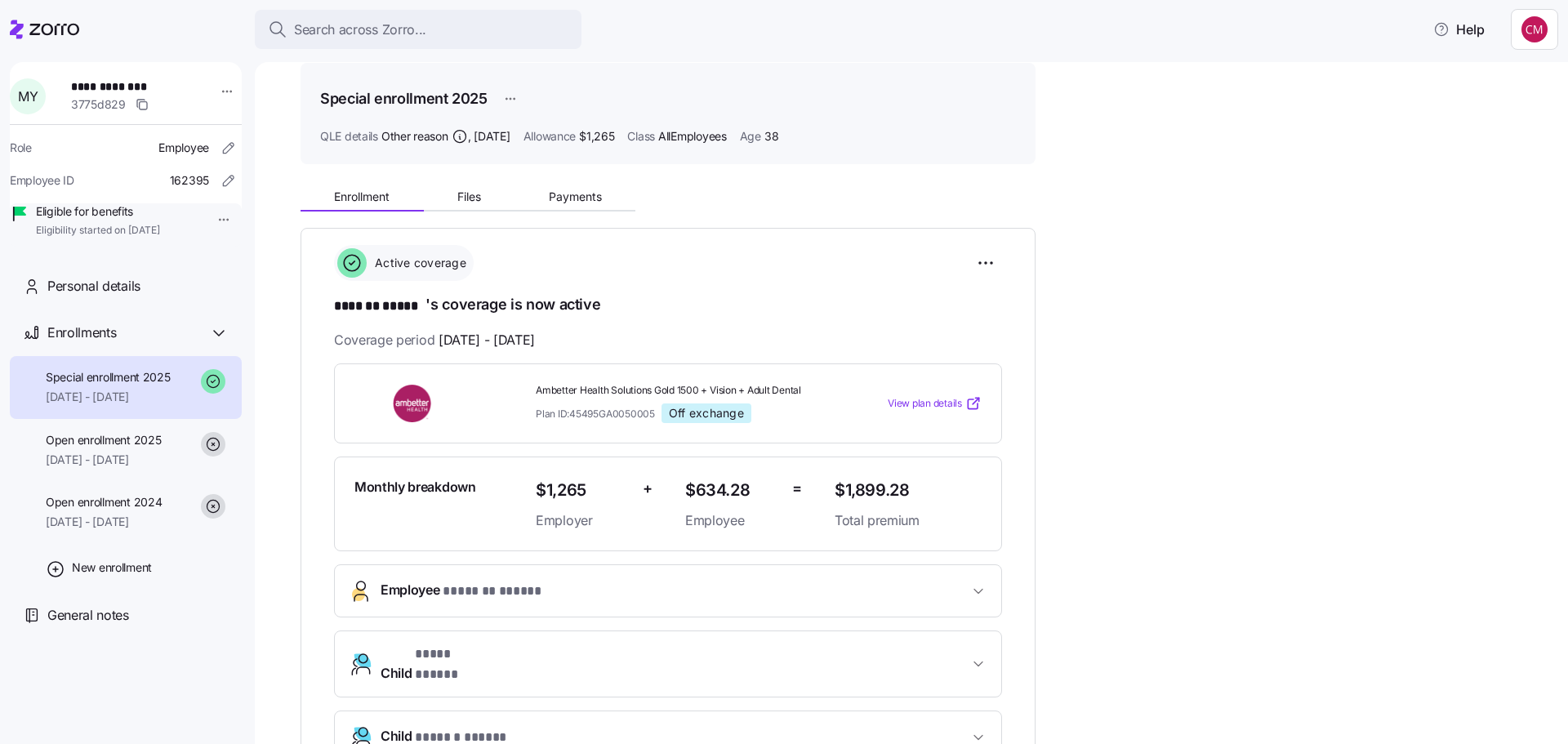
click at [1155, 498] on div "**********" at bounding box center [923, 629] width 1245 height 904
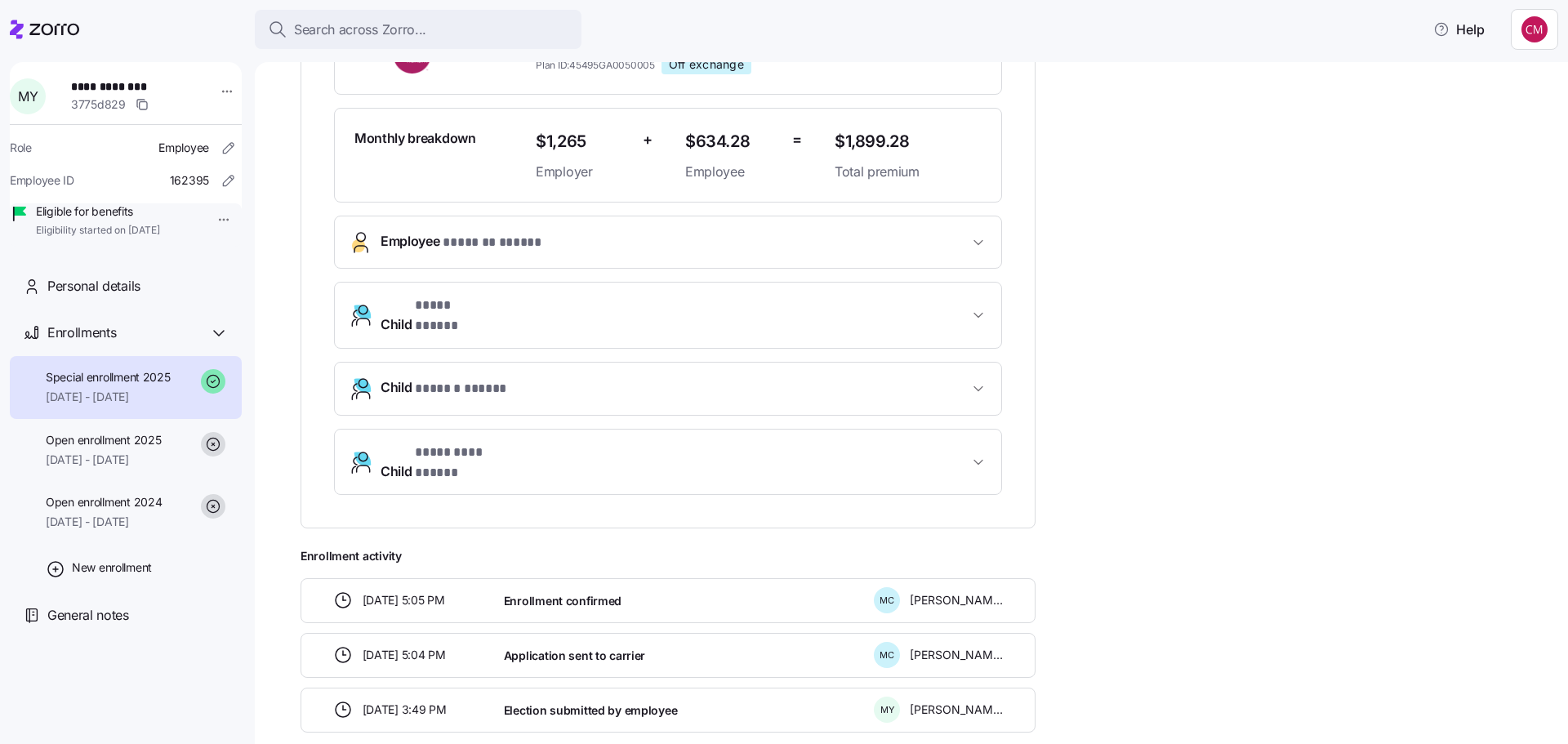
scroll to position [303, 0]
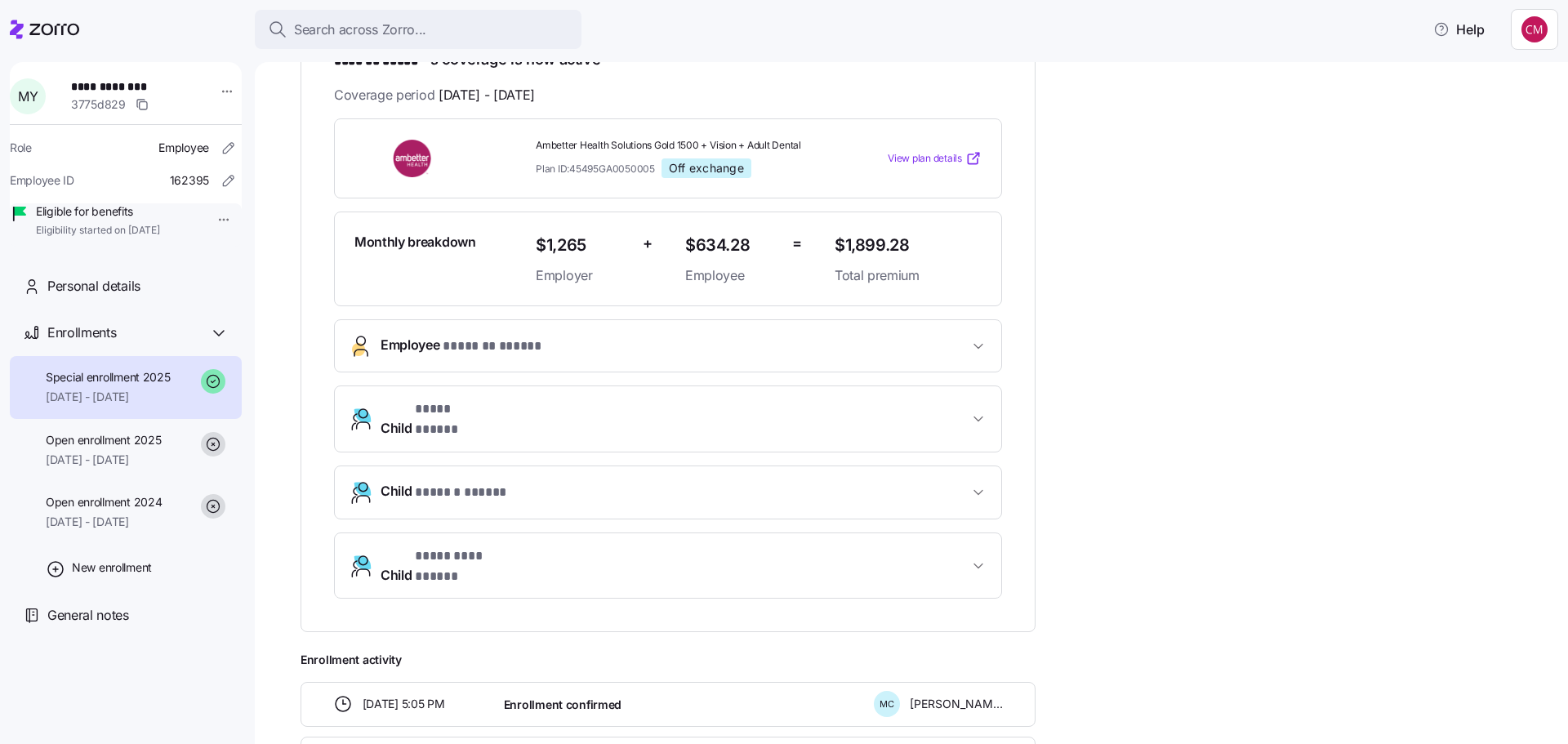
drag, startPoint x: 642, startPoint y: 330, endPoint x: 652, endPoint y: 338, distance: 12.8
click at [652, 338] on button "Employee * ******* ***** *" at bounding box center [668, 346] width 666 height 52
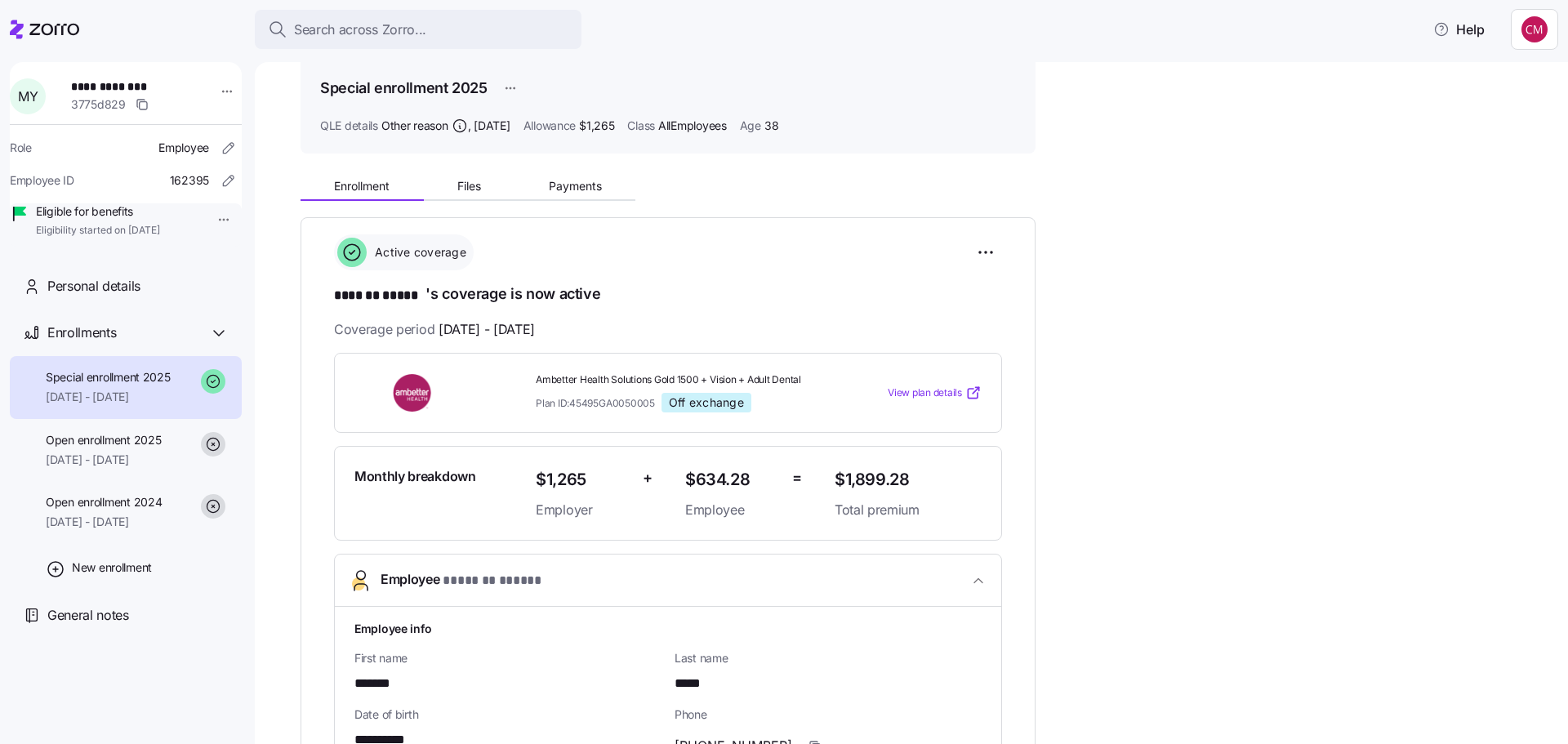
scroll to position [59, 0]
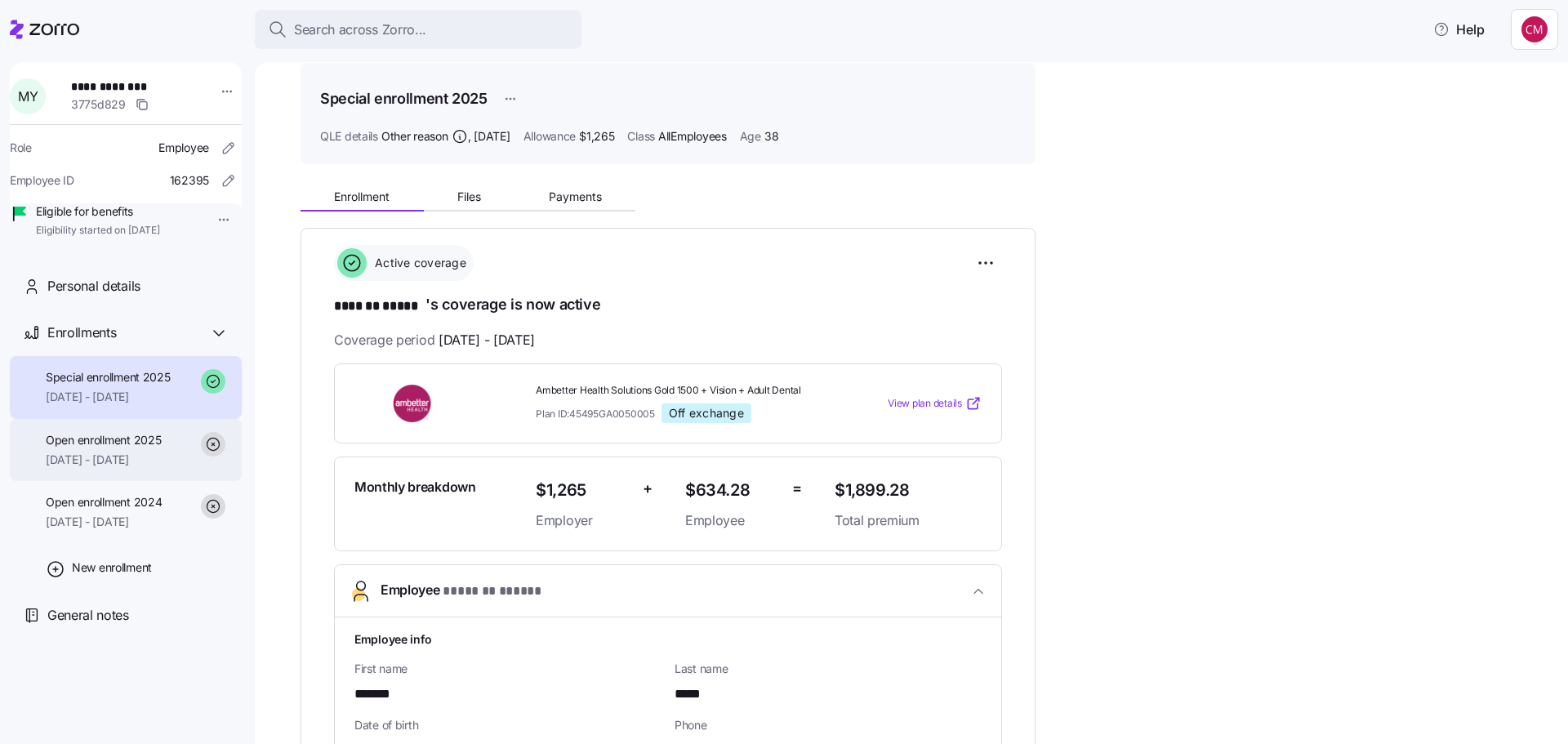
click at [190, 471] on div "Open enrollment 2025 [DATE] - [DATE]" at bounding box center [126, 450] width 232 height 63
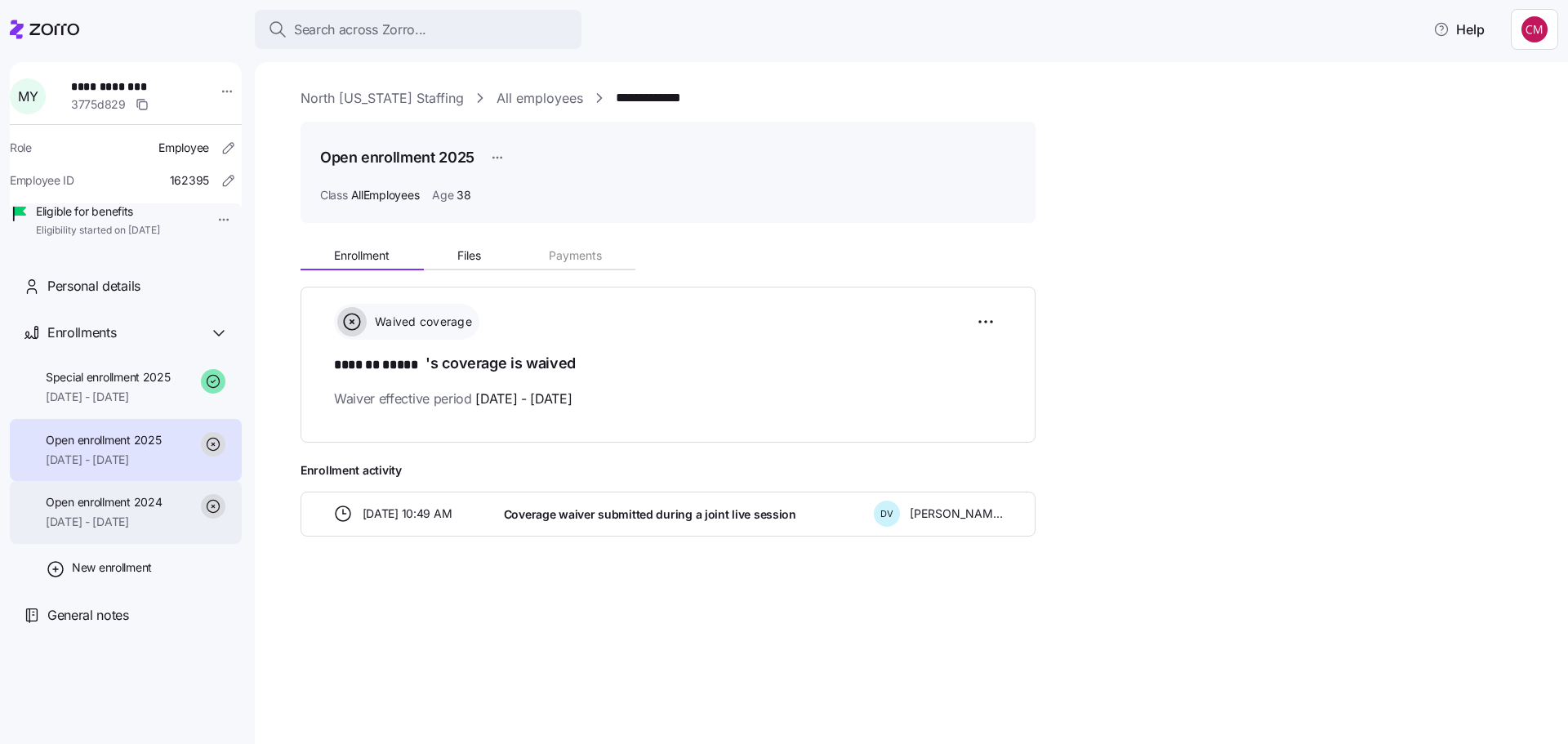
click at [120, 513] on div "Open enrollment 2024 [DATE] - [DATE]" at bounding box center [126, 512] width 232 height 63
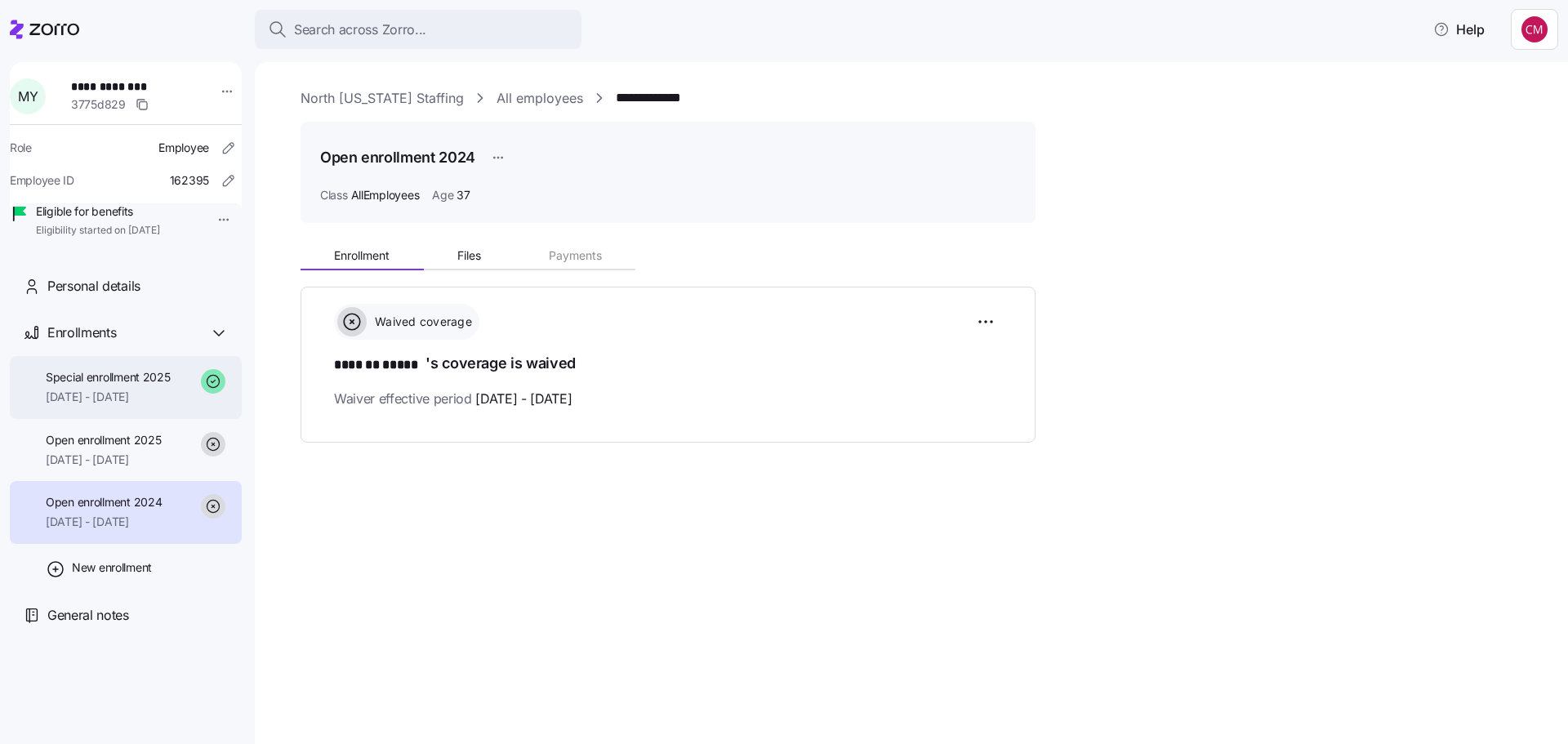
click at [133, 405] on span "[DATE] - [DATE]" at bounding box center [109, 397] width 125 height 17
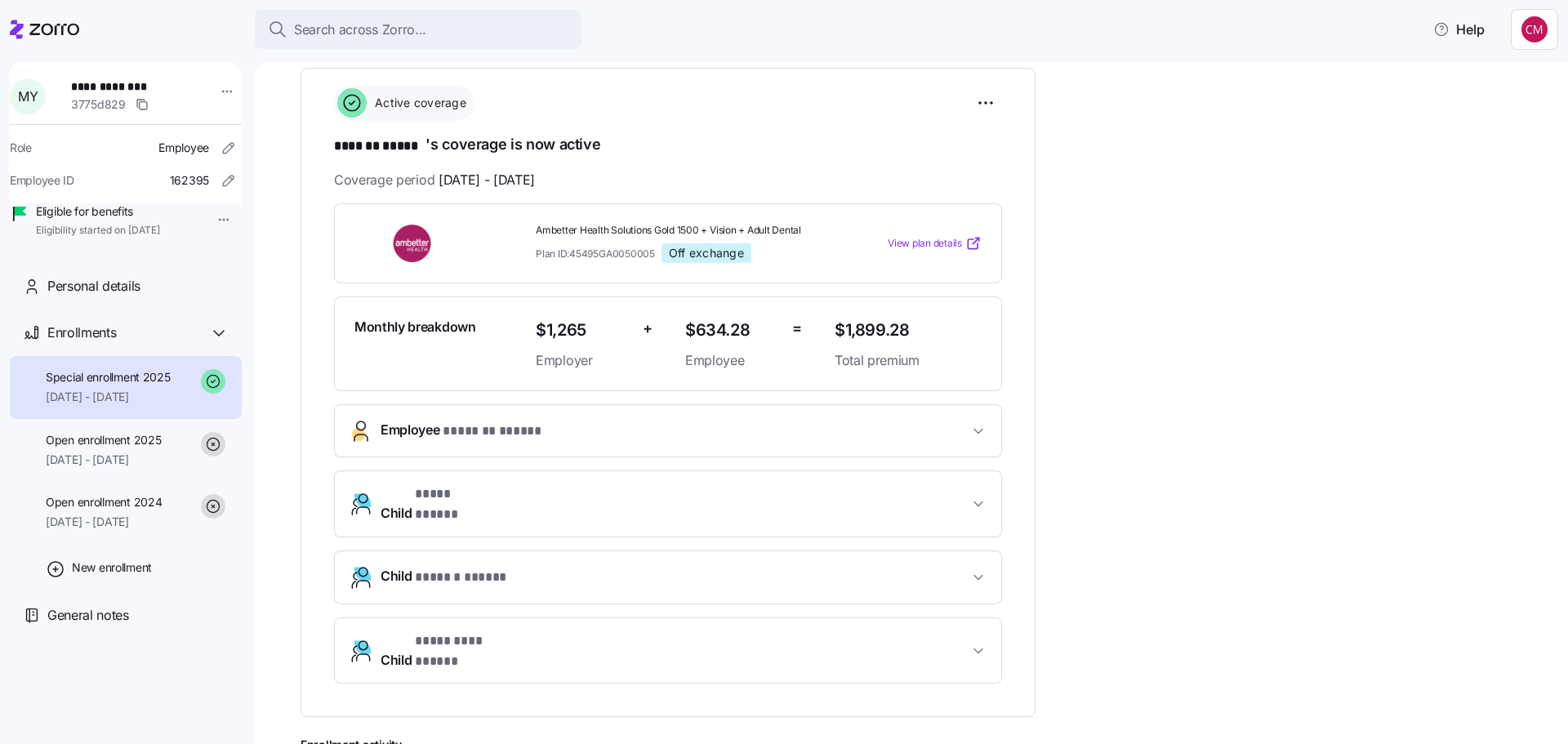
scroll to position [303, 0]
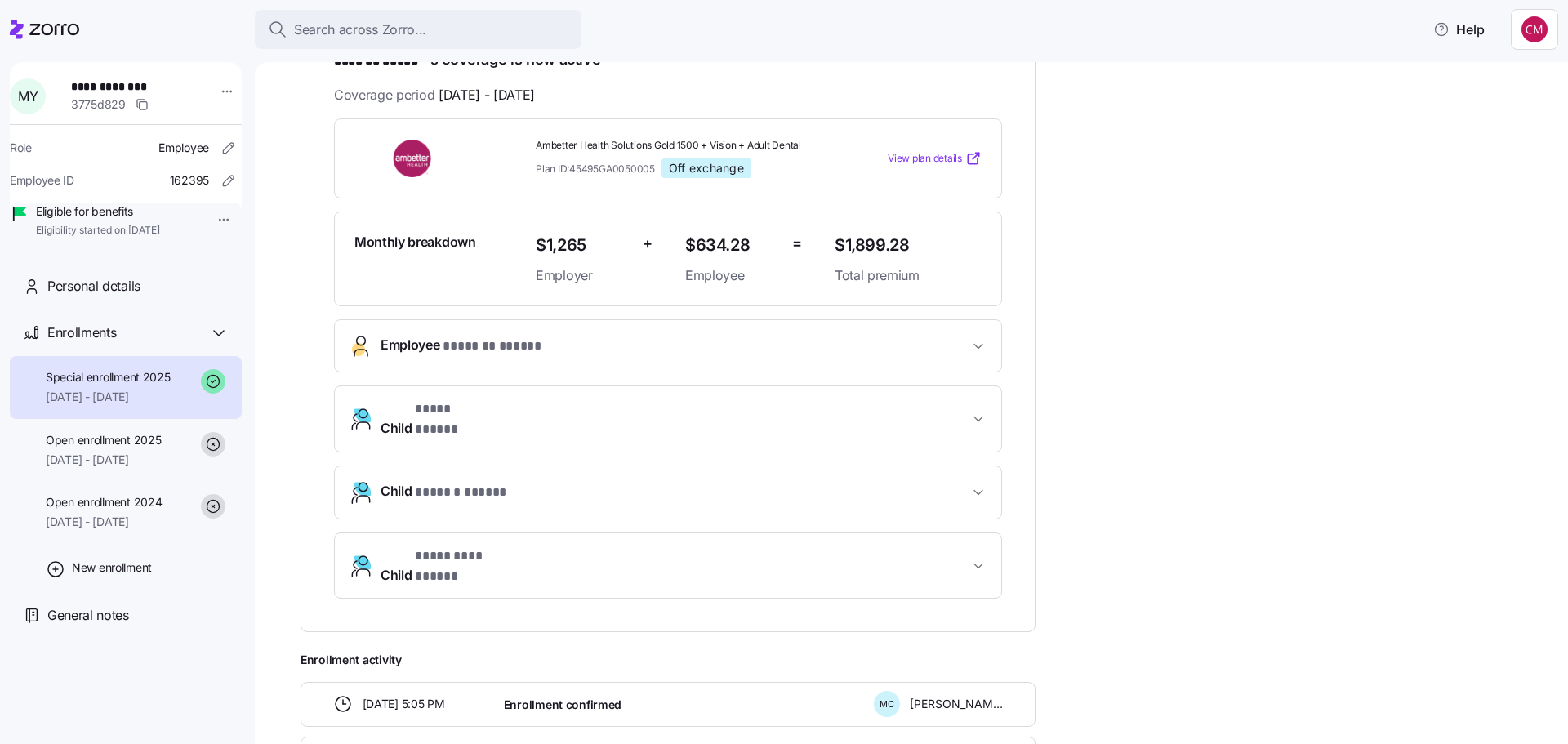
click at [919, 337] on span "Employee * ******* ***** *" at bounding box center [674, 346] width 588 height 22
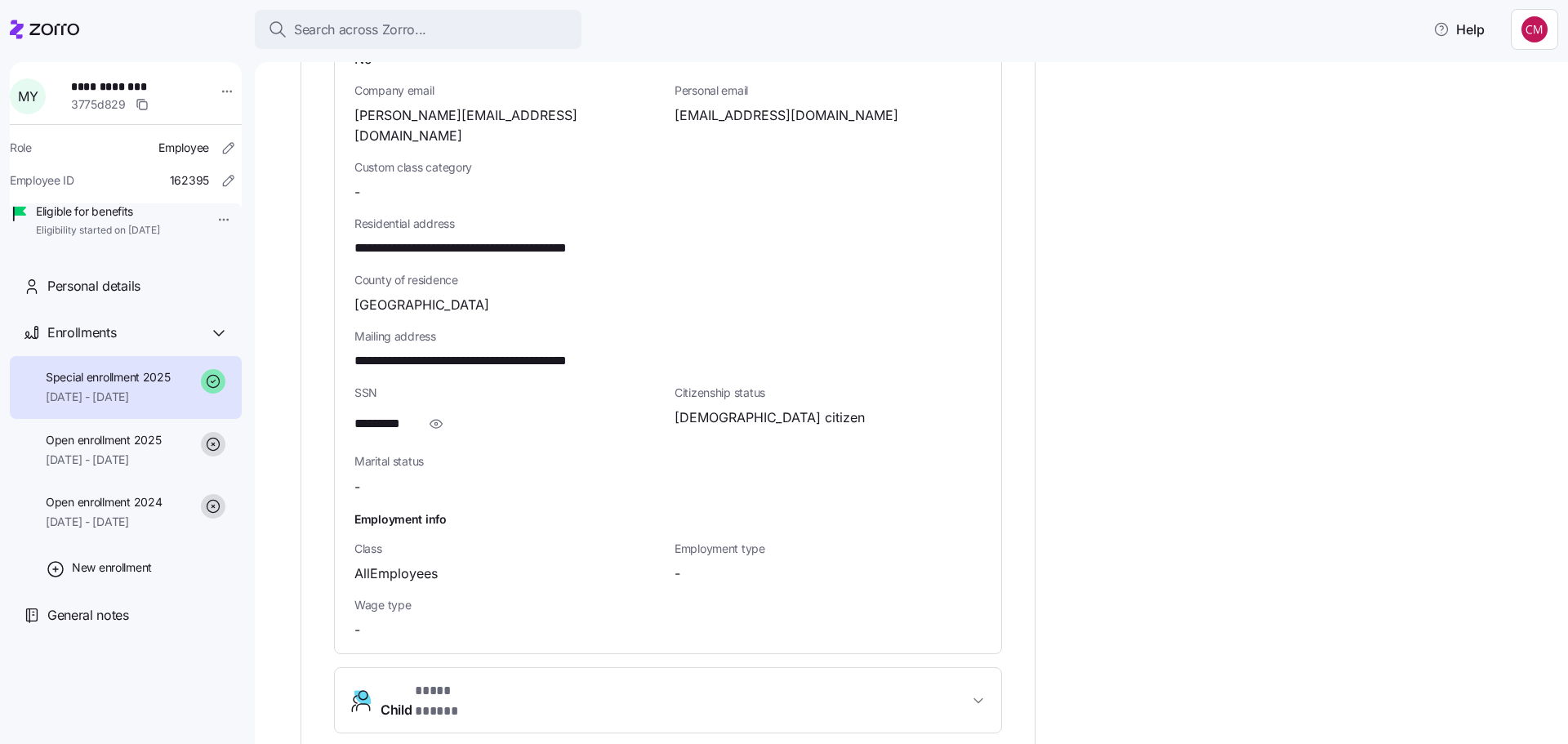
scroll to position [794, 0]
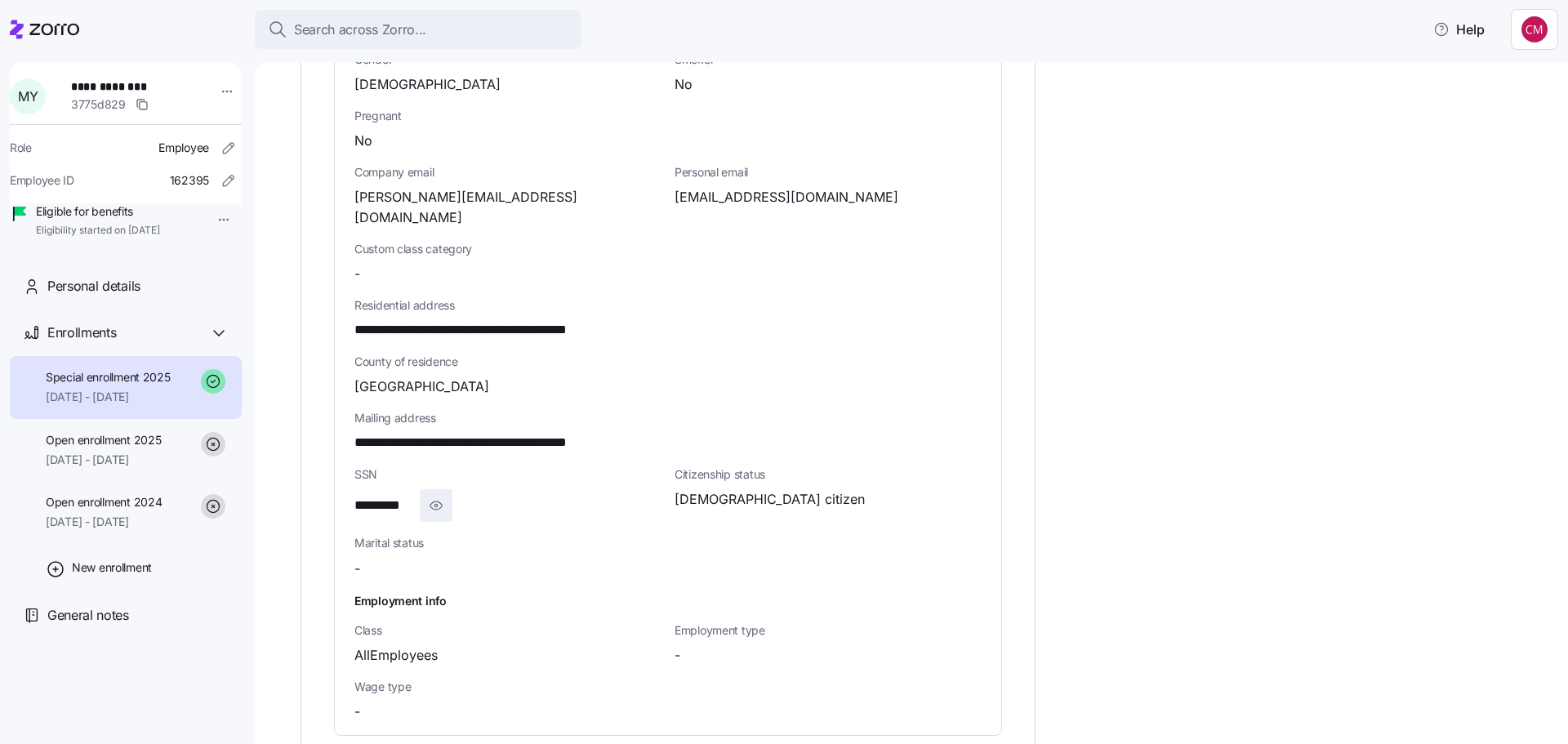
click at [436, 505] on icon "button" at bounding box center [435, 506] width 3 height 3
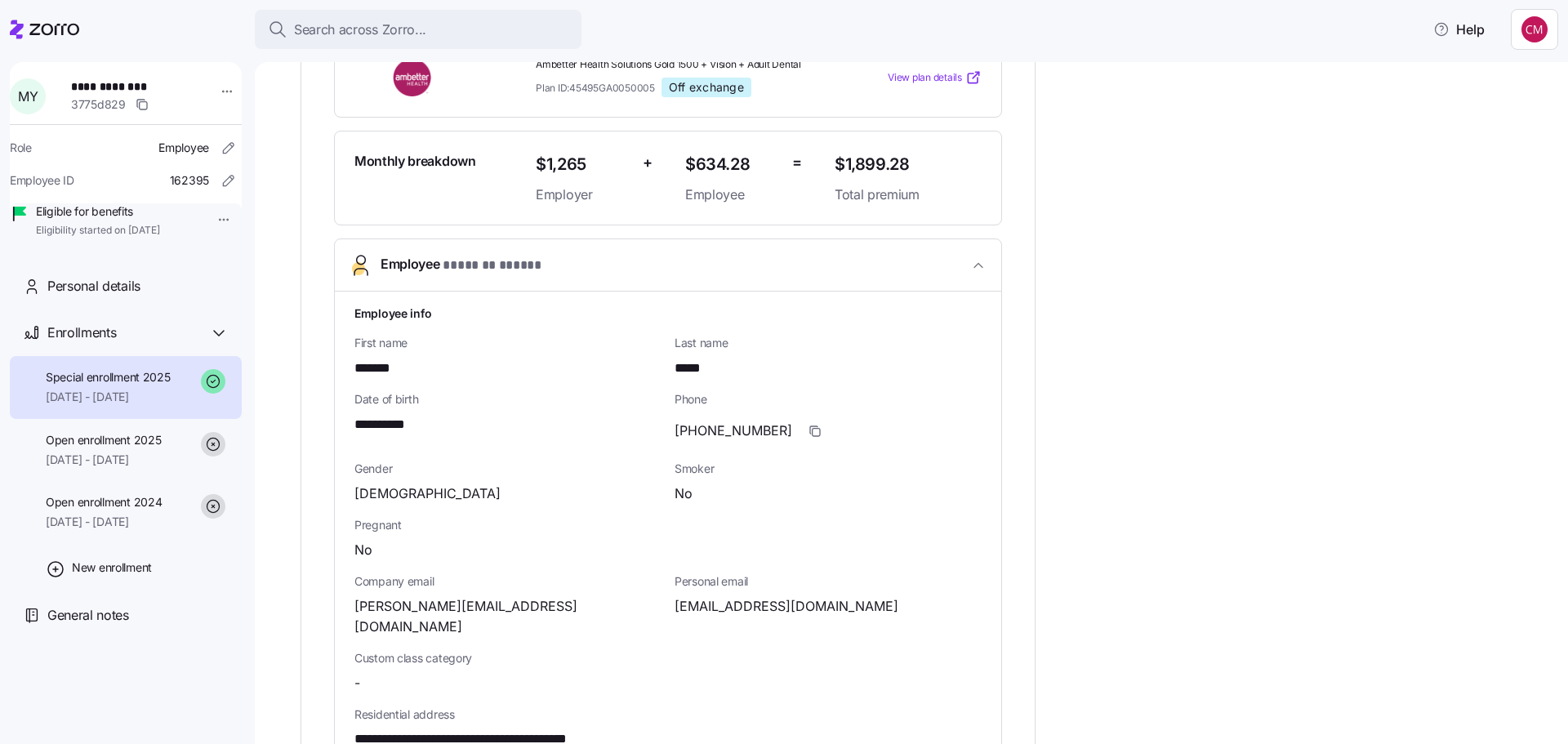
scroll to position [385, 0]
